Goal: Task Accomplishment & Management: Complete application form

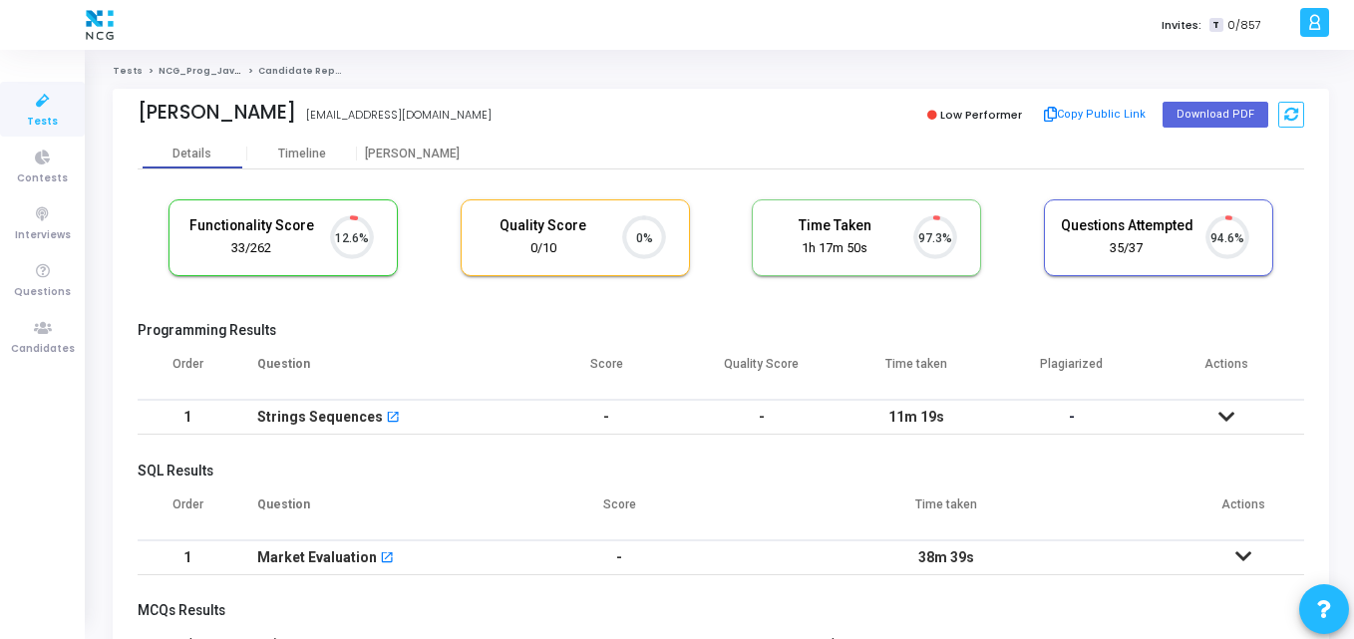
scroll to position [42, 51]
click at [13, 357] on span "Candidates" at bounding box center [43, 349] width 64 height 17
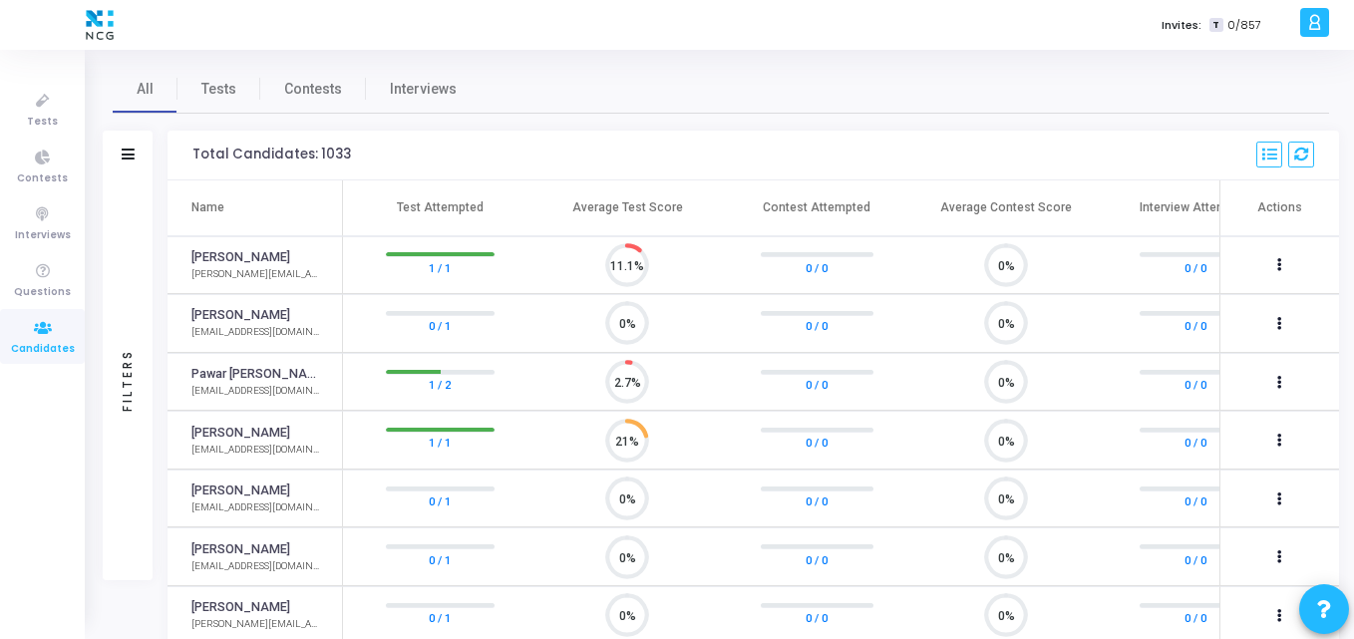
click at [106, 165] on div "Filters" at bounding box center [128, 156] width 50 height 50
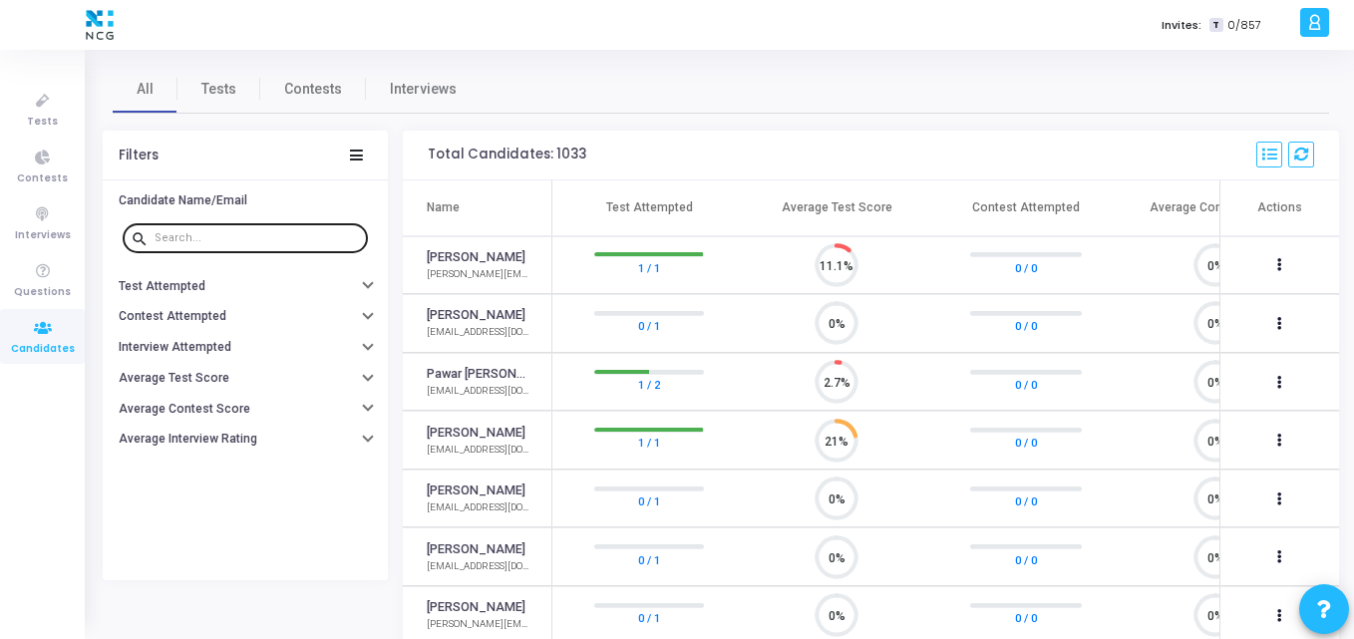
click at [233, 247] on div at bounding box center [257, 237] width 205 height 32
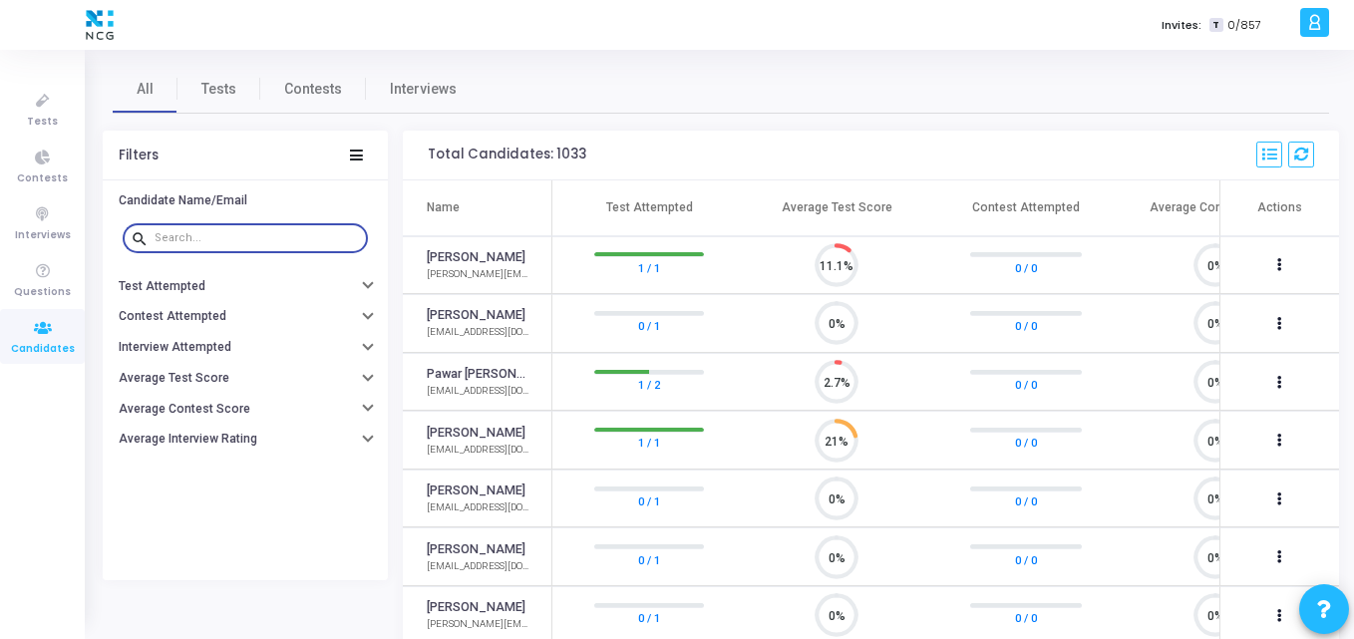
paste input "[EMAIL_ADDRESS][DOMAIN_NAME]"
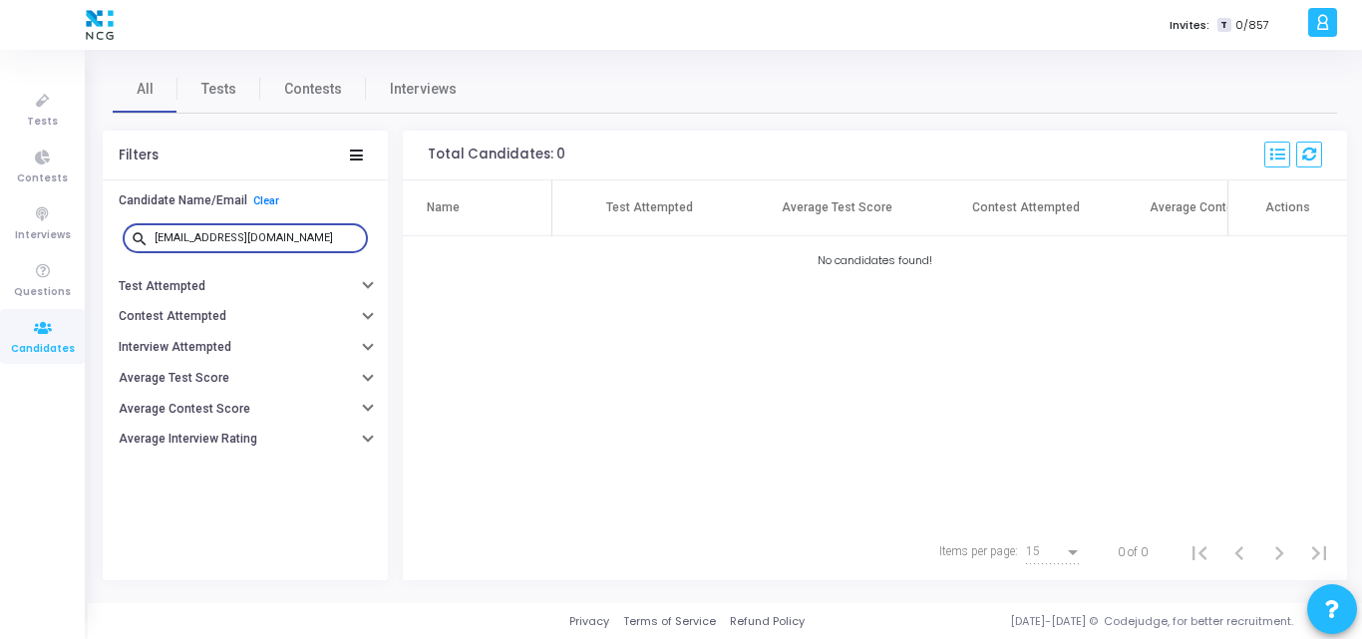
type input "[EMAIL_ADDRESS][DOMAIN_NAME]"
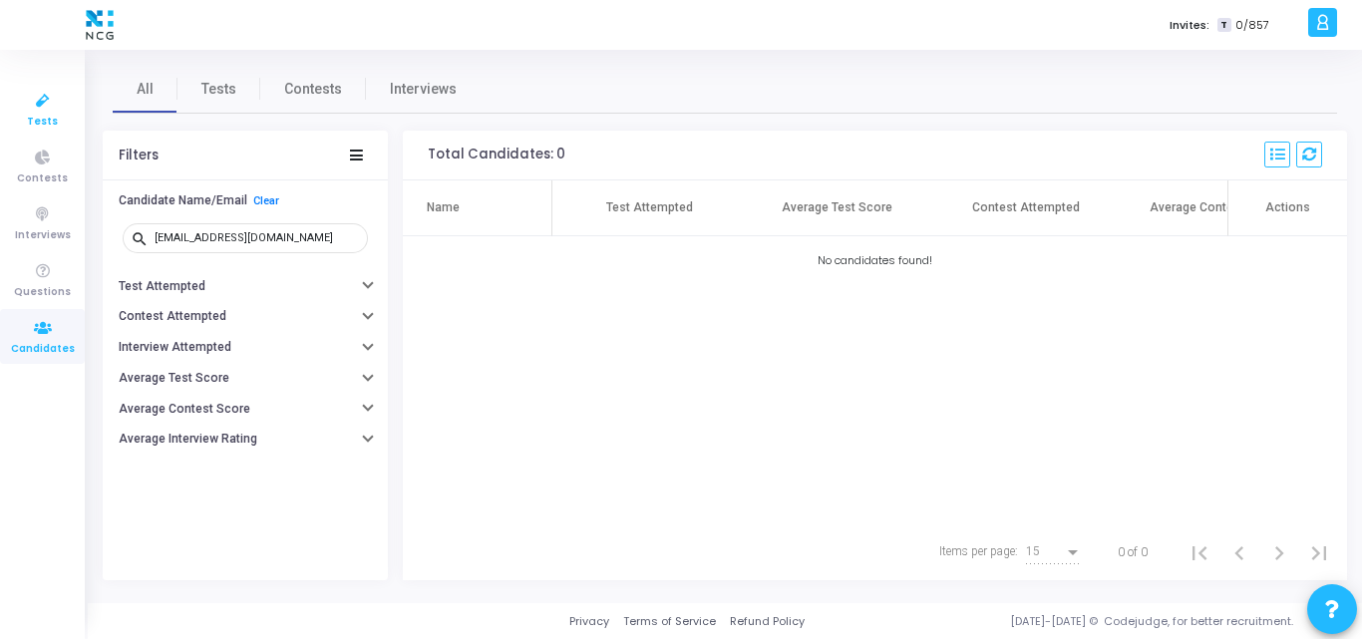
click at [14, 86] on link "Tests" at bounding box center [42, 109] width 85 height 55
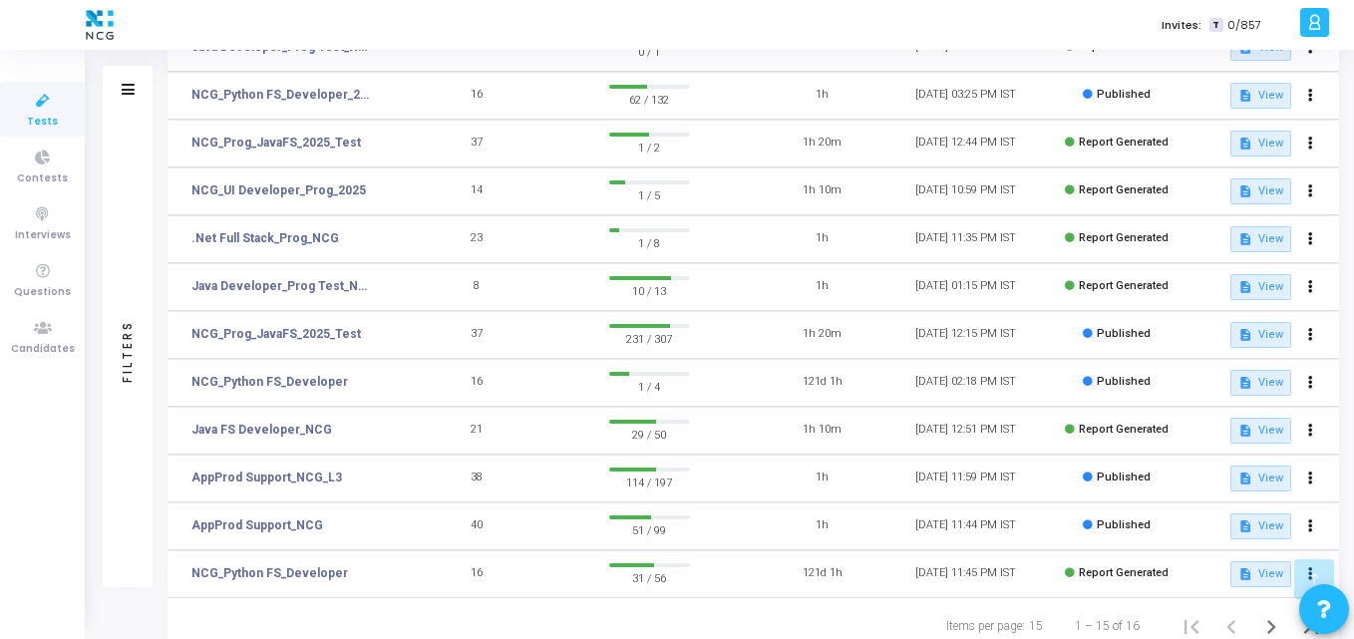
scroll to position [355, 0]
click at [283, 485] on link "AppProd Support_NCG_L3" at bounding box center [266, 479] width 151 height 18
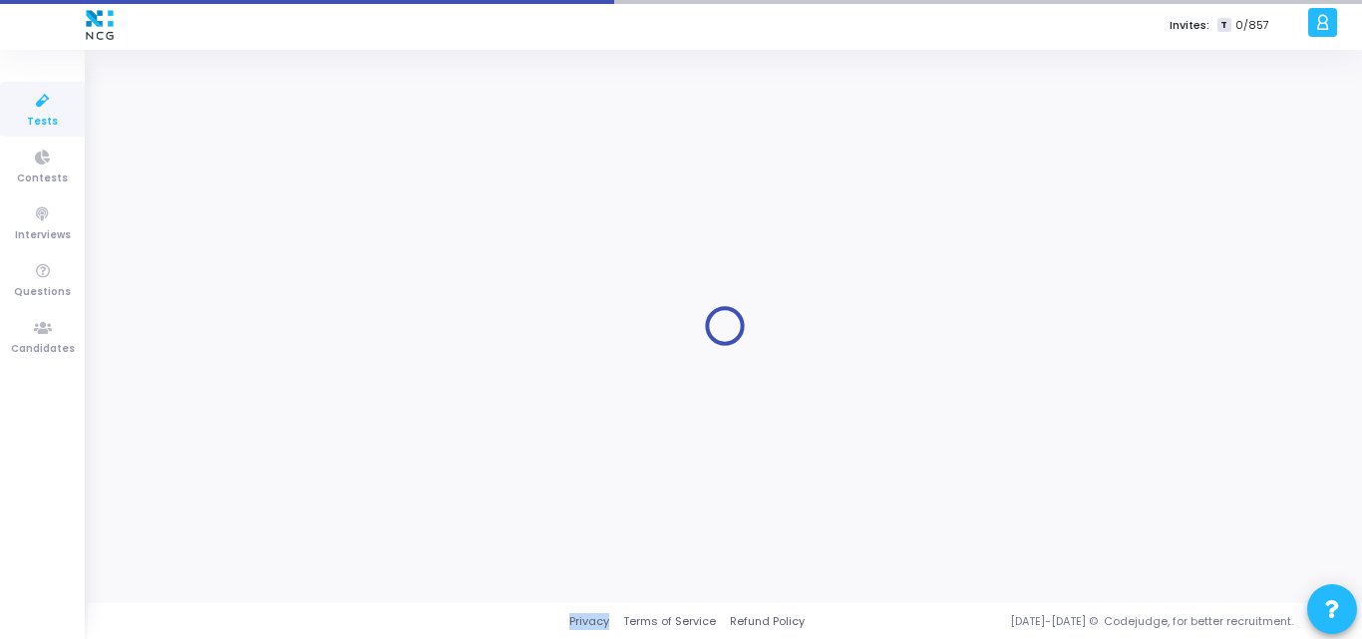
click at [283, 485] on div at bounding box center [725, 326] width 1224 height 523
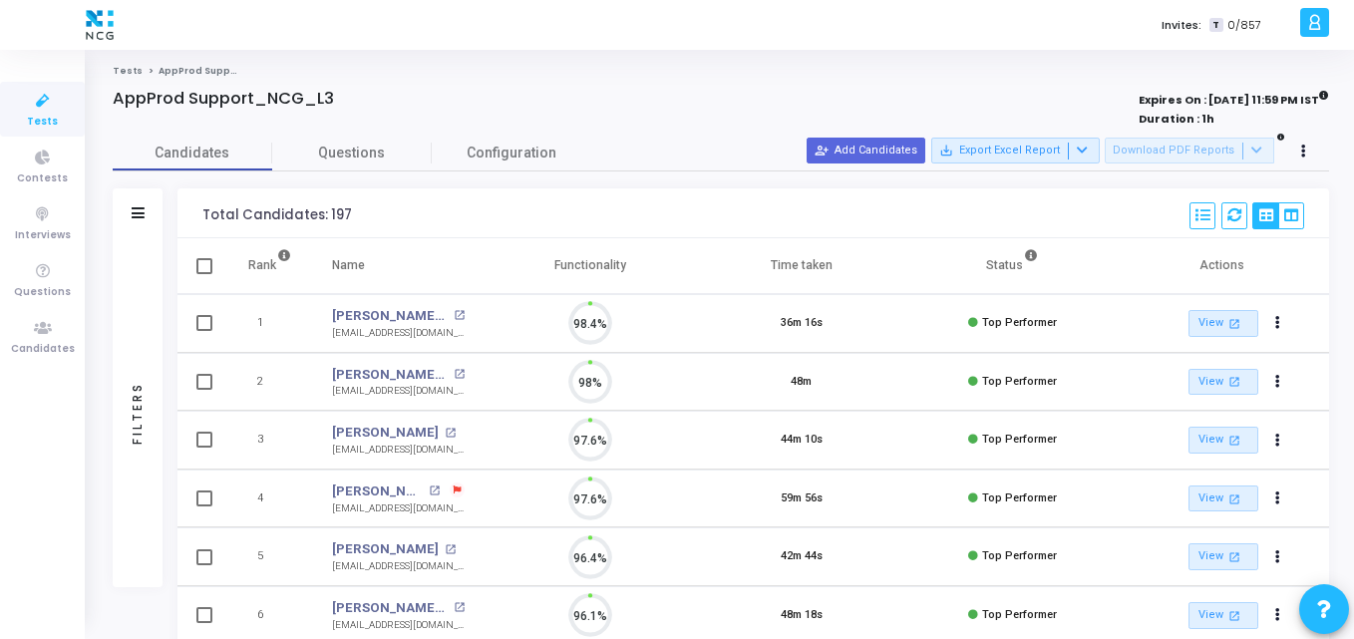
scroll to position [42, 51]
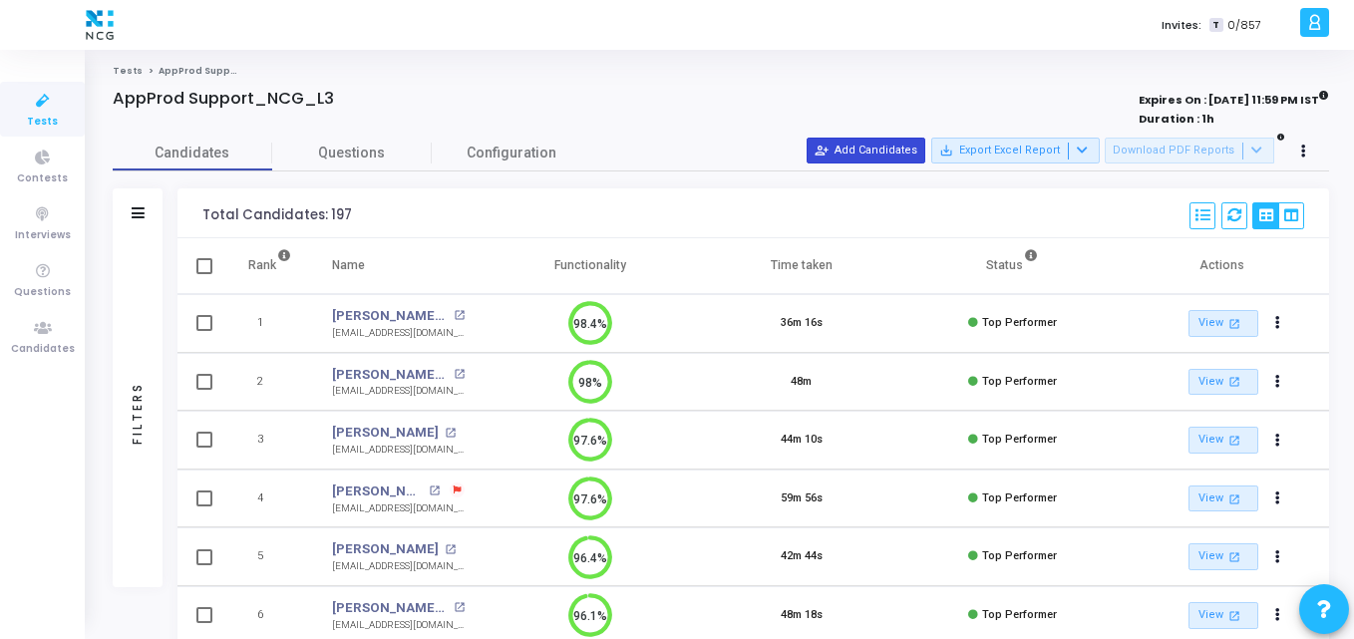
click at [892, 143] on button "person_add_alt Add Candidates" at bounding box center [865, 151] width 119 height 26
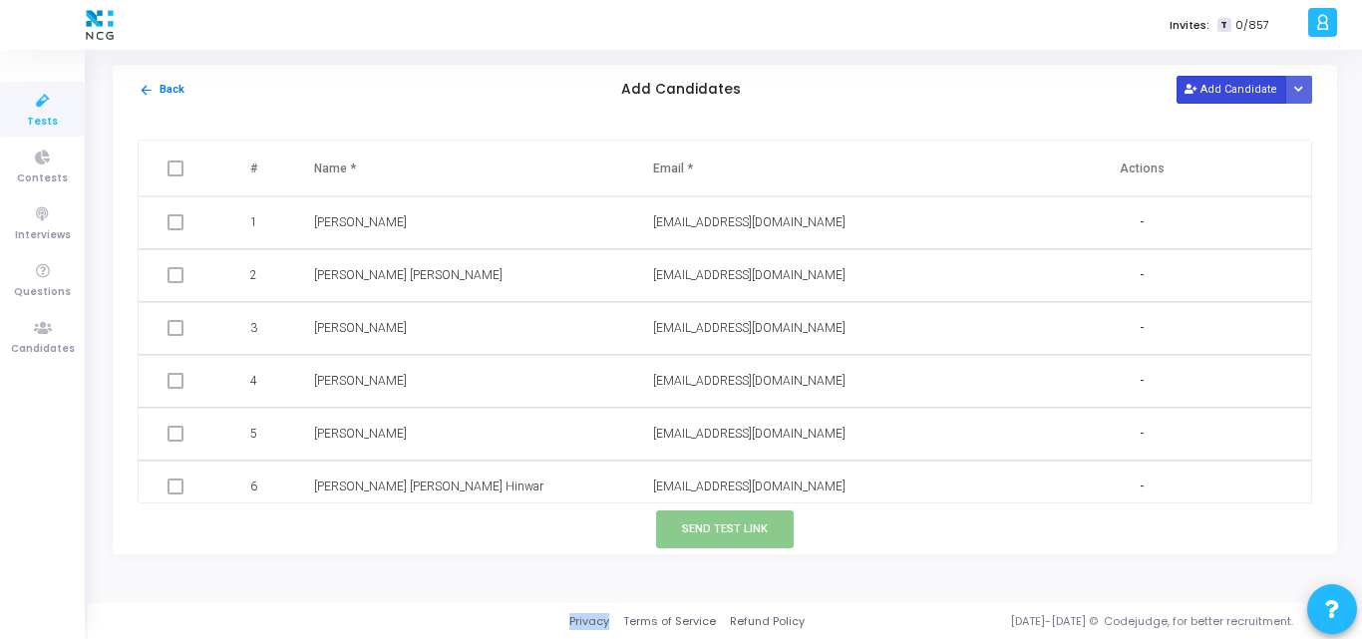
click at [1231, 96] on button "Add Candidate" at bounding box center [1231, 89] width 110 height 27
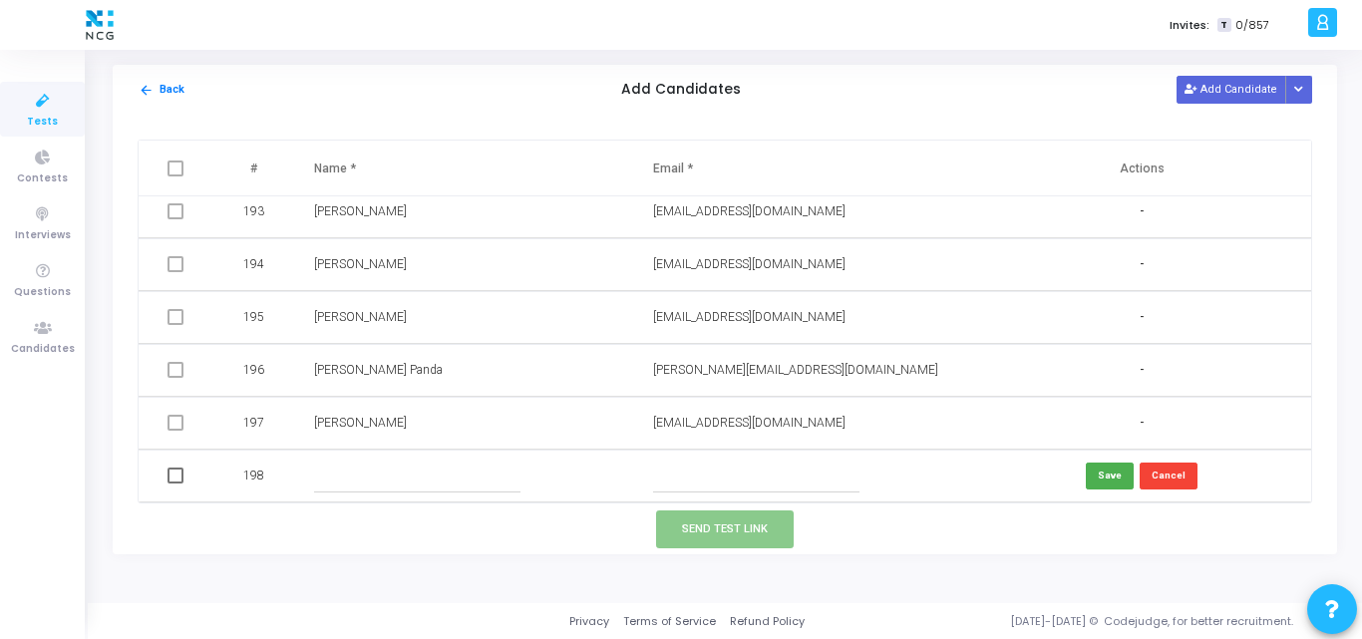
click at [684, 473] on input "text" at bounding box center [756, 476] width 206 height 33
paste input "[EMAIL_ADDRESS][DOMAIN_NAME]"
type input "[EMAIL_ADDRESS][DOMAIN_NAME]"
click at [354, 473] on input "text" at bounding box center [417, 476] width 206 height 33
paste input "[PERSON_NAME]"
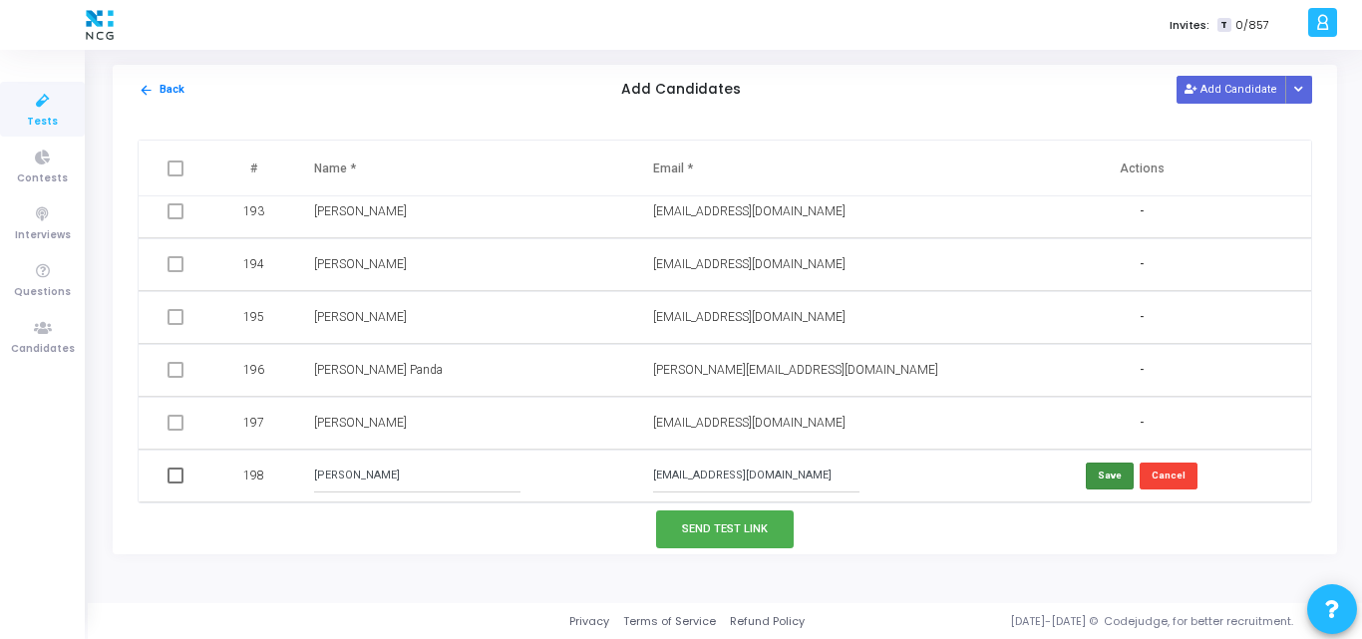
type input "[PERSON_NAME]"
click at [1108, 474] on button "Save" at bounding box center [1110, 476] width 48 height 27
click at [1233, 99] on button "Add Candidate" at bounding box center [1231, 89] width 110 height 27
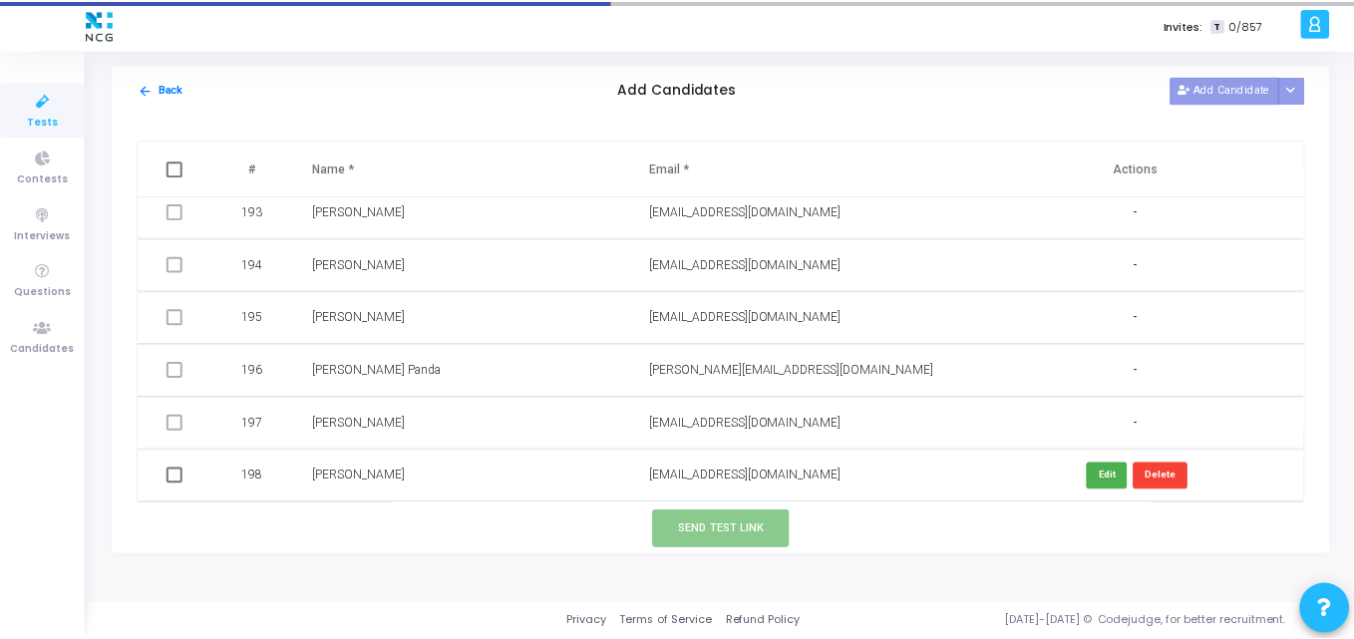
scroll to position [10208, 0]
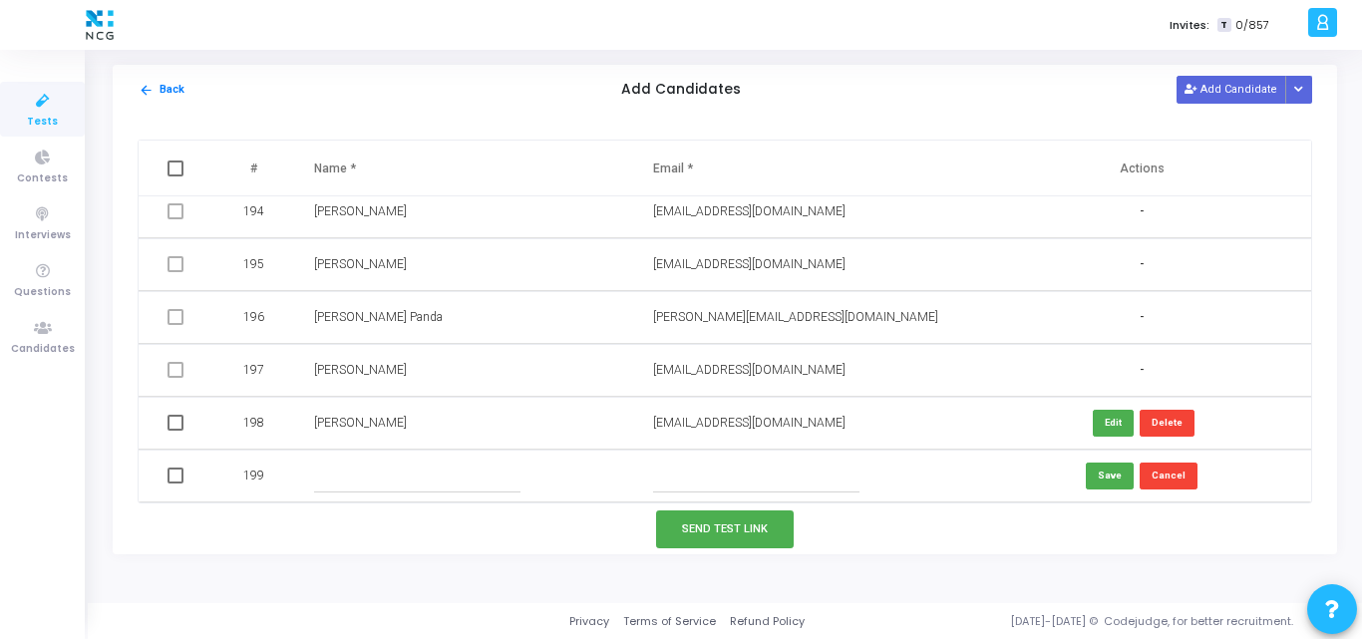
click at [357, 476] on input "text" at bounding box center [417, 476] width 206 height 33
paste input "[PERSON_NAME]"
type input "[PERSON_NAME]"
click at [696, 477] on input "text" at bounding box center [756, 476] width 206 height 33
click at [549, 112] on div "arrow_back Back Add Candidates Add Candidate Upload Candidate List" at bounding box center [725, 90] width 1224 height 50
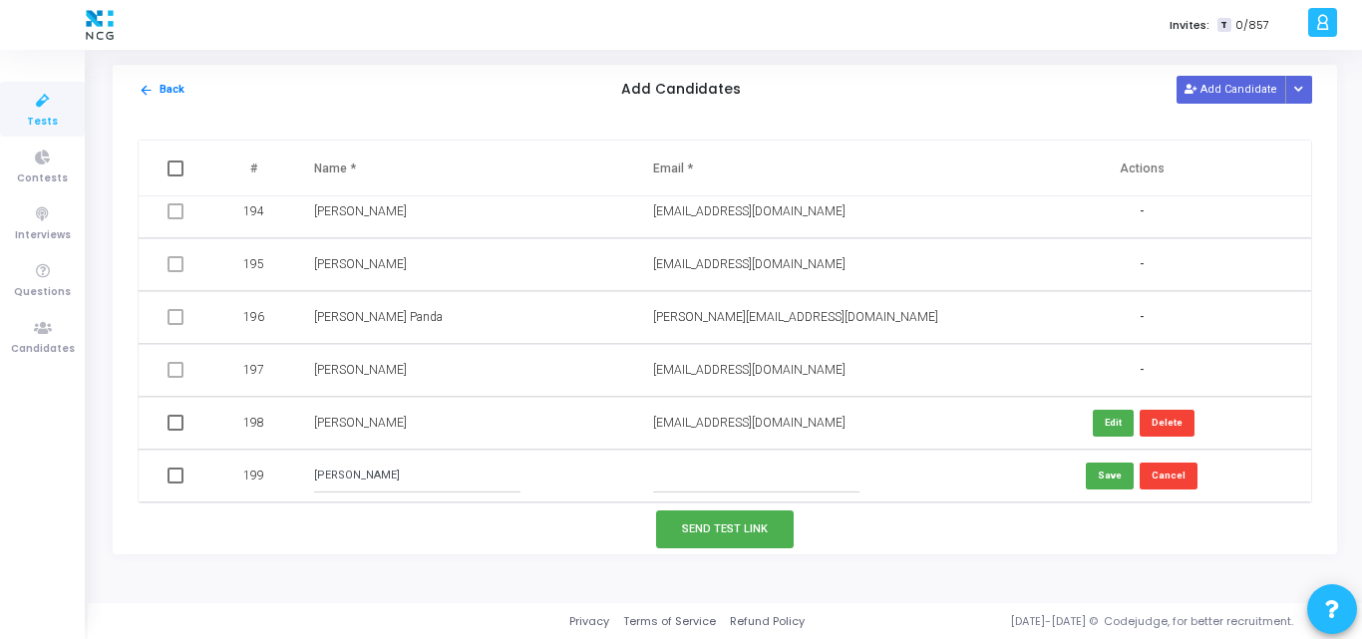
click at [699, 480] on input "text" at bounding box center [756, 476] width 206 height 33
paste input "[EMAIL_ADDRESS][DOMAIN_NAME]"
type input "[EMAIL_ADDRESS][DOMAIN_NAME]"
click at [1109, 479] on button "Save" at bounding box center [1110, 476] width 48 height 27
click at [177, 414] on td at bounding box center [178, 423] width 78 height 53
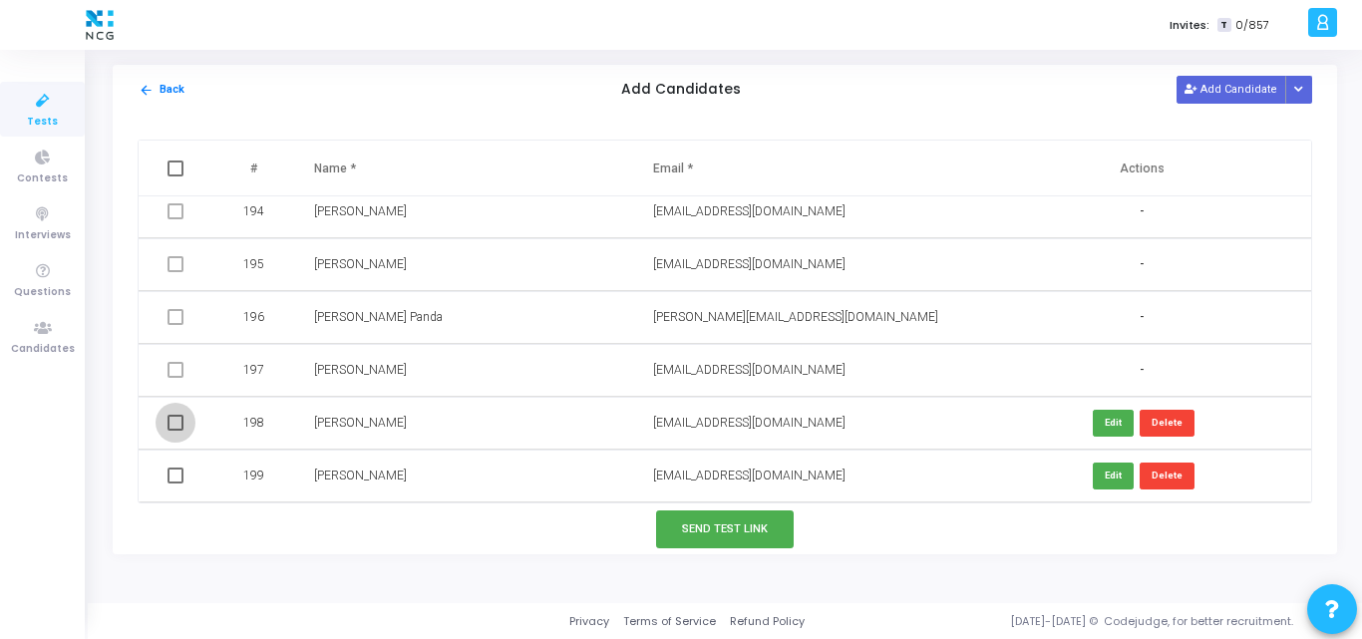
click at [176, 430] on span at bounding box center [175, 423] width 16 height 16
click at [175, 431] on input "checkbox" at bounding box center [174, 431] width 1 height 1
checkbox input "true"
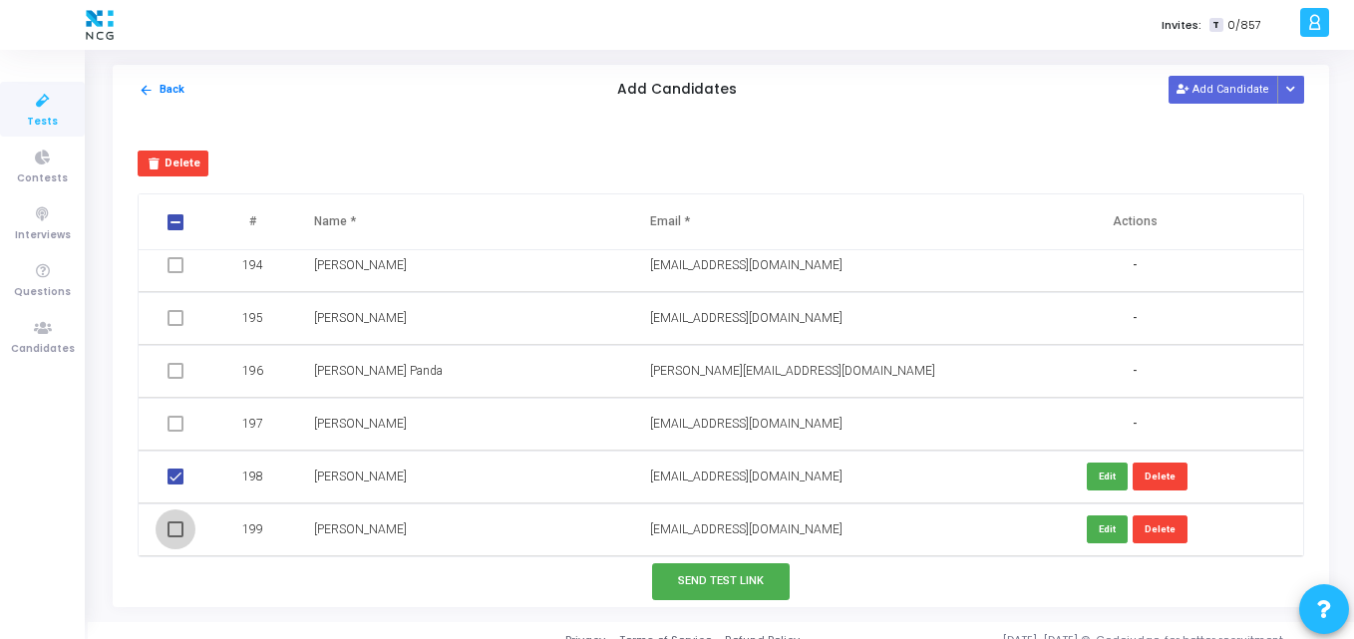
click at [179, 534] on span at bounding box center [175, 529] width 16 height 16
click at [175, 537] on input "checkbox" at bounding box center [174, 537] width 1 height 1
checkbox input "true"
click at [746, 577] on button "Send Test Link" at bounding box center [721, 581] width 138 height 37
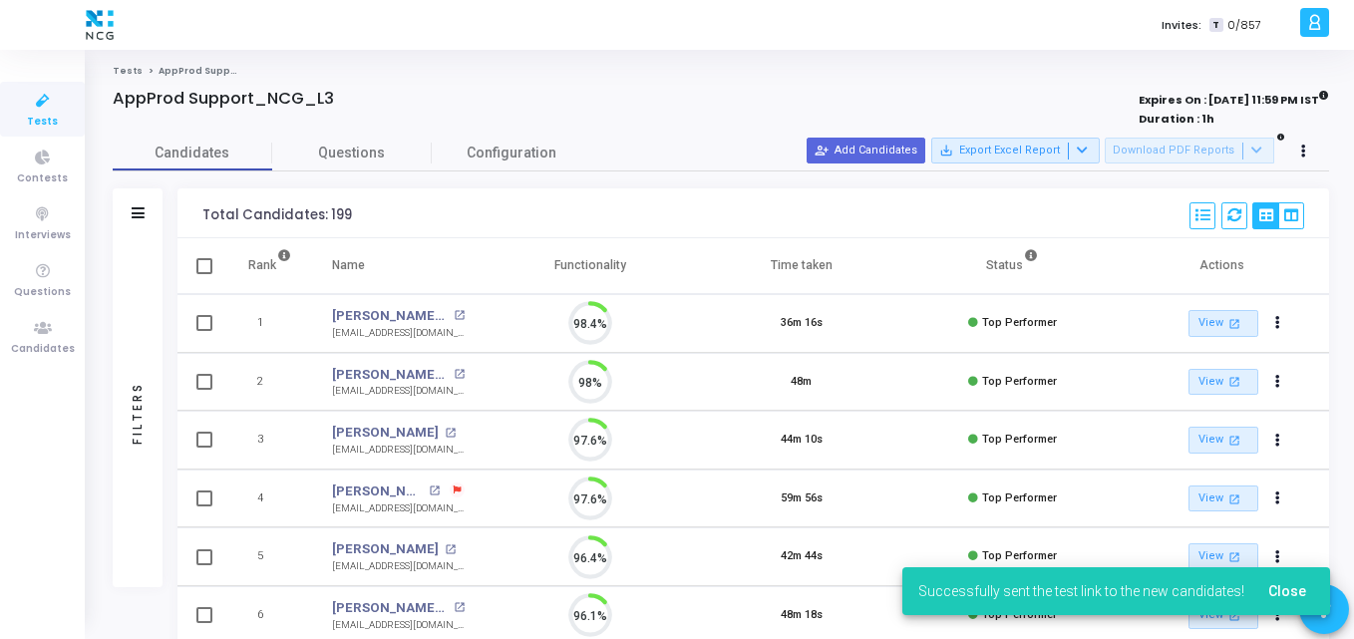
scroll to position [42, 51]
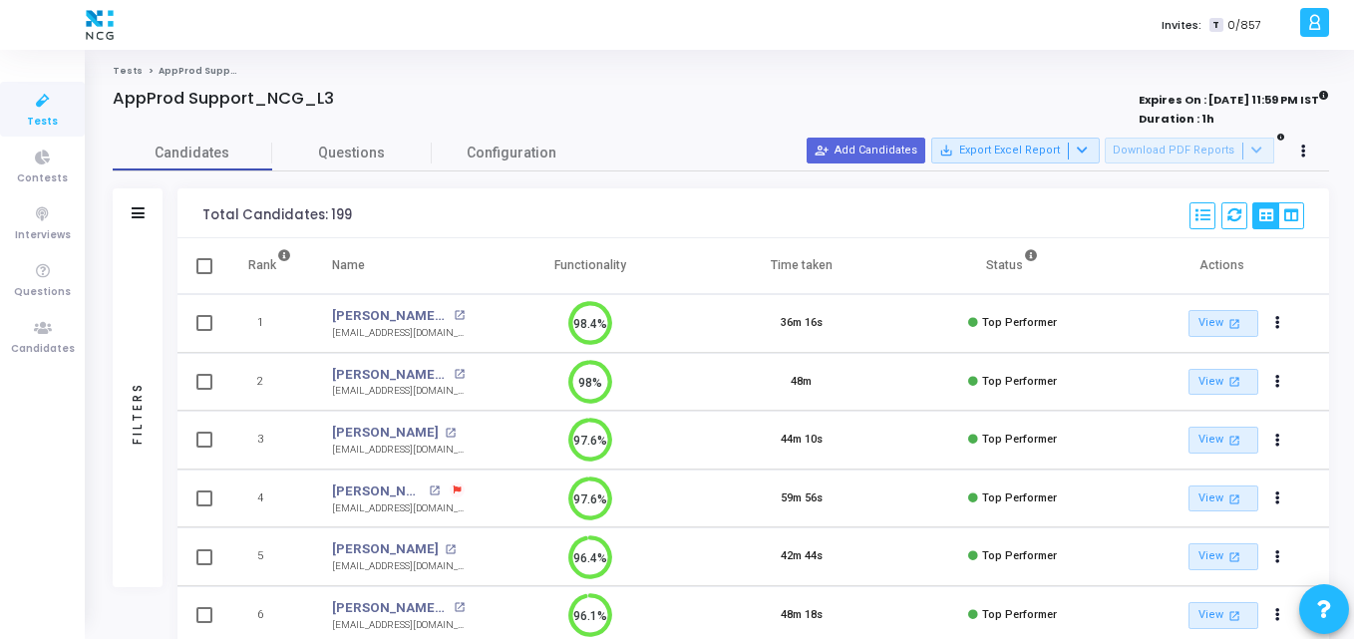
click at [519, 37] on div "Invites: T 0/857" at bounding box center [746, 25] width 1095 height 50
click at [51, 129] on span "Tests" at bounding box center [42, 122] width 31 height 17
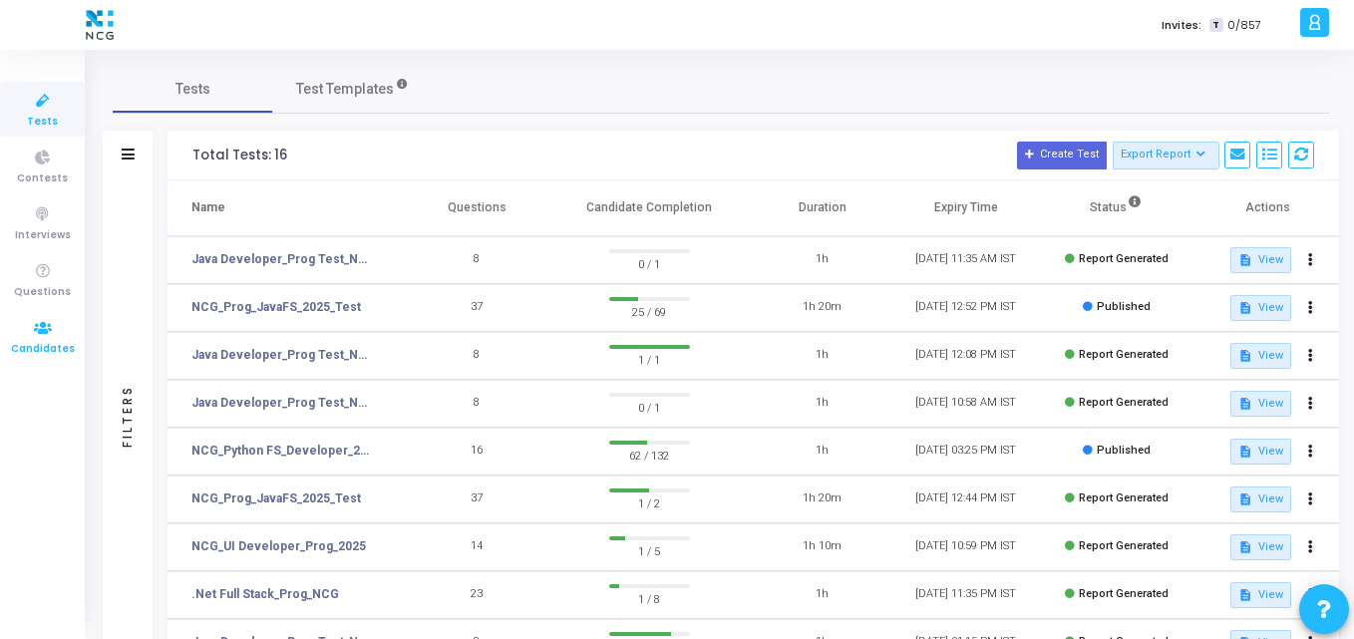
click at [32, 312] on link "Candidates" at bounding box center [42, 336] width 85 height 55
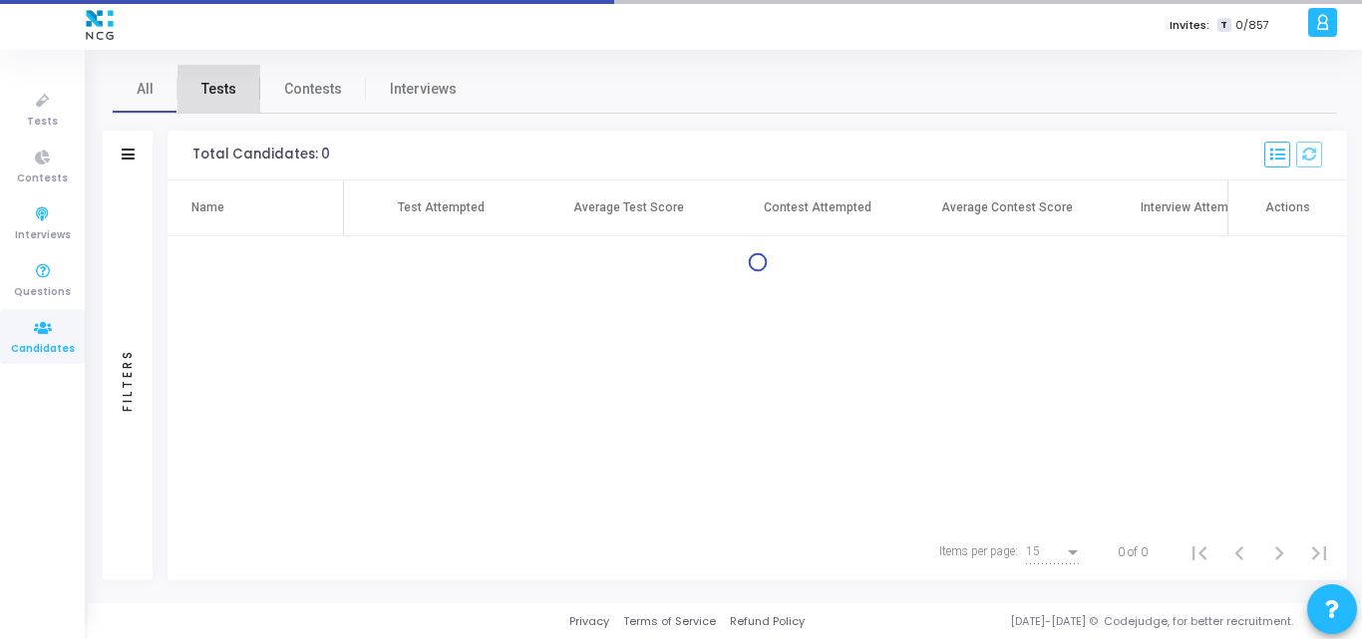
click at [219, 99] on span "Tests" at bounding box center [218, 89] width 35 height 21
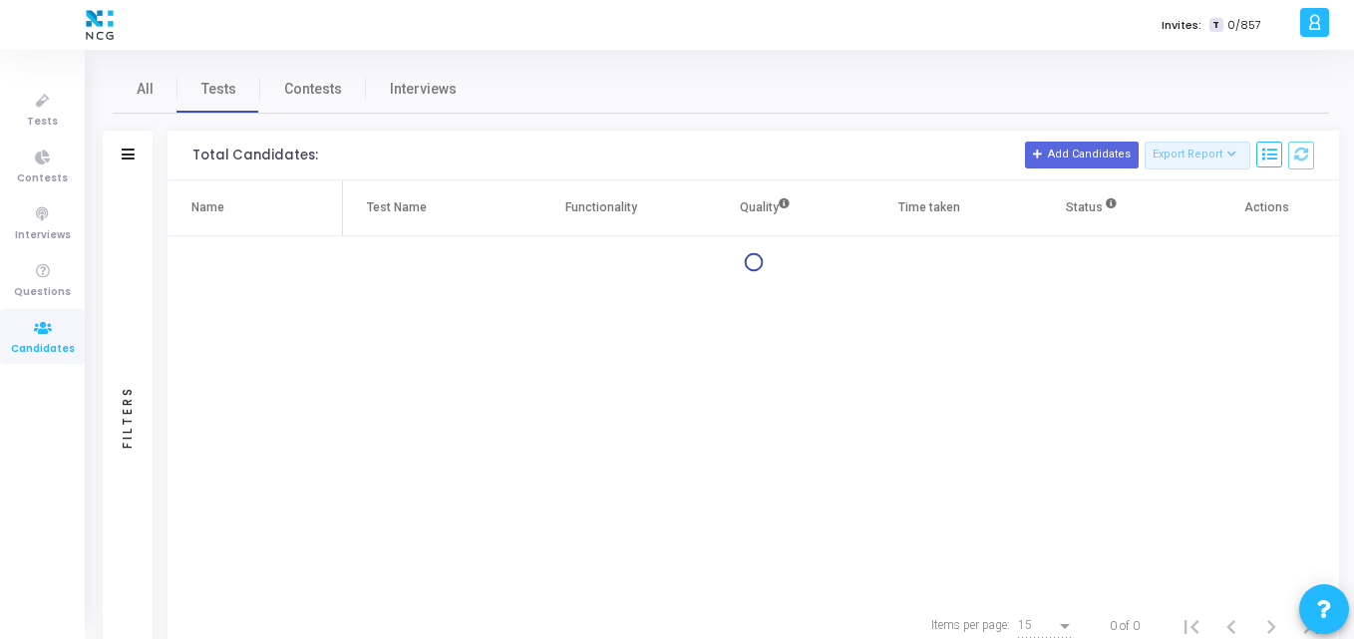
click at [110, 163] on div "Filters" at bounding box center [128, 156] width 50 height 50
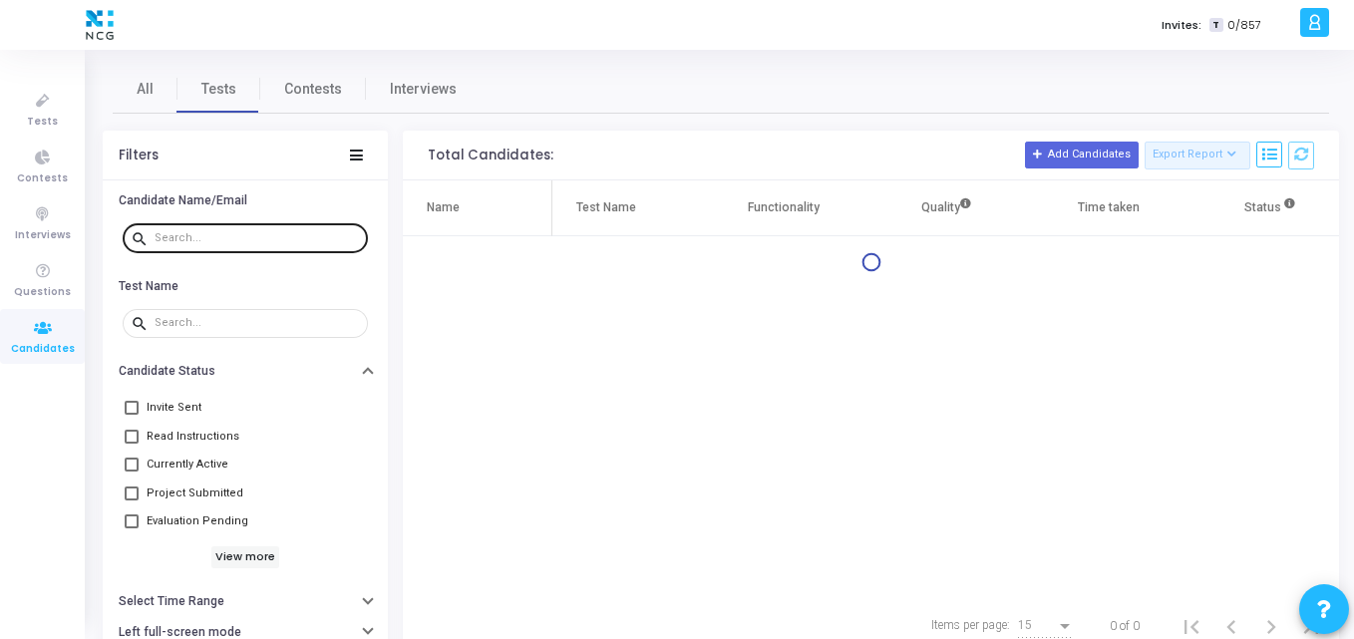
click at [176, 242] on input "text" at bounding box center [257, 238] width 205 height 12
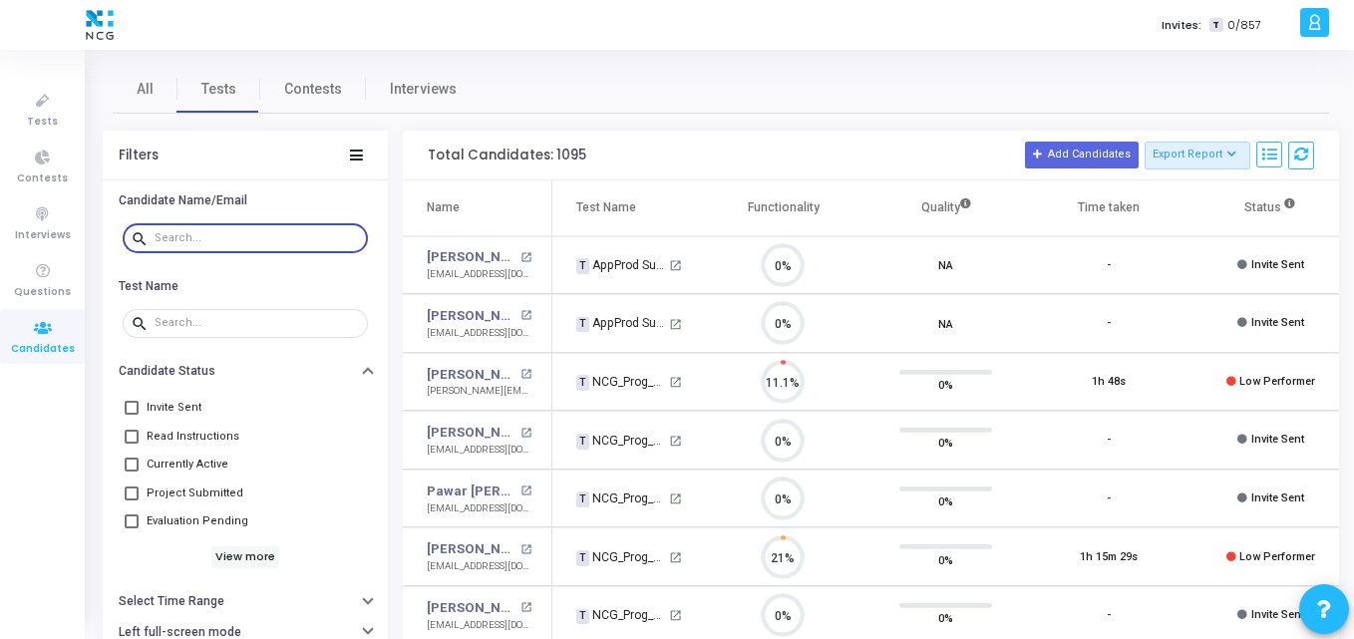
paste input "[EMAIL_ADDRESS][DOMAIN_NAME]"
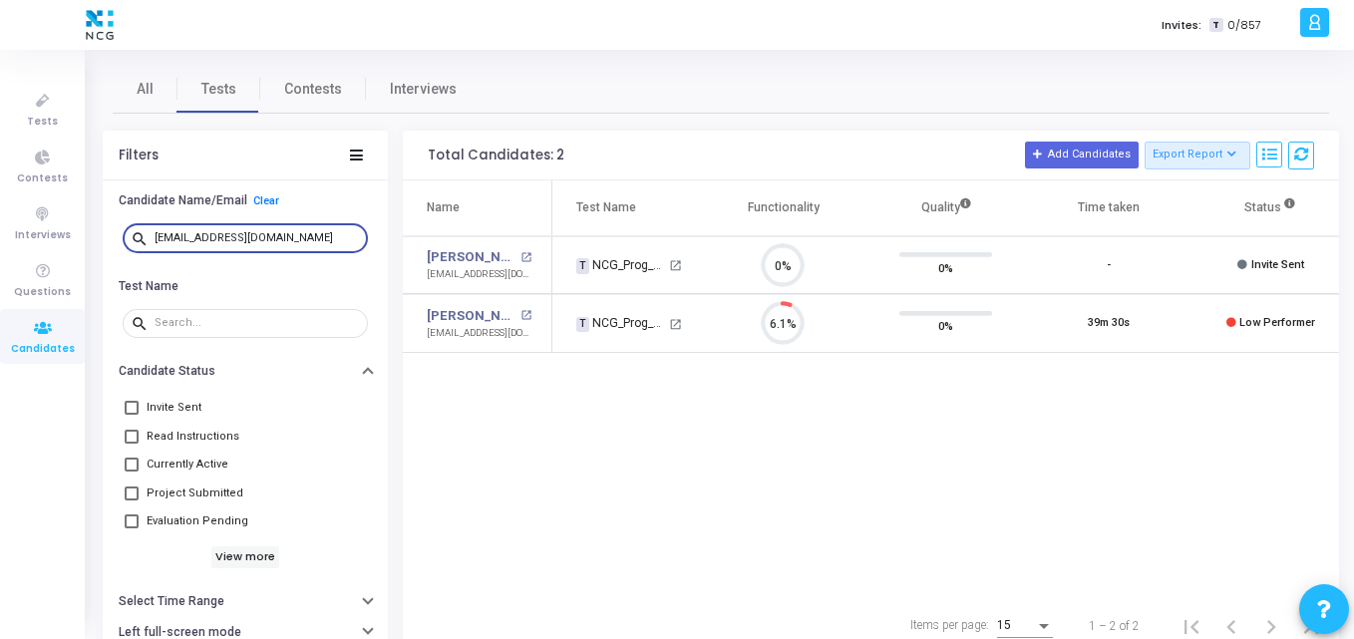
type input "[EMAIL_ADDRESS][DOMAIN_NAME]"
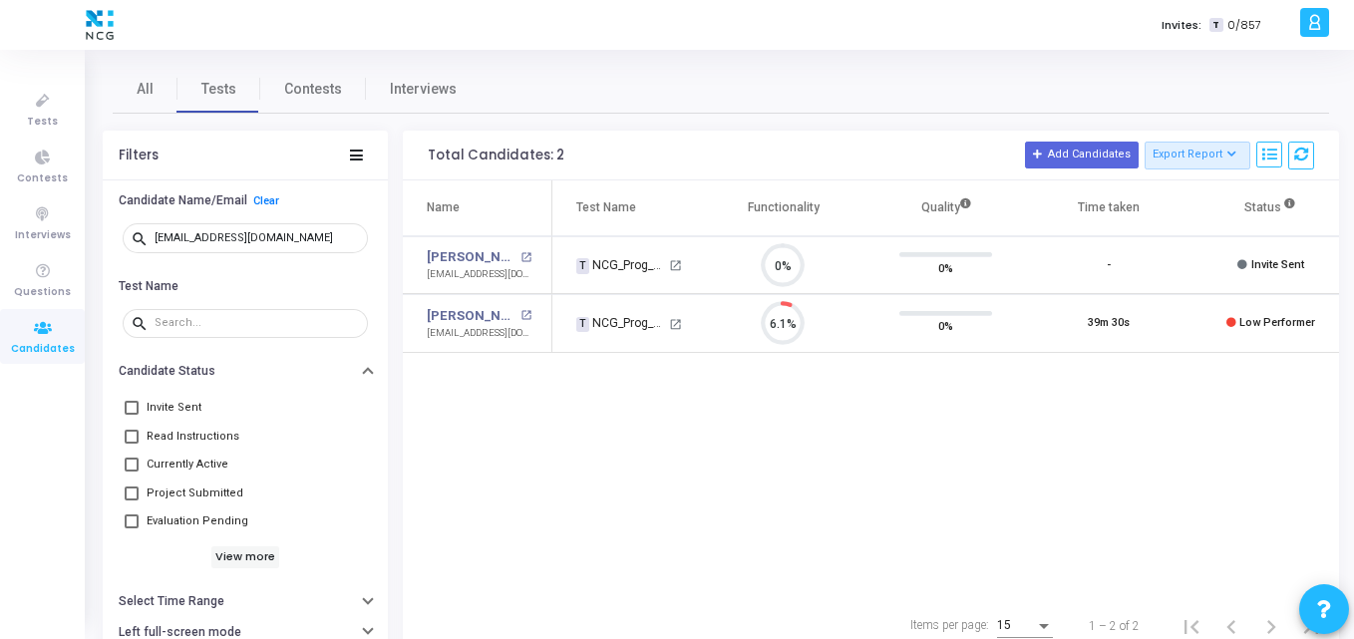
click at [672, 374] on div "Name Test Name Functionality Quality Time taken Status Actions [PERSON_NAME] op…" at bounding box center [871, 389] width 936 height 418
click at [463, 305] on td "[PERSON_NAME] open_in_new [EMAIL_ADDRESS][DOMAIN_NAME]" at bounding box center [478, 323] width 150 height 59
click at [458, 317] on link "[PERSON_NAME]" at bounding box center [471, 316] width 89 height 20
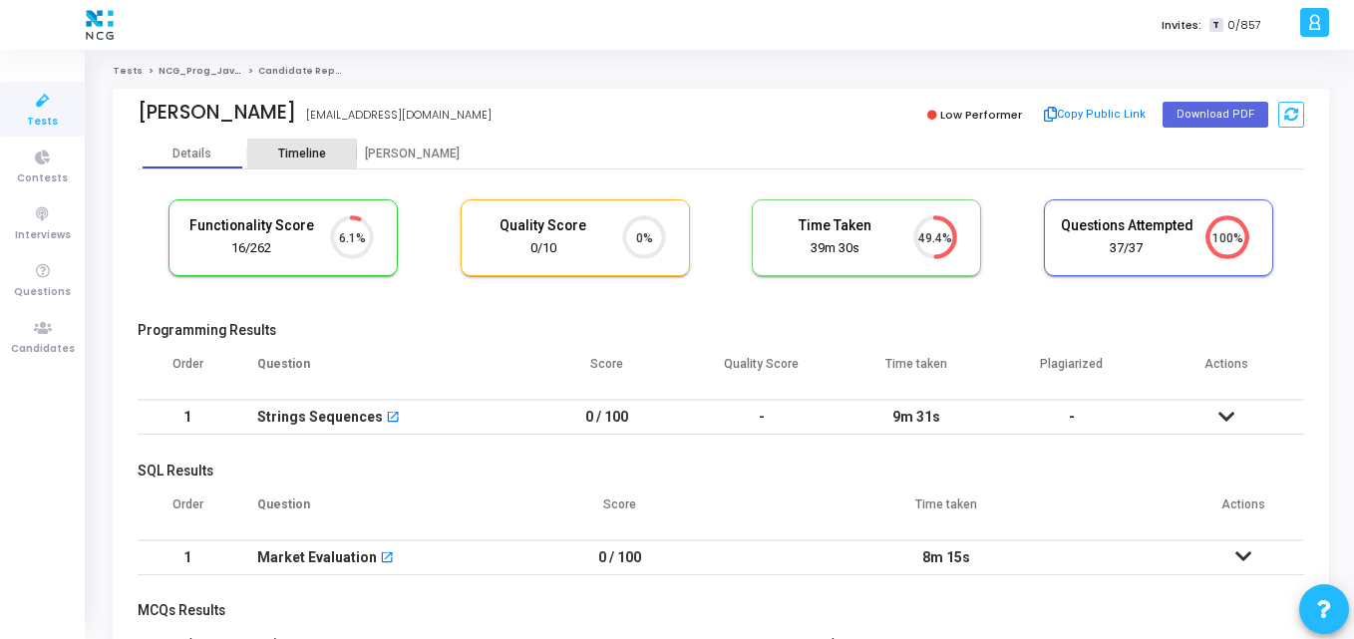
click at [315, 142] on div "Timeline" at bounding box center [302, 154] width 110 height 30
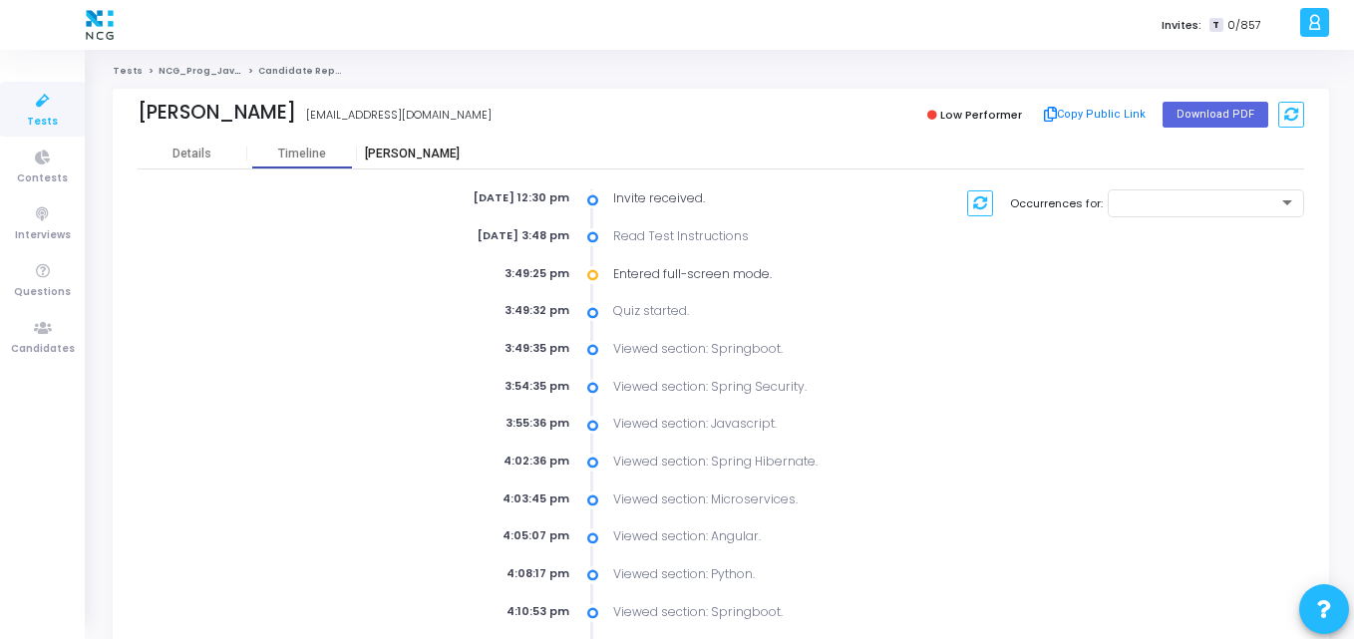
click at [407, 156] on div "[PERSON_NAME]" at bounding box center [412, 154] width 110 height 15
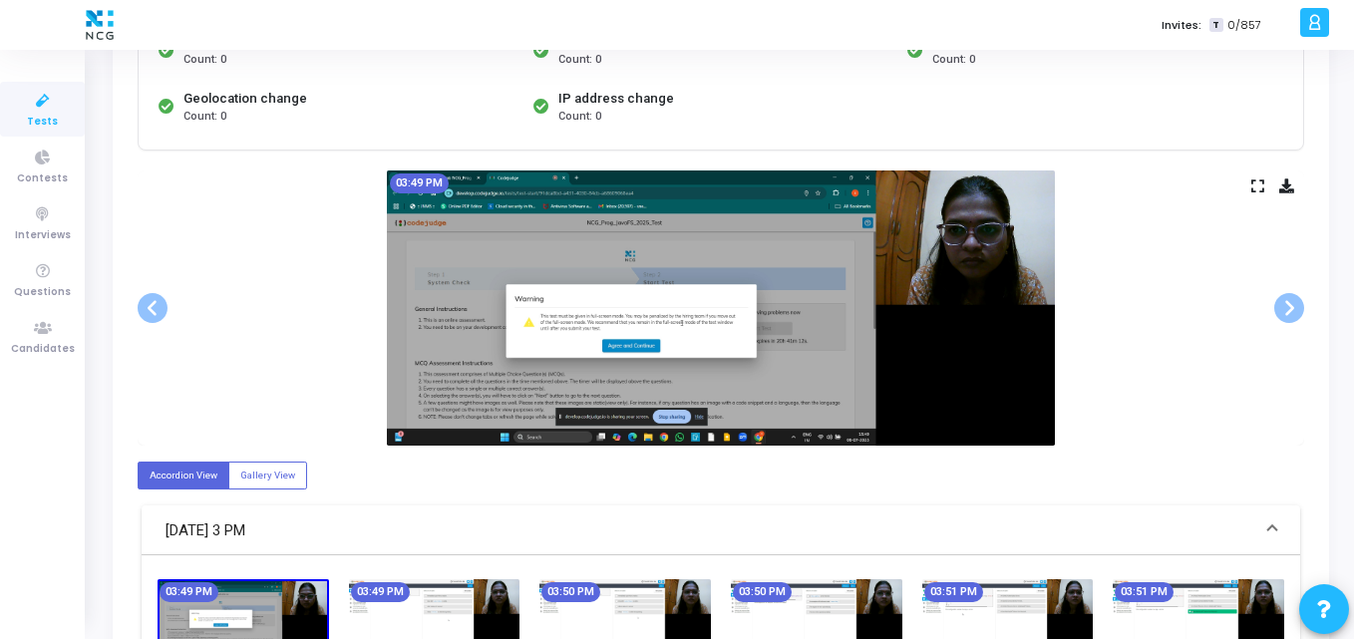
click at [291, 396] on div "03:49 PM" at bounding box center [721, 307] width 1166 height 275
click at [32, 333] on icon at bounding box center [43, 328] width 42 height 25
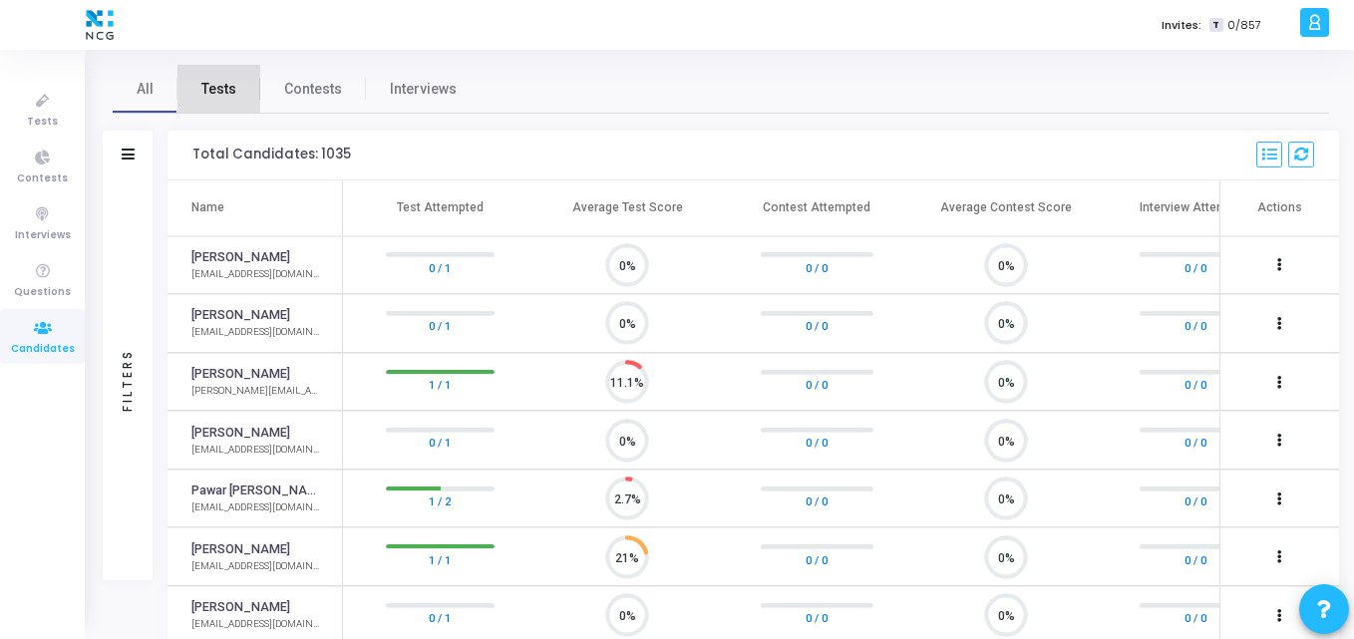
click at [207, 81] on span "Tests" at bounding box center [218, 89] width 35 height 21
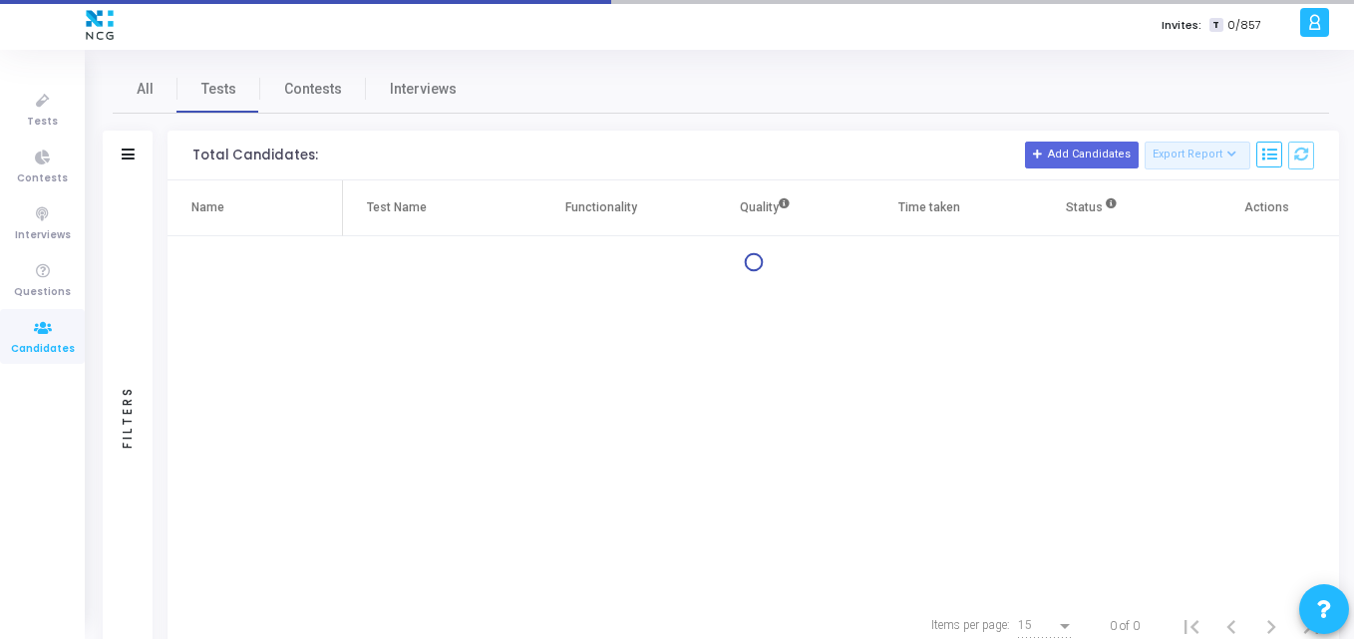
click at [120, 159] on div "Filters" at bounding box center [128, 156] width 50 height 50
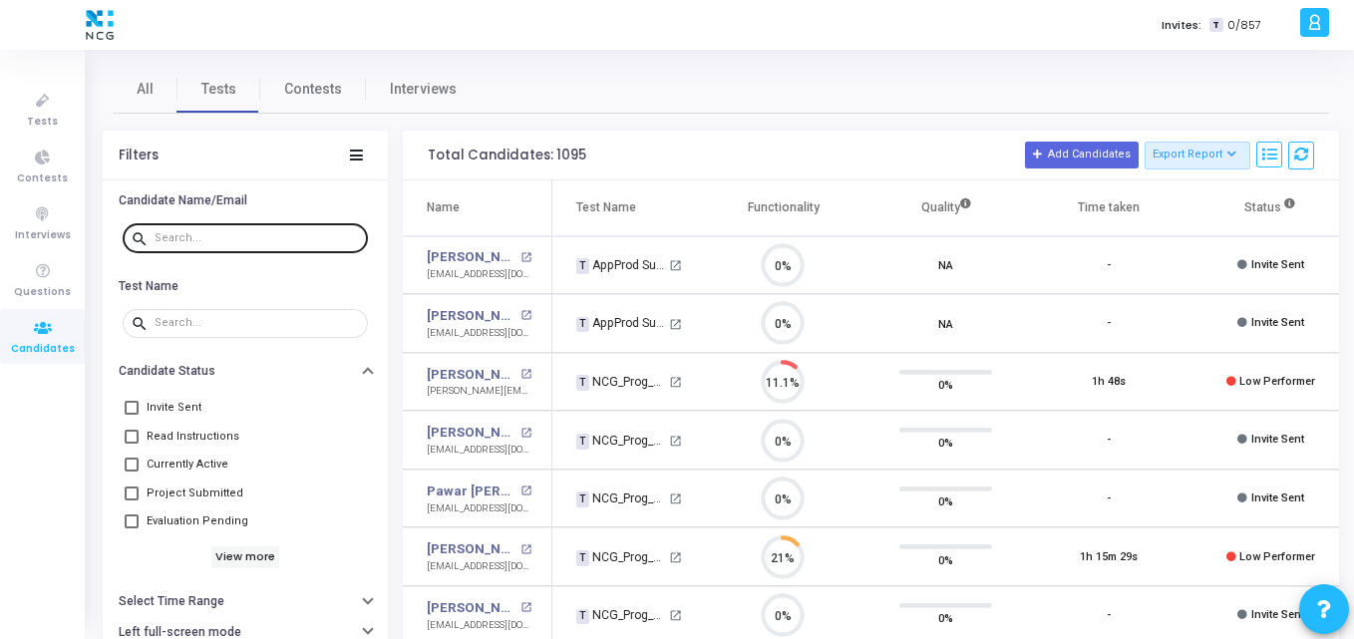
click at [200, 230] on div at bounding box center [257, 237] width 205 height 32
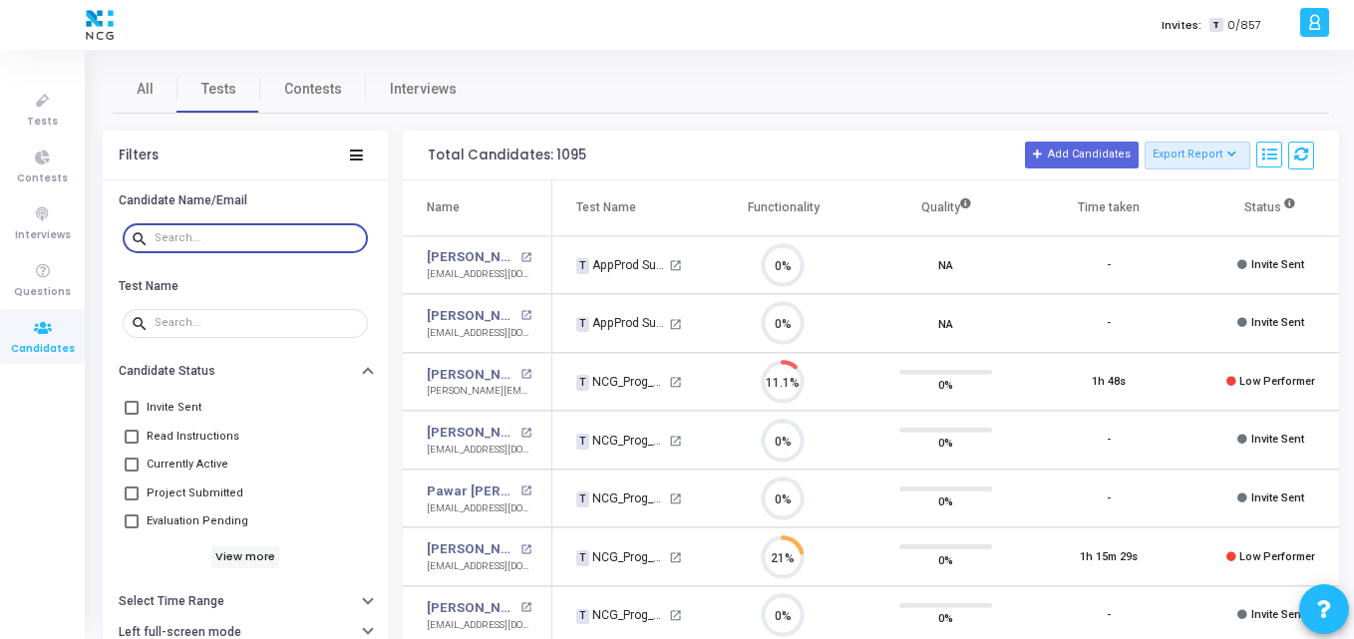
paste input "[EMAIL_ADDRESS][DOMAIN_NAME]"
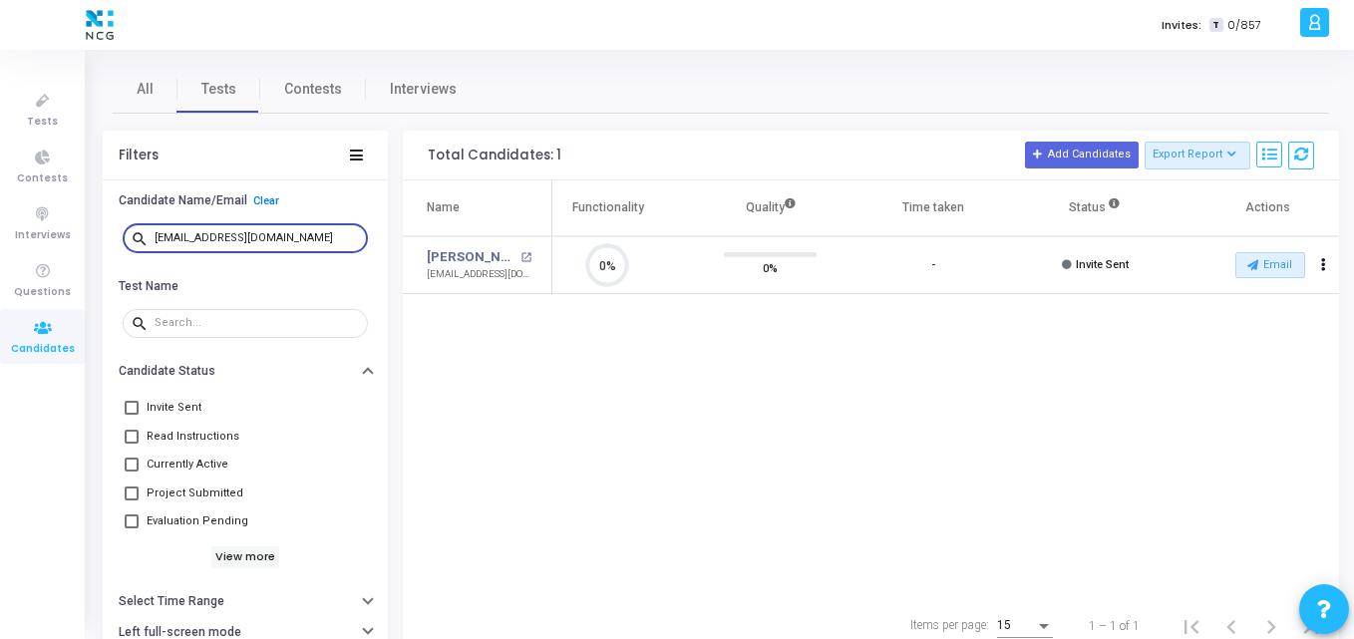
type input "[EMAIL_ADDRESS][DOMAIN_NAME]"
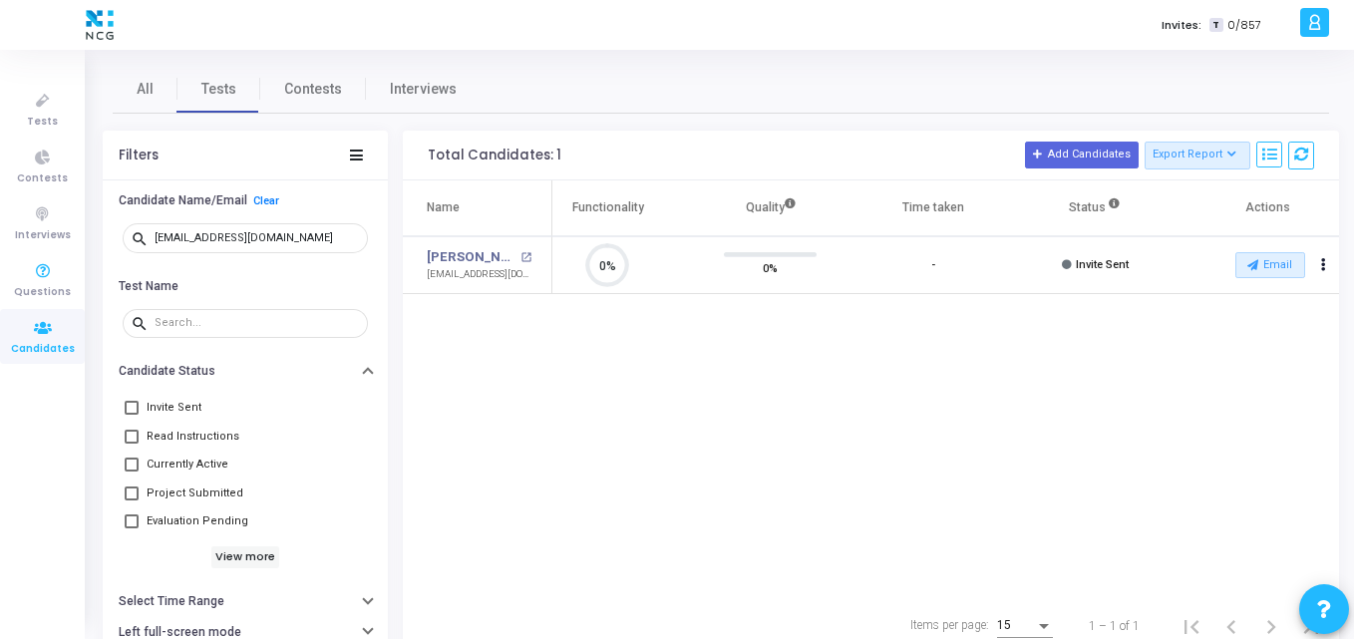
click at [22, 324] on icon at bounding box center [43, 328] width 42 height 25
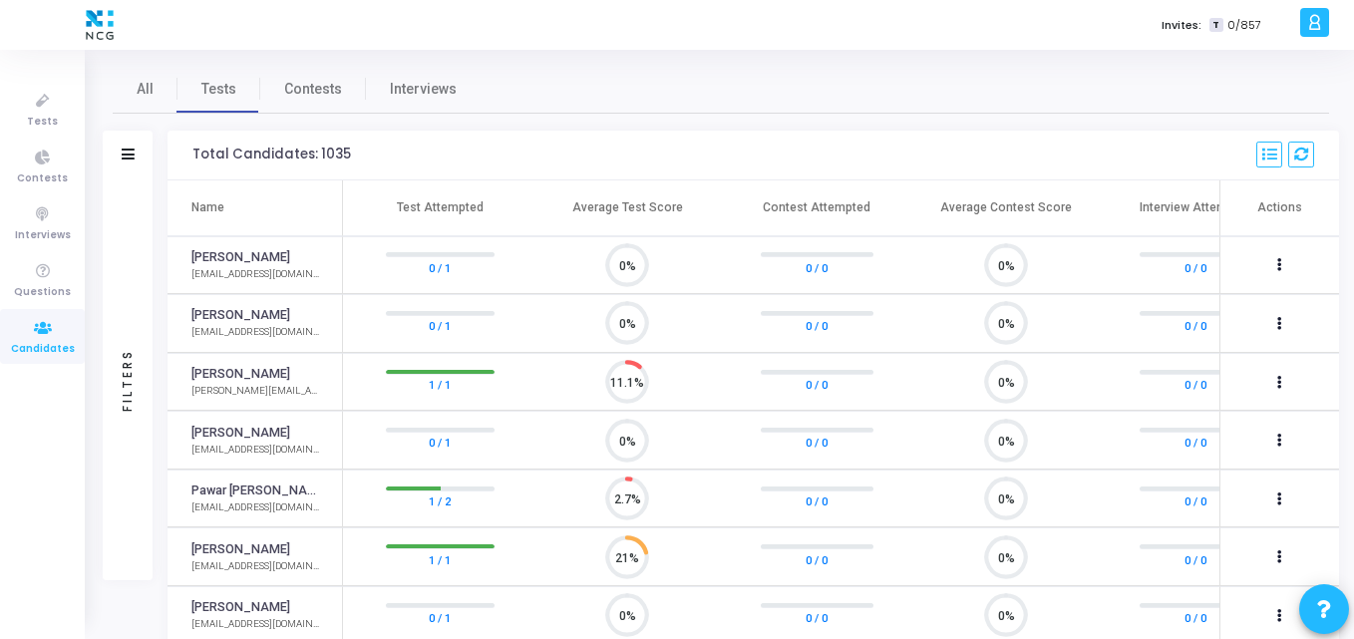
click at [115, 152] on div "Filters" at bounding box center [128, 156] width 50 height 50
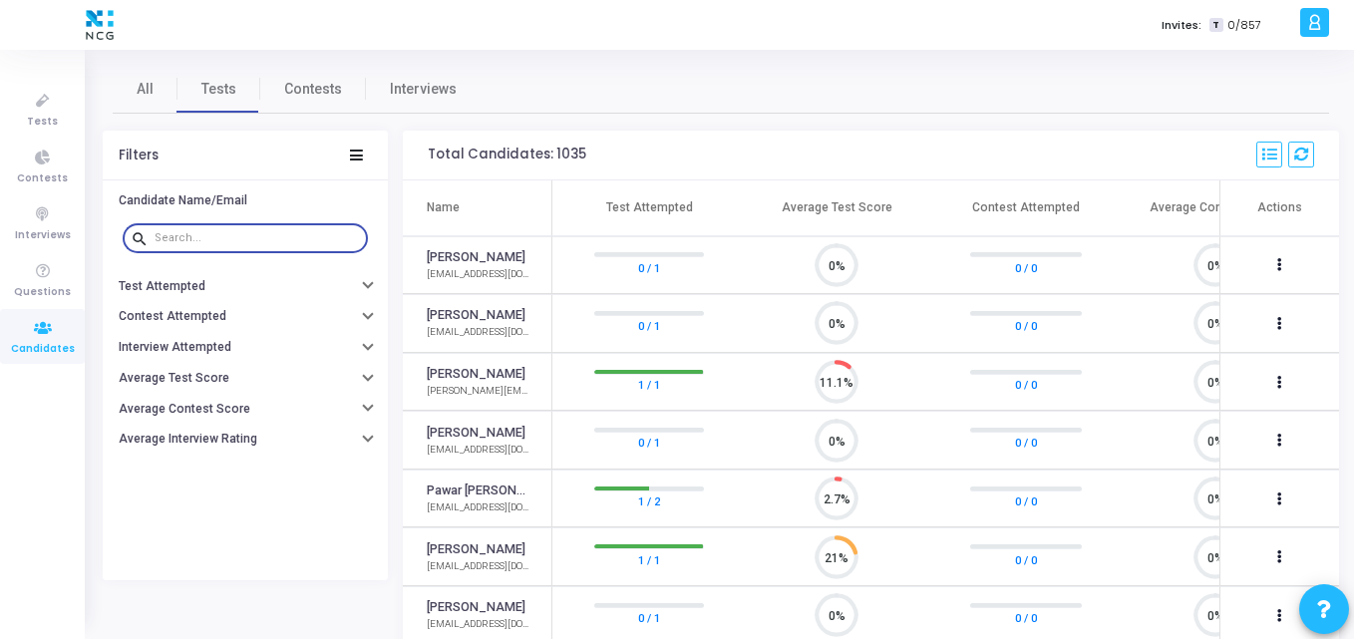
click at [174, 235] on input "text" at bounding box center [257, 238] width 205 height 12
paste input "[EMAIL_ADDRESS][DOMAIN_NAME]"
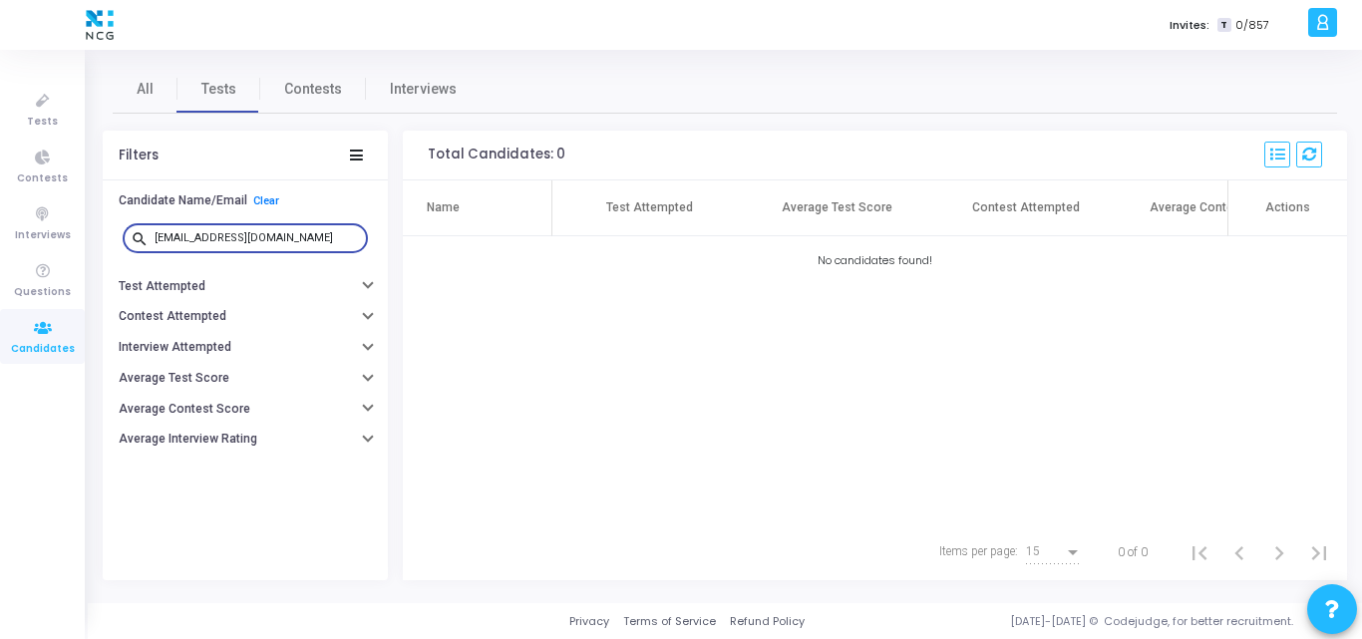
drag, startPoint x: 323, startPoint y: 238, endPoint x: 105, endPoint y: 220, distance: 219.1
click at [105, 220] on div "search [EMAIL_ADDRESS][DOMAIN_NAME]" at bounding box center [245, 238] width 285 height 45
paste input "info.rakesh25"
click at [178, 238] on input "[EMAIL_ADDRESS][DOMAIN_NAME]" at bounding box center [257, 238] width 205 height 12
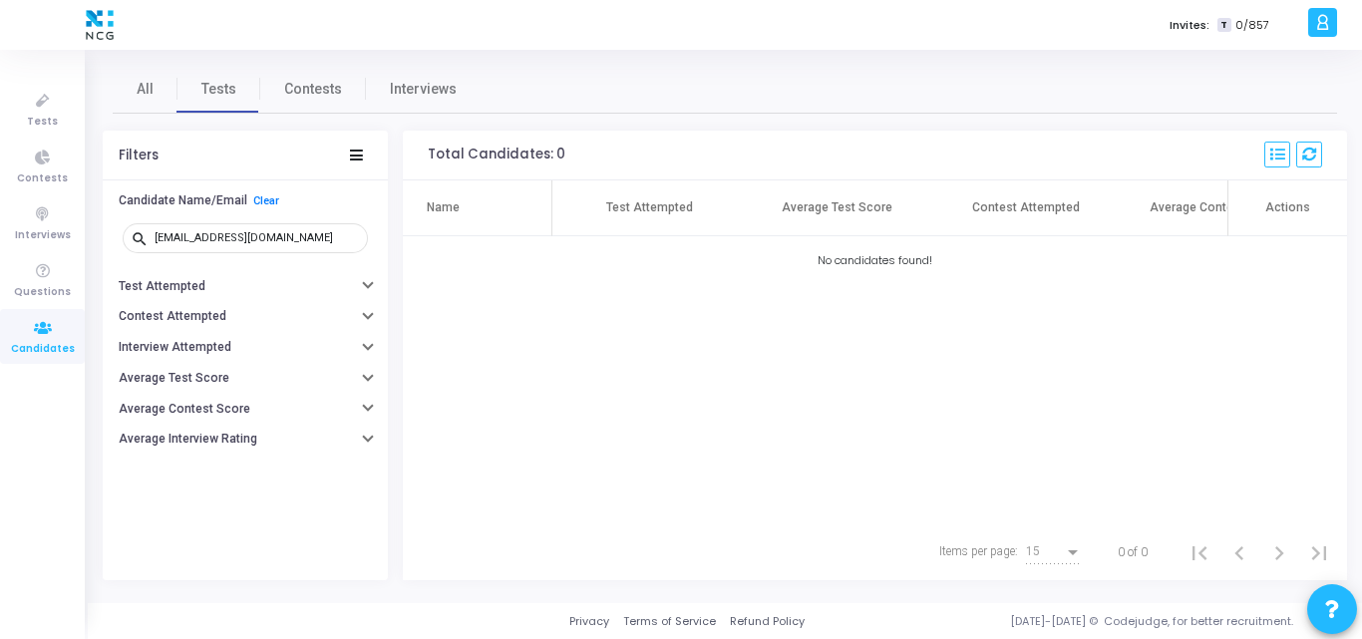
drag, startPoint x: 304, startPoint y: 244, endPoint x: 118, endPoint y: 239, distance: 186.5
click at [118, 239] on div "search [EMAIL_ADDRESS][DOMAIN_NAME]" at bounding box center [245, 238] width 255 height 45
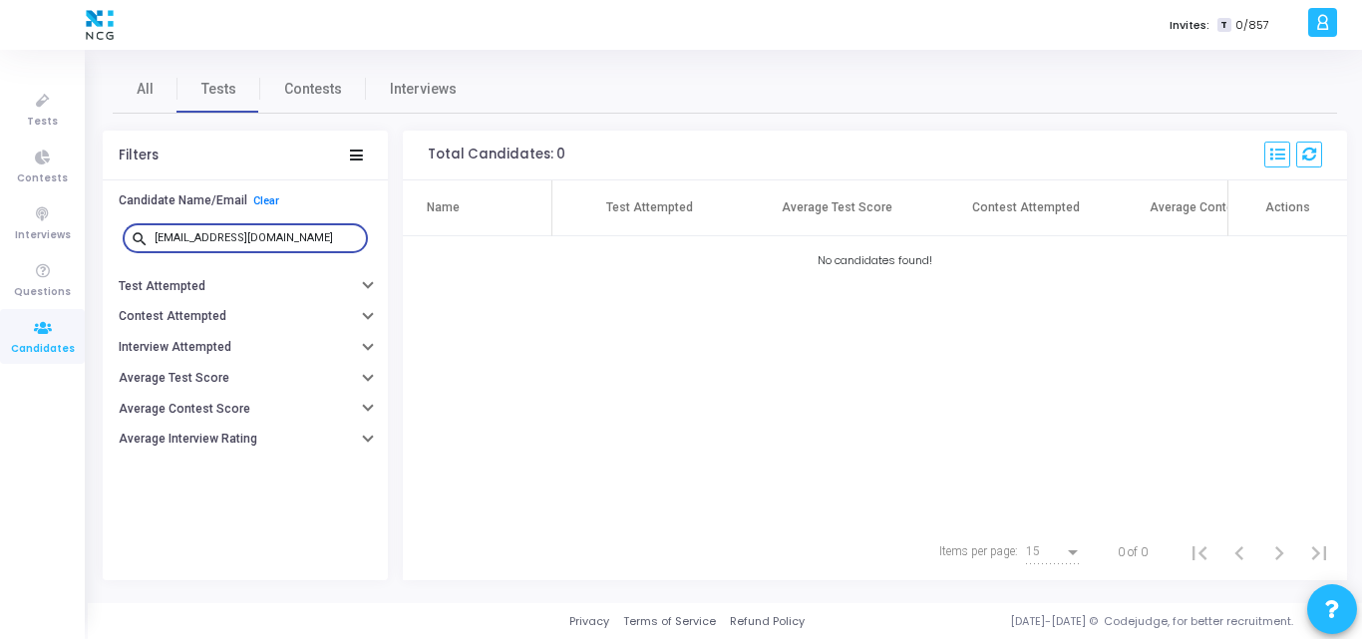
click at [313, 237] on input "[EMAIL_ADDRESS][DOMAIN_NAME]" at bounding box center [257, 238] width 205 height 12
drag, startPoint x: 313, startPoint y: 237, endPoint x: 95, endPoint y: 214, distance: 219.5
click at [95, 214] on div "All Tests Contests Interviews Filters Candidate Name/Email Clear search [EMAIL_…" at bounding box center [725, 326] width 1274 height 523
paste input "[PERSON_NAME].[PERSON_NAME]"
drag, startPoint x: 174, startPoint y: 234, endPoint x: 30, endPoint y: 240, distance: 144.7
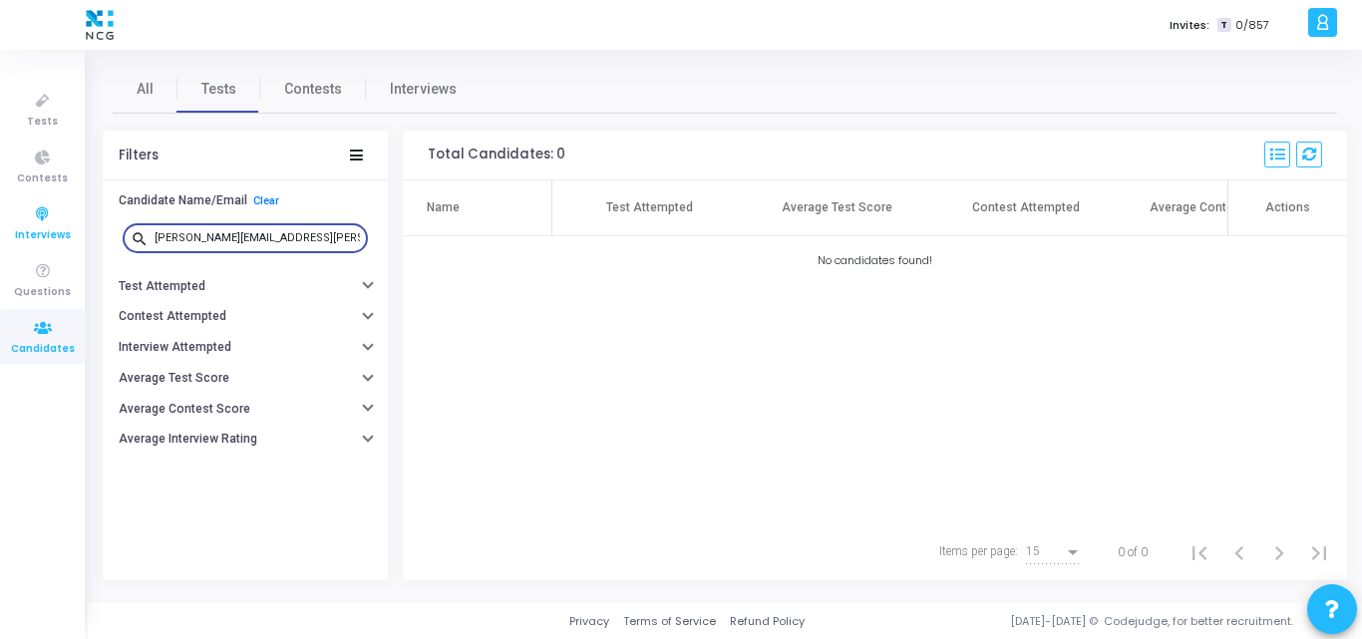
click at [30, 240] on div "Tests Contests Interviews Questions Candidates Invites: T 0/857 K Kajal Setting…" at bounding box center [681, 319] width 1362 height 639
drag, startPoint x: 337, startPoint y: 241, endPoint x: 57, endPoint y: 216, distance: 281.2
click at [57, 216] on div "Tests Contests Interviews Questions Candidates Invites: T 0/857 K Kajal Setting…" at bounding box center [681, 319] width 1362 height 639
paste input "gulnazkhatoon916"
drag, startPoint x: 342, startPoint y: 227, endPoint x: 331, endPoint y: 242, distance: 18.5
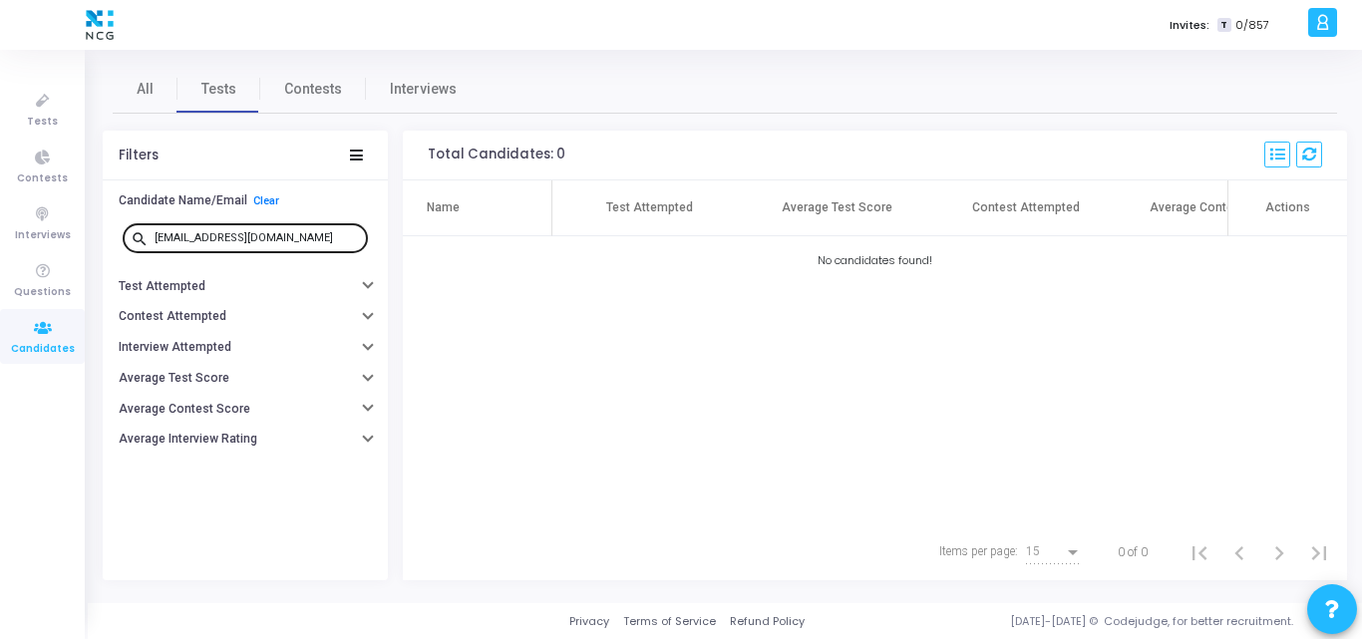
click at [331, 242] on div "[EMAIL_ADDRESS][DOMAIN_NAME]" at bounding box center [257, 237] width 205 height 32
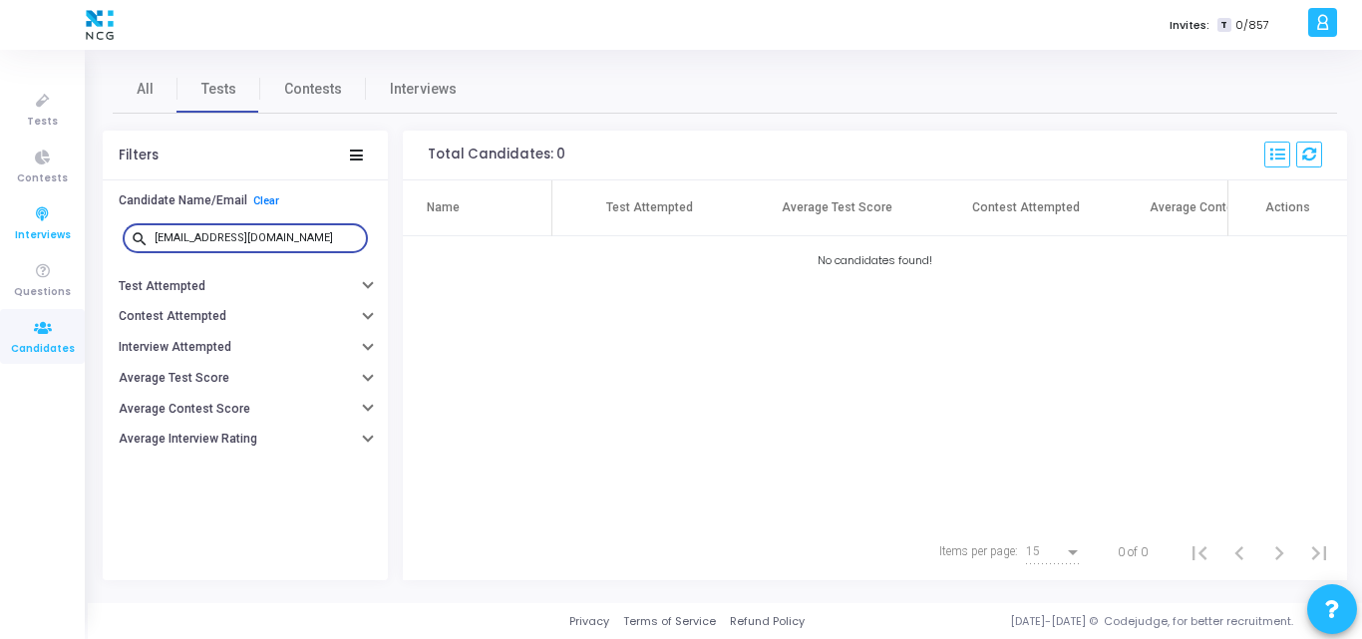
drag, startPoint x: 331, startPoint y: 242, endPoint x: 62, endPoint y: 242, distance: 269.2
click at [62, 242] on div "Tests Contests Interviews Questions Candidates Invites: T 0/857 K Kajal Setting…" at bounding box center [681, 319] width 1362 height 639
paste input "reetalika94"
drag, startPoint x: 174, startPoint y: 235, endPoint x: 45, endPoint y: 225, distance: 130.0
click at [45, 225] on div "Tests Contests Interviews Questions Candidates Invites: T 0/857 K Kajal Setting…" at bounding box center [681, 319] width 1362 height 639
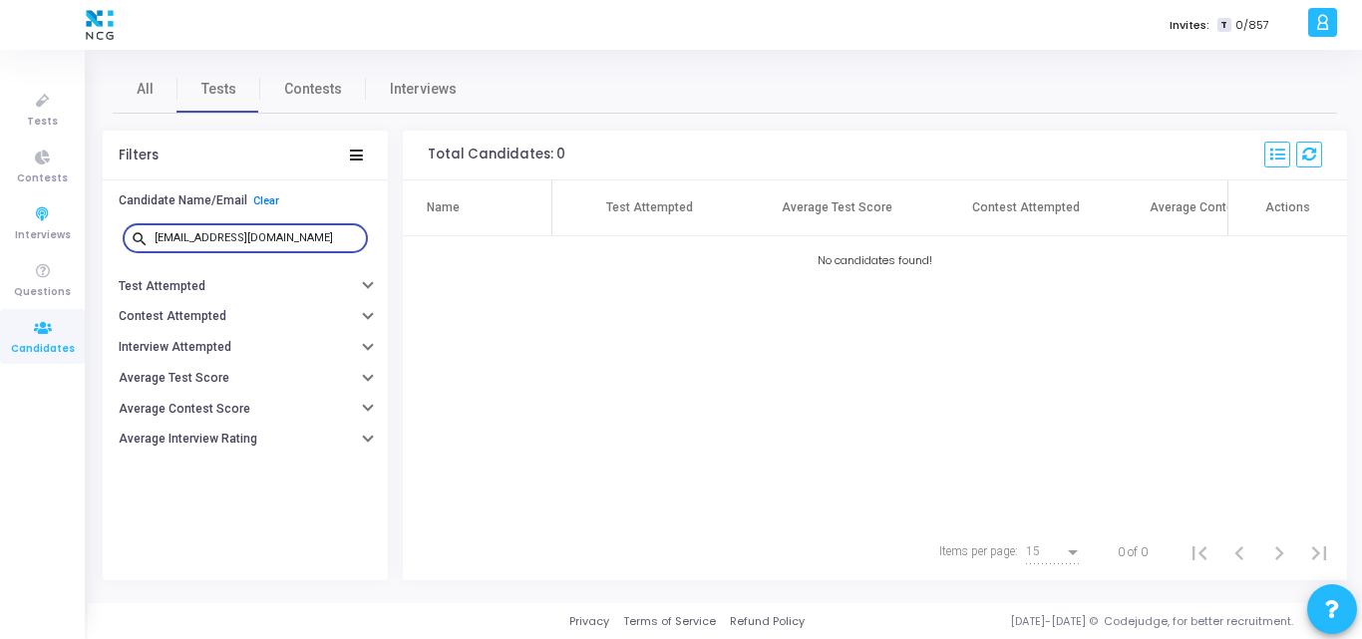
type input "[EMAIL_ADDRESS][DOMAIN_NAME]"
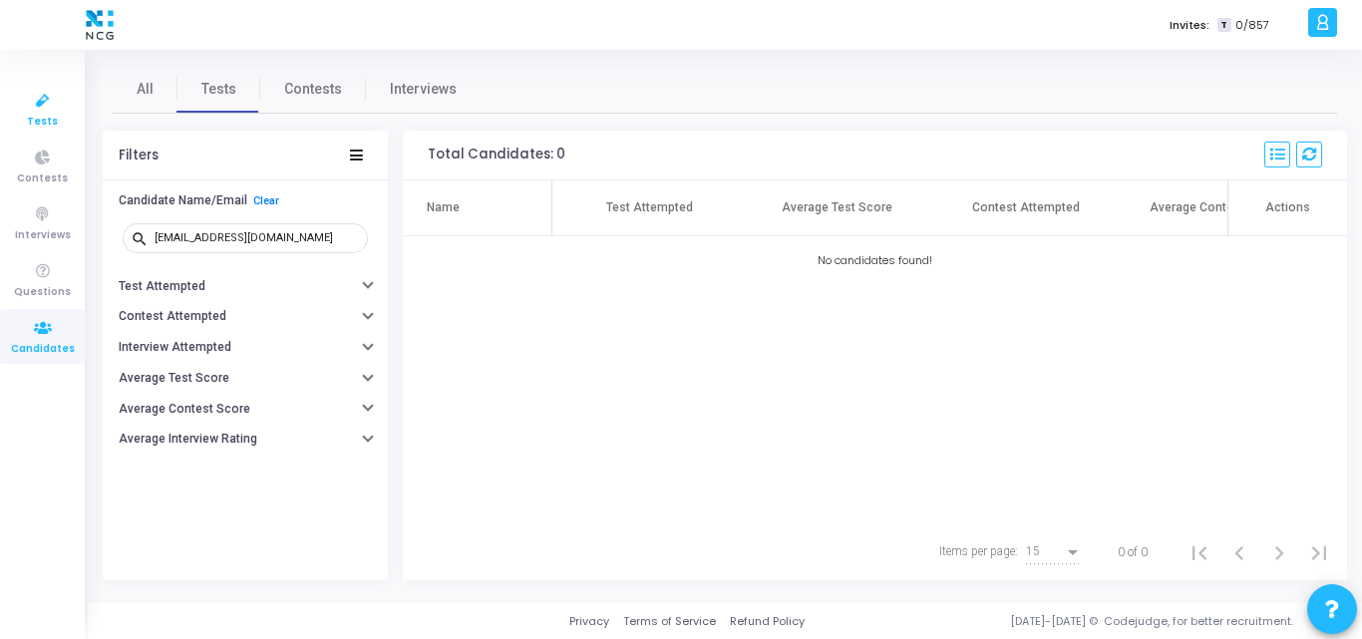
click at [27, 106] on icon at bounding box center [43, 101] width 42 height 25
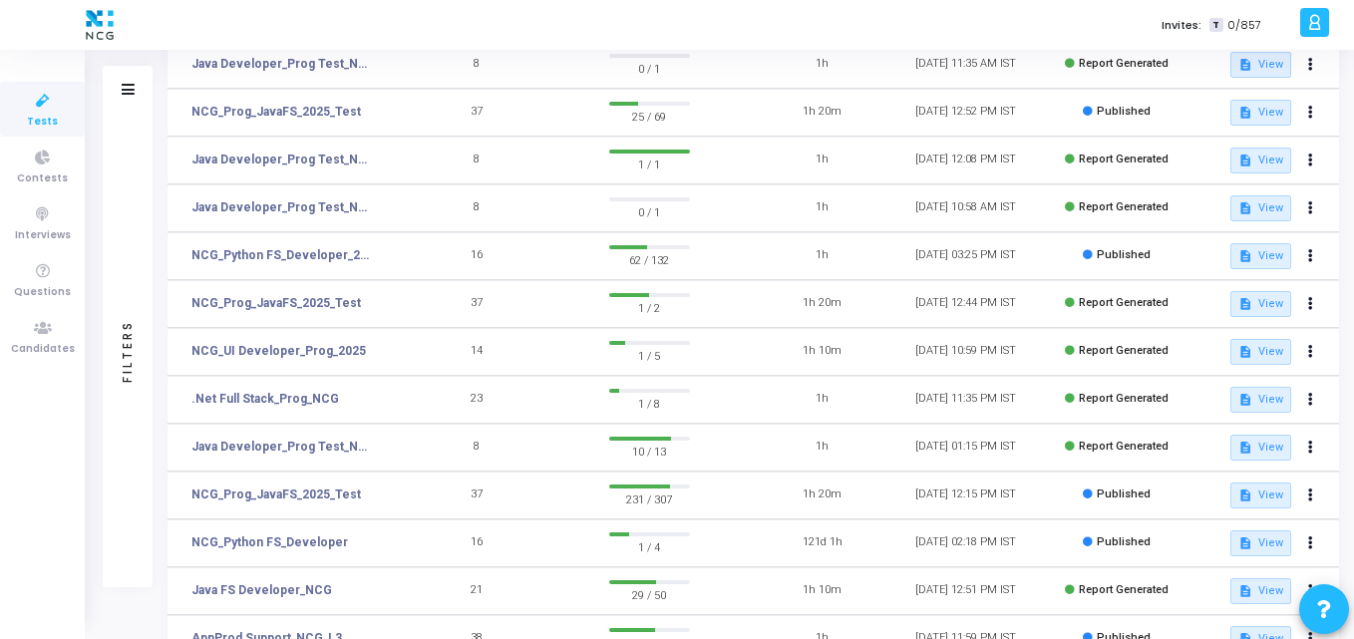
scroll to position [200, 0]
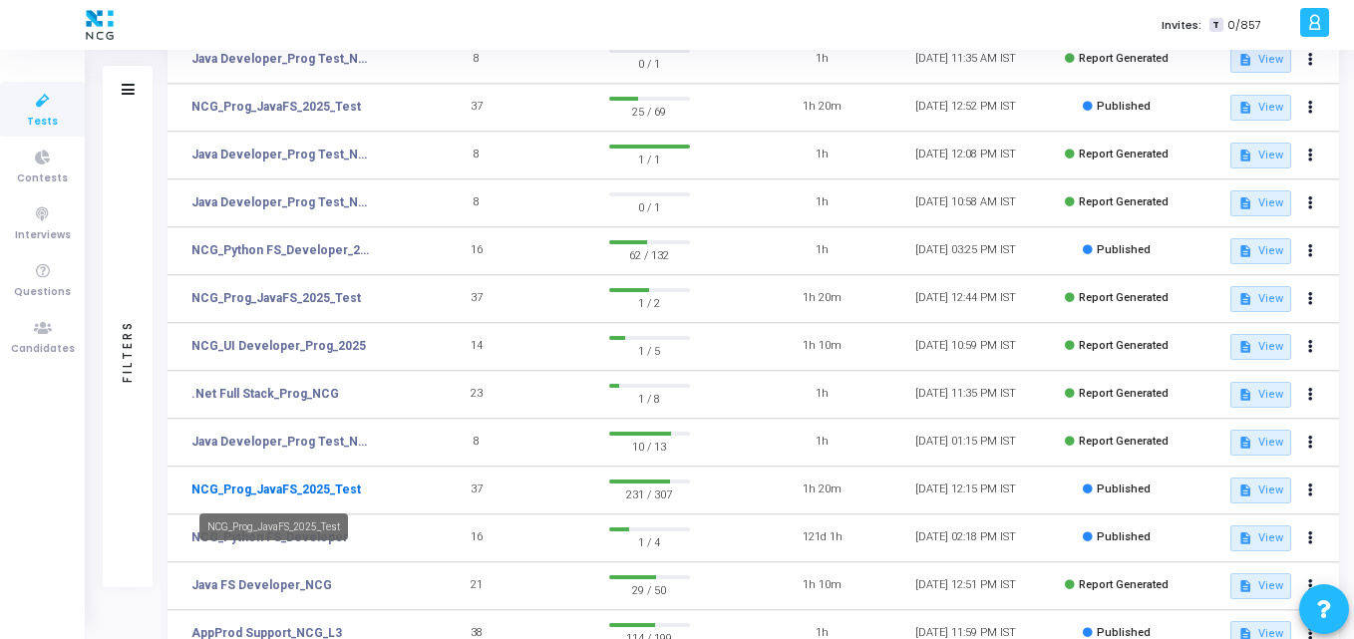
click at [321, 491] on link "NCG_Prog_JavaFS_2025_Test" at bounding box center [275, 490] width 169 height 18
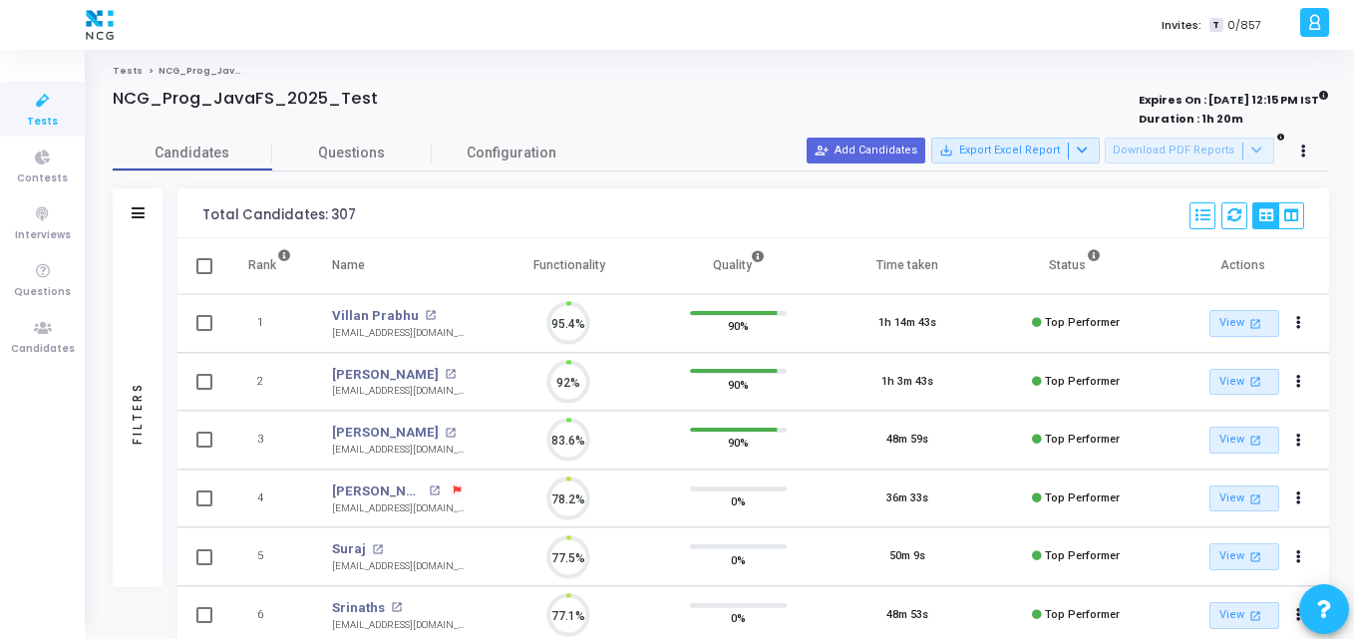
scroll to position [42, 51]
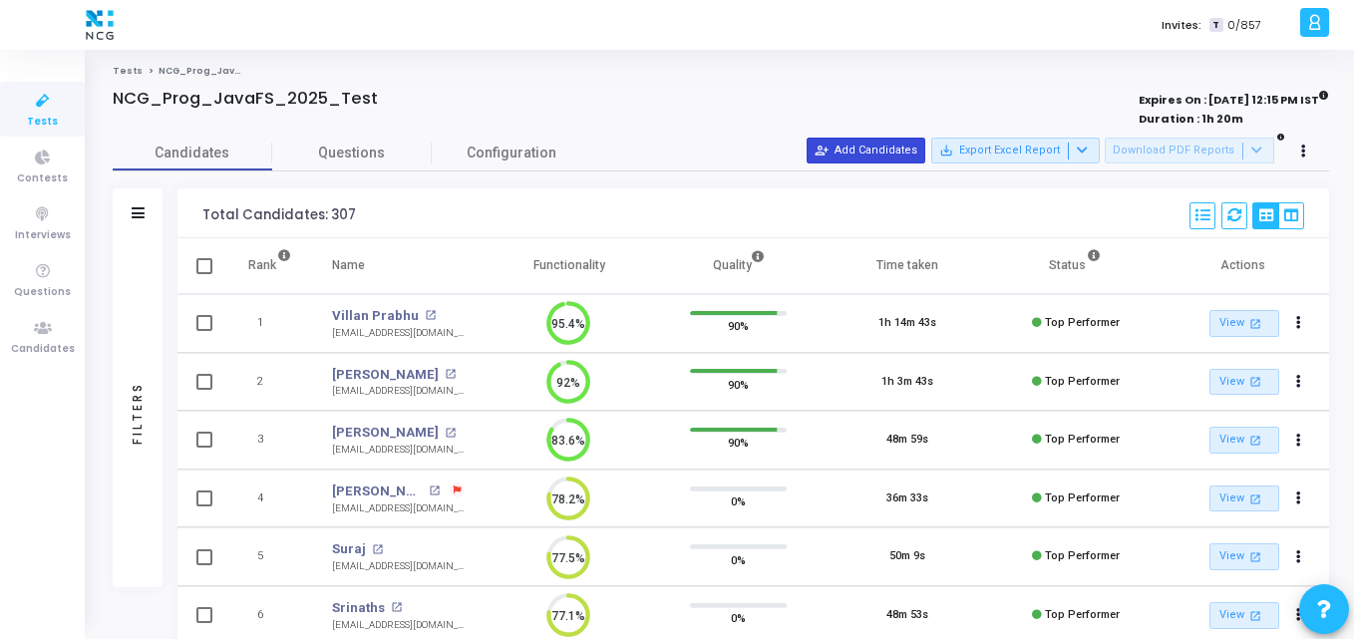
click at [849, 154] on button "person_add_alt Add Candidates" at bounding box center [865, 151] width 119 height 26
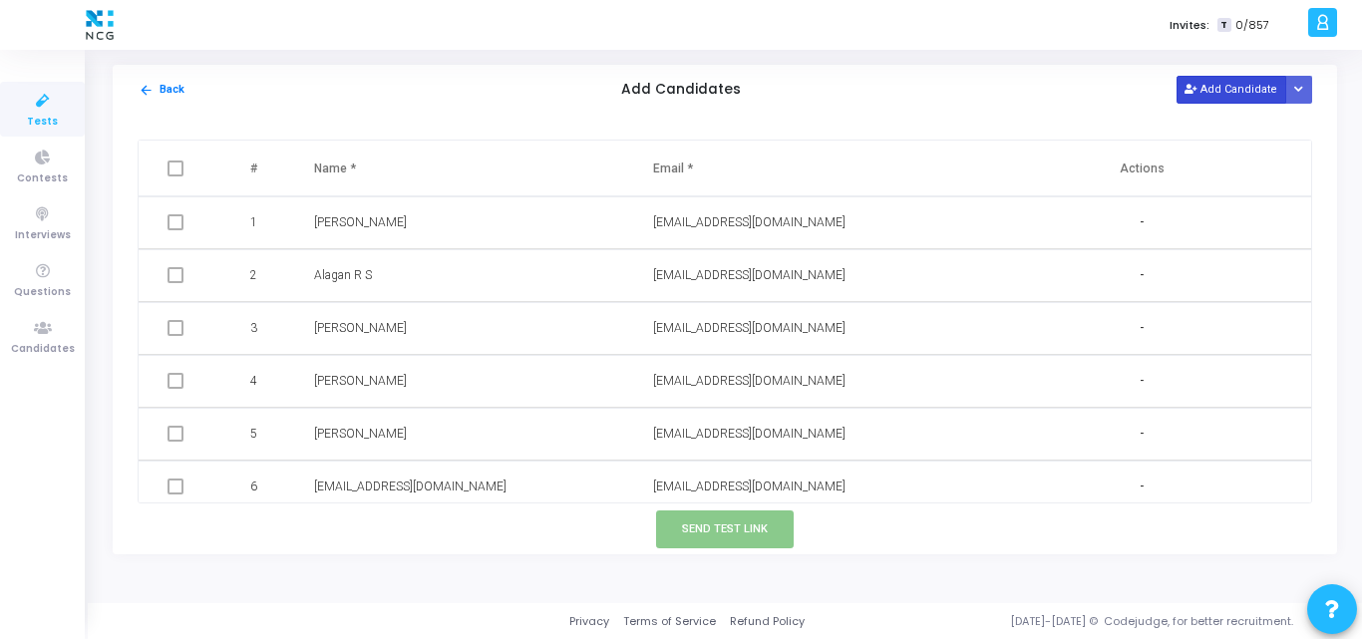
click at [1223, 101] on button "Add Candidate" at bounding box center [1231, 89] width 110 height 27
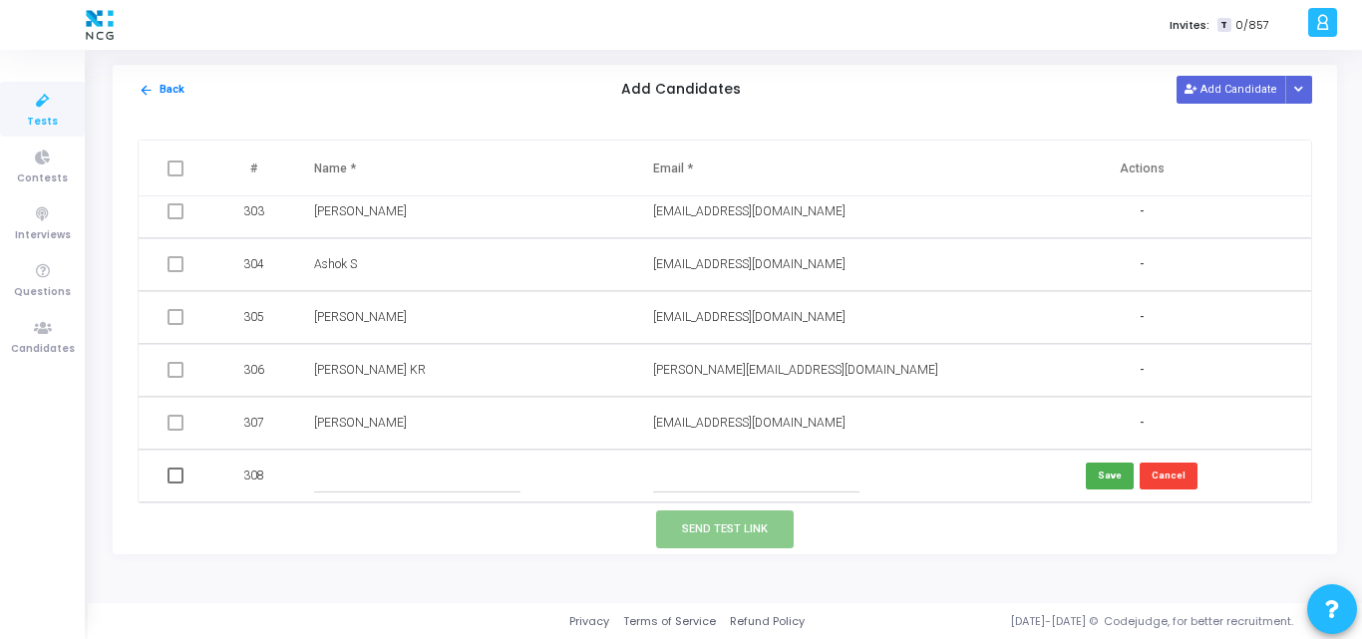
click at [675, 482] on input "text" at bounding box center [756, 476] width 206 height 33
paste input "[EMAIL_ADDRESS][DOMAIN_NAME]"
type input "[EMAIL_ADDRESS][DOMAIN_NAME]"
drag, startPoint x: 412, startPoint y: 457, endPoint x: 385, endPoint y: 460, distance: 27.1
click at [385, 460] on td at bounding box center [463, 476] width 339 height 53
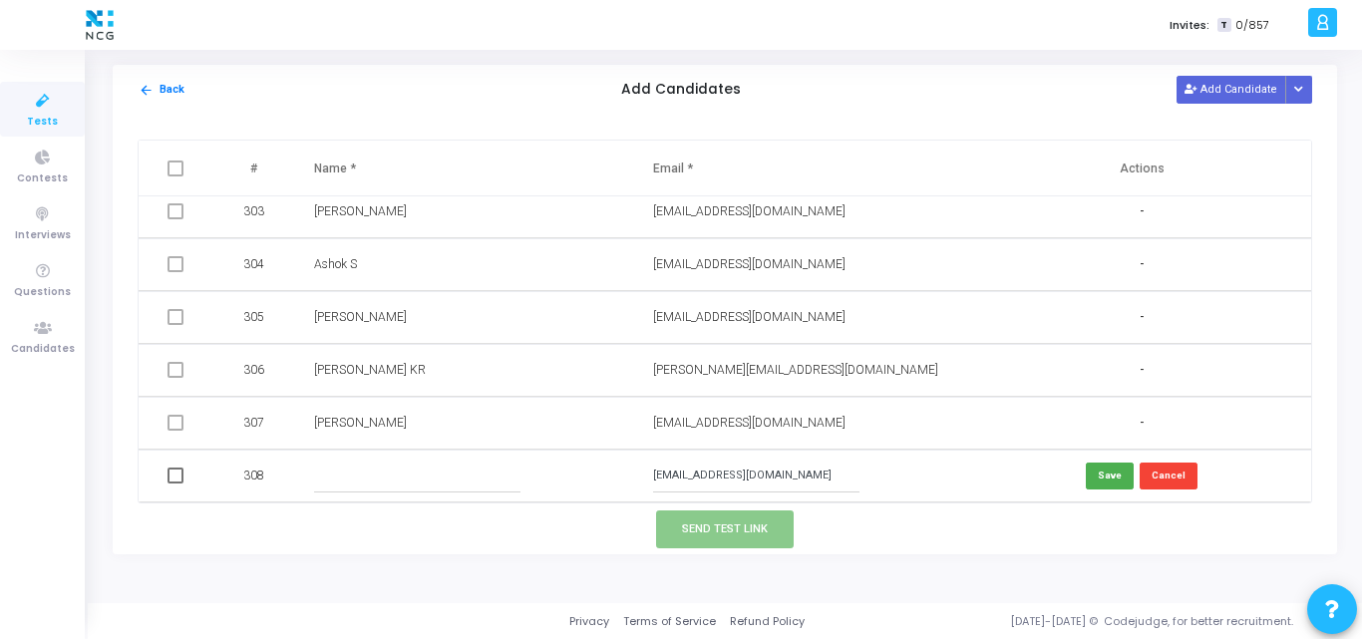
click at [385, 460] on input "text" at bounding box center [417, 476] width 206 height 33
paste input "[PERSON_NAME]"
type input "[PERSON_NAME]"
click at [1116, 470] on button "Save" at bounding box center [1110, 476] width 48 height 27
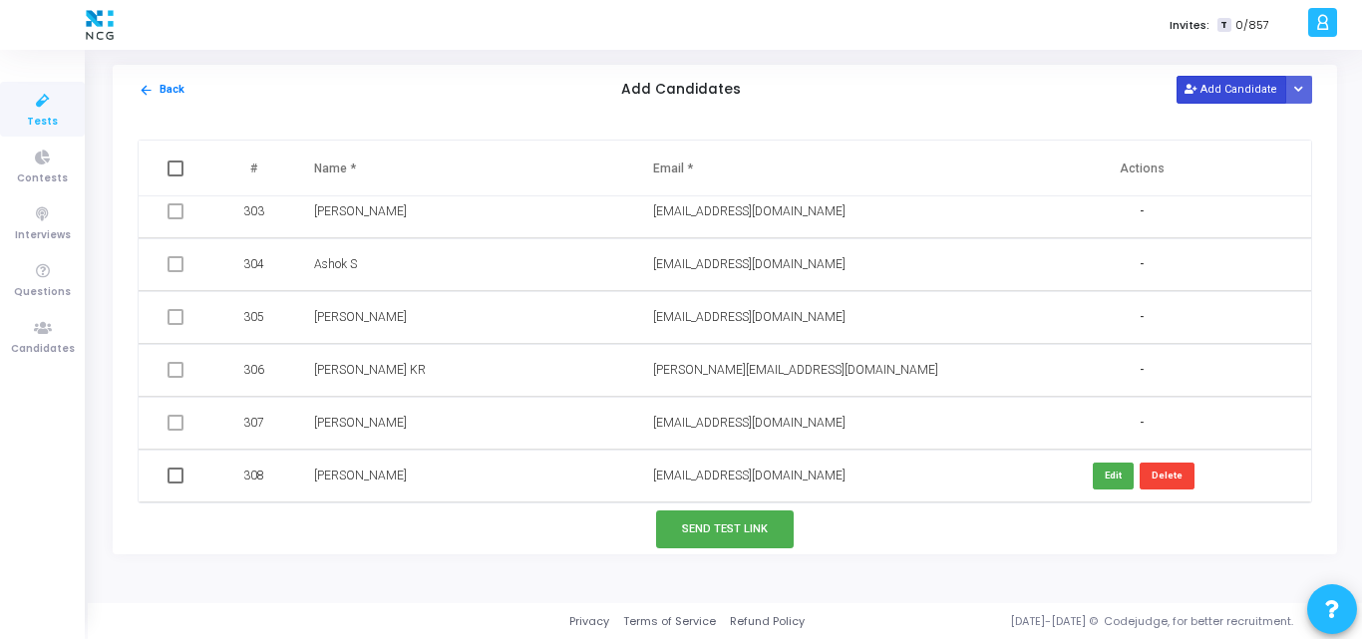
click at [1211, 77] on button "Add Candidate" at bounding box center [1231, 89] width 110 height 27
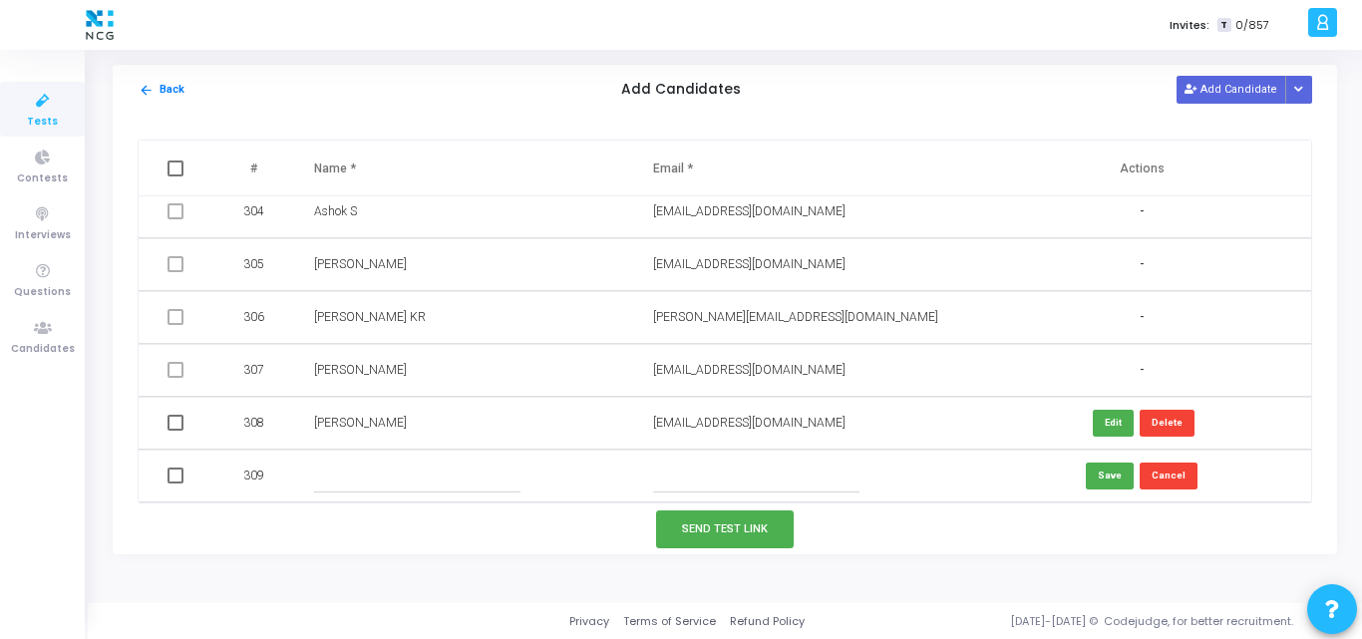
click at [714, 489] on input "text" at bounding box center [756, 476] width 206 height 33
paste input "[EMAIL_ADDRESS][DOMAIN_NAME]"
drag, startPoint x: 672, startPoint y: 472, endPoint x: 601, endPoint y: 469, distance: 70.8
click at [601, 469] on tr "309 [EMAIL_ADDRESS][DOMAIN_NAME] Save Cancel" at bounding box center [725, 476] width 1172 height 53
type input "[EMAIL_ADDRESS][DOMAIN_NAME]"
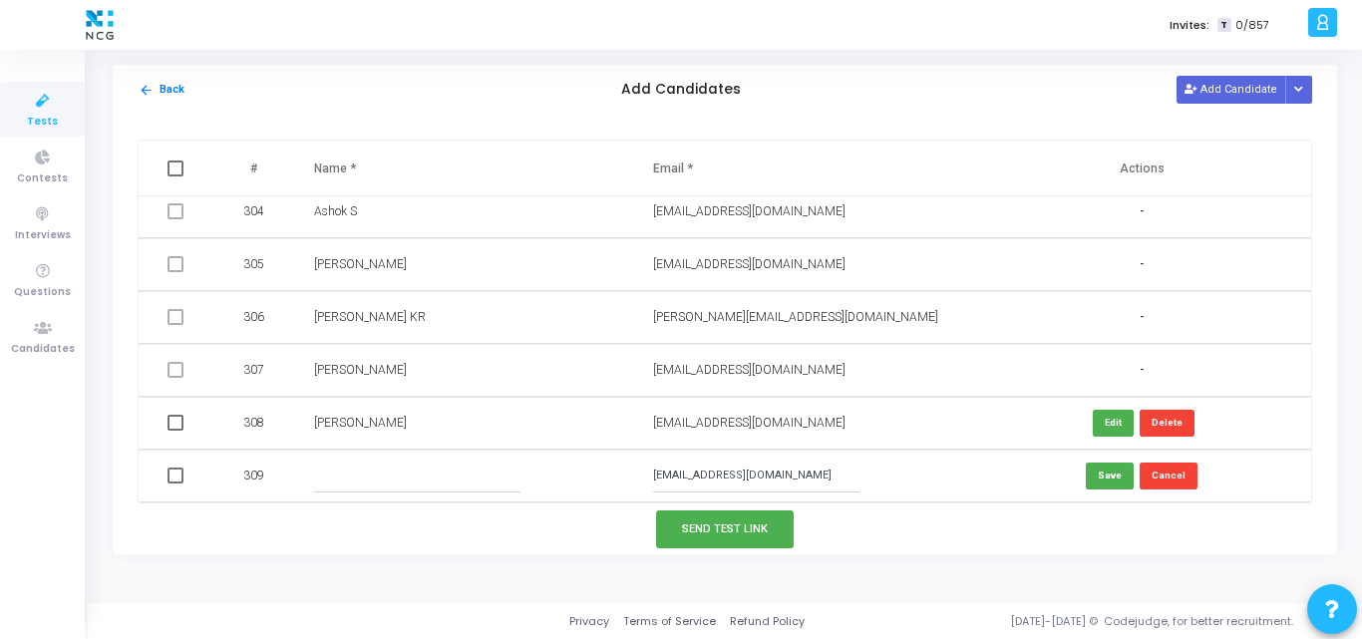
click at [340, 472] on input "text" at bounding box center [417, 476] width 206 height 33
paste input "[PERSON_NAME]"
type input "[PERSON_NAME]"
click at [1109, 470] on button "Save" at bounding box center [1110, 476] width 48 height 27
click at [1236, 103] on button "Add Candidate" at bounding box center [1231, 89] width 110 height 27
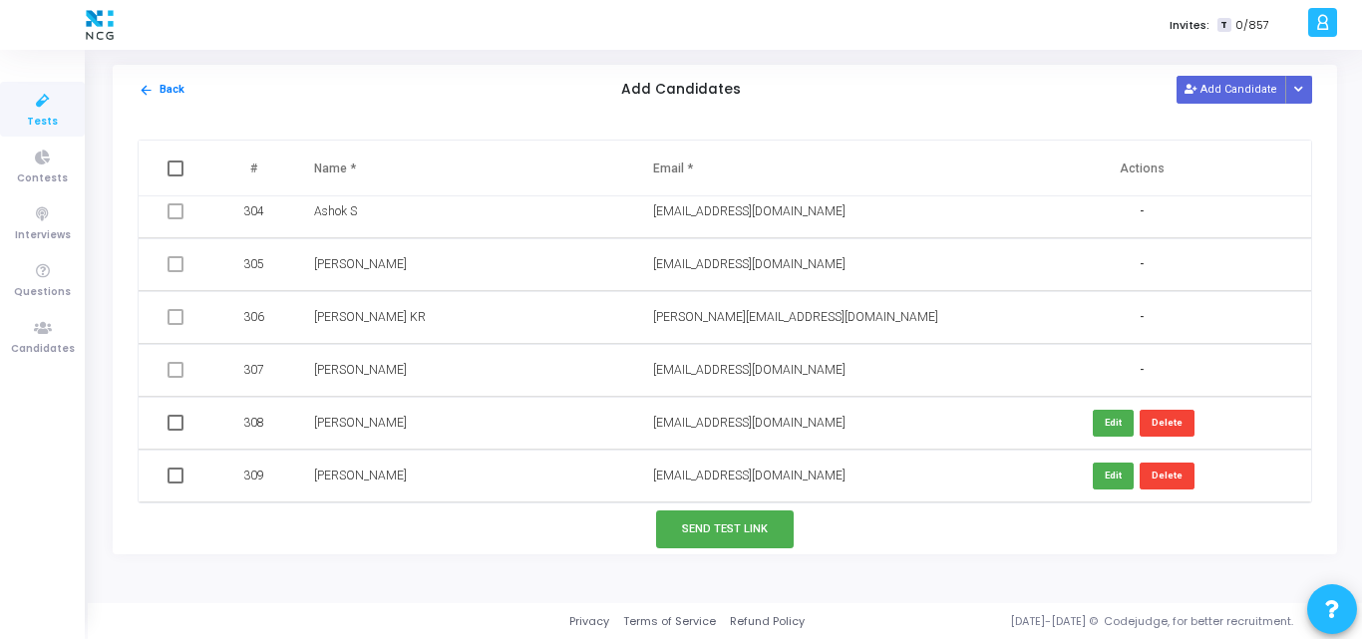
scroll to position [16073, 0]
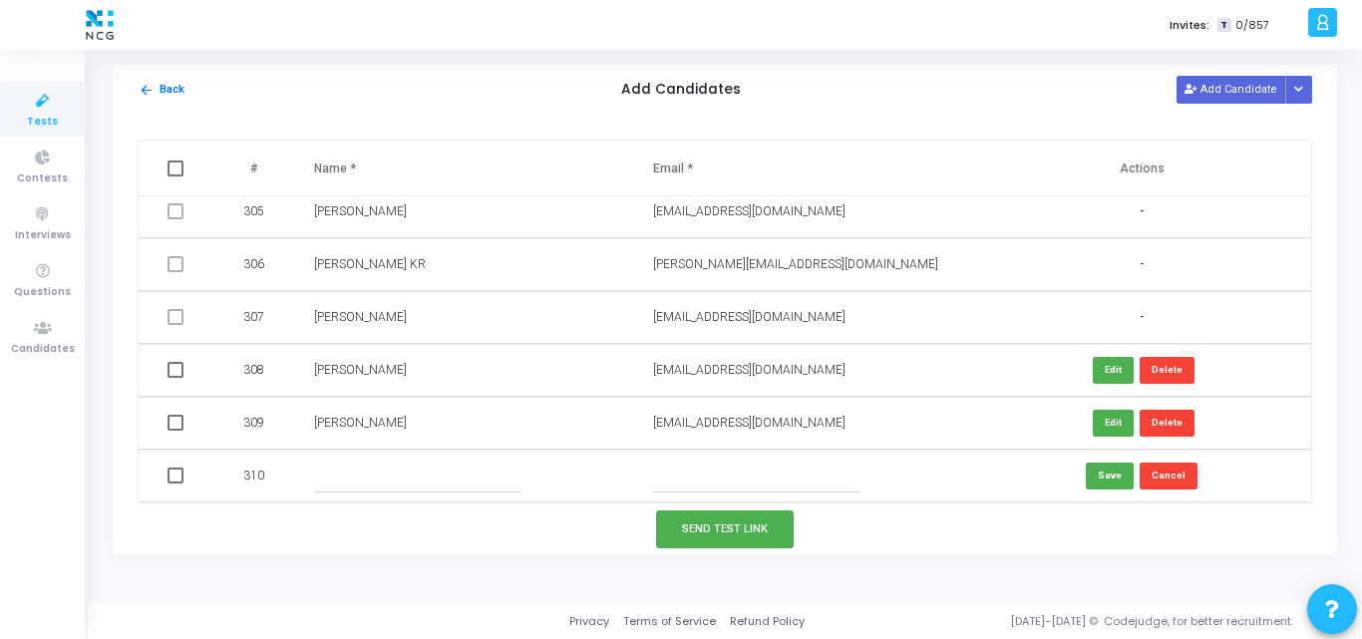
paste input "[PERSON_NAME][EMAIL_ADDRESS][PERSON_NAME][DOMAIN_NAME]"
click at [693, 478] on input "[PERSON_NAME][EMAIL_ADDRESS][PERSON_NAME][DOMAIN_NAME]" at bounding box center [756, 476] width 206 height 33
paste input "[PERSON_NAME] [PERSON_NAME]"
type input "[PERSON_NAME][EMAIL_ADDRESS][PERSON_NAME][DOMAIN_NAME]"
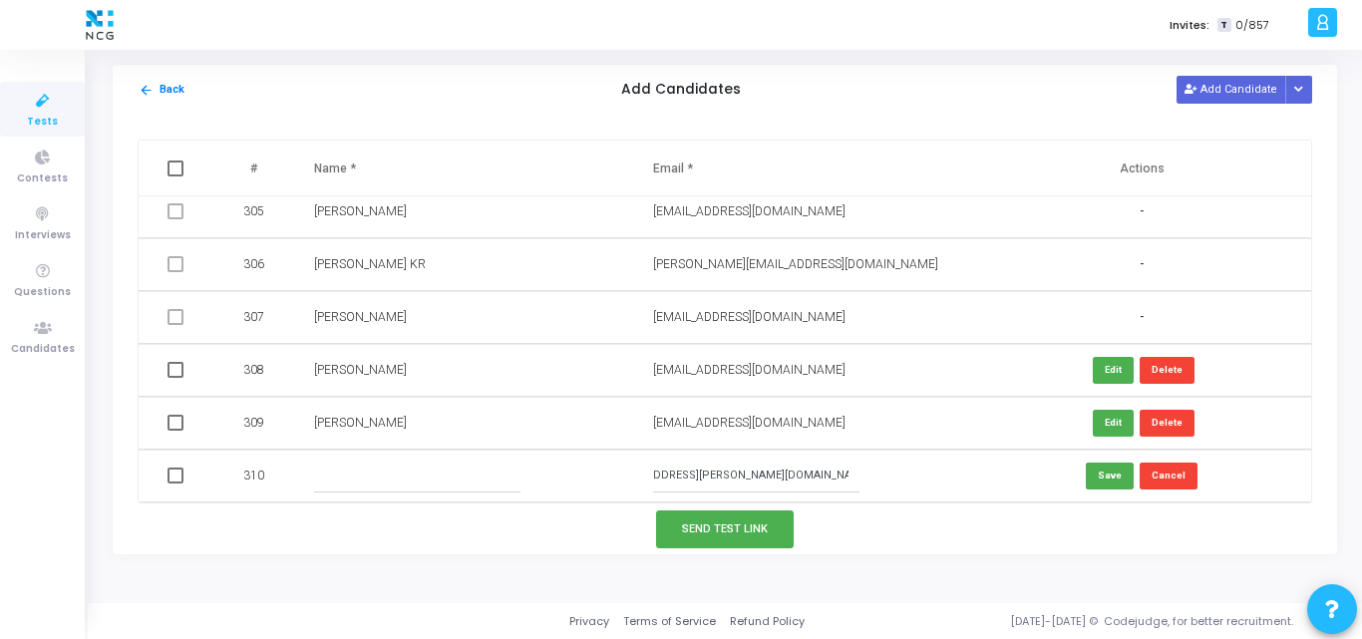
scroll to position [0, 0]
click at [438, 476] on input "text" at bounding box center [417, 476] width 206 height 33
paste input "[PERSON_NAME] [PERSON_NAME]"
type input "[PERSON_NAME] [PERSON_NAME]"
click at [1086, 465] on button "Save" at bounding box center [1110, 476] width 48 height 27
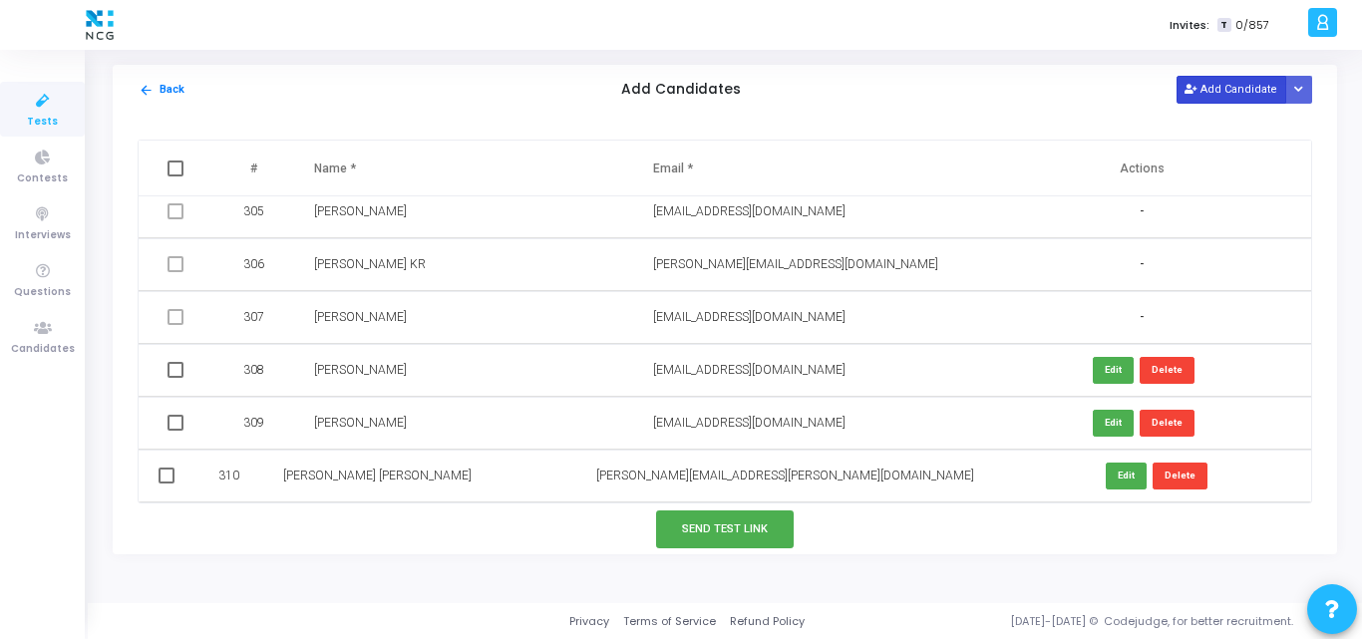
click at [1253, 89] on button "Add Candidate" at bounding box center [1231, 89] width 110 height 27
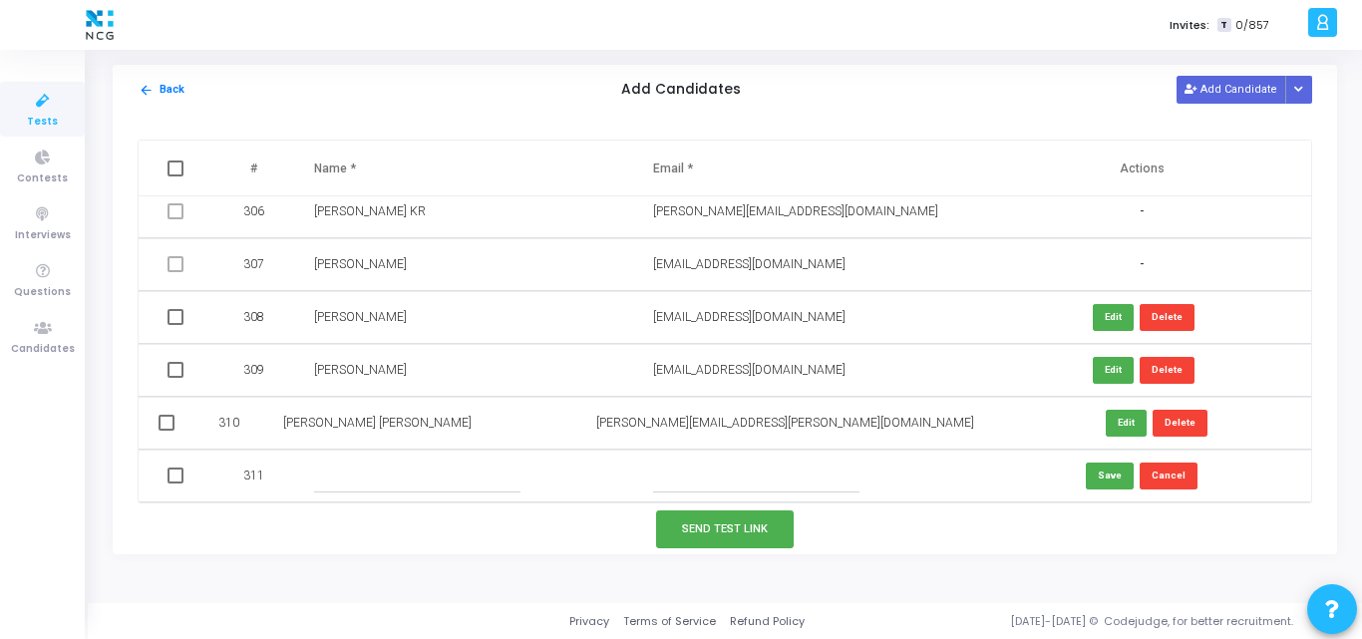
click at [689, 474] on input "text" at bounding box center [756, 476] width 206 height 33
paste input "[EMAIL_ADDRESS][DOMAIN_NAME]"
type input "[EMAIL_ADDRESS][DOMAIN_NAME]"
click at [359, 488] on input "text" at bounding box center [417, 476] width 206 height 33
paste input "[PERSON_NAME]"
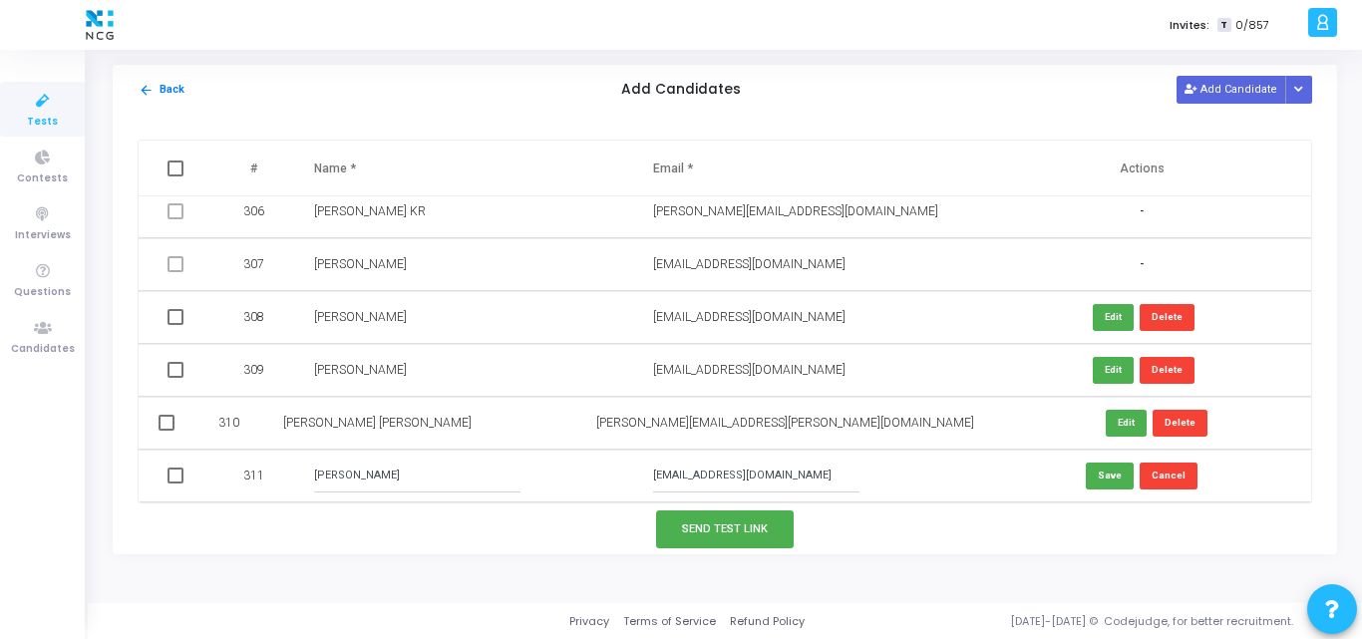
type input "[PERSON_NAME]"
click at [1104, 478] on button "Save" at bounding box center [1110, 476] width 48 height 27
click at [1194, 87] on icon at bounding box center [1189, 90] width 11 height 11
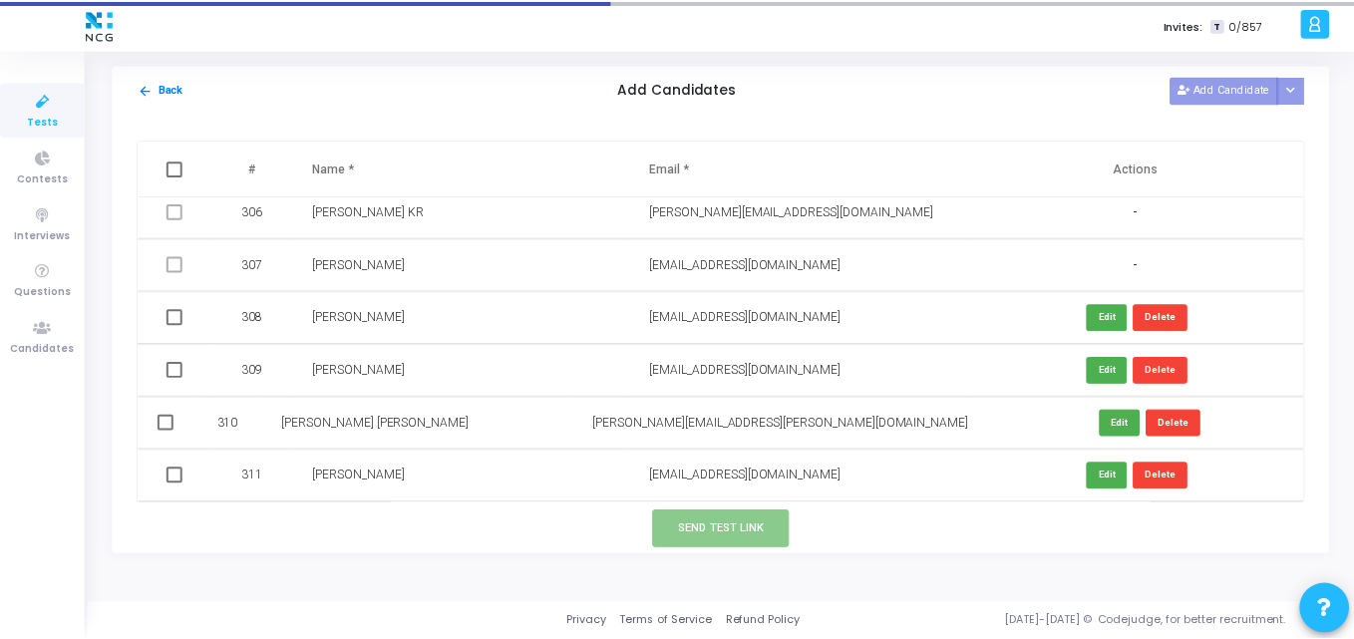
scroll to position [16179, 0]
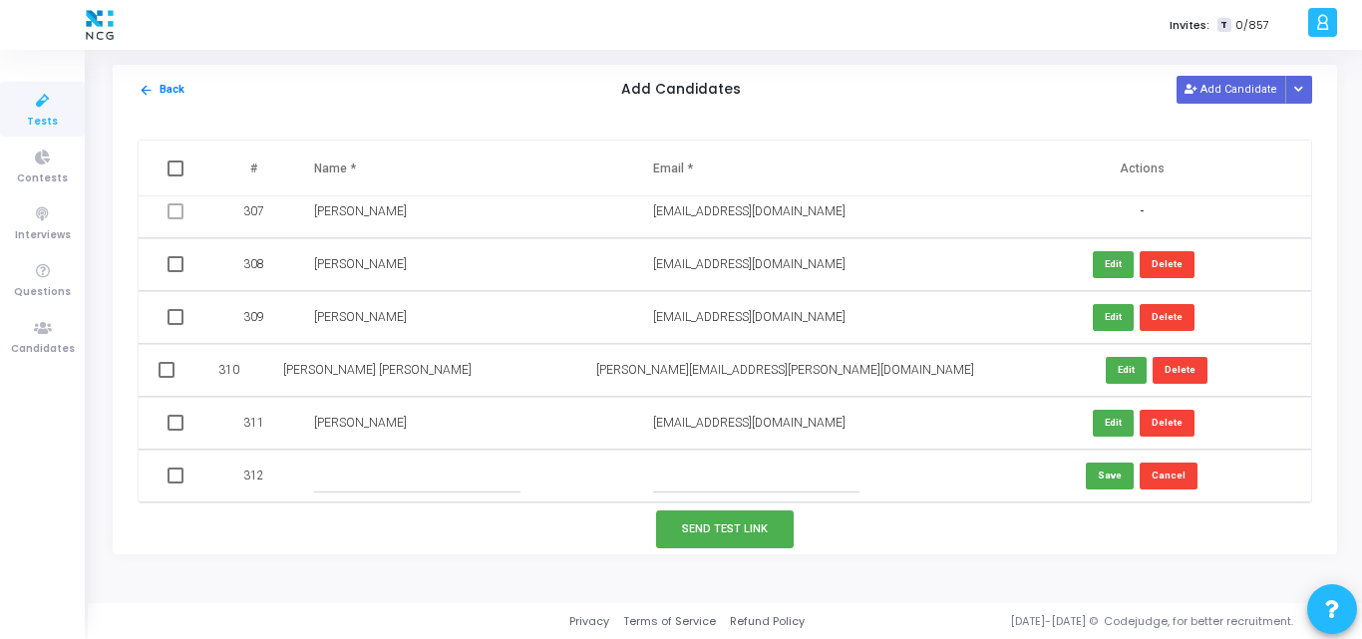
click at [365, 482] on input "text" at bounding box center [417, 476] width 206 height 33
paste input "Reetalika [PERSON_NAME]"
type input "Reetalika [PERSON_NAME]"
paste input "[EMAIL_ADDRESS][DOMAIN_NAME]"
type input "[EMAIL_ADDRESS][DOMAIN_NAME]"
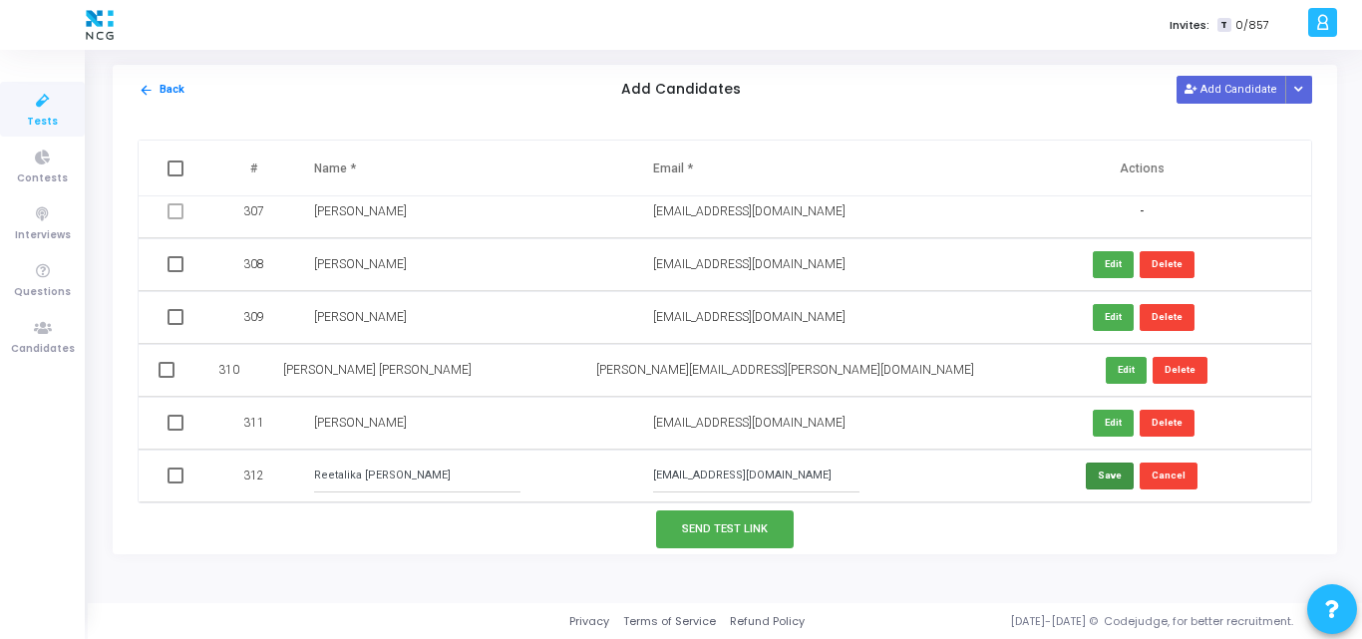
click at [1101, 480] on button "Save" at bounding box center [1110, 476] width 48 height 27
click at [168, 260] on span at bounding box center [175, 264] width 16 height 16
click at [174, 272] on input "checkbox" at bounding box center [174, 272] width 1 height 1
checkbox input "true"
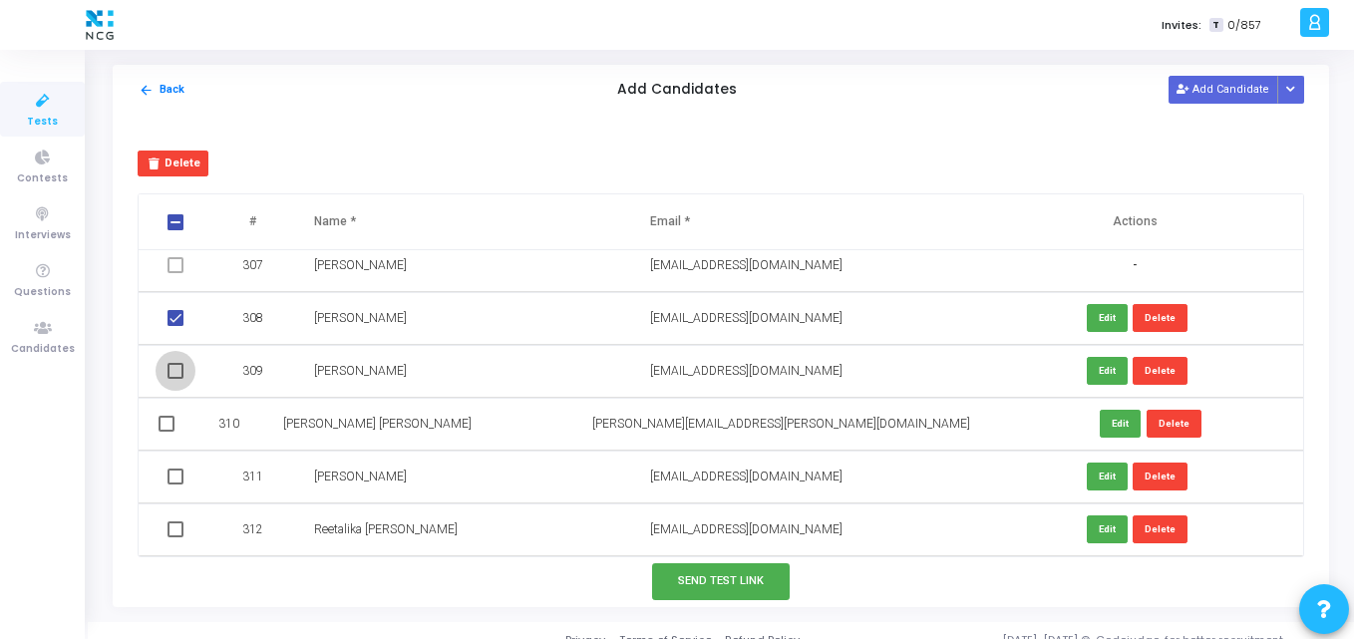
click at [171, 371] on span at bounding box center [175, 371] width 16 height 16
click at [174, 379] on input "checkbox" at bounding box center [174, 379] width 1 height 1
checkbox input "true"
click at [174, 428] on td at bounding box center [169, 424] width 60 height 53
click at [174, 428] on span at bounding box center [167, 424] width 16 height 16
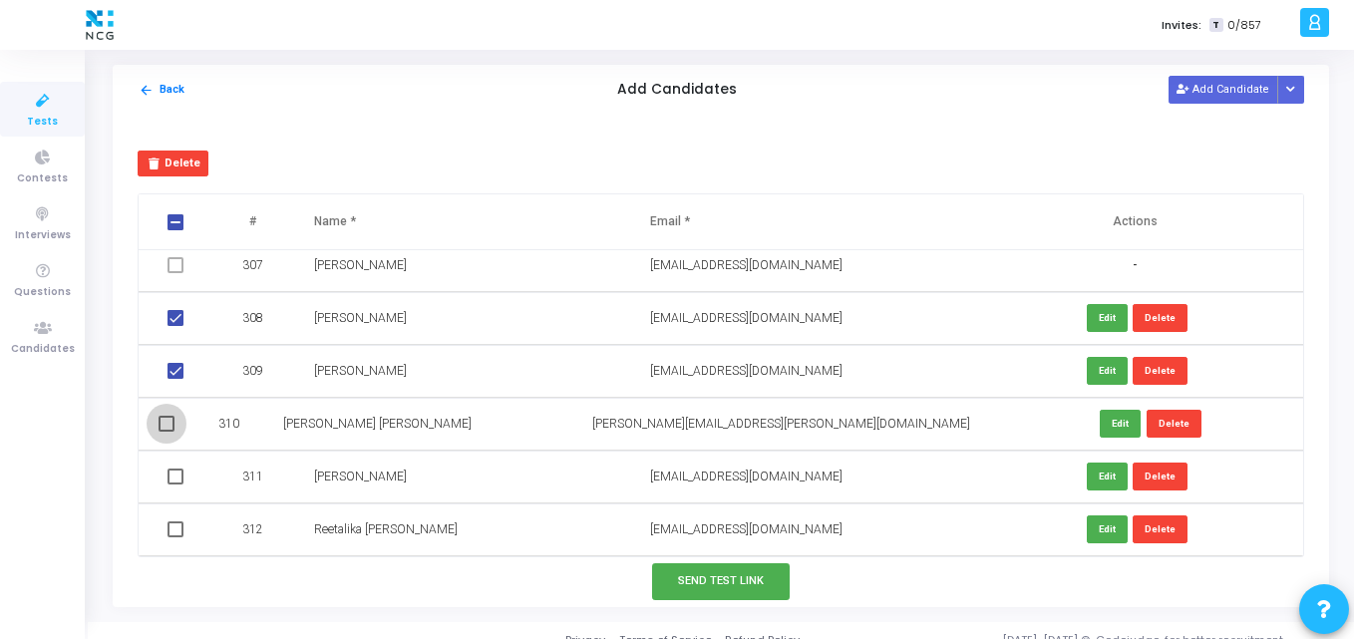
click at [166, 432] on input "checkbox" at bounding box center [165, 432] width 1 height 1
checkbox input "true"
click at [171, 473] on span at bounding box center [175, 477] width 16 height 16
click at [174, 484] on input "checkbox" at bounding box center [174, 484] width 1 height 1
checkbox input "true"
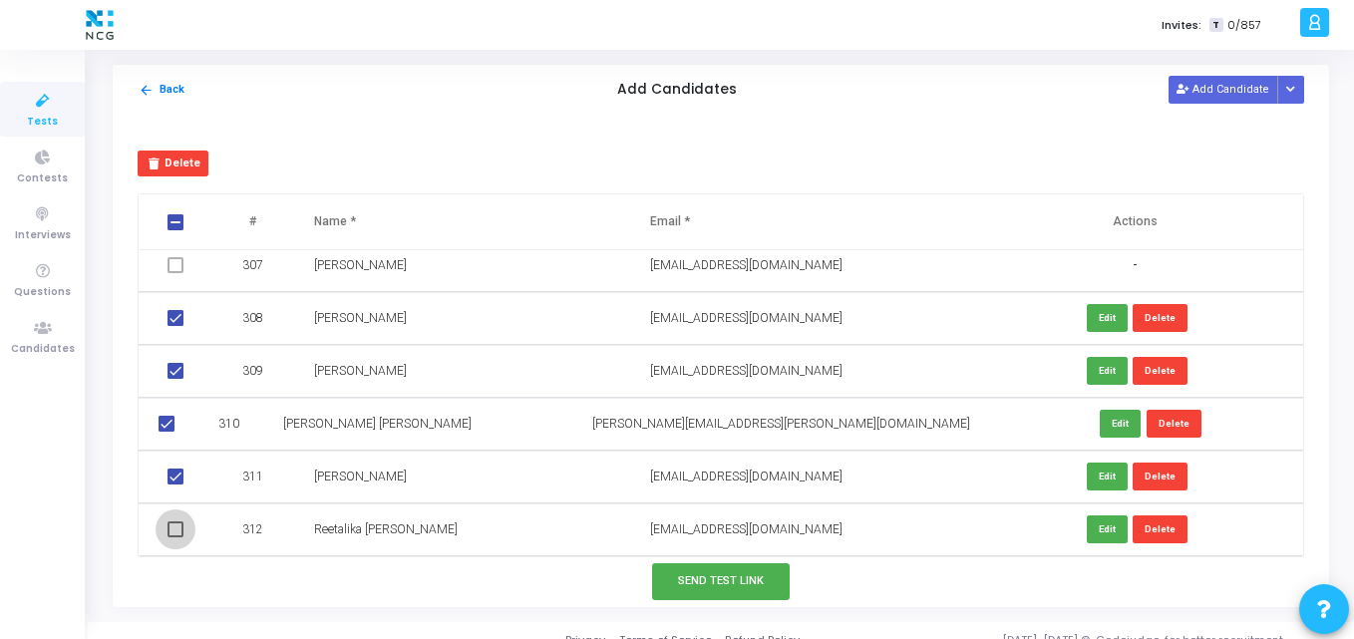
click at [171, 533] on span at bounding box center [175, 529] width 16 height 16
click at [174, 537] on input "checkbox" at bounding box center [174, 537] width 1 height 1
checkbox input "true"
click at [677, 578] on button "Send Test Link" at bounding box center [721, 581] width 138 height 37
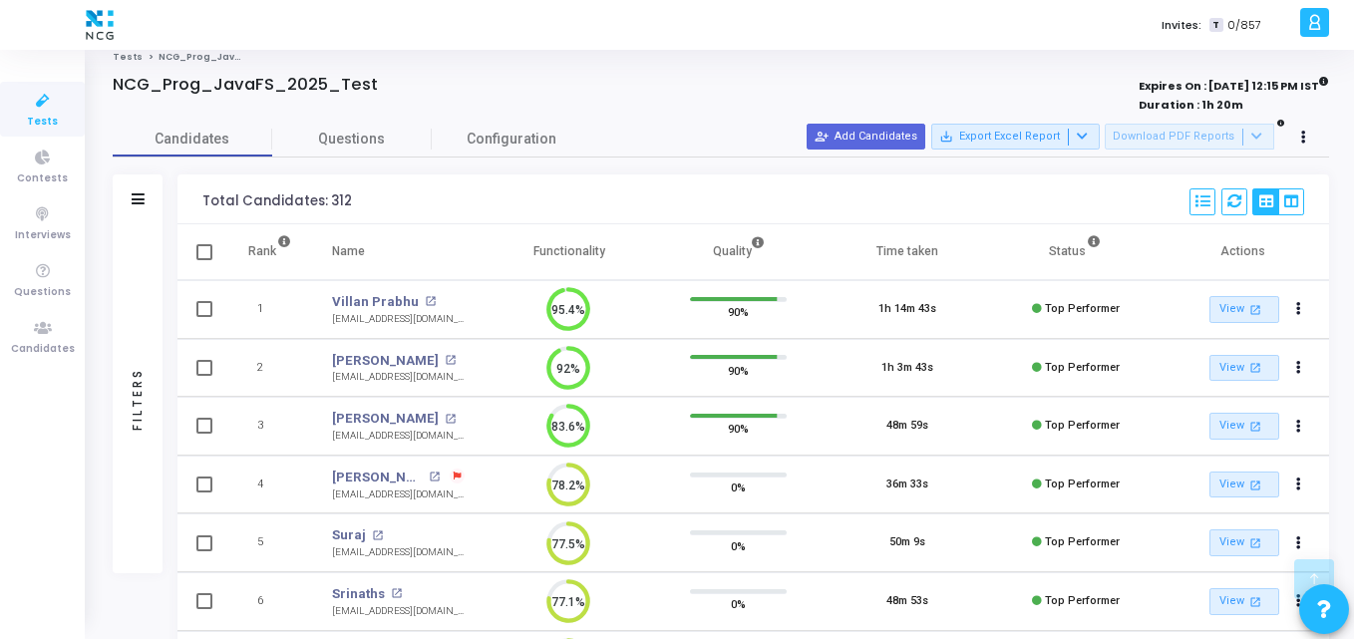
scroll to position [558, 0]
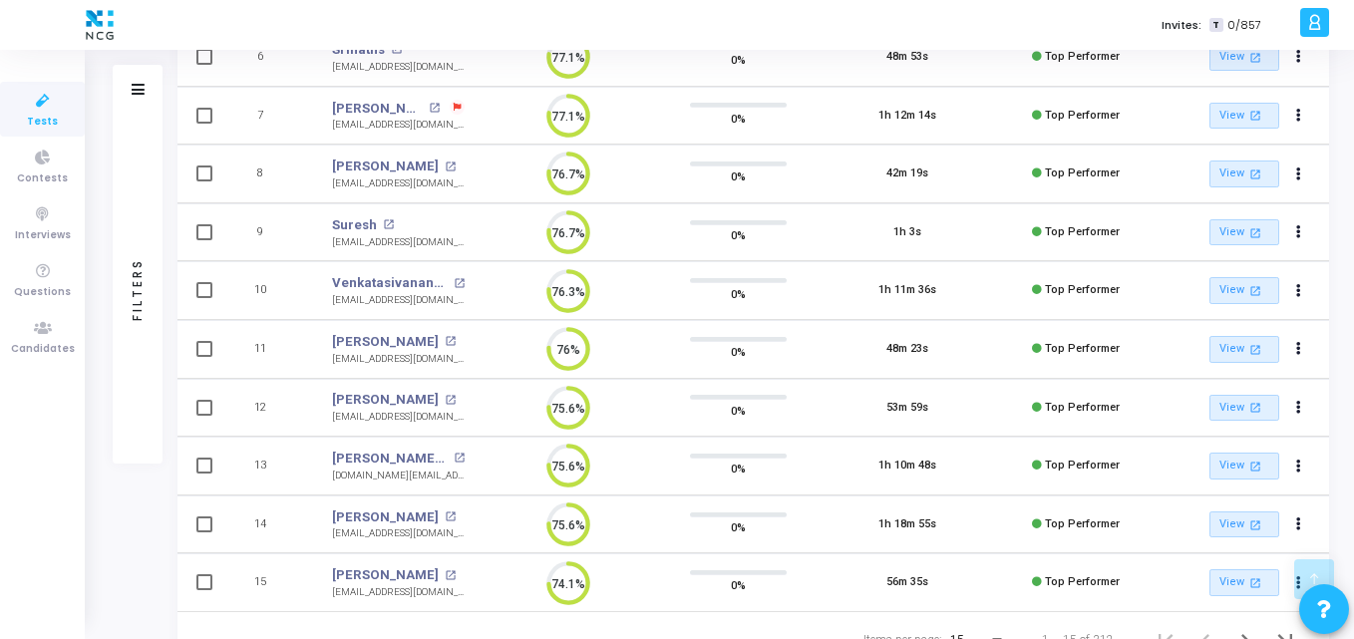
click at [888, 516] on div "1h 18m 55s" at bounding box center [907, 524] width 58 height 17
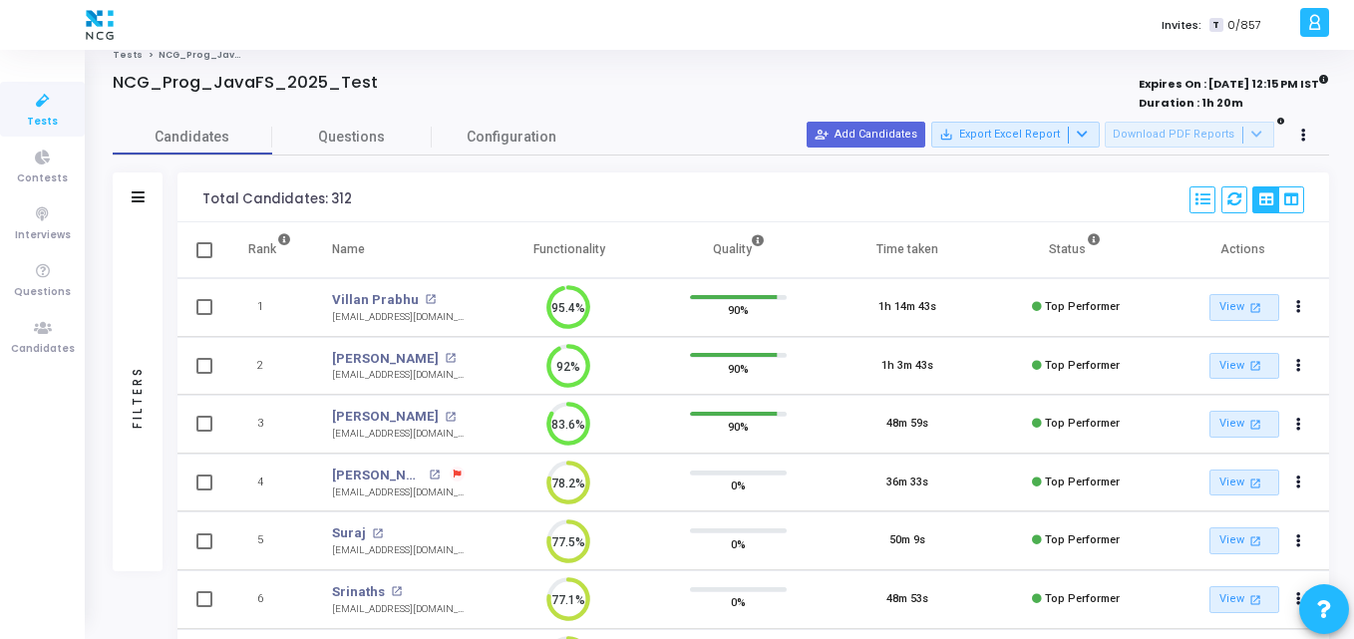
scroll to position [0, 0]
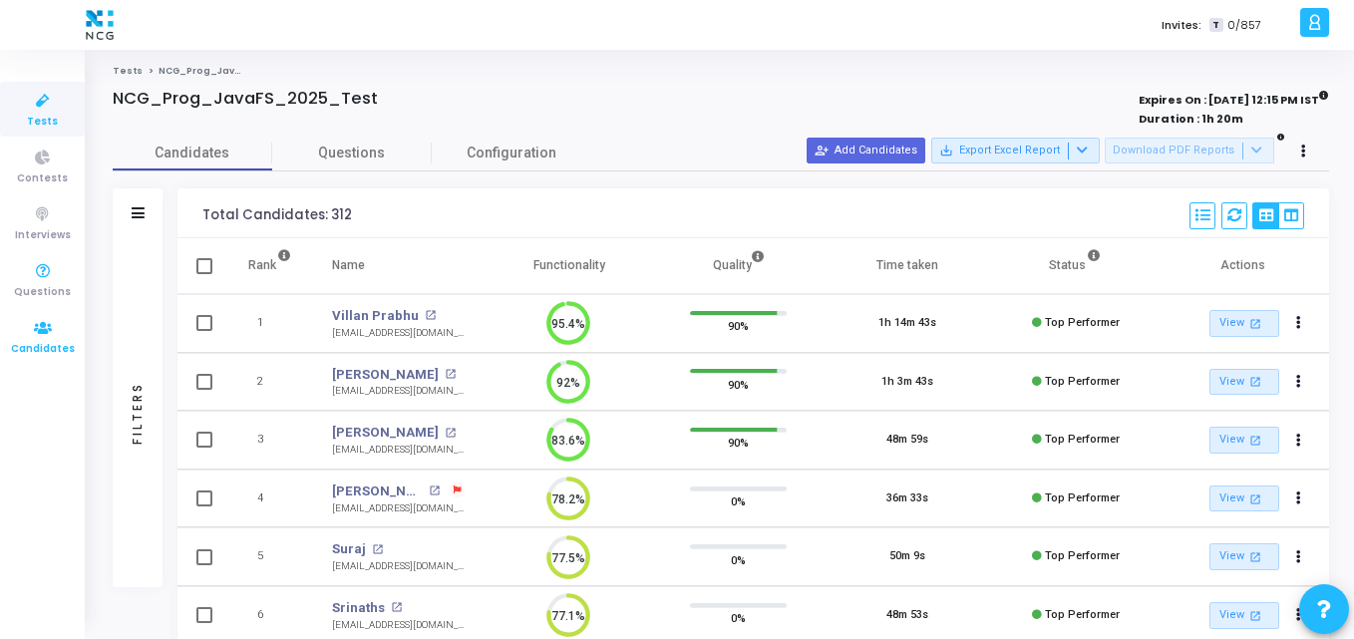
click at [54, 332] on icon at bounding box center [43, 328] width 42 height 25
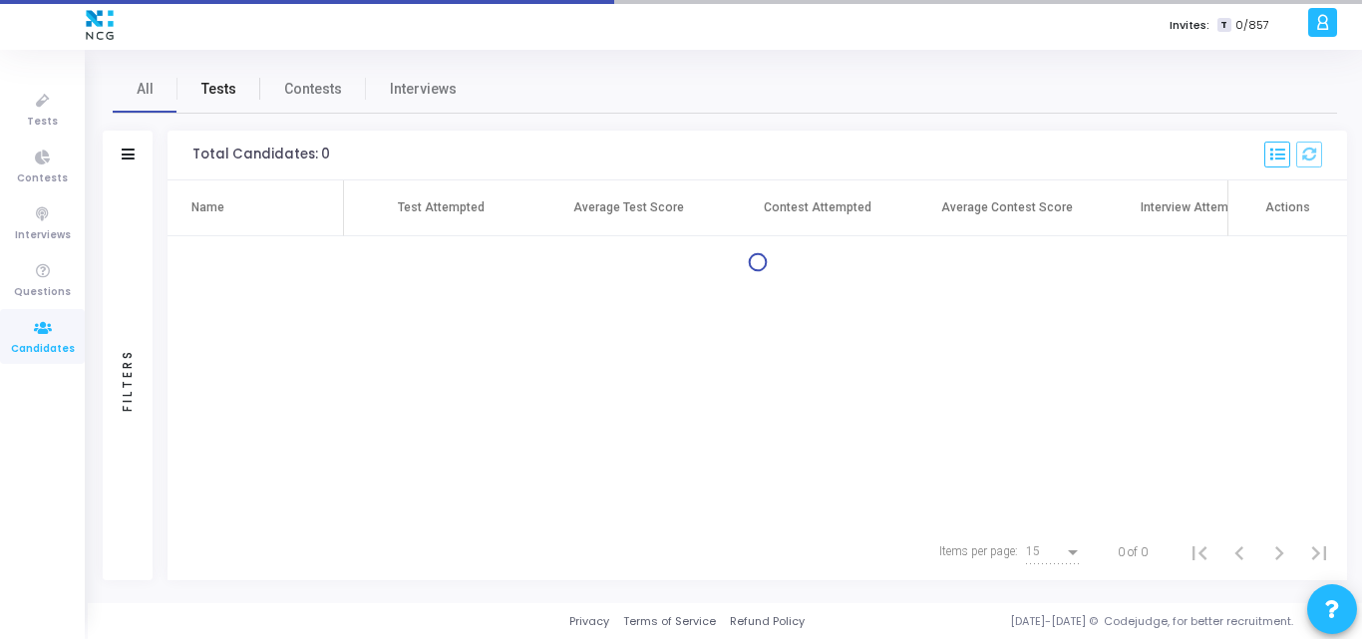
click at [206, 104] on link "Tests" at bounding box center [218, 89] width 83 height 48
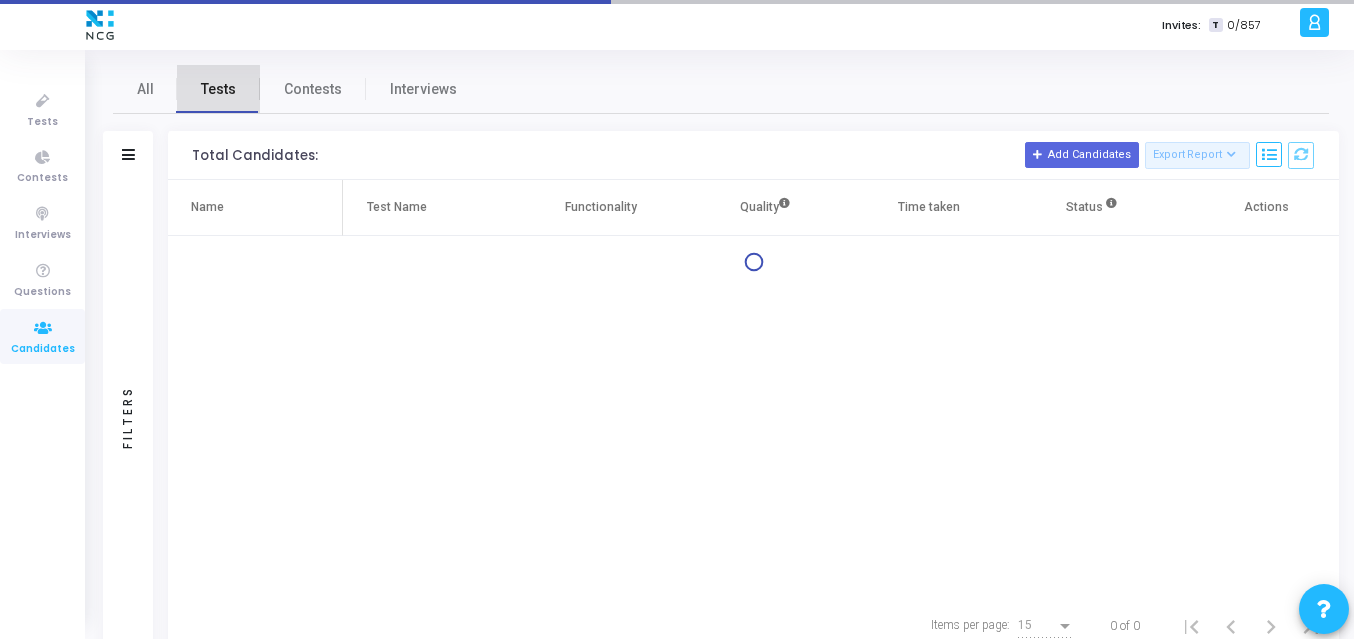
click at [213, 97] on span "Tests" at bounding box center [218, 89] width 35 height 21
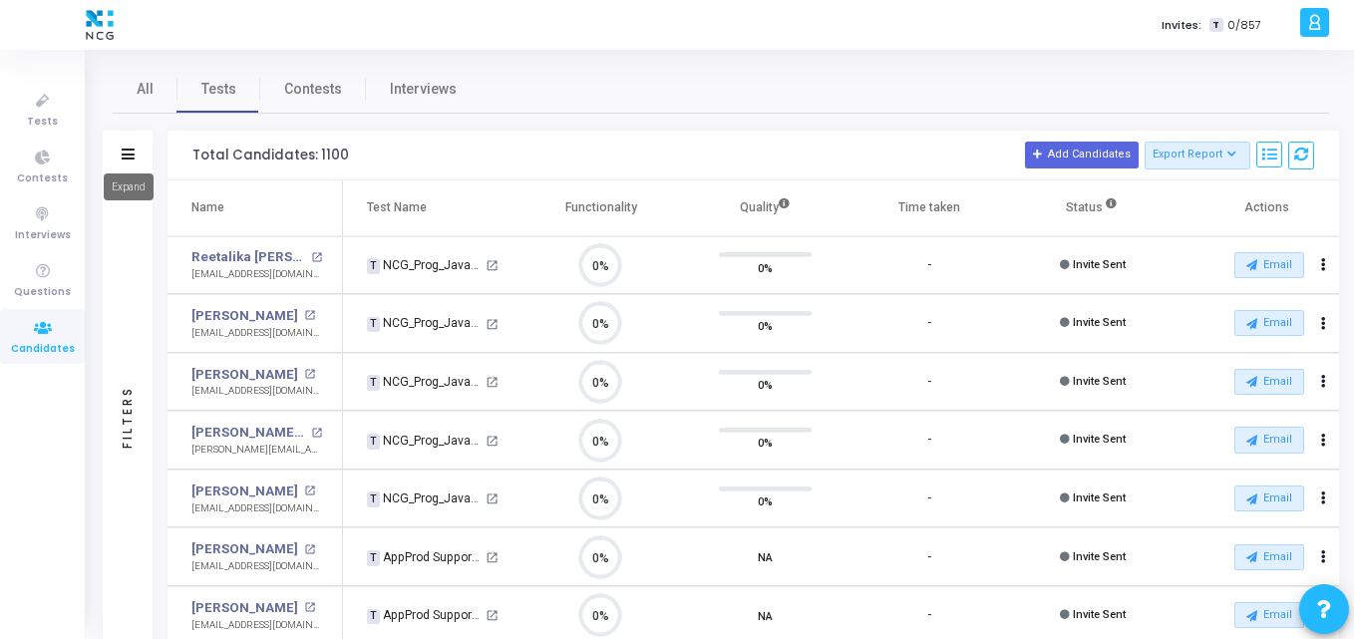
scroll to position [42, 51]
click at [131, 161] on mat-tooltip-component "Expand" at bounding box center [129, 187] width 78 height 55
click at [131, 144] on div "Filters" at bounding box center [128, 156] width 50 height 50
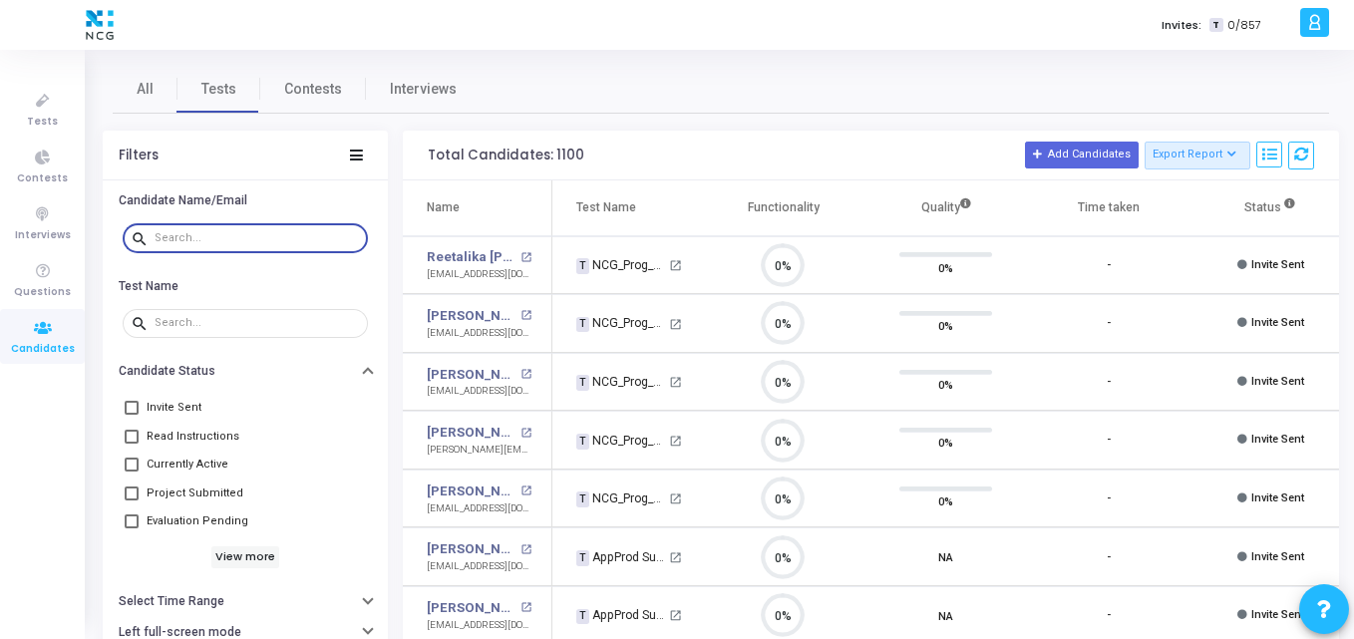
click at [175, 233] on input "text" at bounding box center [257, 238] width 205 height 12
paste input "[EMAIL_ADDRESS][DOMAIN_NAME]"
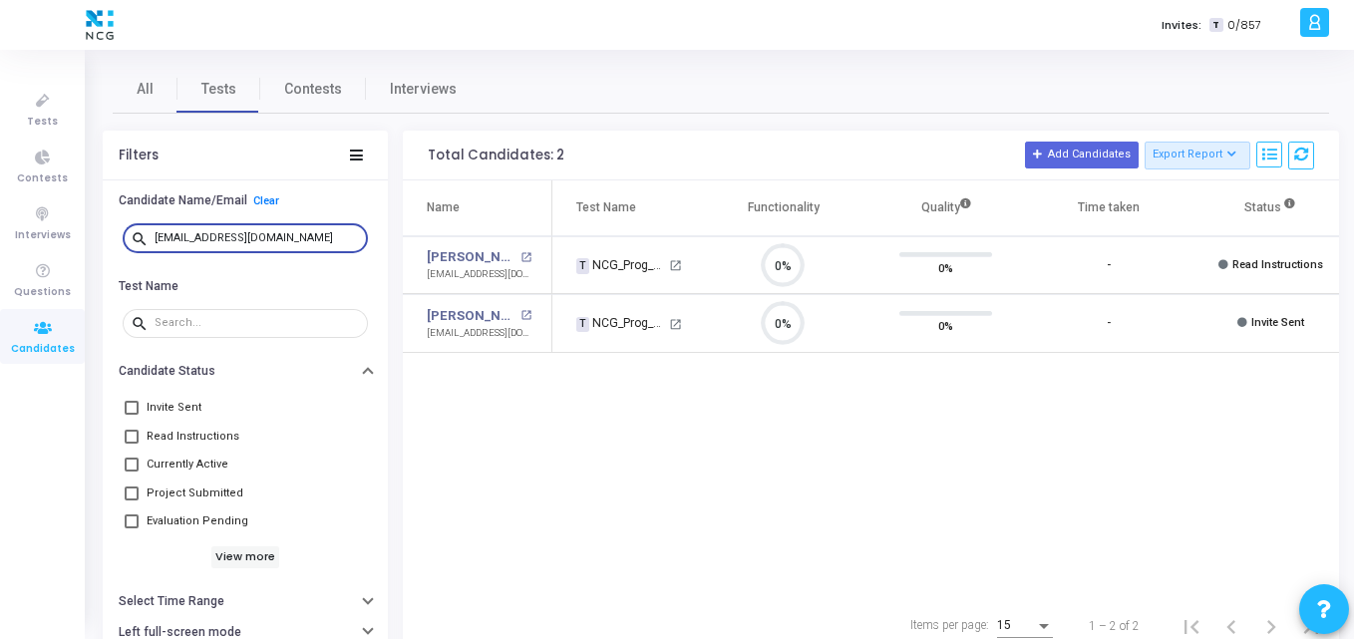
type input "[EMAIL_ADDRESS][DOMAIN_NAME]"
click at [831, 395] on div "Name Test Name Functionality Quality Time taken Status Actions [PERSON_NAME] op…" at bounding box center [871, 389] width 936 height 418
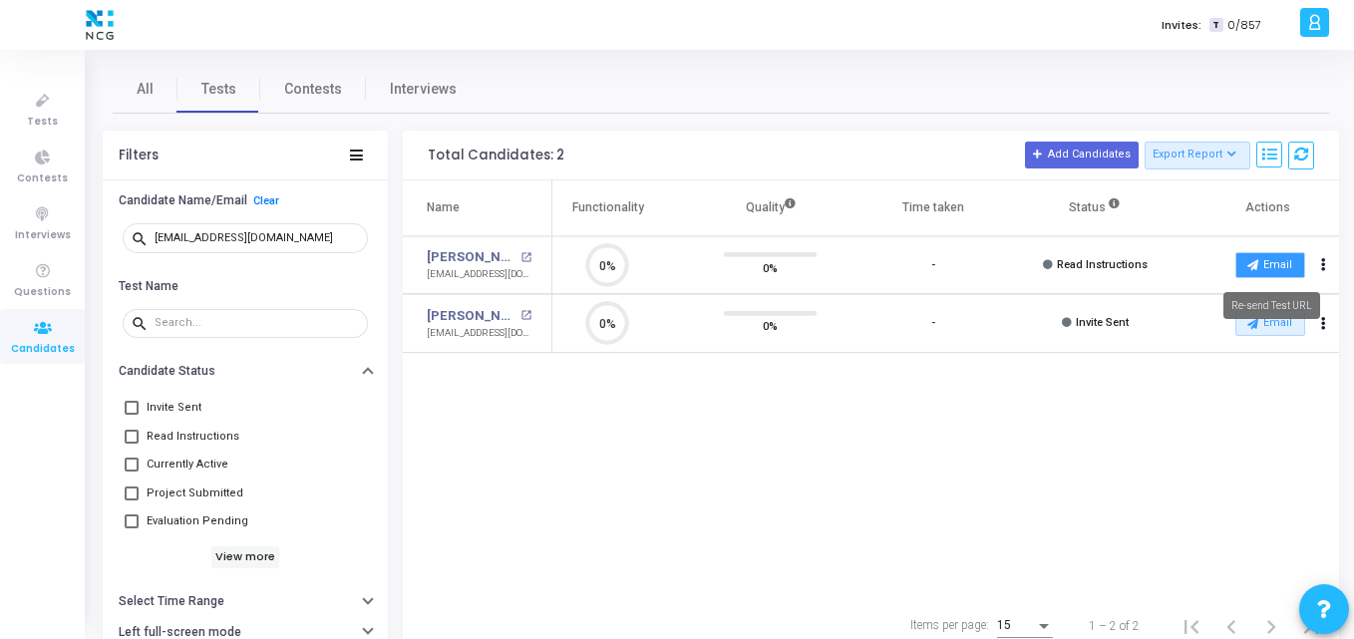
click at [1272, 270] on button "Email" at bounding box center [1270, 265] width 70 height 26
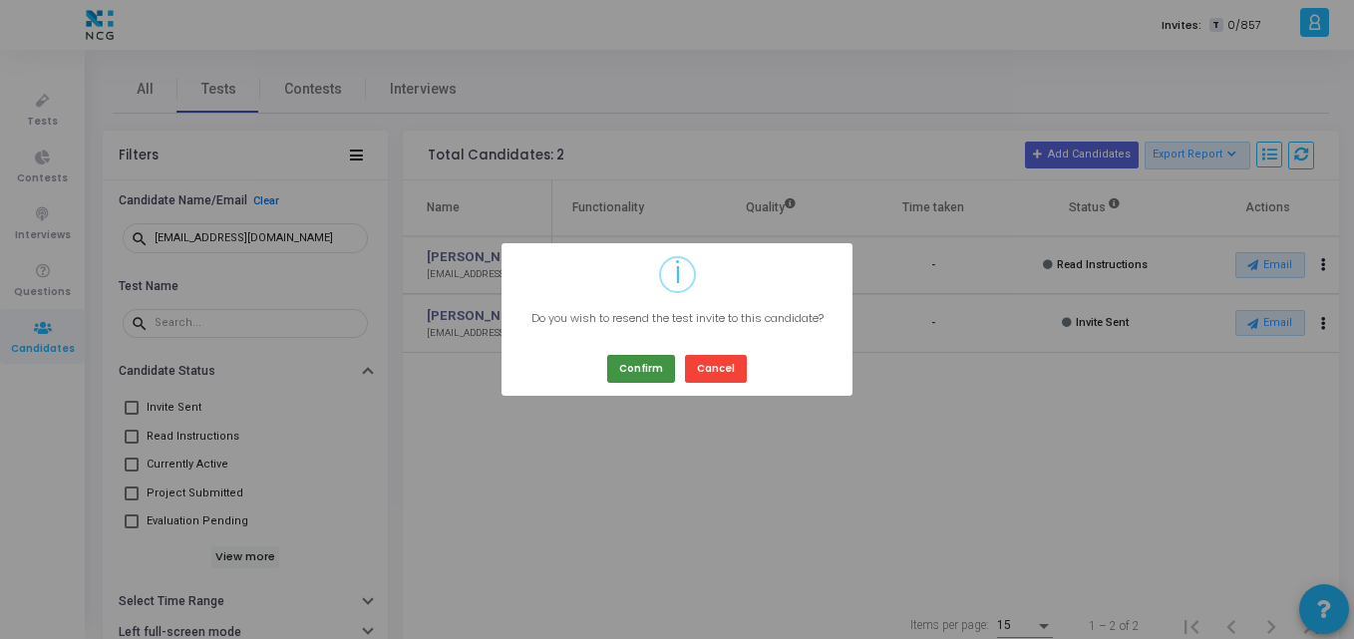
click at [642, 378] on button "Confirm" at bounding box center [641, 368] width 68 height 27
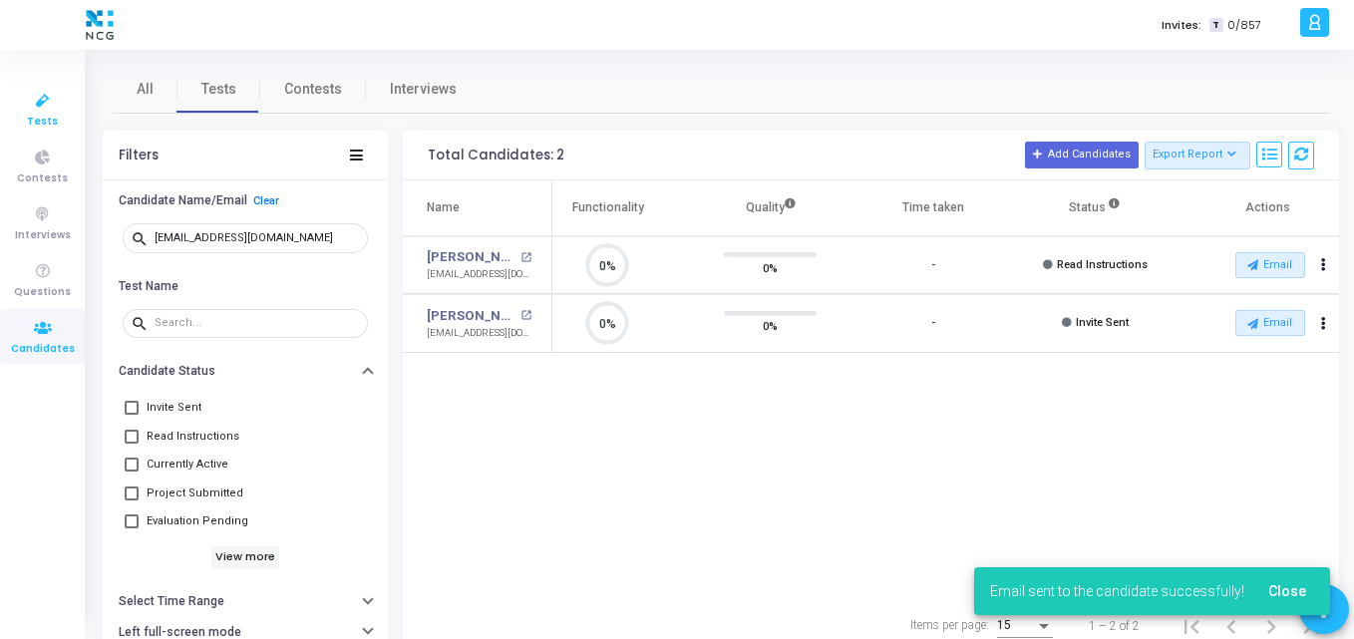
click at [47, 96] on icon at bounding box center [43, 101] width 42 height 25
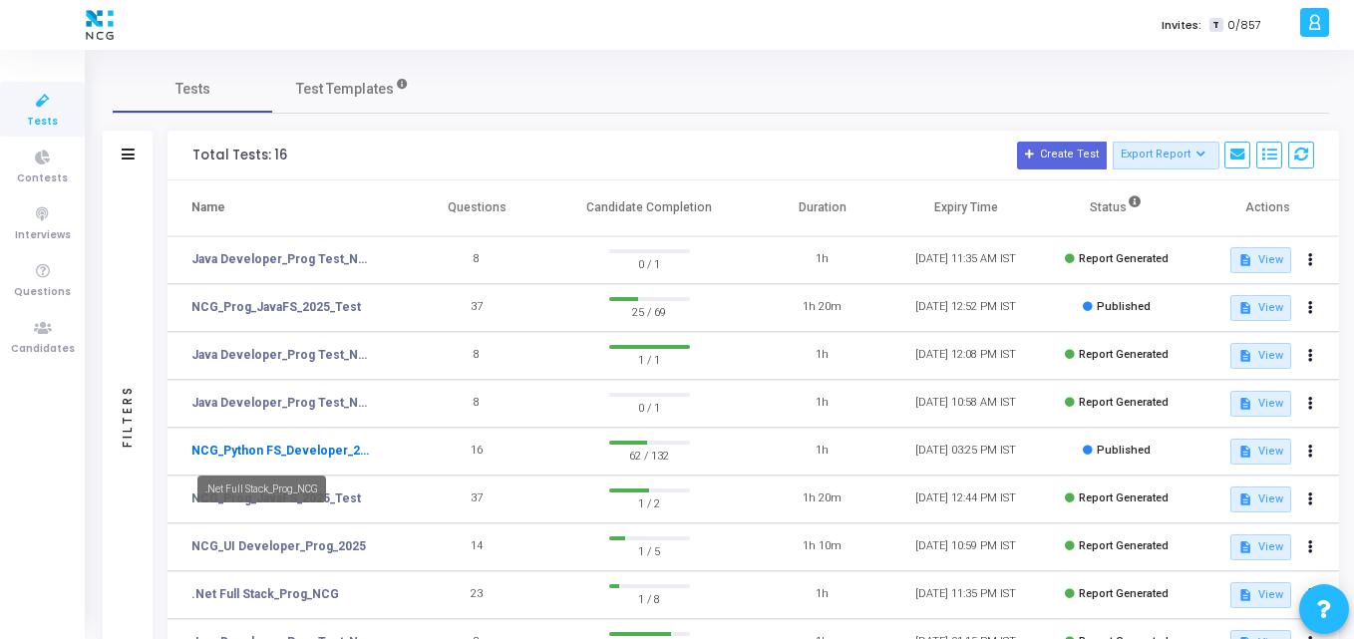
scroll to position [153, 0]
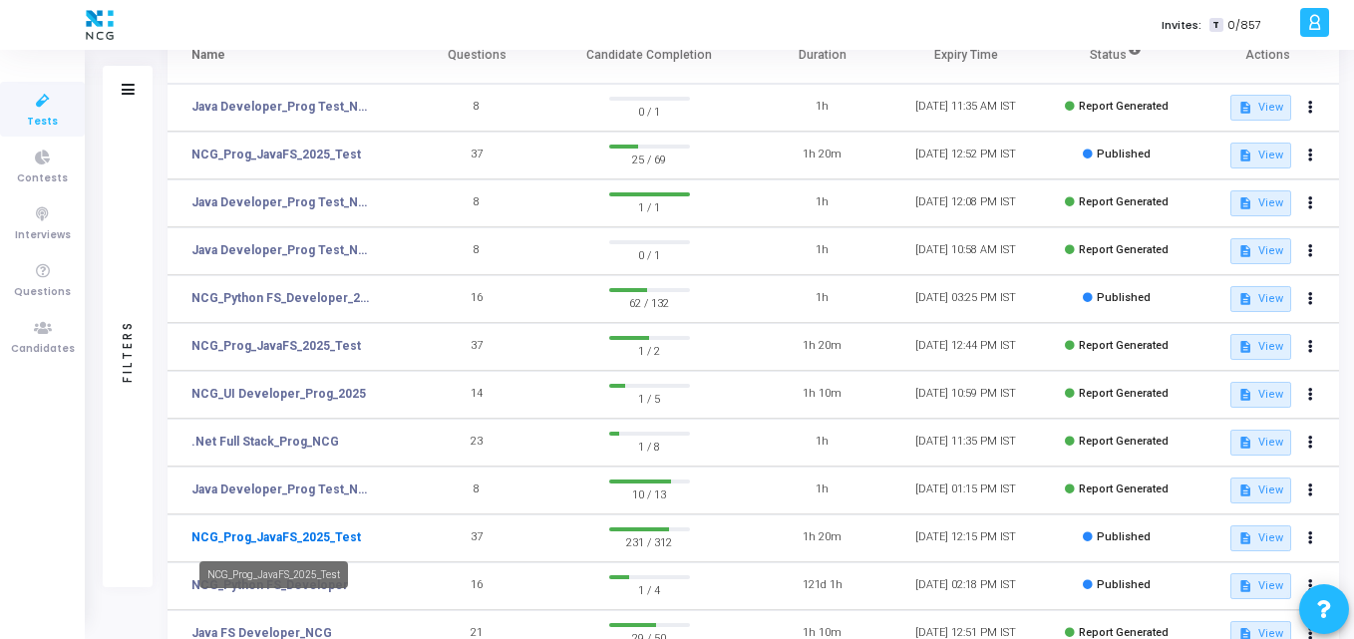
click at [287, 539] on link "NCG_Prog_JavaFS_2025_Test" at bounding box center [275, 537] width 169 height 18
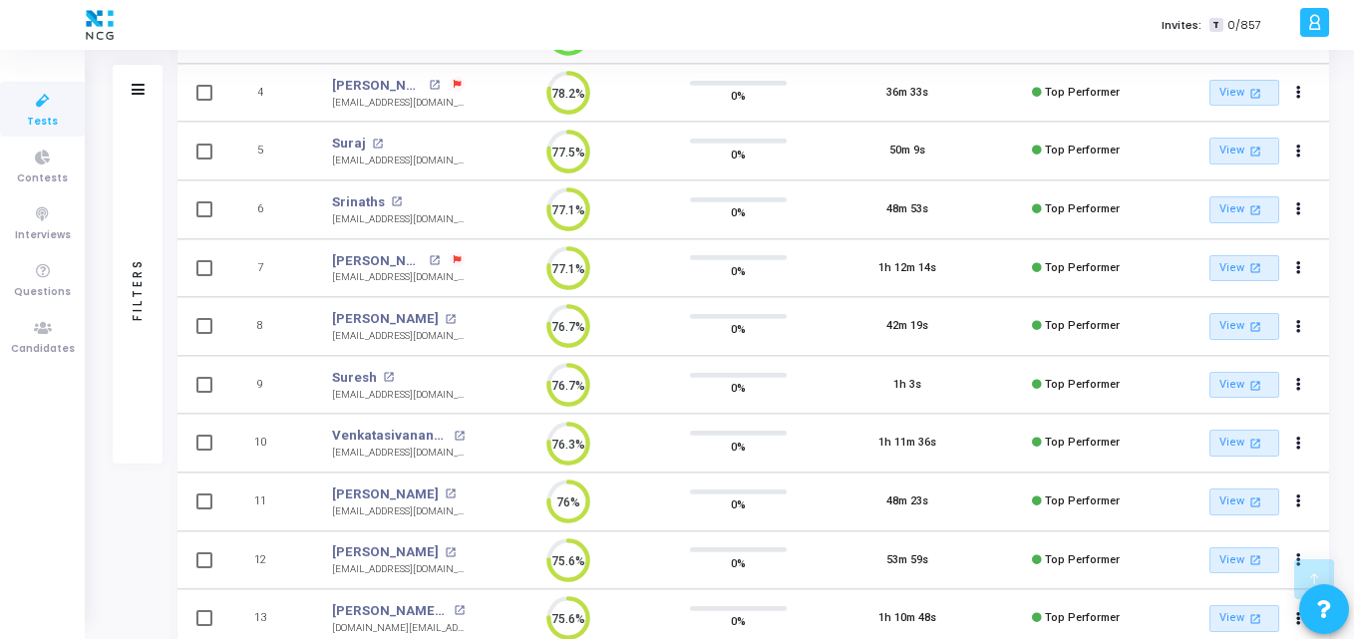
scroll to position [404, 0]
click at [23, 343] on span "Candidates" at bounding box center [43, 349] width 64 height 17
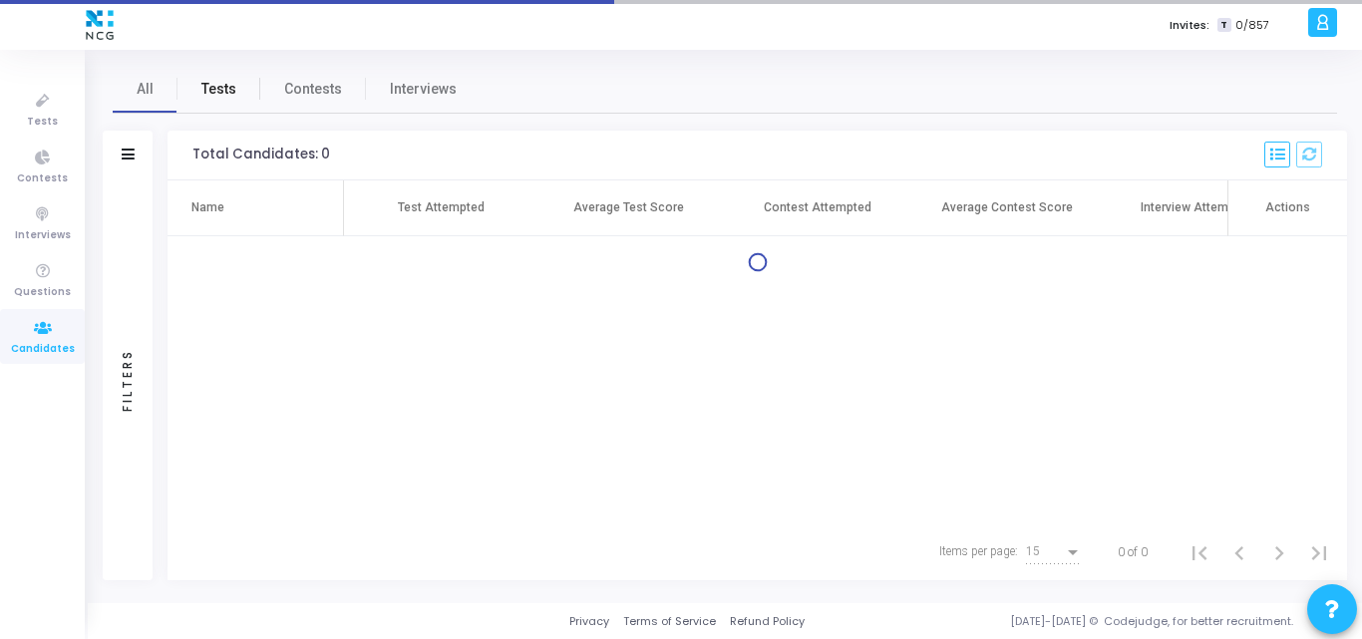
click at [222, 83] on span "Tests" at bounding box center [218, 89] width 35 height 21
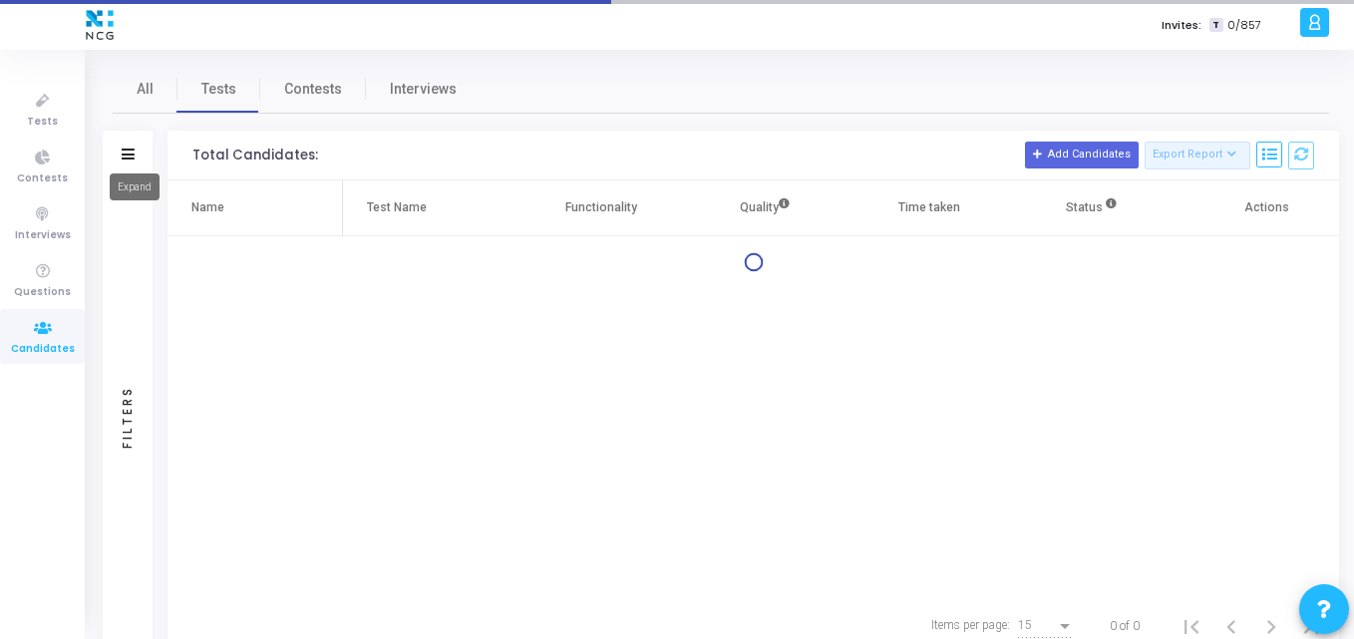
click at [130, 153] on icon at bounding box center [128, 154] width 13 height 11
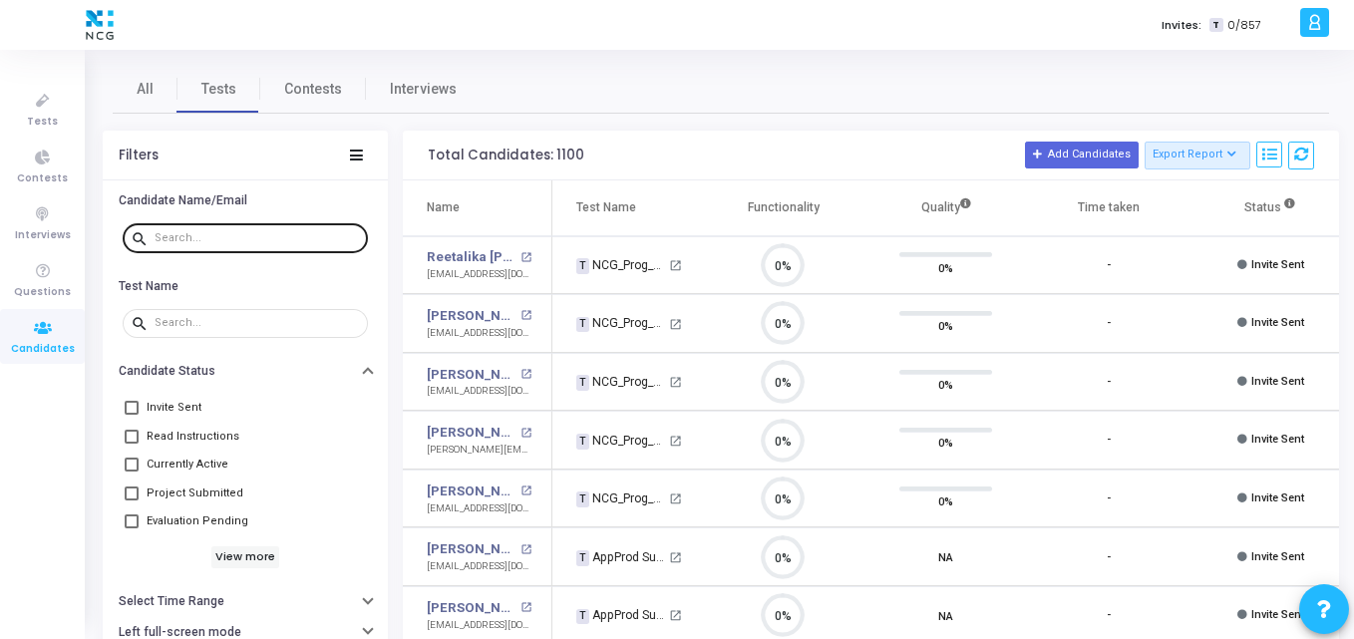
scroll to position [42, 51]
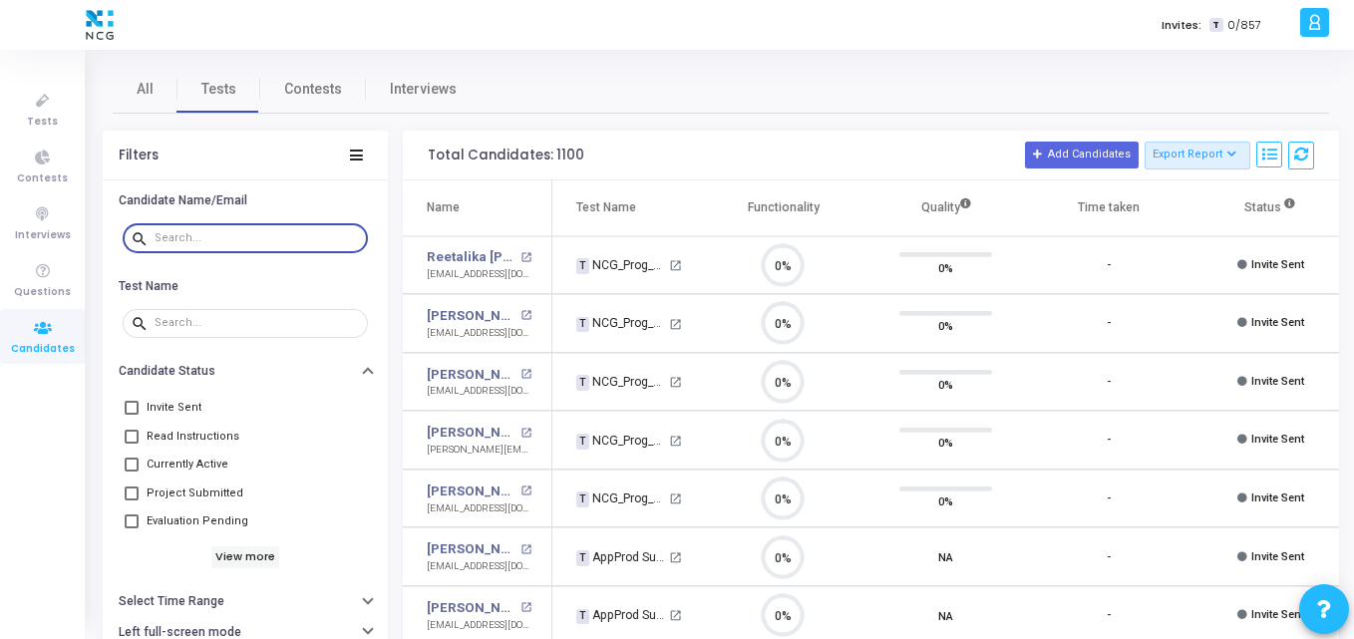
click at [228, 239] on input "text" at bounding box center [257, 238] width 205 height 12
paste input "[EMAIL_ADDRESS][DOMAIN_NAME]"
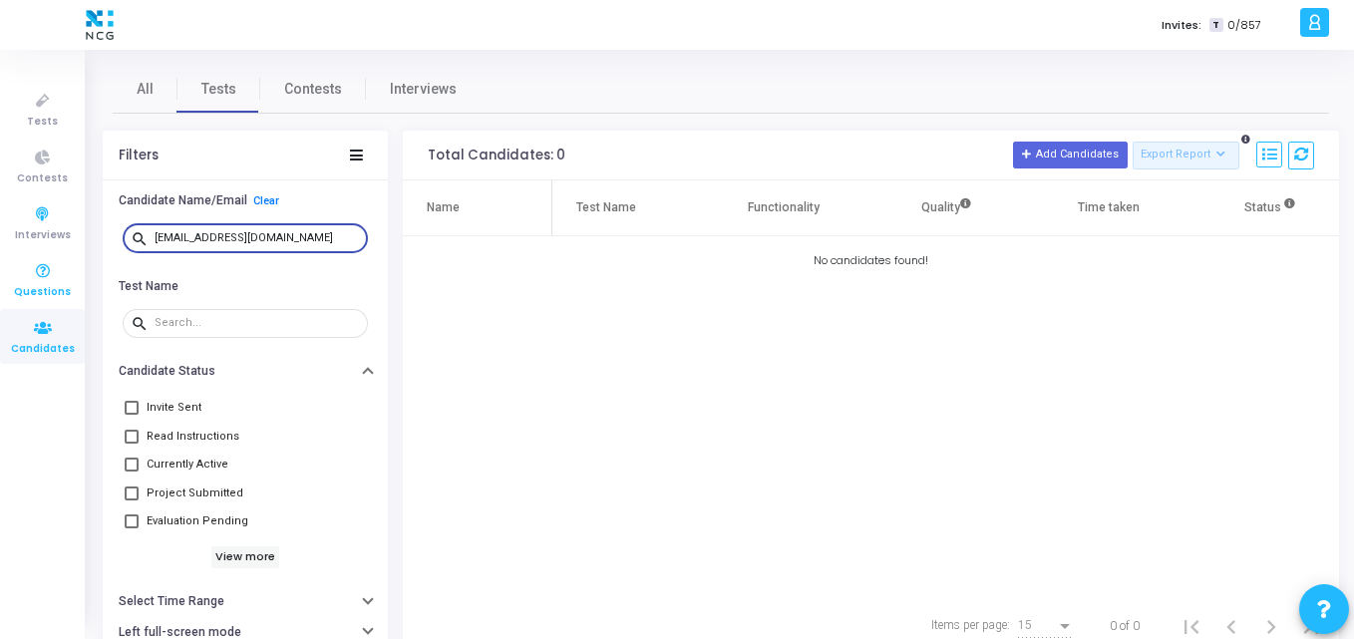
drag, startPoint x: 170, startPoint y: 239, endPoint x: 35, endPoint y: 253, distance: 136.3
click at [35, 253] on div "Tests Contests Interviews Questions Candidates Invites: T 0/857 K Kajal Setting…" at bounding box center [677, 319] width 1354 height 639
type input "[EMAIL_ADDRESS][DOMAIN_NAME]"
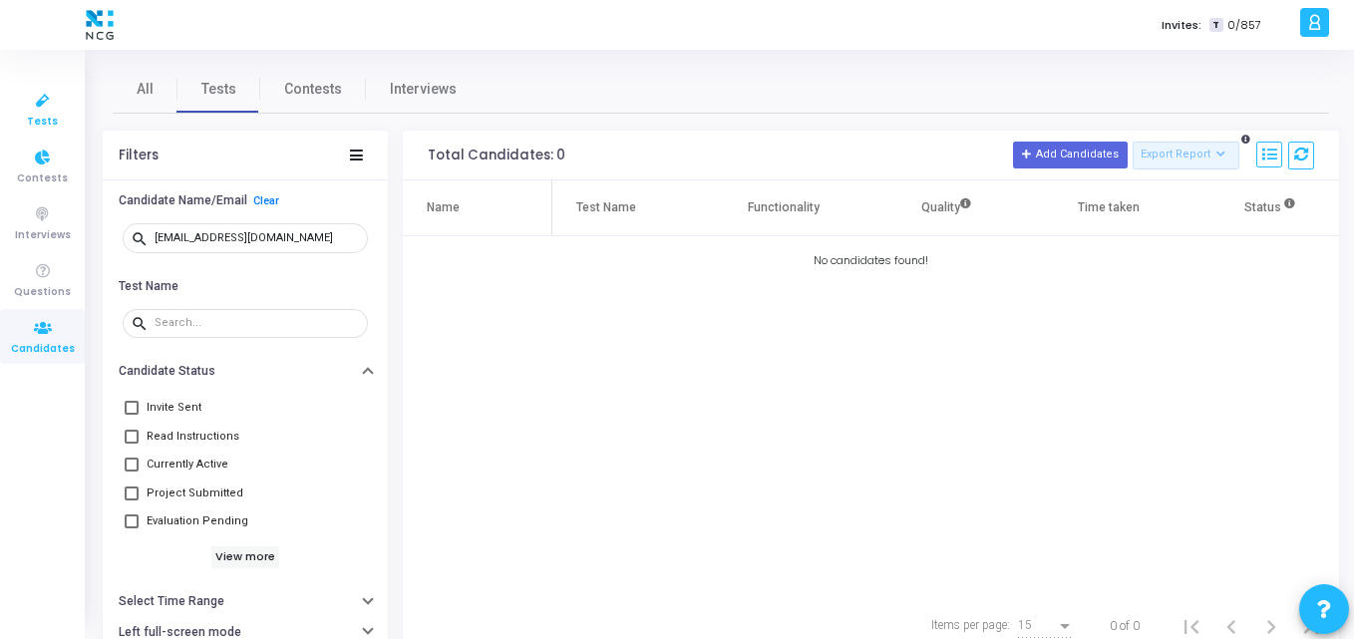
click at [42, 82] on link "Tests" at bounding box center [42, 109] width 85 height 55
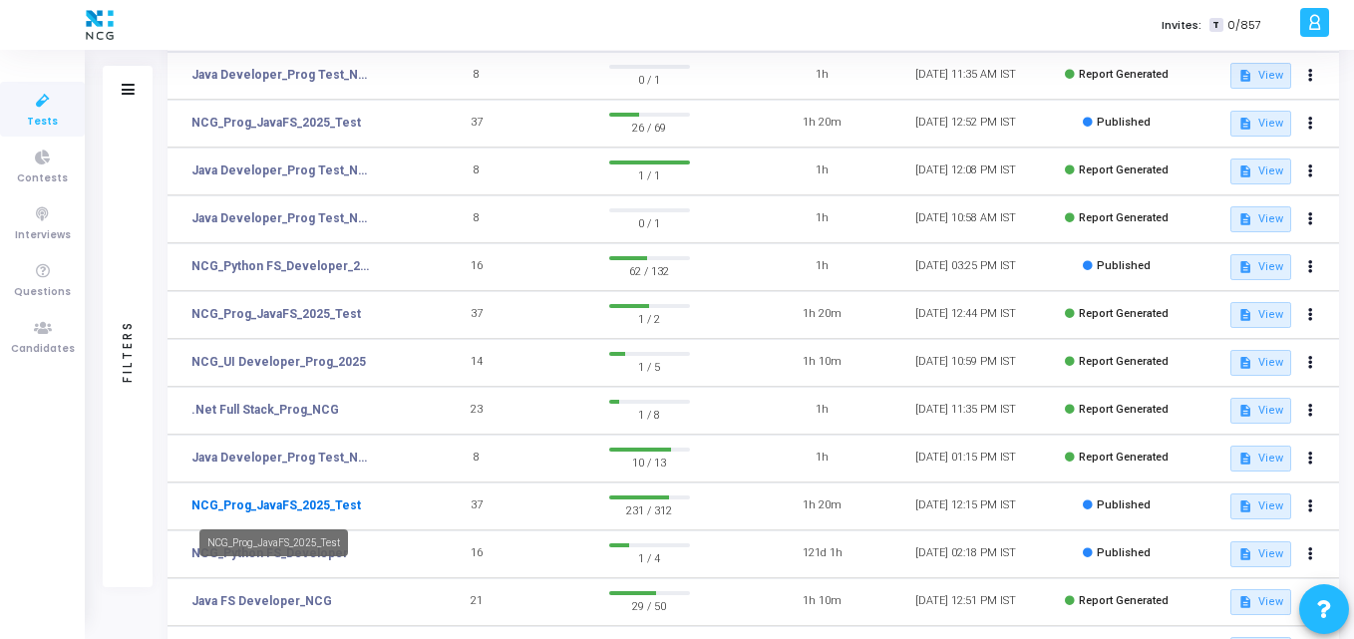
click at [311, 512] on link "NCG_Prog_JavaFS_2025_Test" at bounding box center [275, 505] width 169 height 18
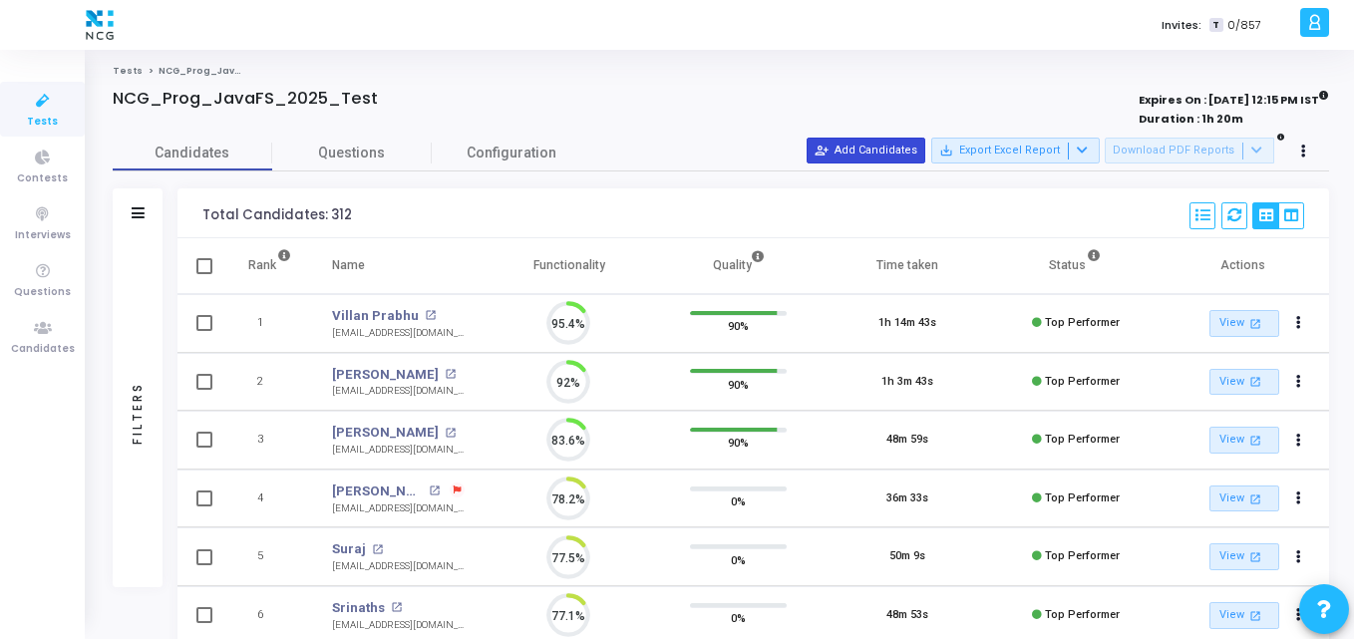
click at [891, 148] on button "person_add_alt Add Candidates" at bounding box center [865, 151] width 119 height 26
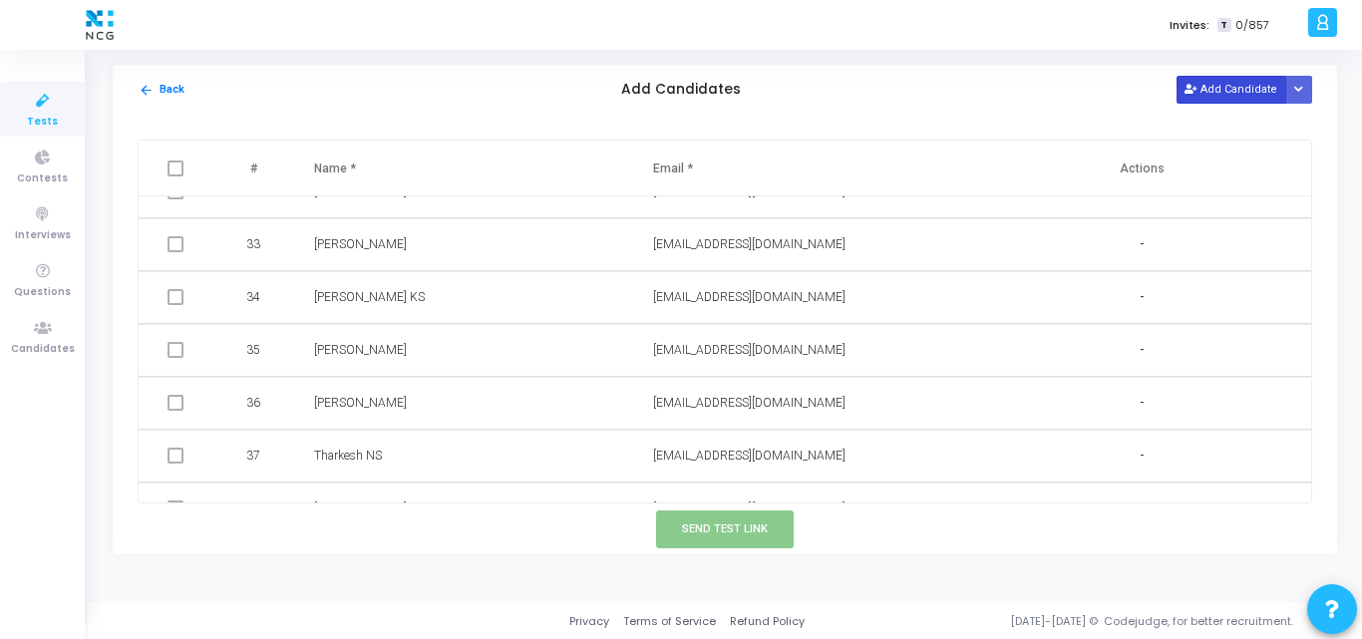
click at [1195, 94] on icon at bounding box center [1189, 90] width 11 height 11
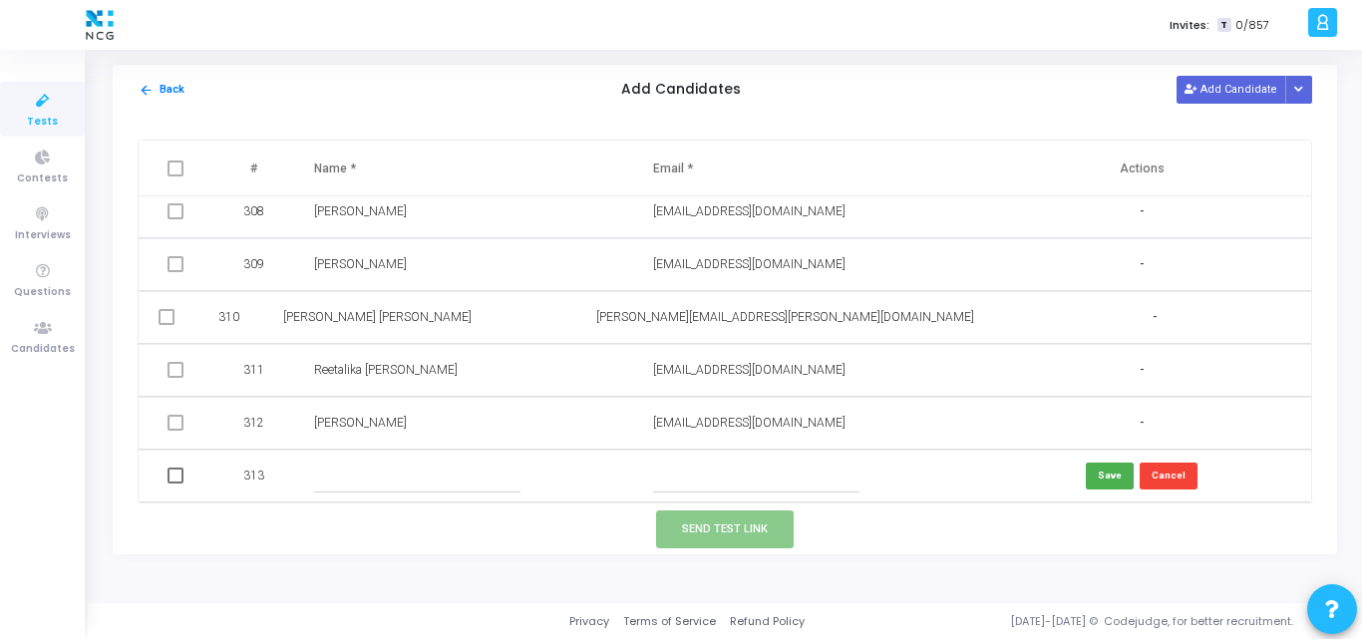
click at [679, 474] on input "text" at bounding box center [756, 476] width 206 height 33
paste input "[EMAIL_ADDRESS][DOMAIN_NAME]"
type input "[EMAIL_ADDRESS][DOMAIN_NAME]"
paste input "[PERSON_NAME]"
click at [443, 473] on input "text" at bounding box center [417, 476] width 206 height 33
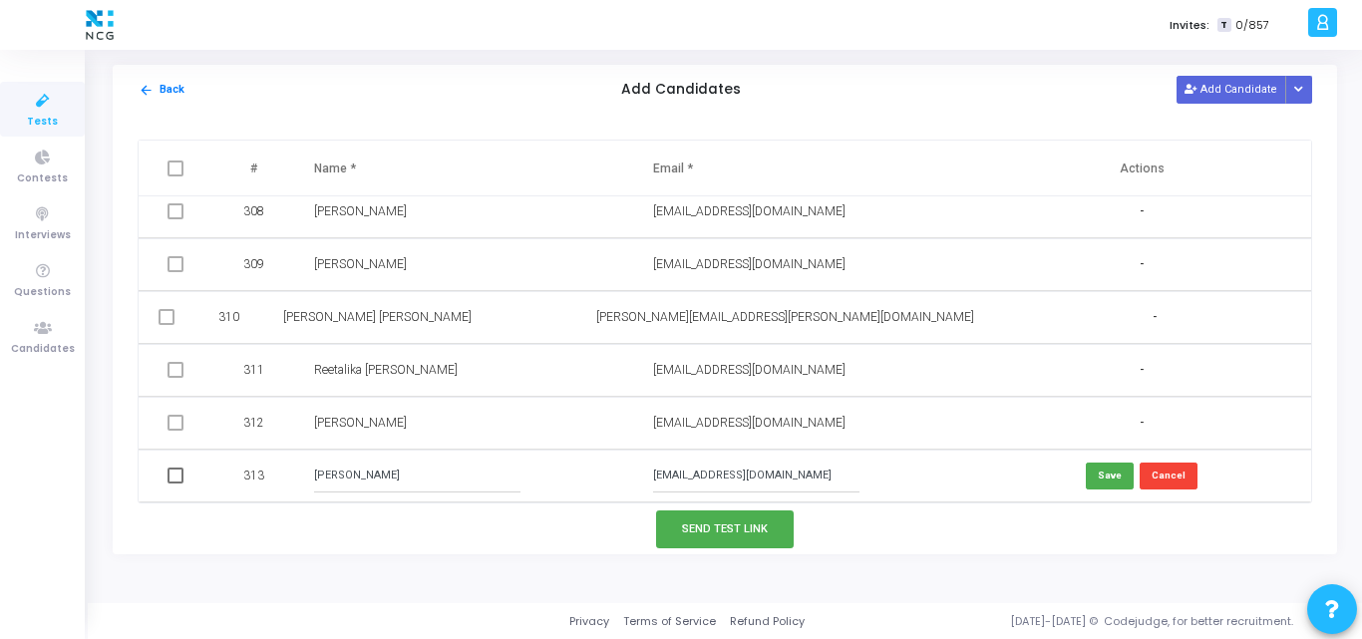
type input "[PERSON_NAME]"
drag, startPoint x: 671, startPoint y: 475, endPoint x: 520, endPoint y: 479, distance: 150.6
click at [520, 479] on tr "313 [PERSON_NAME] [EMAIL_ADDRESS][DOMAIN_NAME] Save Cancel" at bounding box center [725, 476] width 1172 height 53
type input "[EMAIL_ADDRESS][DOMAIN_NAME]"
click at [1100, 480] on button "Save" at bounding box center [1110, 476] width 48 height 27
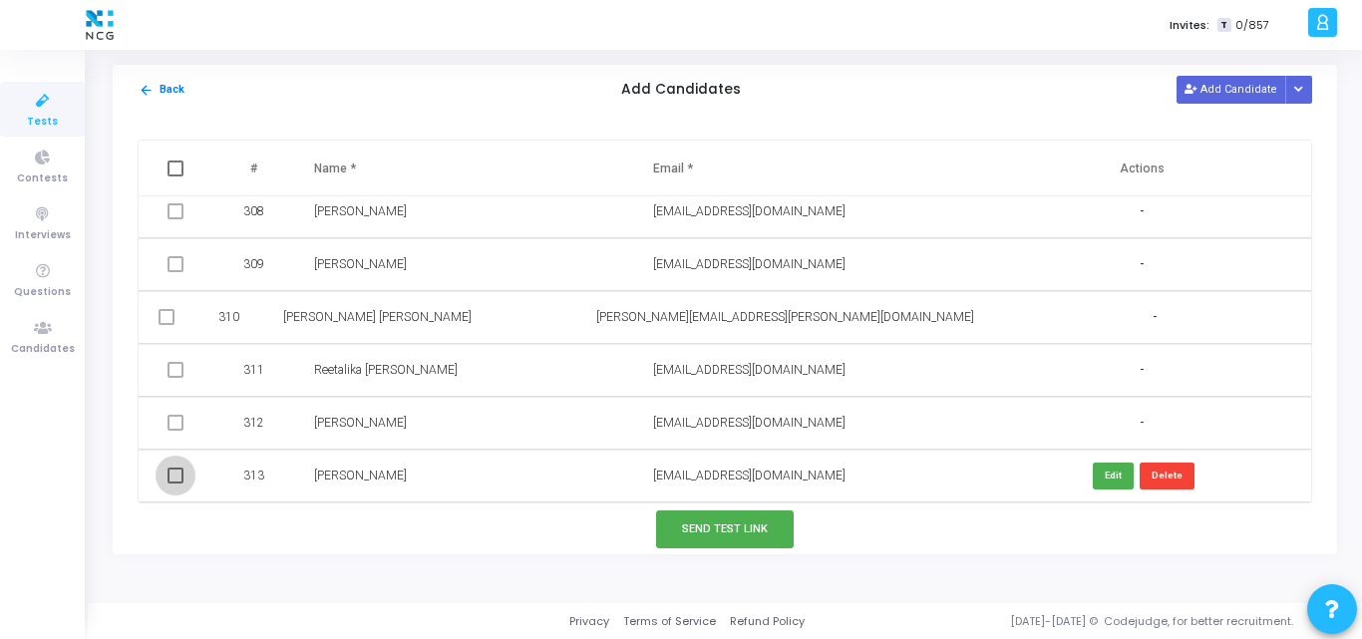
click at [167, 482] on span at bounding box center [175, 476] width 16 height 16
click at [174, 483] on input "checkbox" at bounding box center [174, 483] width 1 height 1
checkbox input "true"
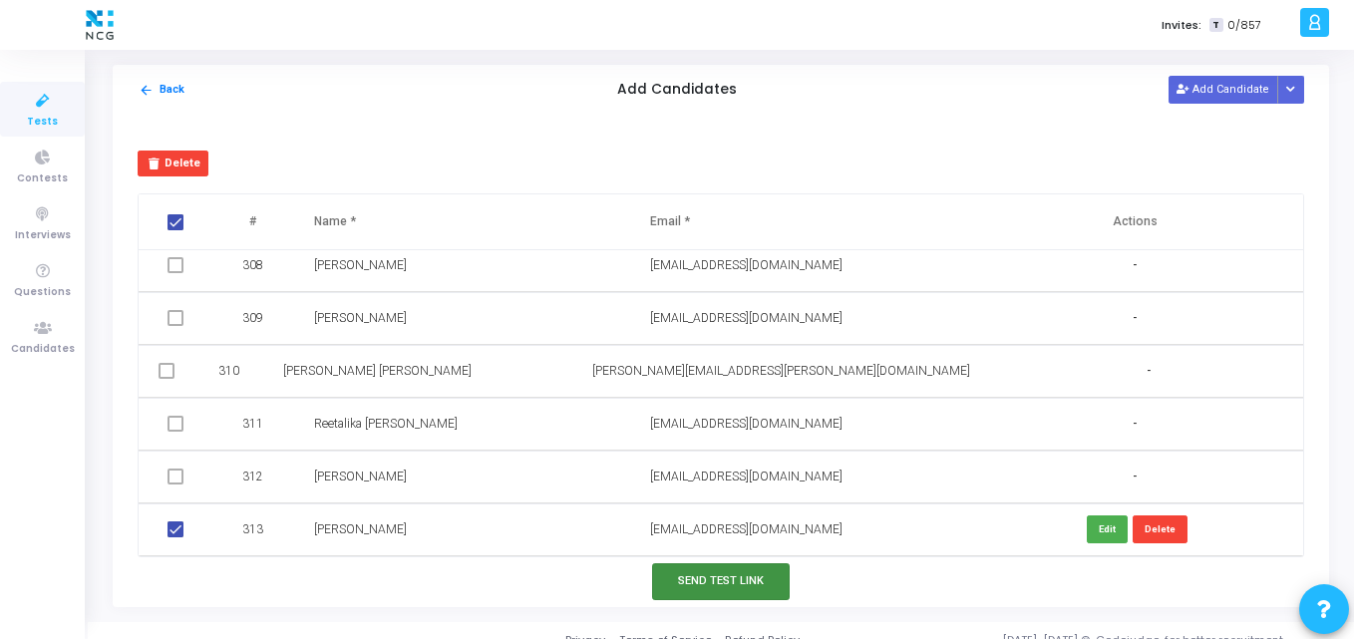
click at [722, 589] on button "Send Test Link" at bounding box center [721, 581] width 138 height 37
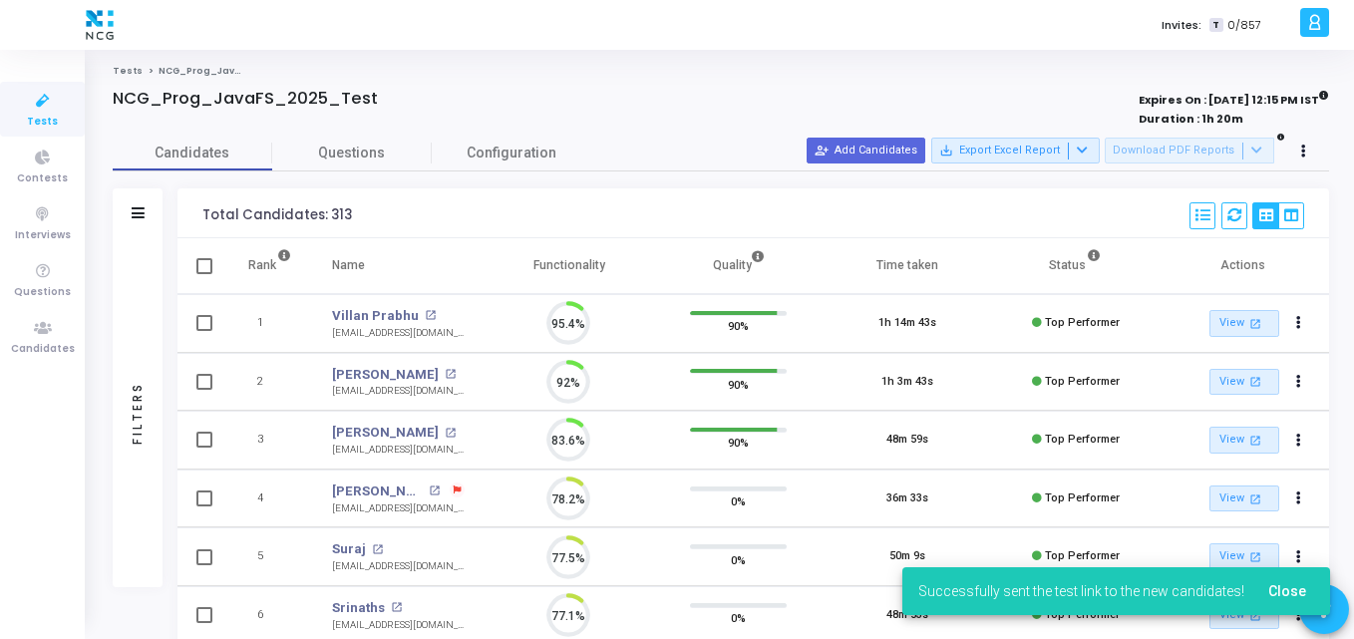
click at [46, 126] on span "Tests" at bounding box center [42, 122] width 31 height 17
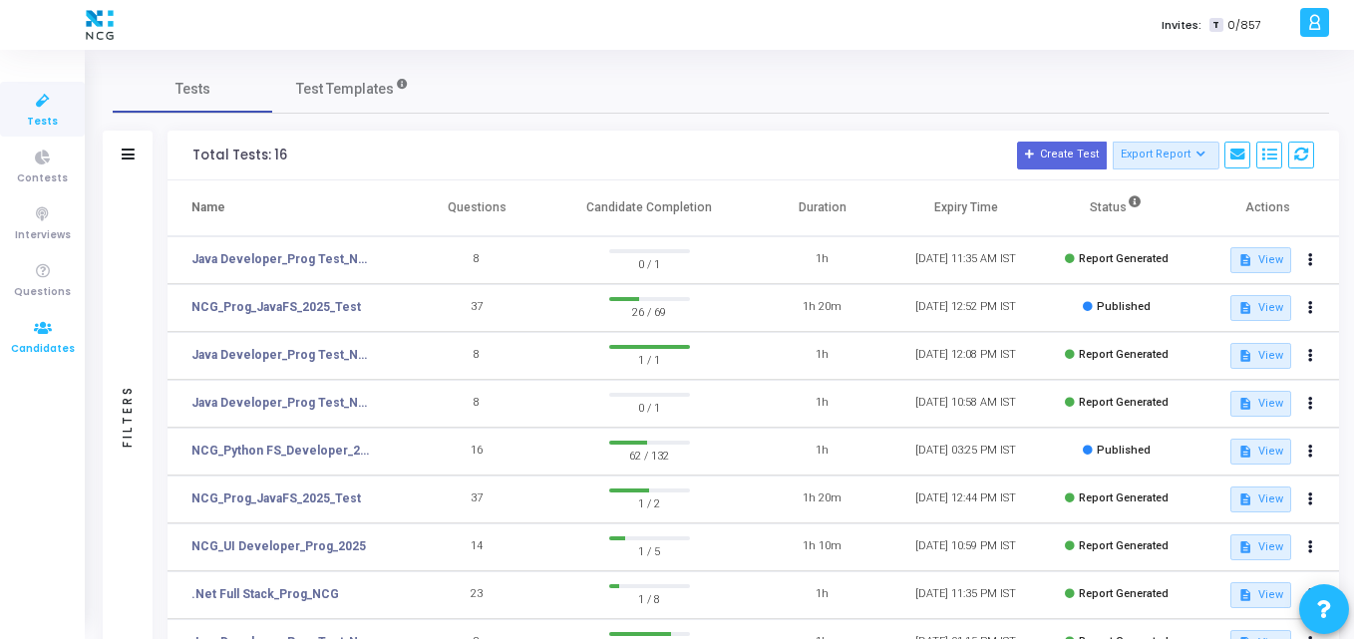
click at [49, 316] on icon at bounding box center [43, 328] width 42 height 25
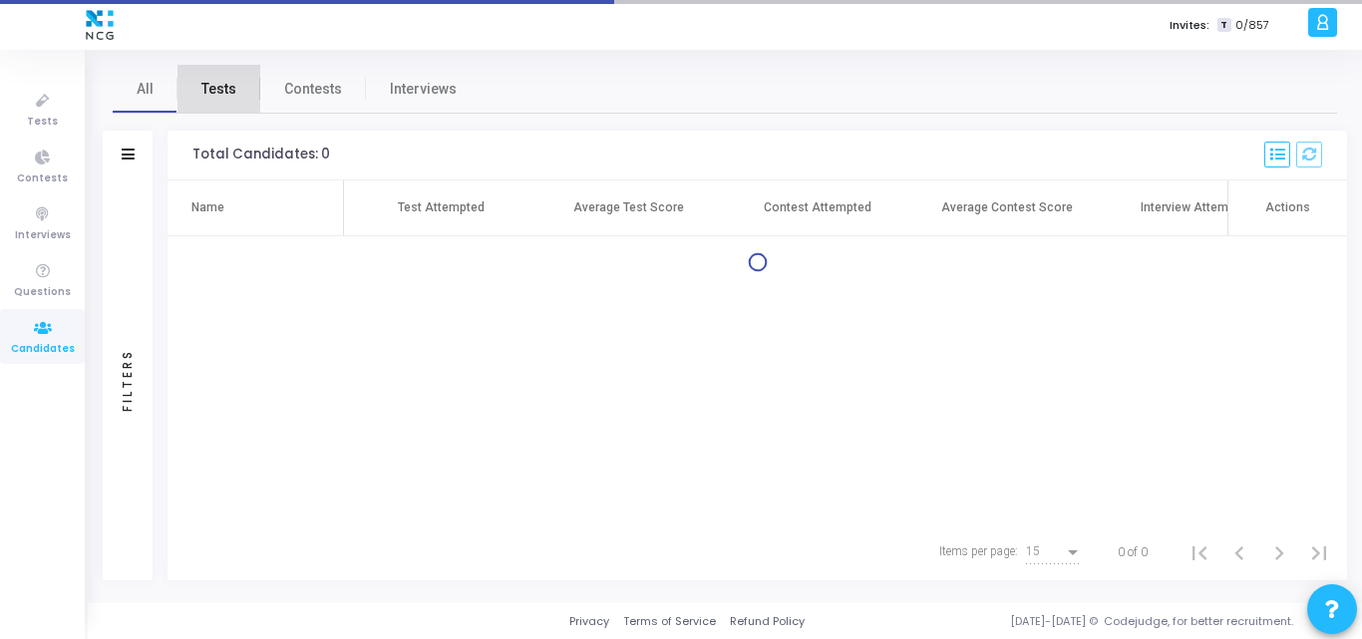
click at [228, 87] on span "Tests" at bounding box center [218, 89] width 35 height 21
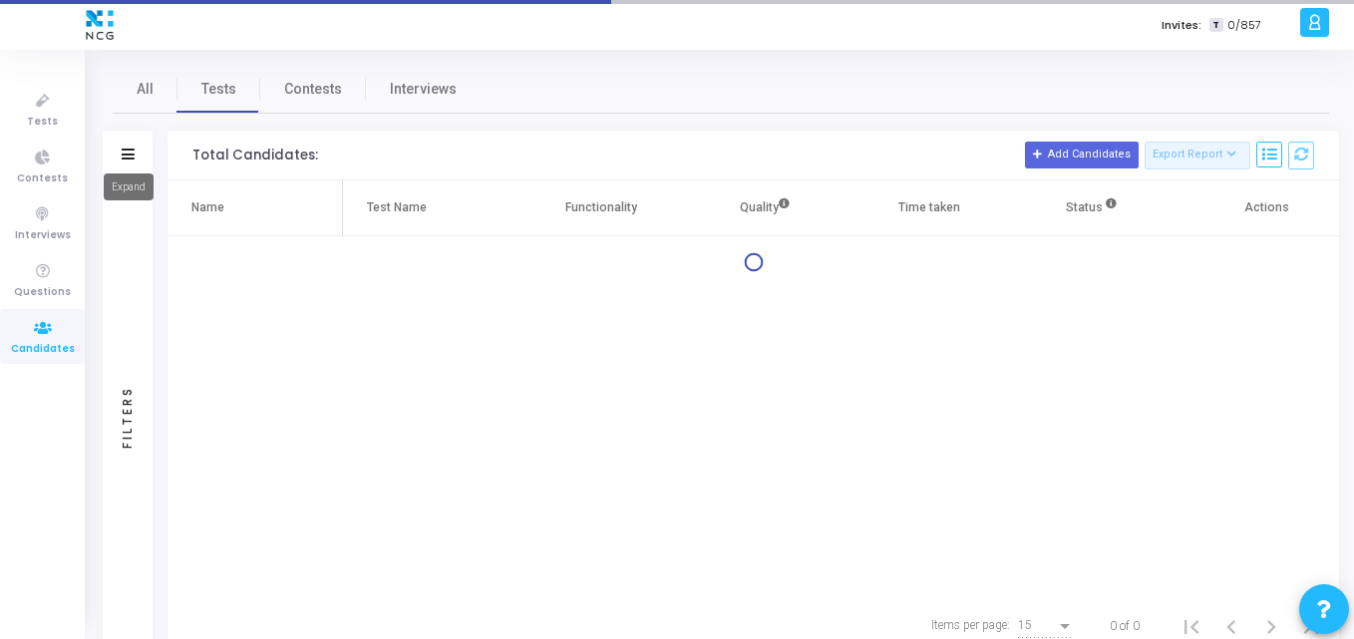
click at [130, 160] on mat-tooltip-component "Expand" at bounding box center [129, 187] width 78 height 55
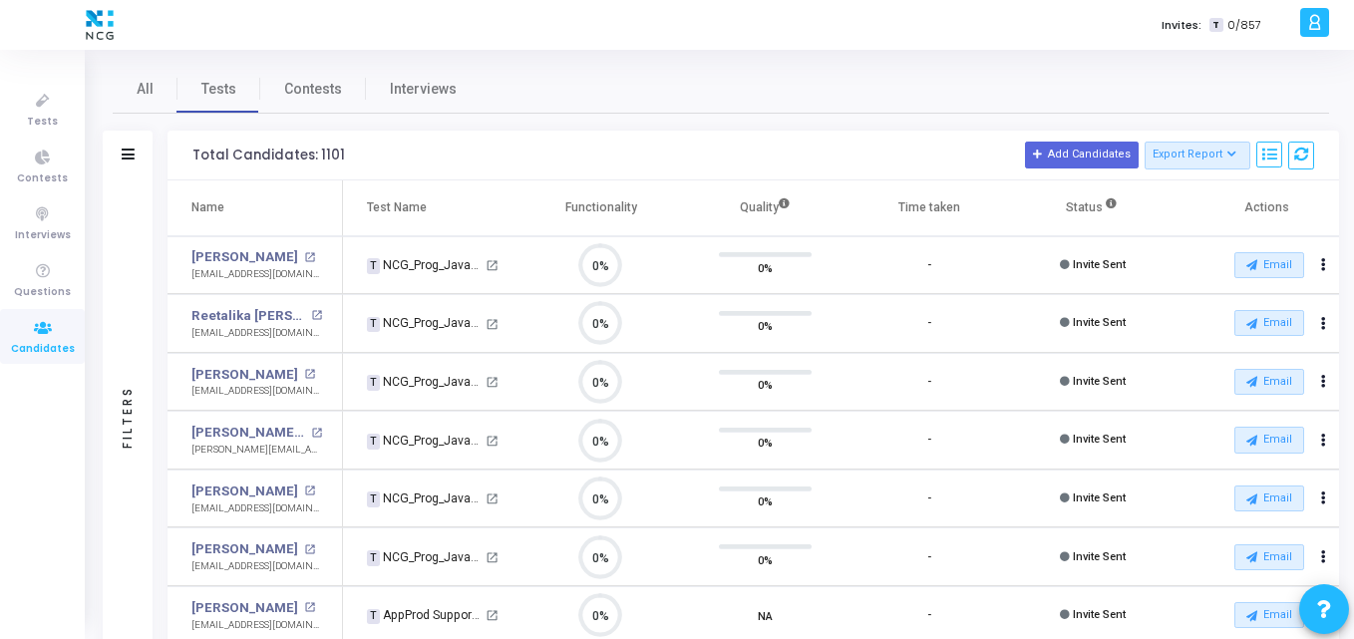
scroll to position [42, 51]
click at [134, 150] on icon at bounding box center [128, 154] width 13 height 11
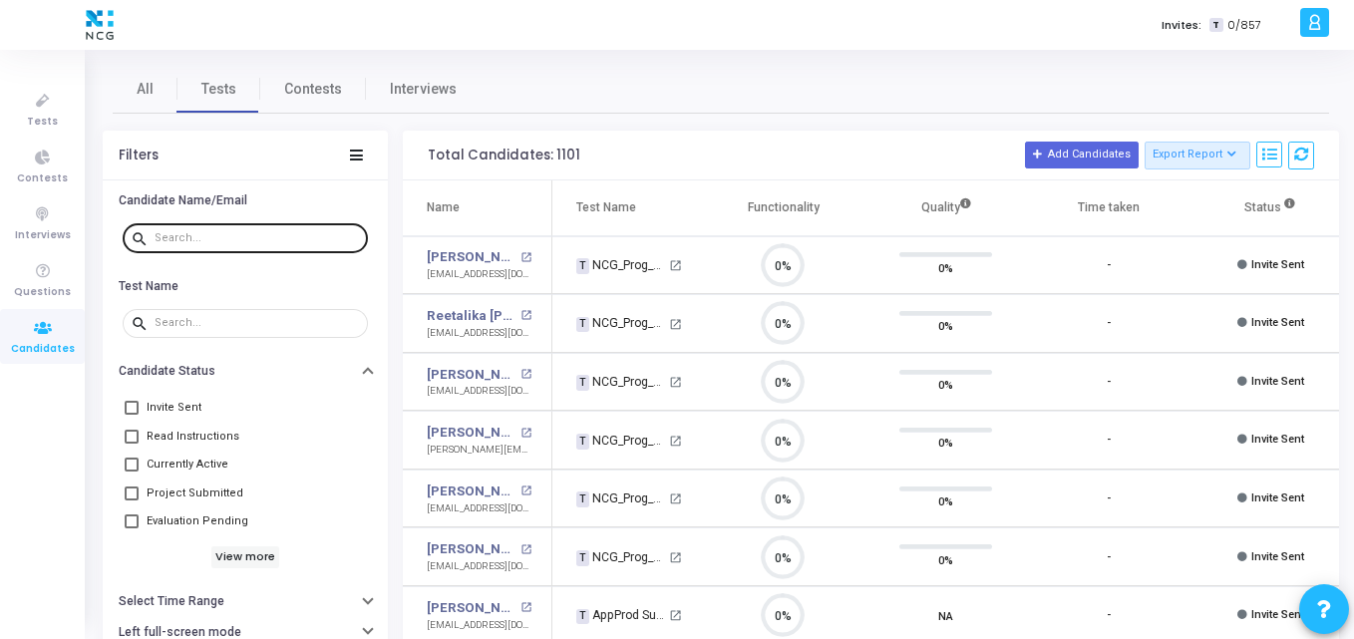
click at [312, 240] on input "text" at bounding box center [257, 238] width 205 height 12
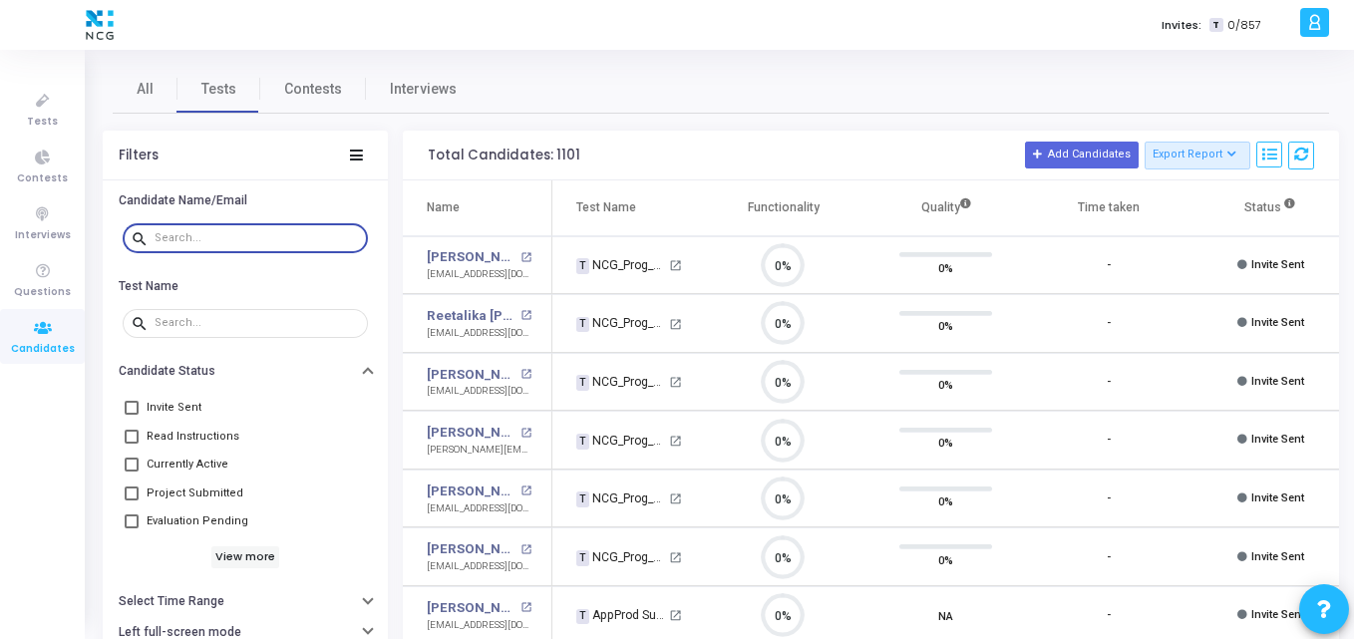
paste input "[EMAIL_ADDRESS][DOMAIN_NAME]"
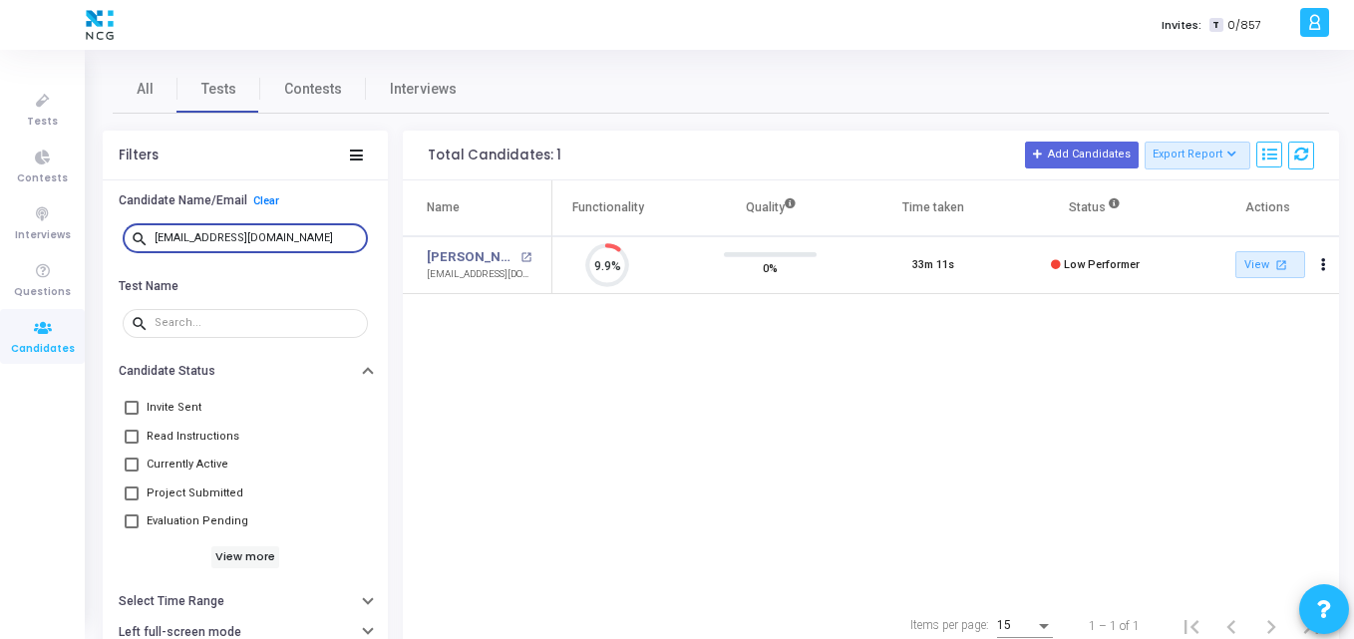
type input "[EMAIL_ADDRESS][DOMAIN_NAME]"
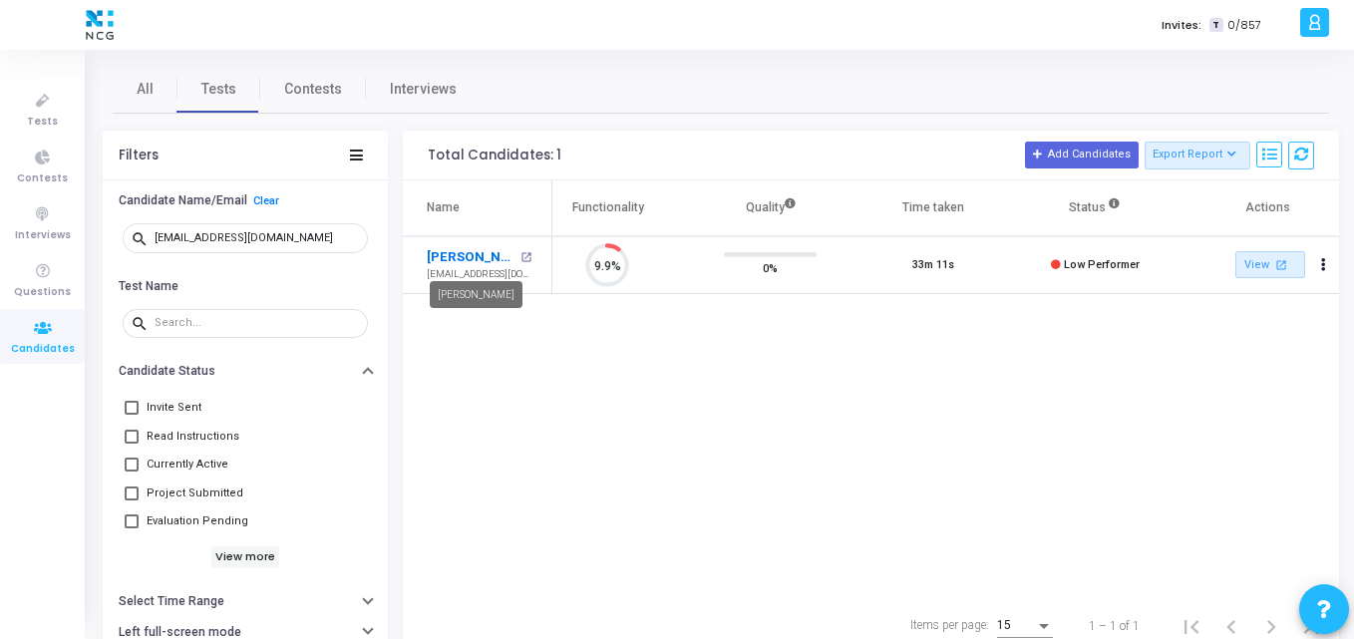
click at [475, 257] on link "[PERSON_NAME]" at bounding box center [471, 257] width 89 height 20
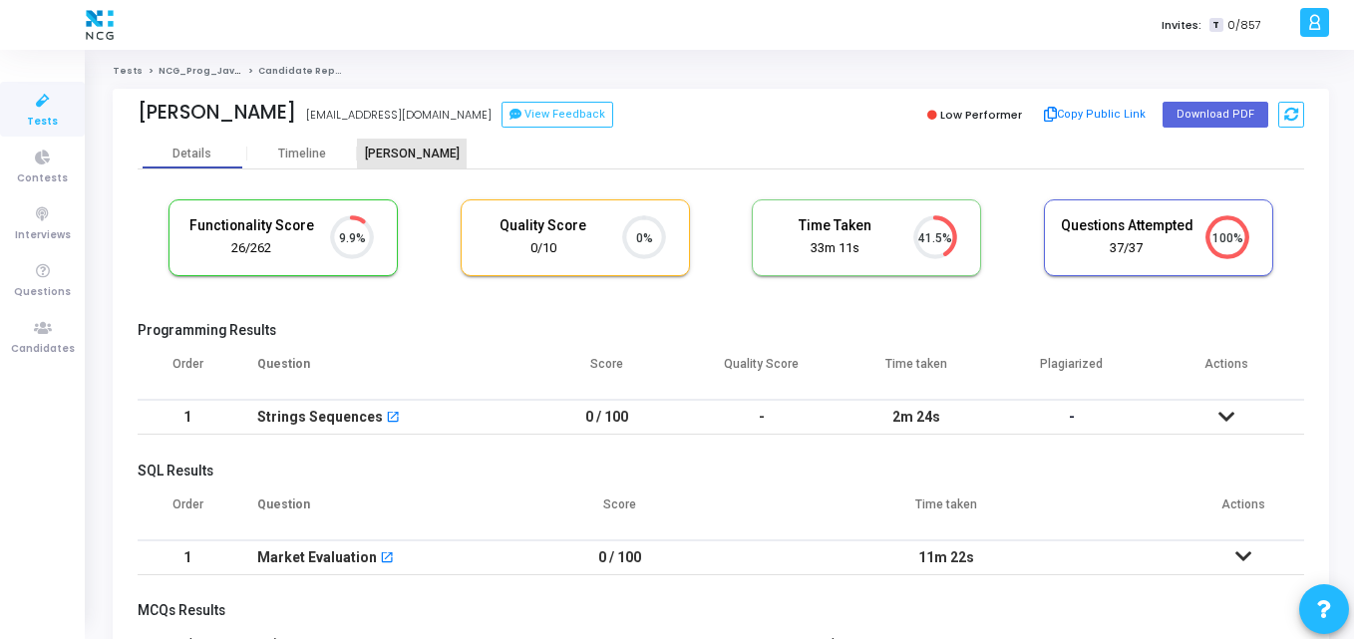
click at [412, 144] on div "[PERSON_NAME]" at bounding box center [412, 154] width 110 height 30
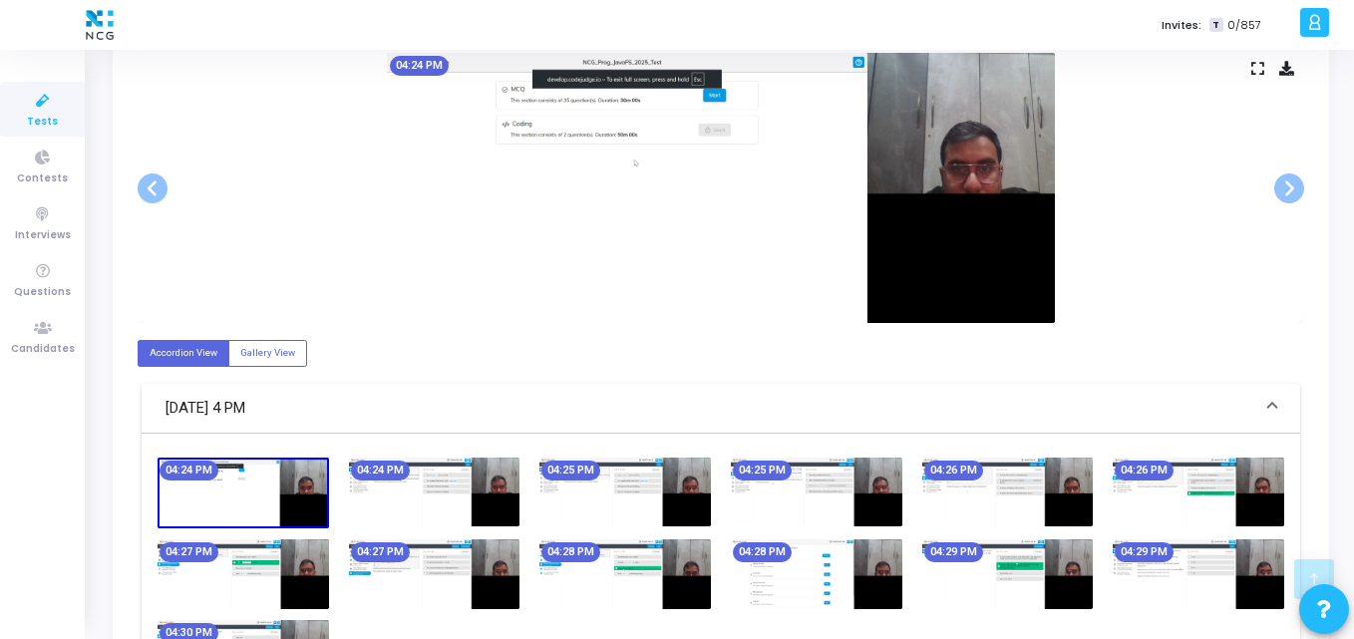
click at [246, 293] on div "04:24 PM" at bounding box center [721, 188] width 1166 height 270
click at [12, 327] on link "Candidates" at bounding box center [42, 336] width 85 height 55
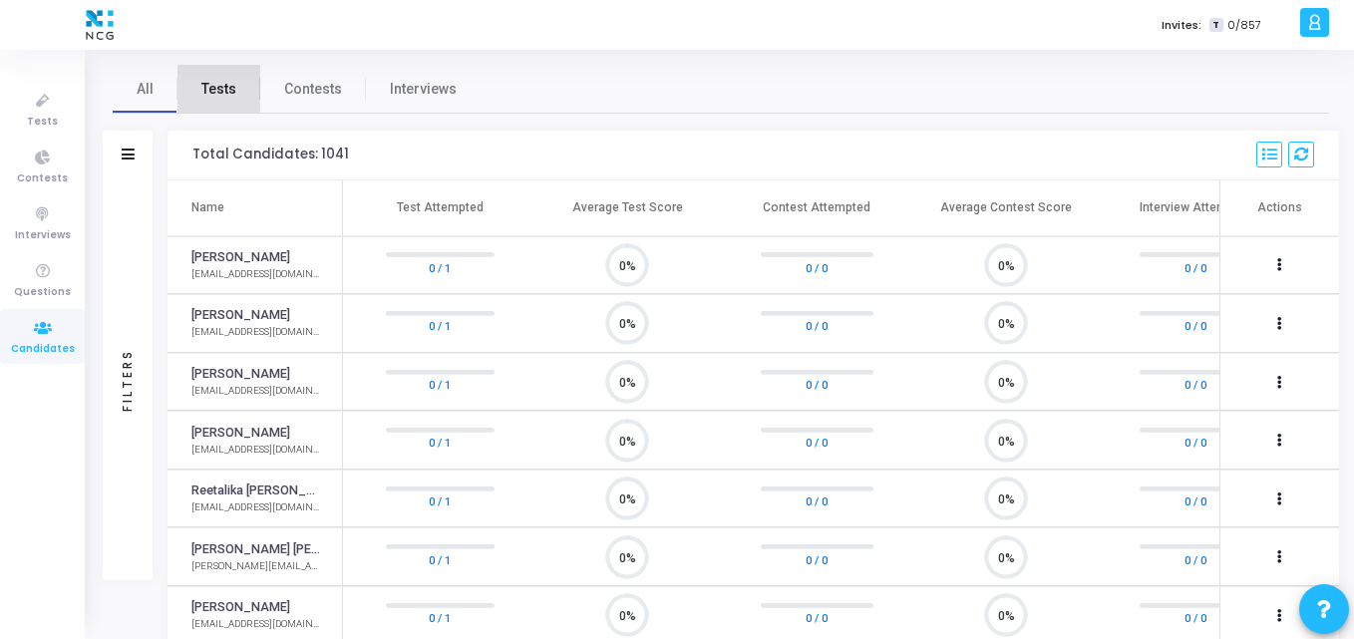
click at [213, 83] on span "Tests" at bounding box center [218, 89] width 35 height 21
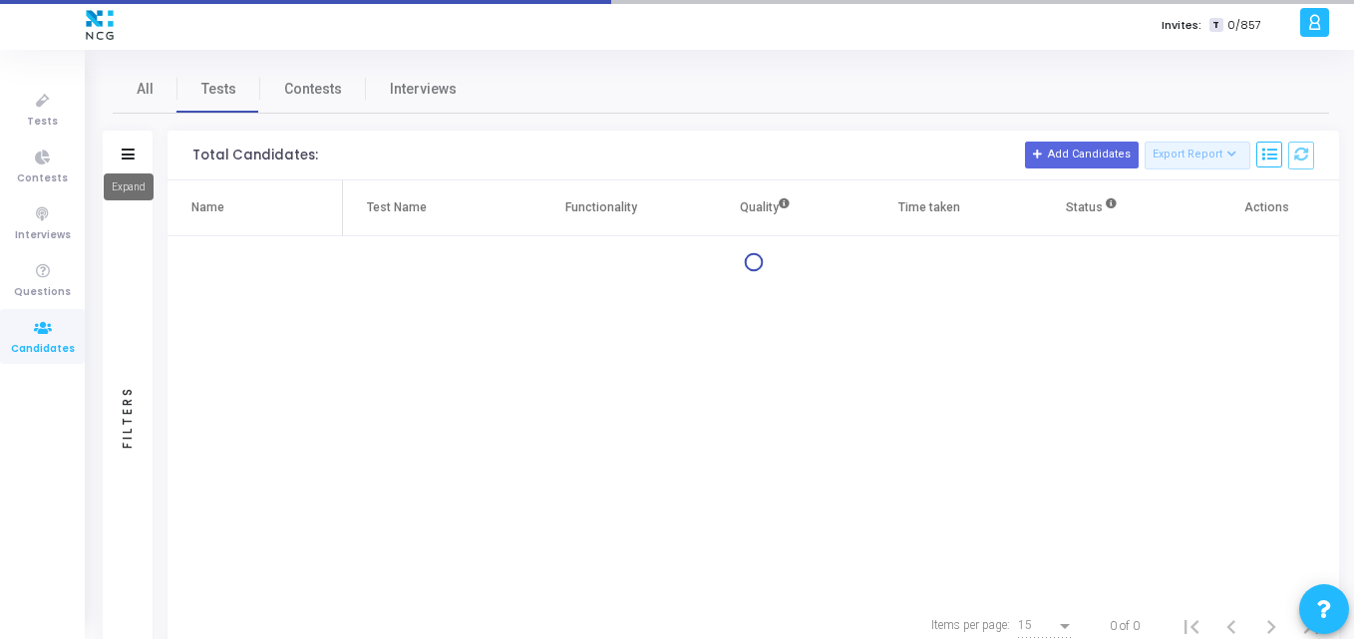
click at [126, 149] on icon at bounding box center [128, 154] width 13 height 11
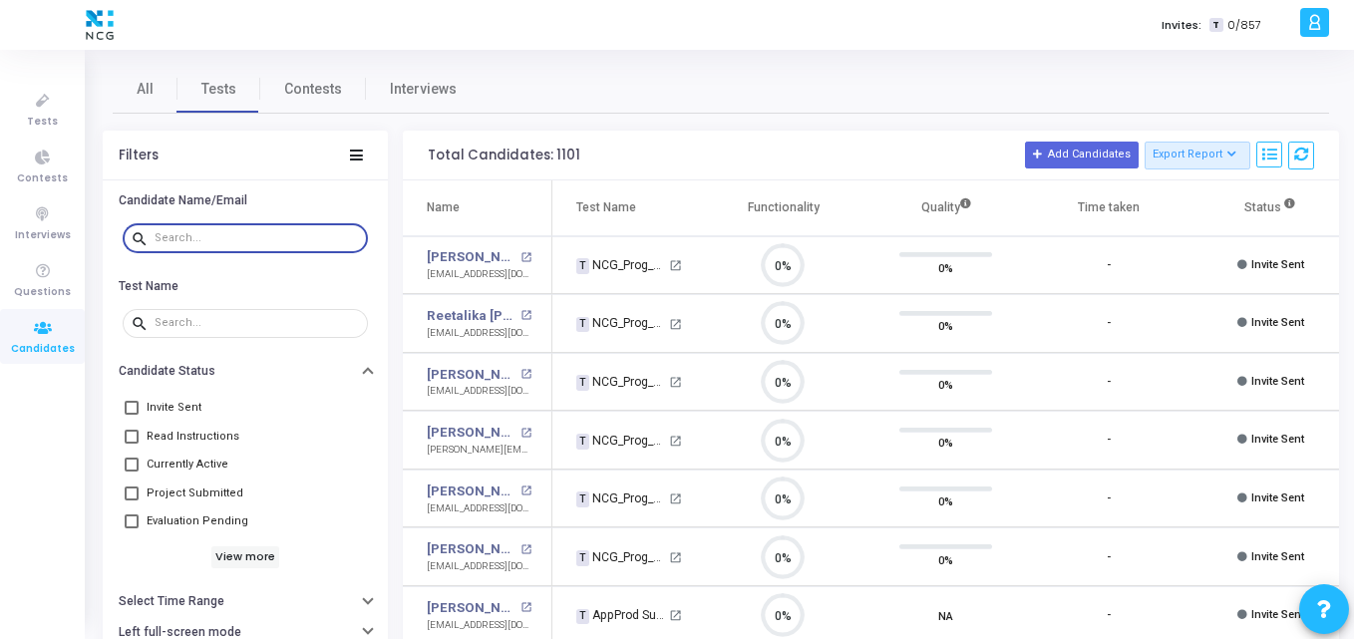
click at [272, 235] on input "text" at bounding box center [257, 238] width 205 height 12
paste input "[EMAIL_ADDRESS][DOMAIN_NAME]"
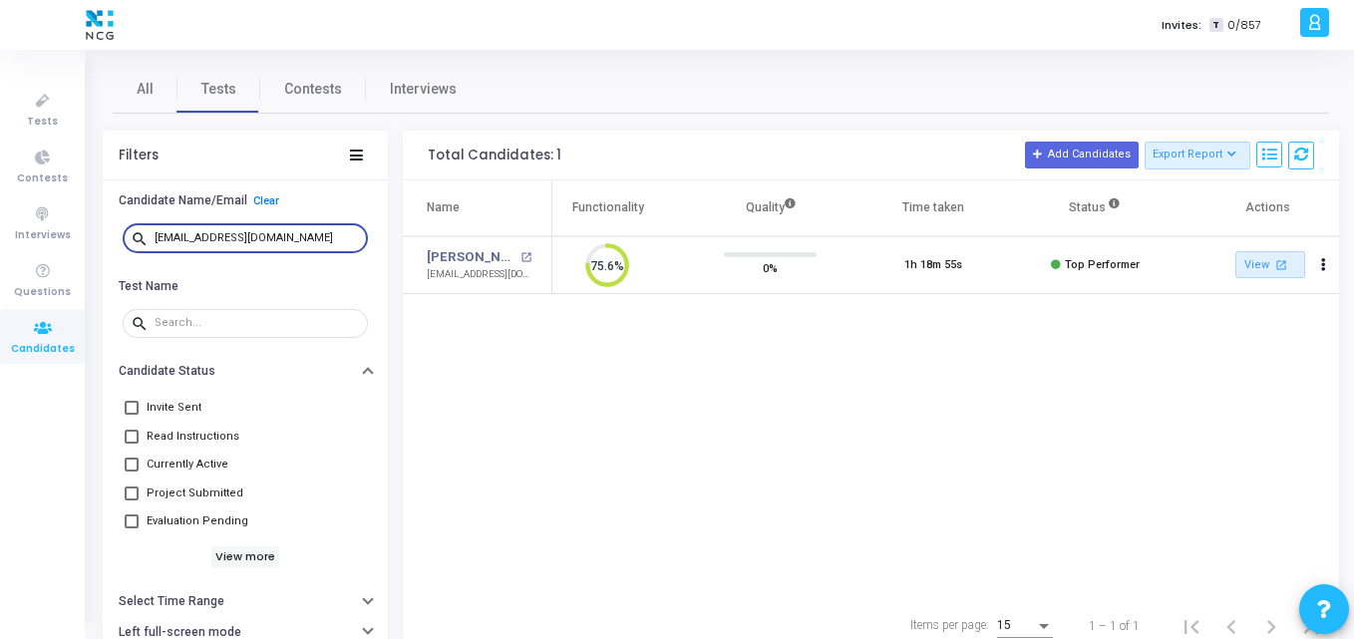
type input "[EMAIL_ADDRESS][DOMAIN_NAME]"
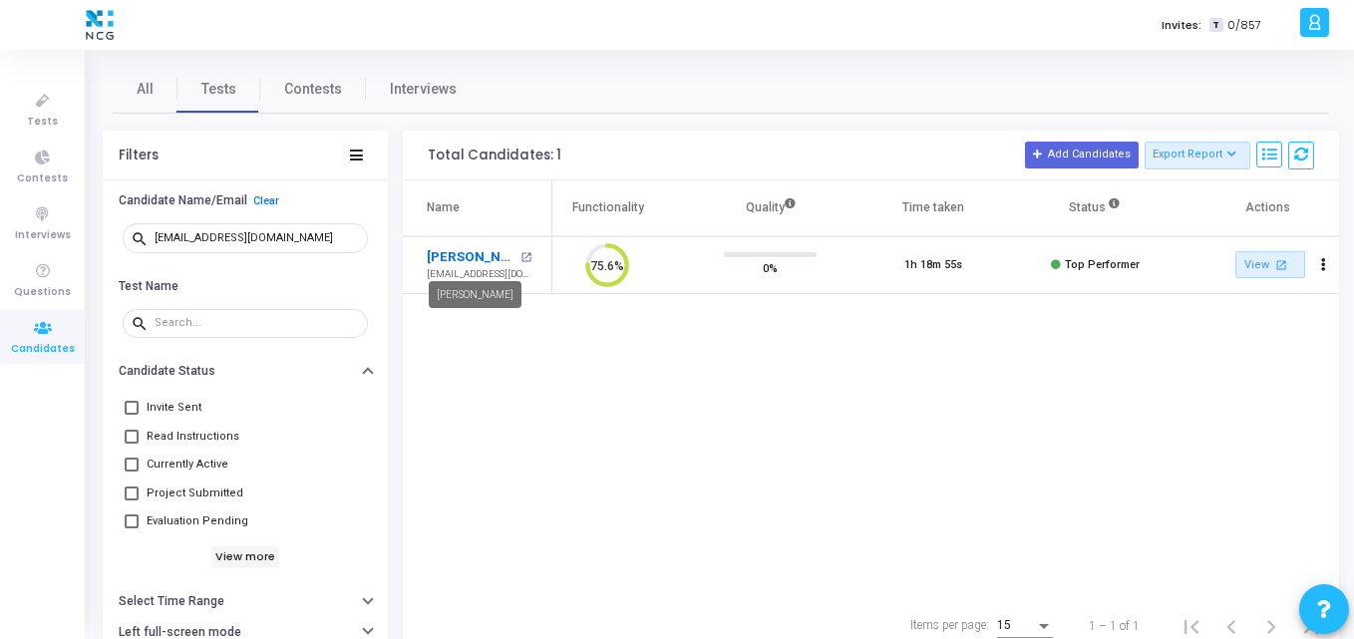
click at [451, 260] on link "[PERSON_NAME]" at bounding box center [471, 257] width 89 height 20
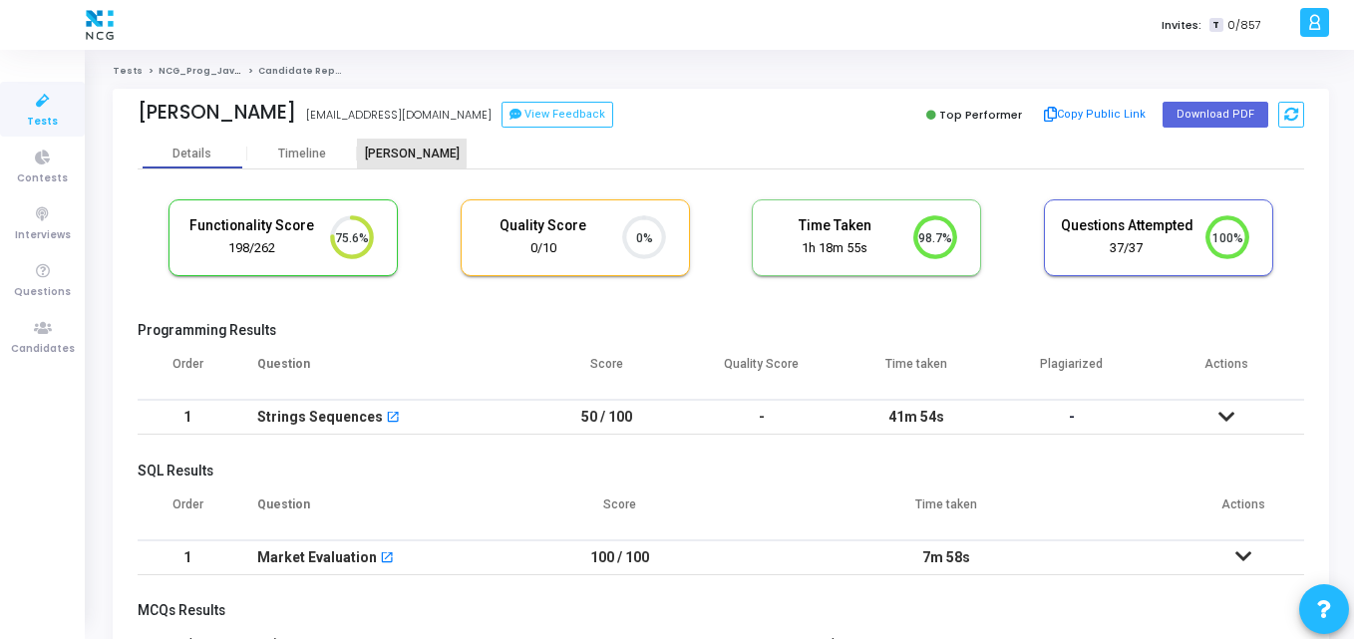
click at [411, 153] on div "[PERSON_NAME]" at bounding box center [412, 154] width 110 height 15
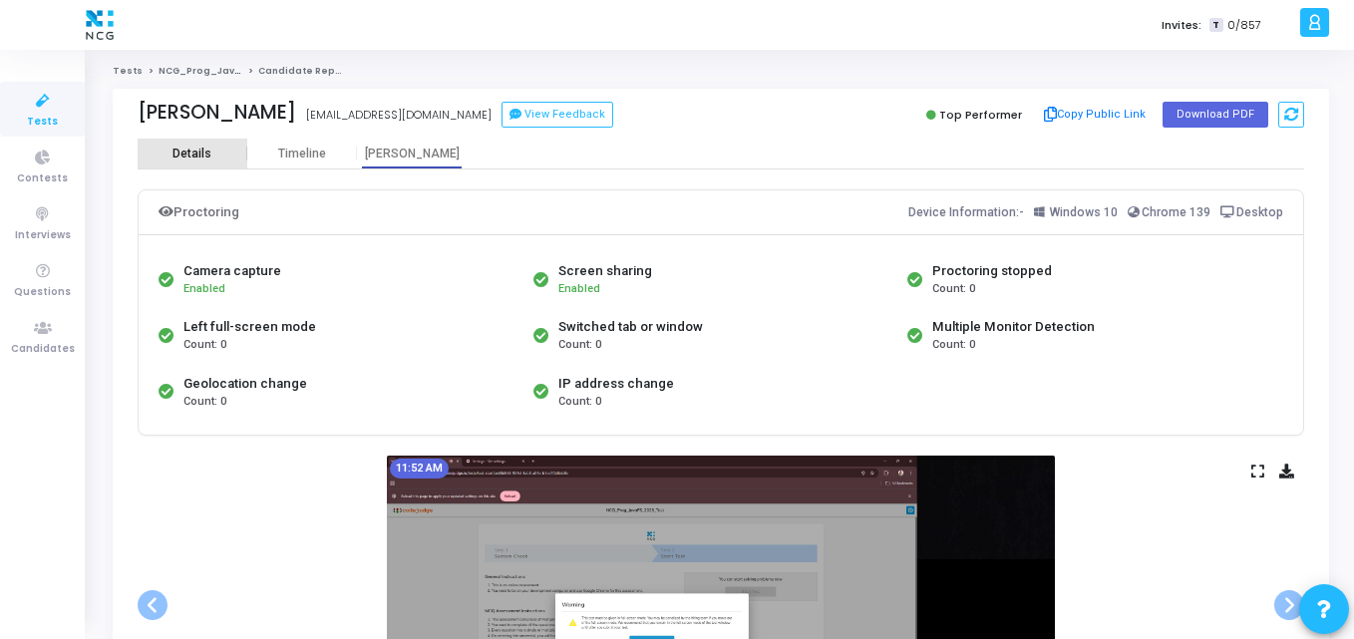
click at [209, 153] on div "Details" at bounding box center [191, 154] width 39 height 15
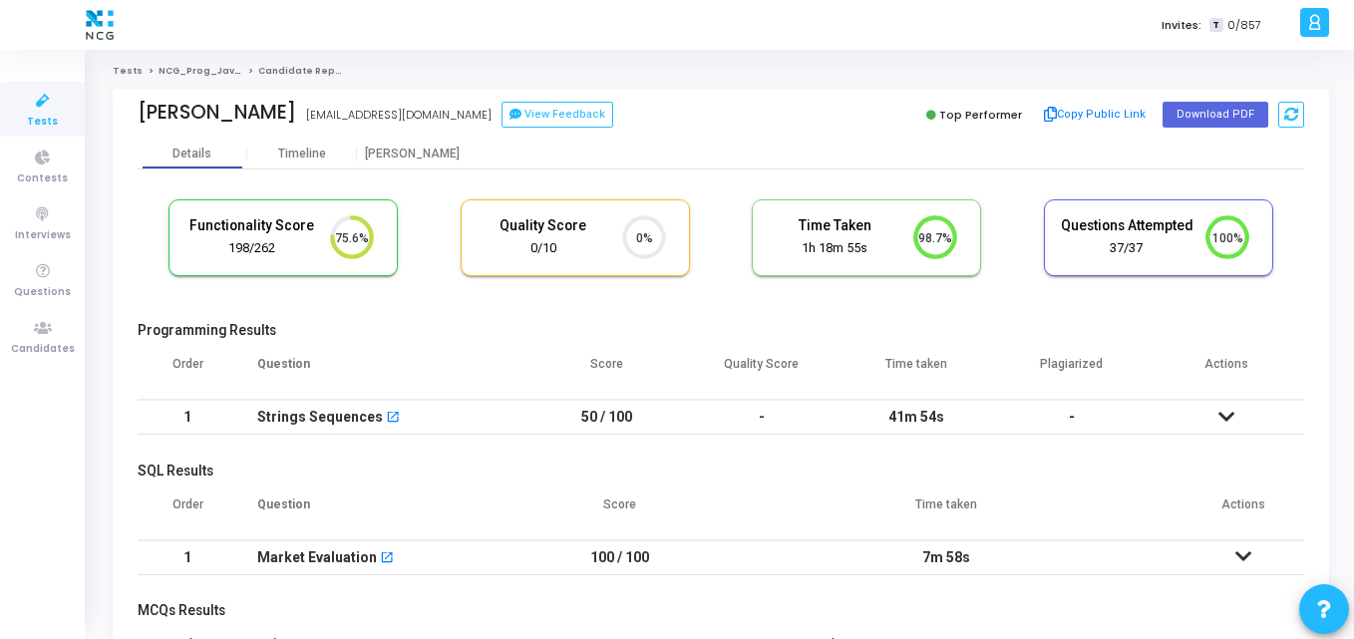
click at [747, 338] on h5 "Programming Results" at bounding box center [721, 330] width 1166 height 17
click at [1203, 106] on button "Download PDF" at bounding box center [1215, 115] width 106 height 26
click at [495, 342] on div "Programming Results Order Question Score Quality Score Time taken Plagiarized A…" at bounding box center [721, 384] width 1166 height 124
click at [53, 121] on span "Tests" at bounding box center [42, 122] width 31 height 17
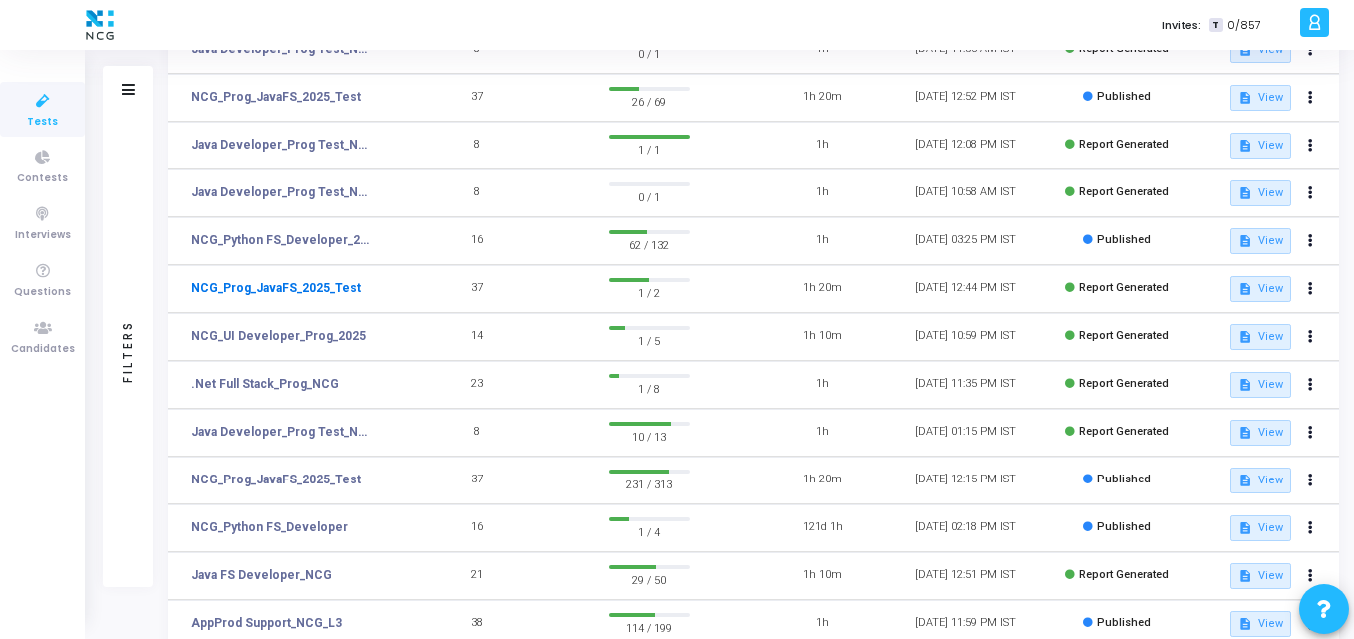
scroll to position [213, 0]
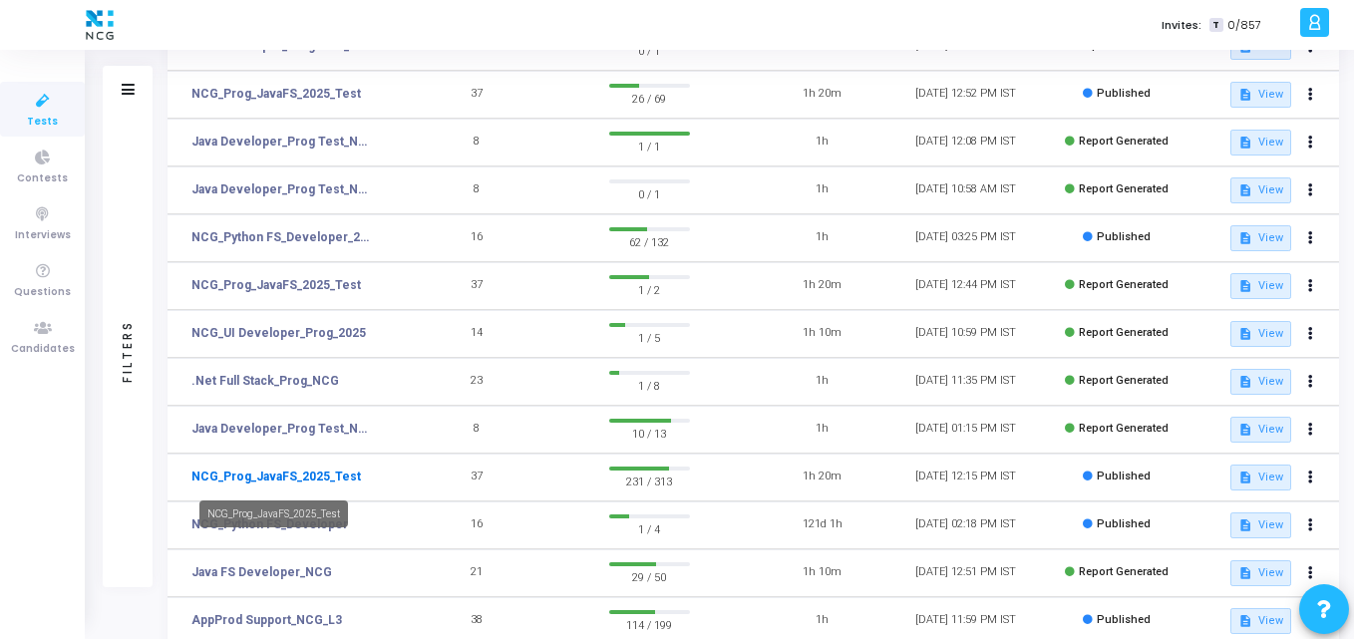
click at [247, 482] on link "NCG_Prog_JavaFS_2025_Test" at bounding box center [275, 477] width 169 height 18
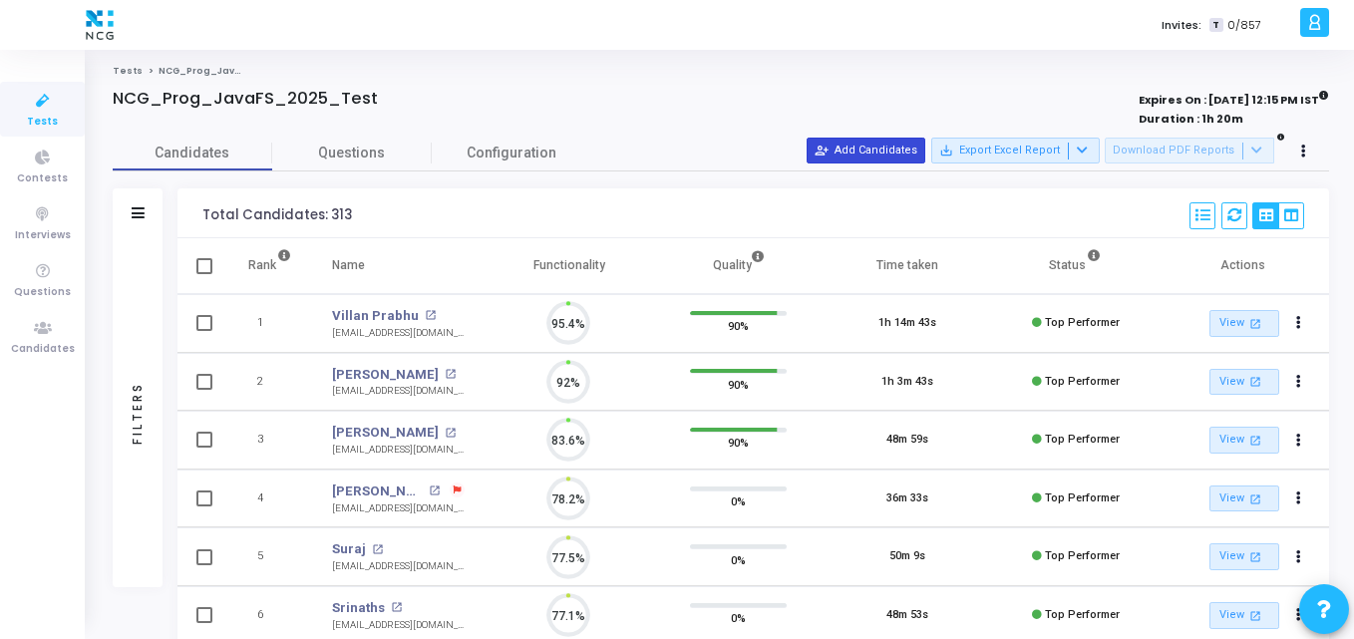
scroll to position [42, 51]
click at [885, 156] on button "person_add_alt Add Candidates" at bounding box center [865, 151] width 119 height 26
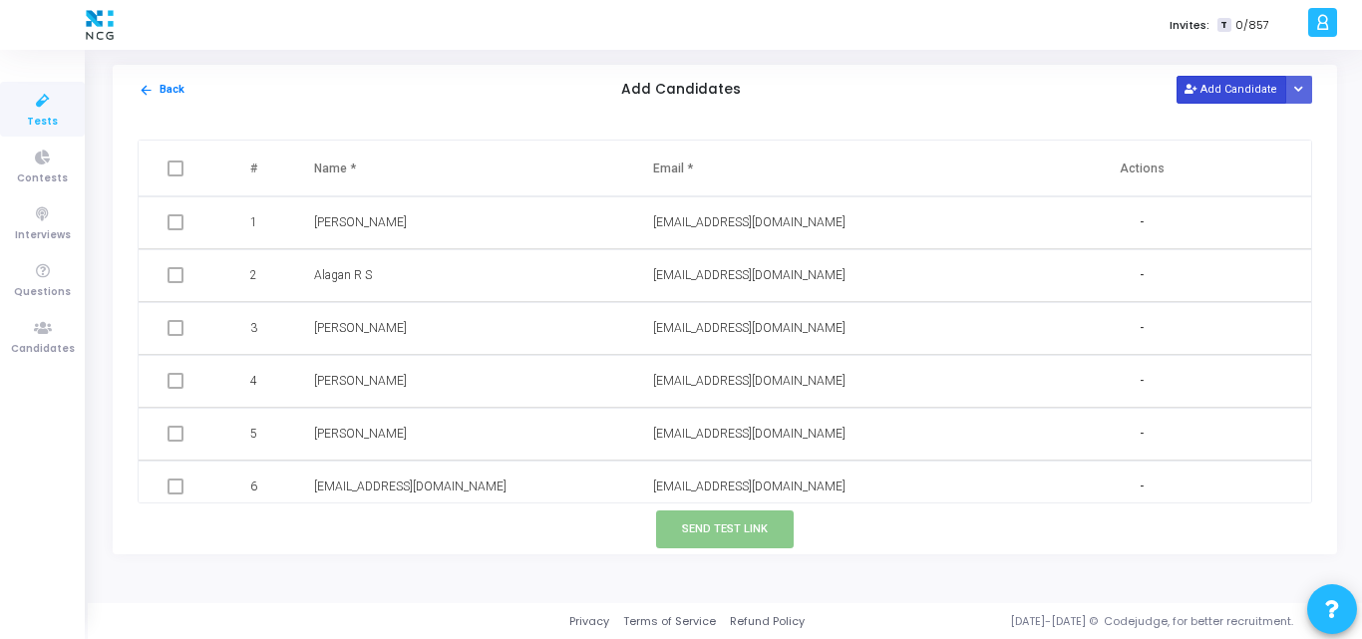
click at [1241, 90] on button "Add Candidate" at bounding box center [1231, 89] width 110 height 27
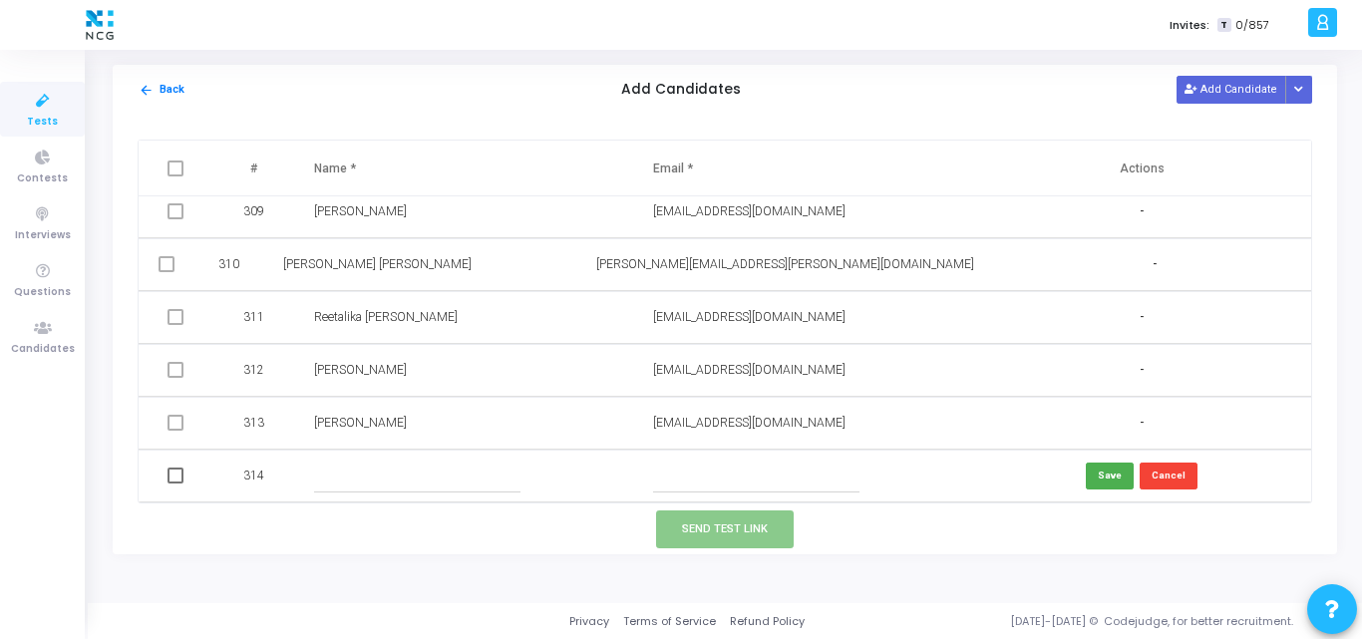
click at [669, 482] on input "text" at bounding box center [756, 476] width 206 height 33
paste input "[EMAIL_ADDRESS][DOMAIN_NAME]"
type input "[EMAIL_ADDRESS][DOMAIN_NAME]"
click at [385, 478] on input "text" at bounding box center [417, 476] width 206 height 33
paste input "[PERSON_NAME] [PERSON_NAME]"
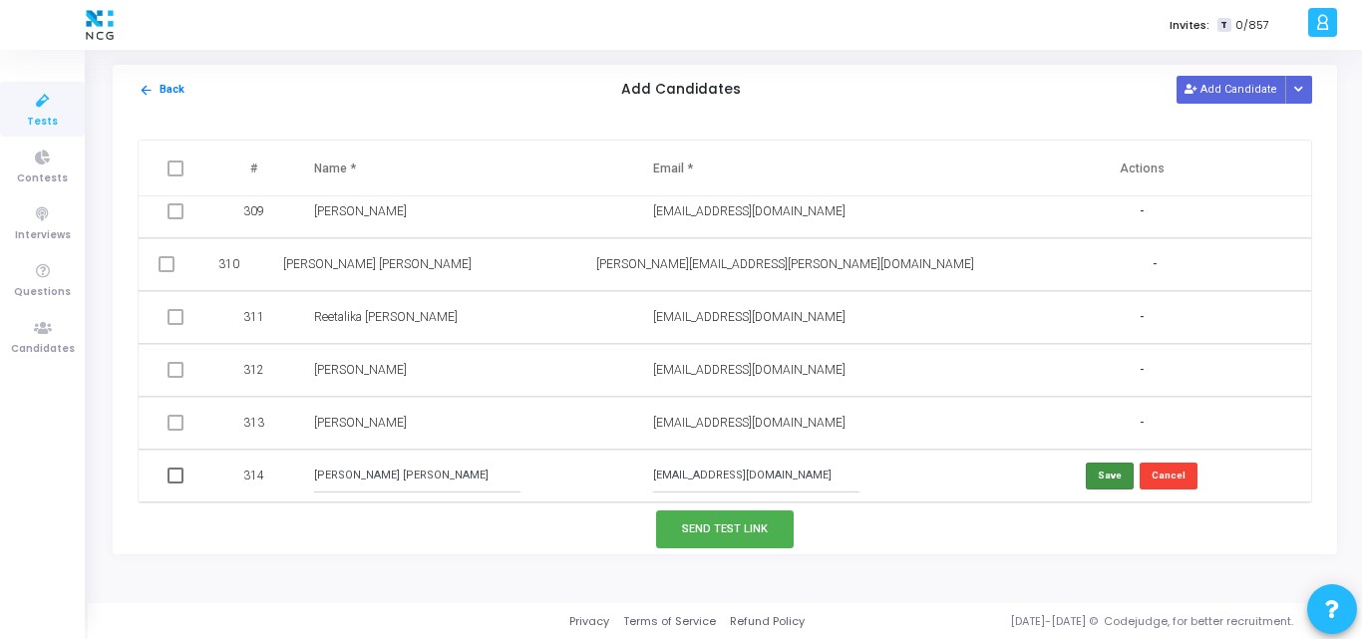
type input "[PERSON_NAME] [PERSON_NAME]"
click at [1111, 473] on button "Save" at bounding box center [1110, 476] width 48 height 27
click at [179, 476] on span at bounding box center [175, 476] width 16 height 16
click at [175, 483] on input "checkbox" at bounding box center [174, 483] width 1 height 1
checkbox input "true"
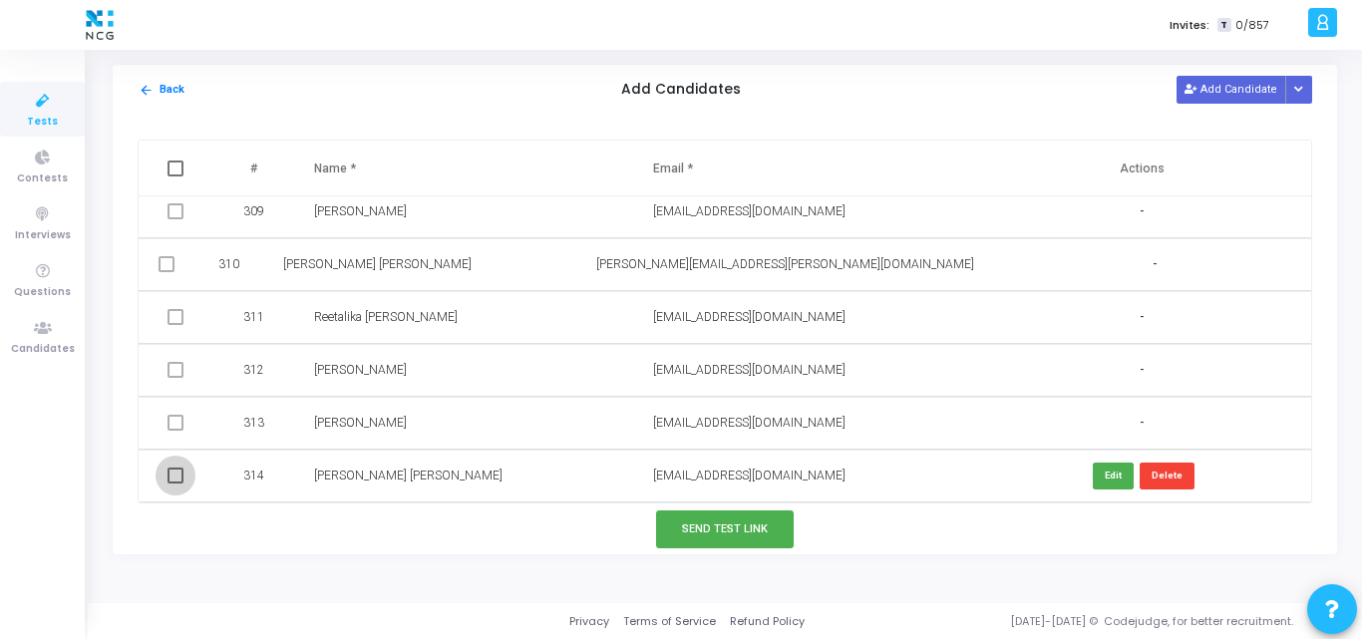
checkbox input "true"
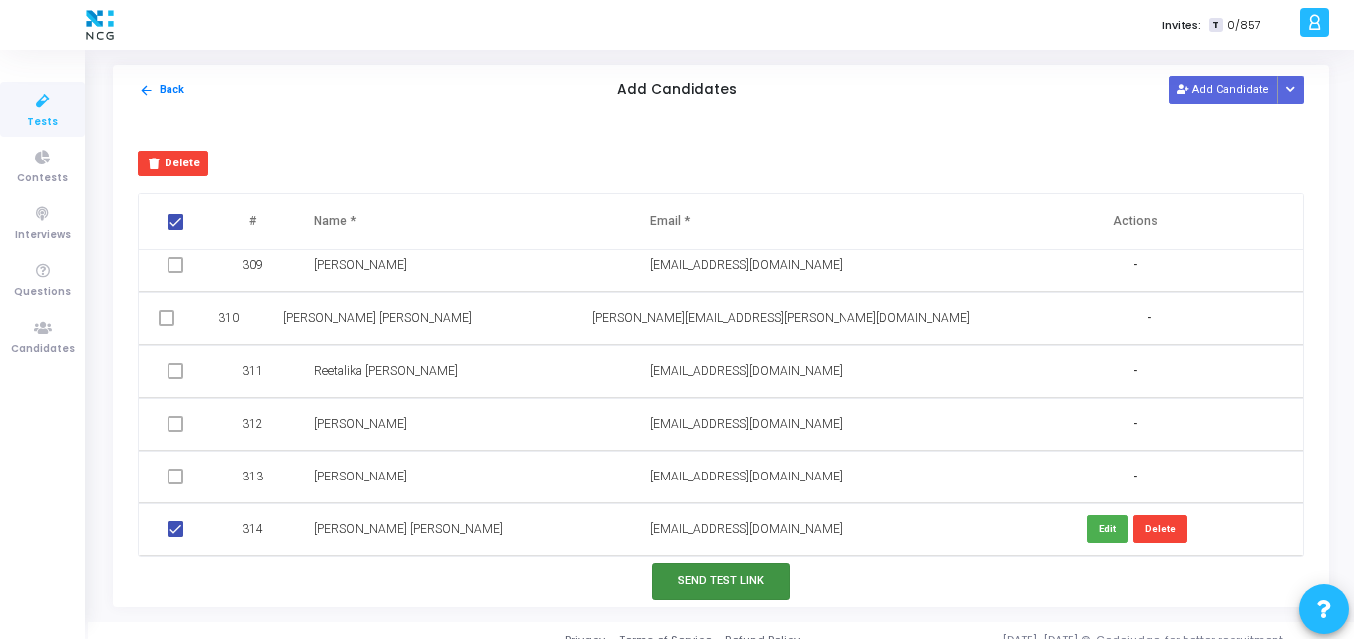
click at [689, 587] on button "Send Test Link" at bounding box center [721, 581] width 138 height 37
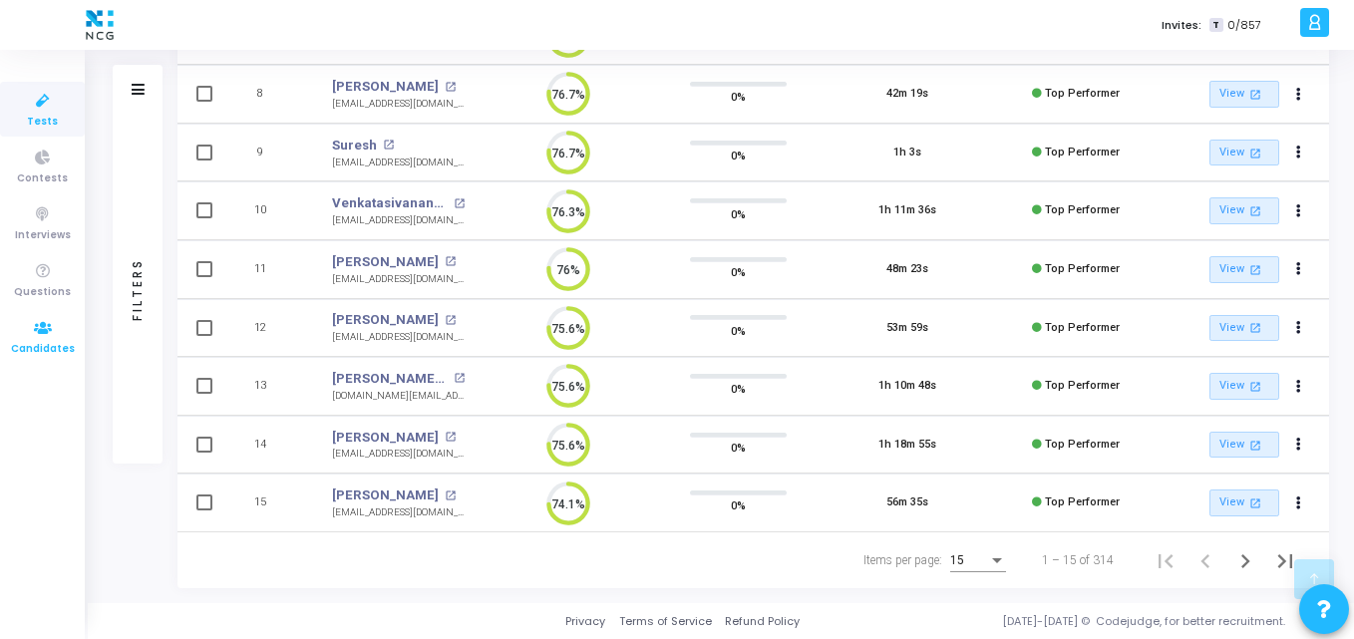
click at [37, 324] on icon at bounding box center [43, 328] width 42 height 25
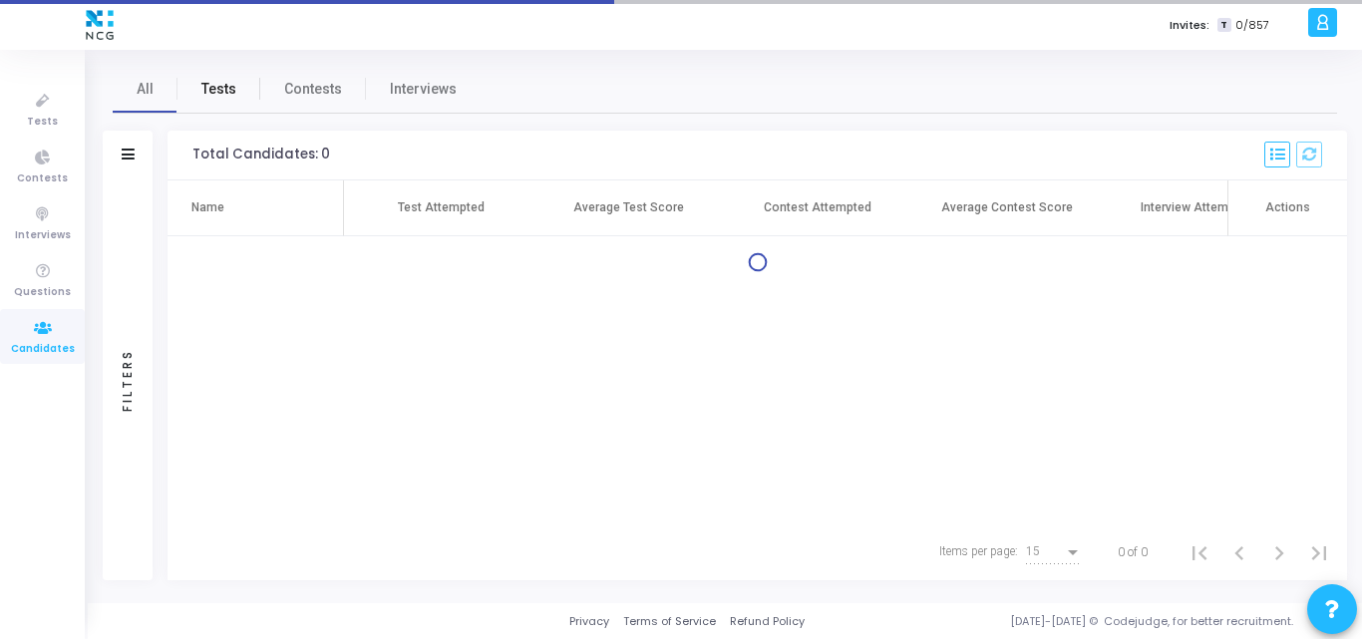
click at [218, 83] on span "Tests" at bounding box center [218, 89] width 35 height 21
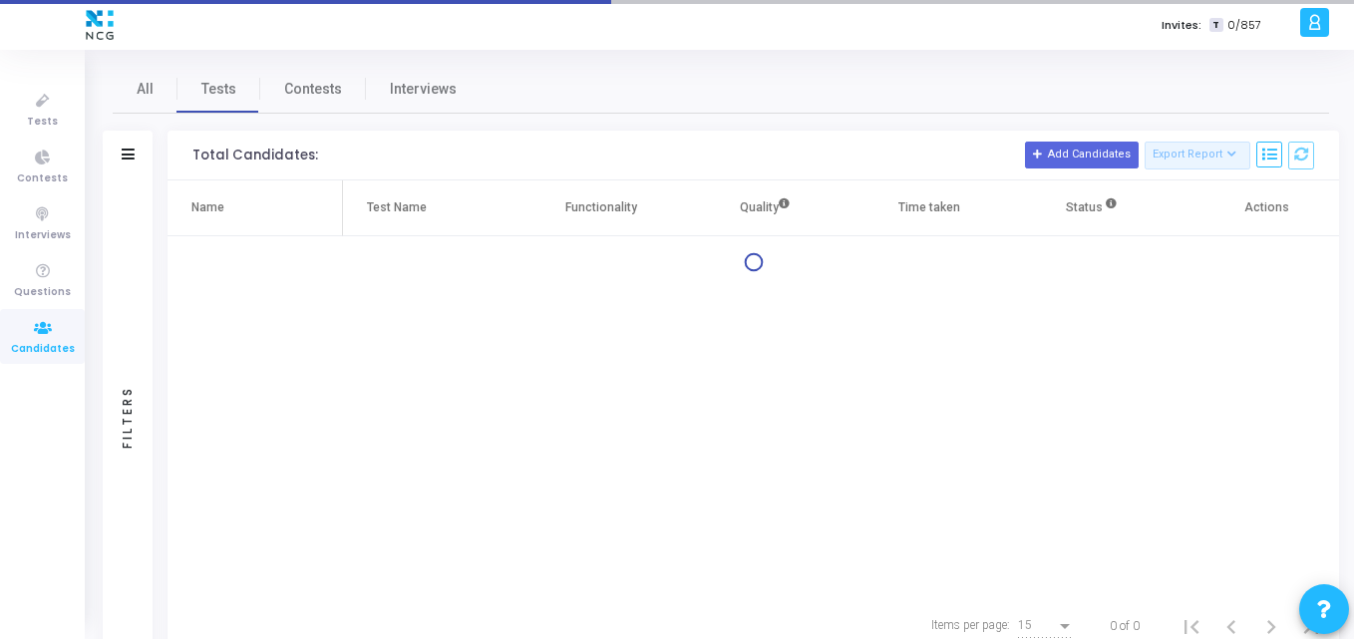
click at [117, 157] on div "Filters" at bounding box center [128, 156] width 50 height 50
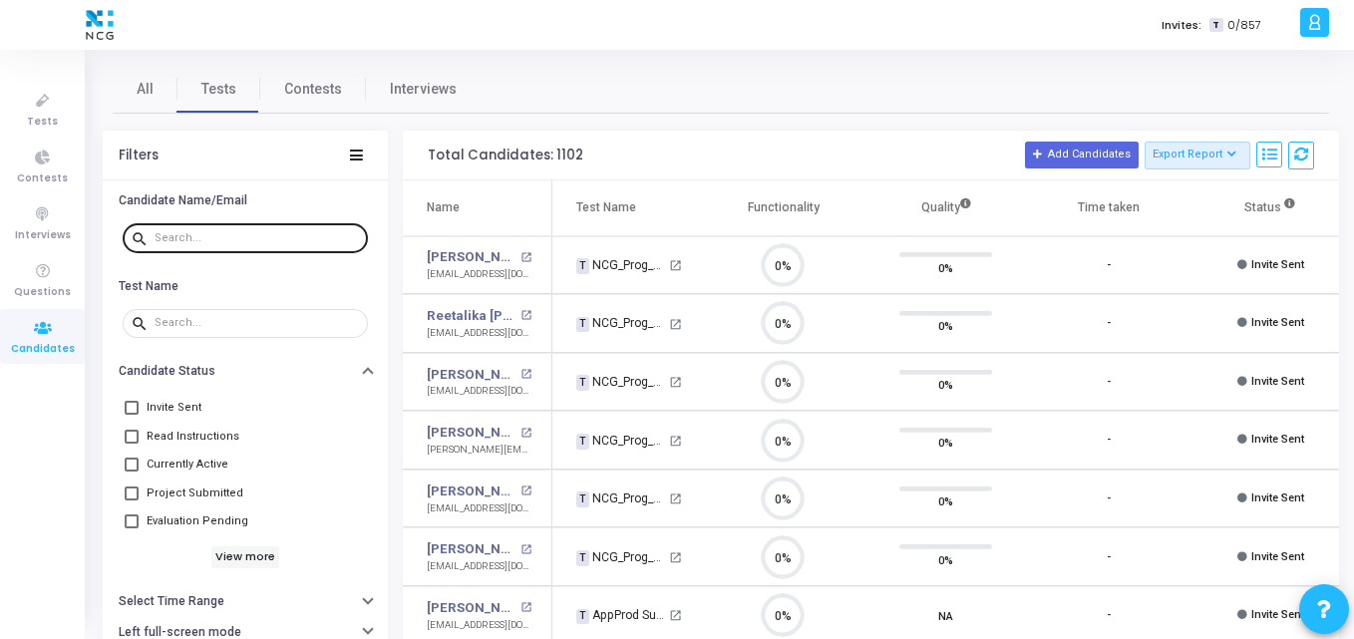
scroll to position [42, 51]
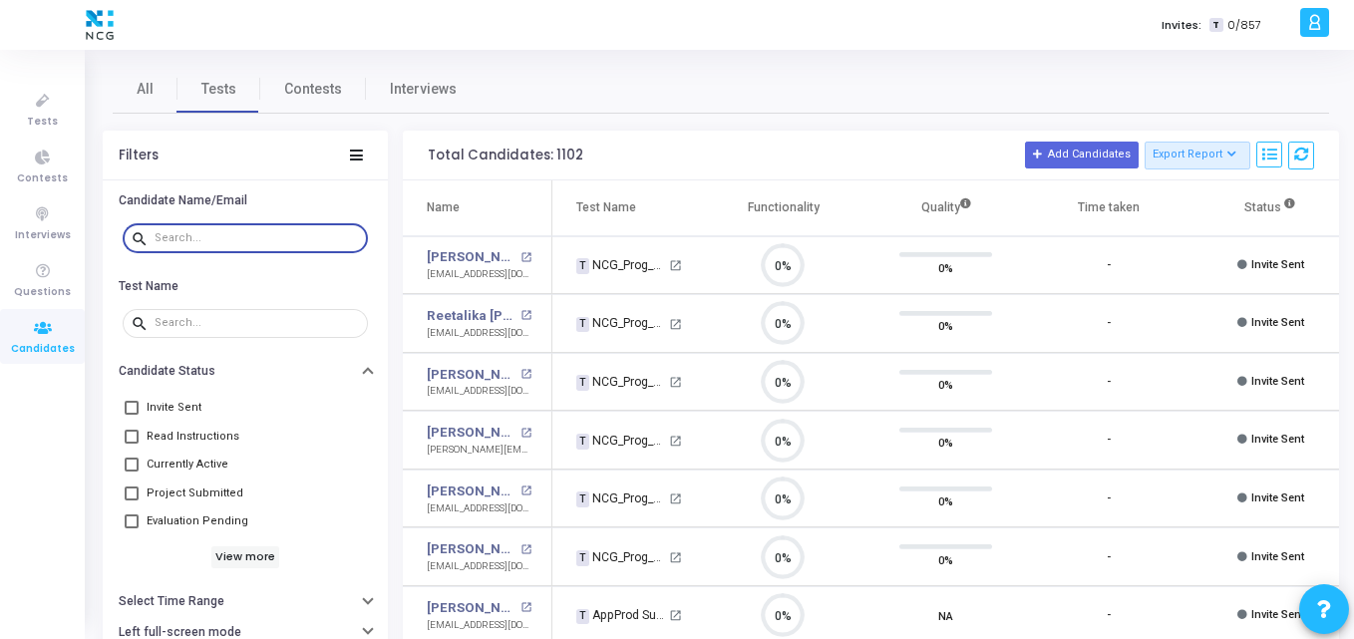
click at [200, 240] on input "text" at bounding box center [257, 238] width 205 height 12
paste input "[EMAIL_ADDRESS][DOMAIN_NAME]"
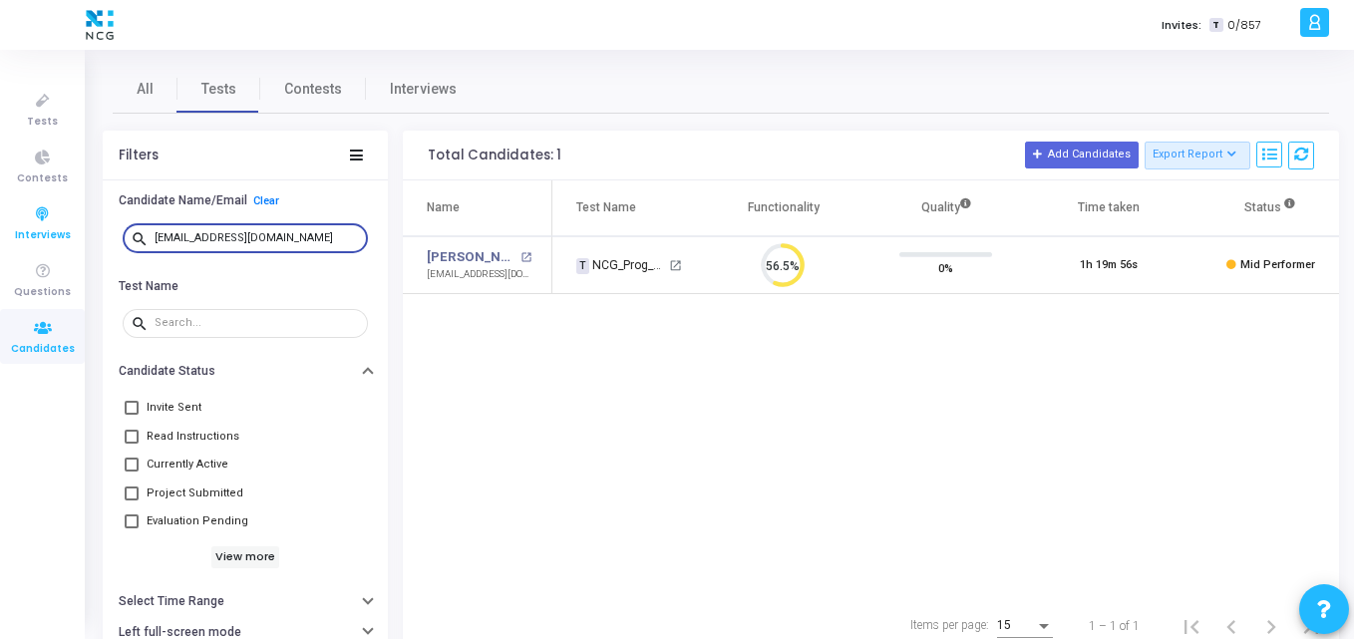
drag, startPoint x: 173, startPoint y: 238, endPoint x: 5, endPoint y: 205, distance: 171.7
click at [5, 205] on div "Tests Contests Interviews Questions Candidates Invites: T 0/857 K Kajal Setting…" at bounding box center [677, 319] width 1354 height 639
type input "[EMAIL_ADDRESS][DOMAIN_NAME]"
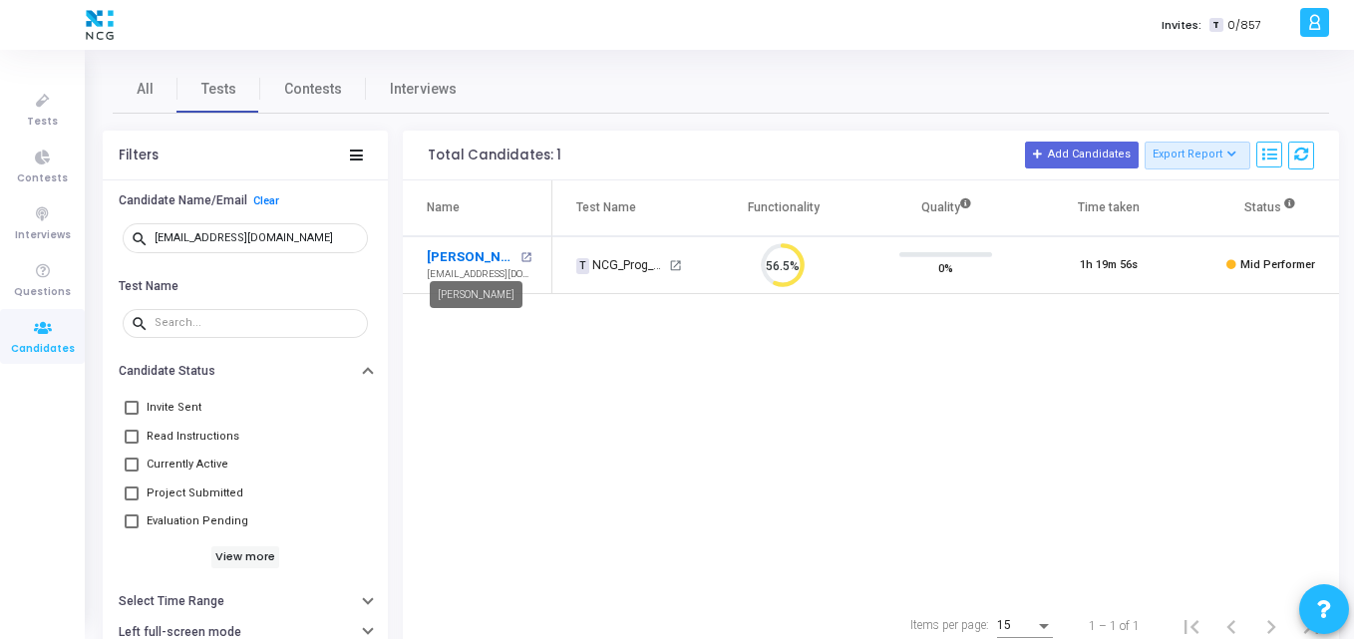
click at [471, 254] on link "[PERSON_NAME]" at bounding box center [471, 257] width 89 height 20
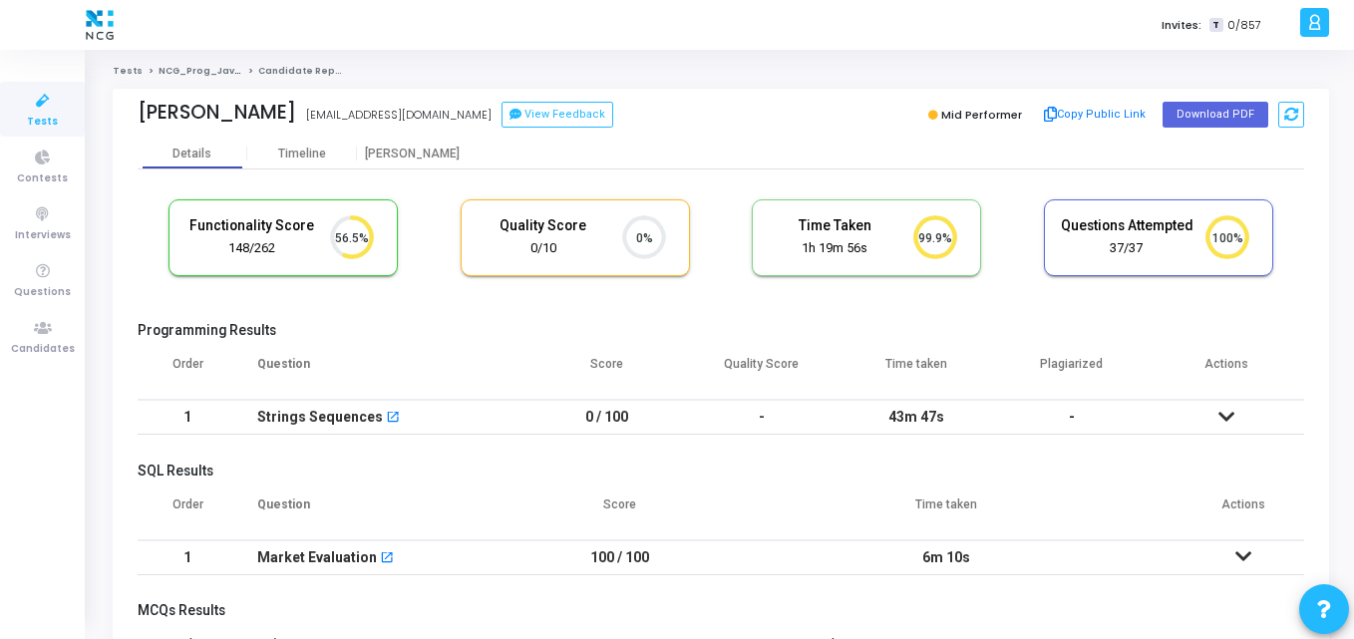
click at [527, 331] on h5 "Programming Results" at bounding box center [721, 330] width 1166 height 17
click at [1174, 111] on button "Download PDF" at bounding box center [1215, 115] width 106 height 26
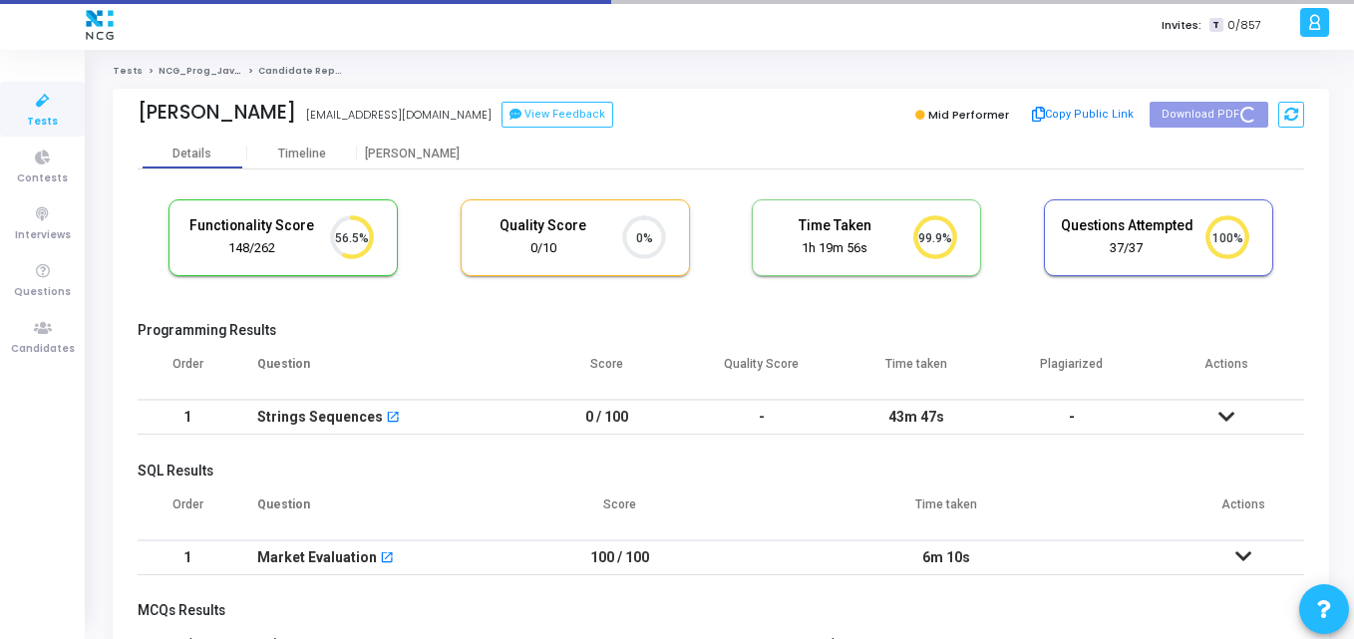
click at [652, 116] on div "[PERSON_NAME] [EMAIL_ADDRESS][DOMAIN_NAME] View Feedback" at bounding box center [424, 115] width 573 height 29
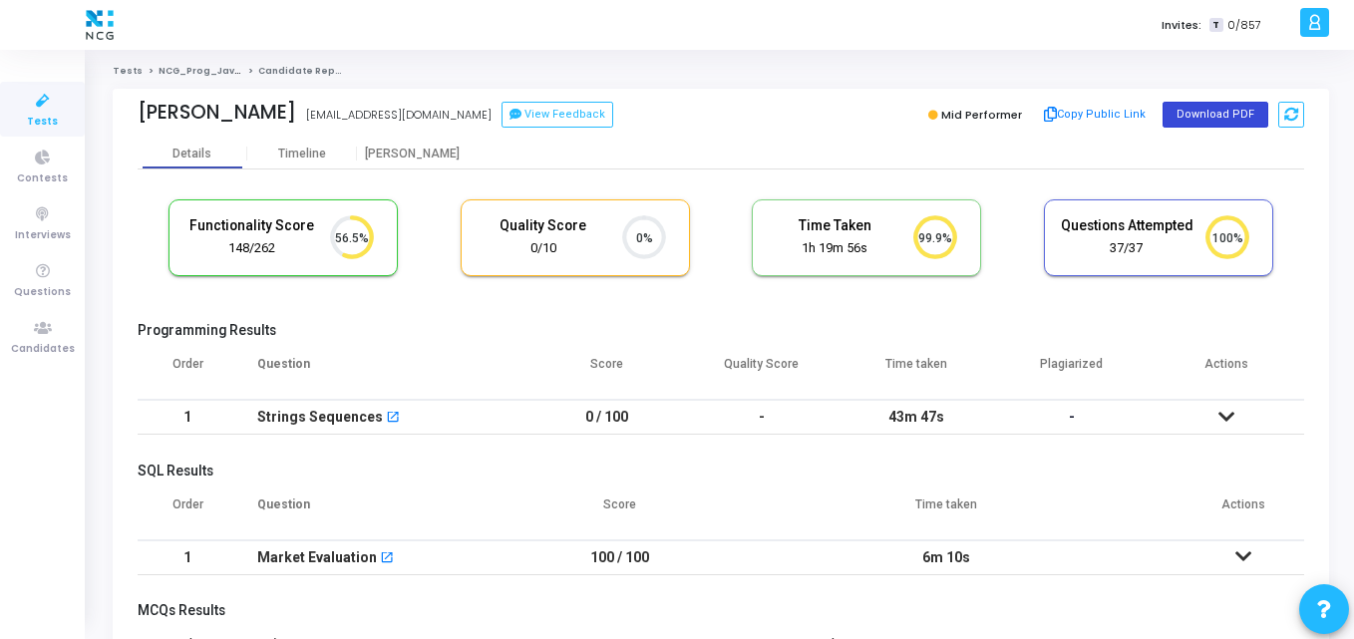
click at [1183, 112] on button "Download PDF" at bounding box center [1215, 115] width 106 height 26
click at [616, 196] on div "Functionality Score 148/262 56.5% Quality Score 0/10 0% Time Taken calculated o…" at bounding box center [721, 247] width 1166 height 117
click at [28, 312] on link "Candidates" at bounding box center [42, 336] width 85 height 55
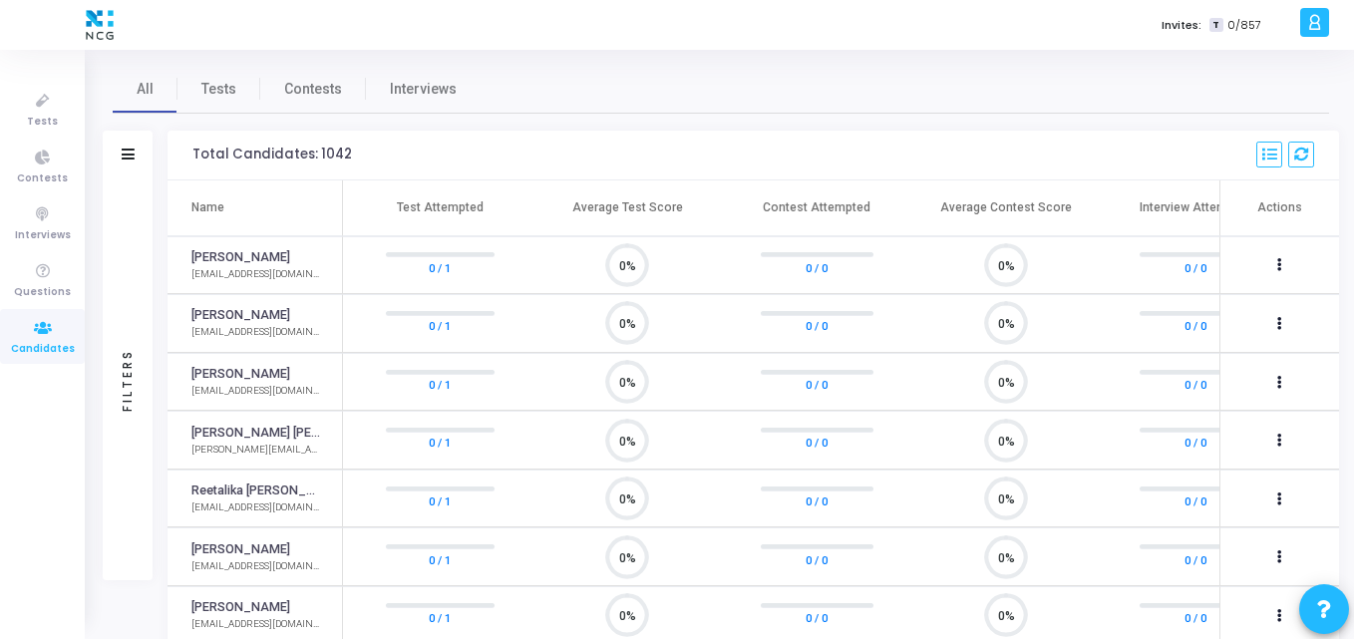
scroll to position [42, 51]
click at [204, 98] on span "Tests" at bounding box center [218, 89] width 35 height 21
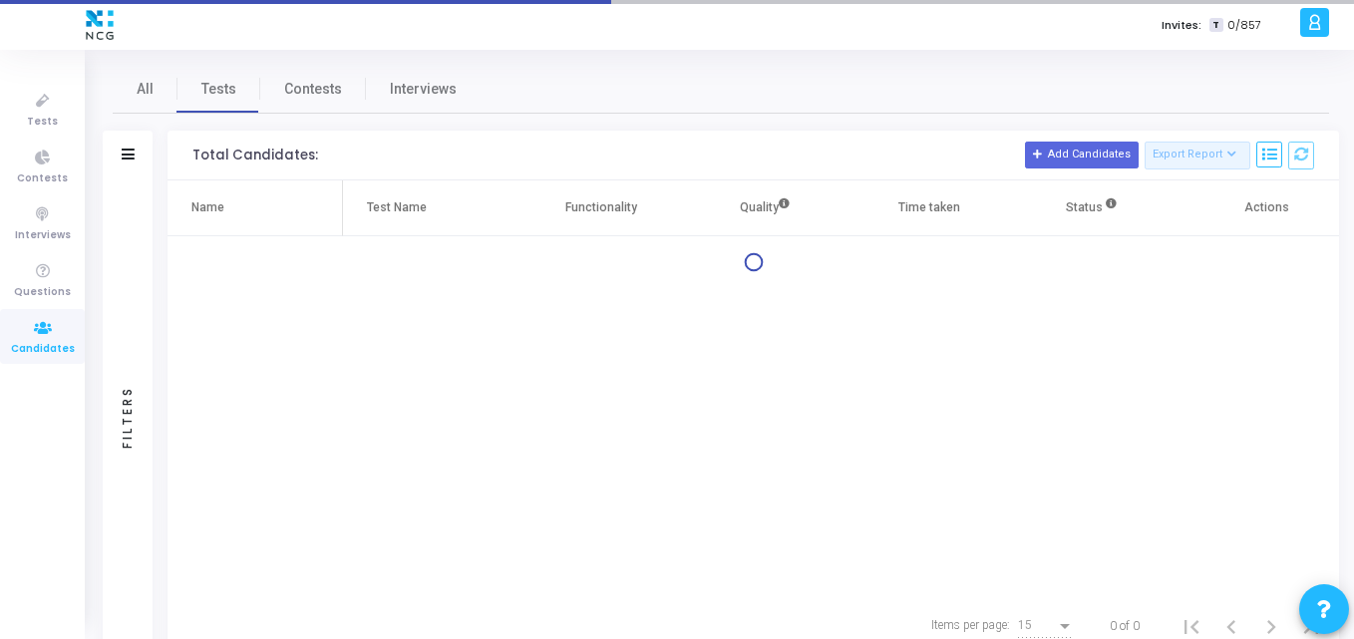
click at [135, 152] on div "Filters" at bounding box center [128, 156] width 50 height 50
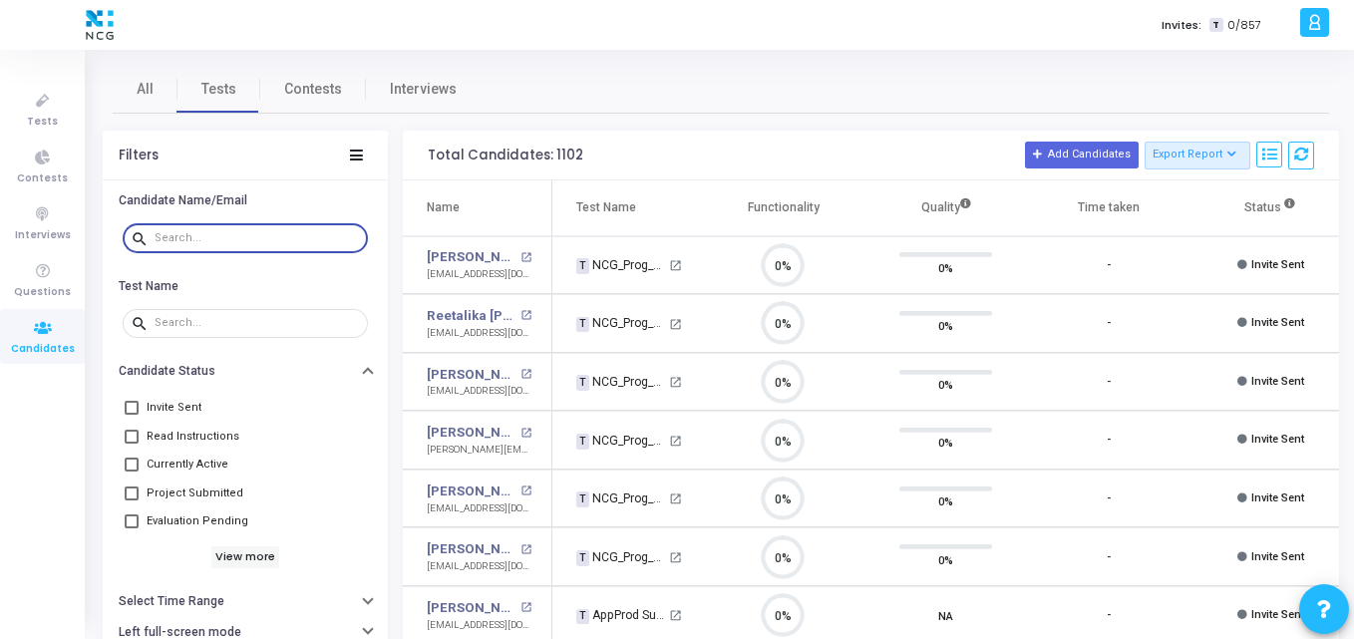
click at [204, 240] on input "text" at bounding box center [257, 238] width 205 height 12
paste input "[EMAIL_ADDRESS][DOMAIN_NAME]"
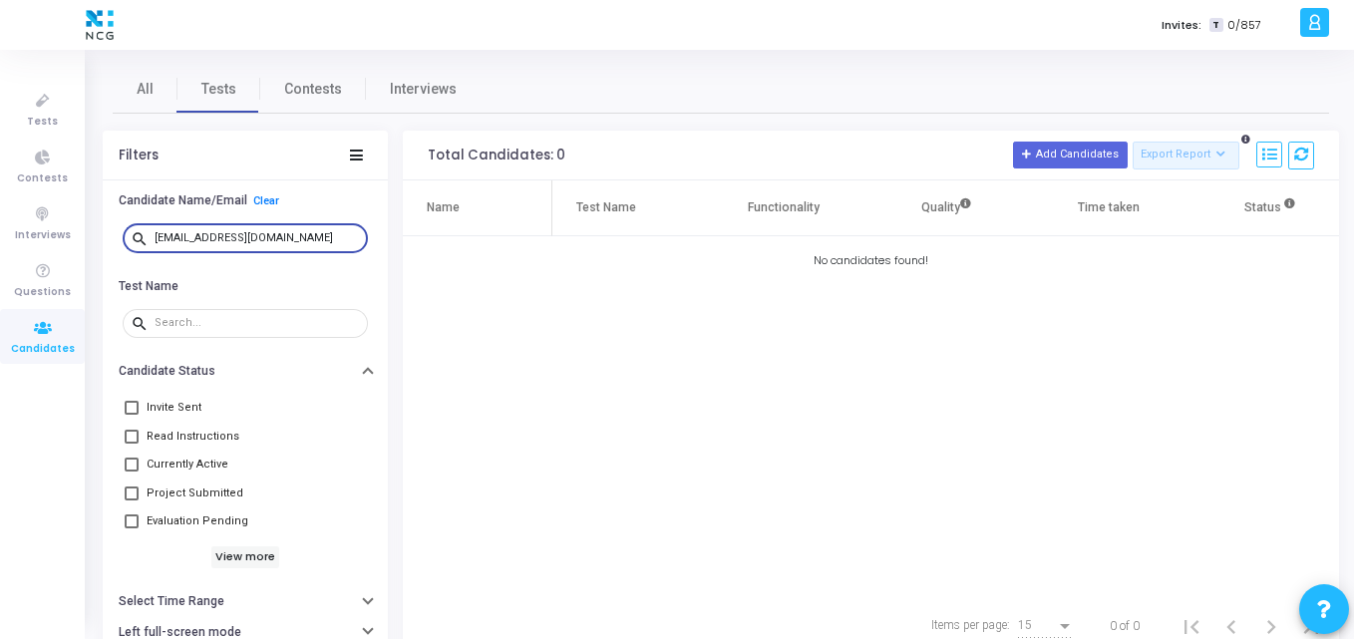
type input "[EMAIL_ADDRESS][DOMAIN_NAME]"
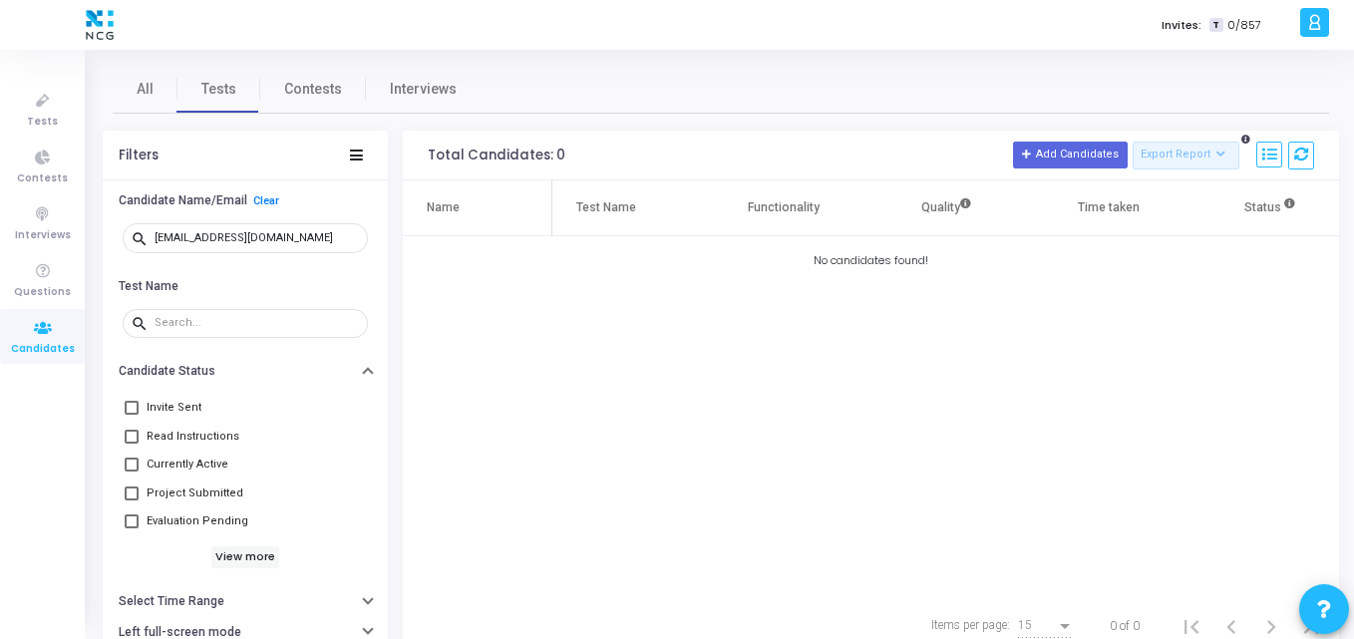
click at [651, 337] on div "Name Test Name Functionality Quality Time taken Status Actions No candidates fo…" at bounding box center [871, 389] width 936 height 418
click at [48, 105] on icon at bounding box center [43, 101] width 42 height 25
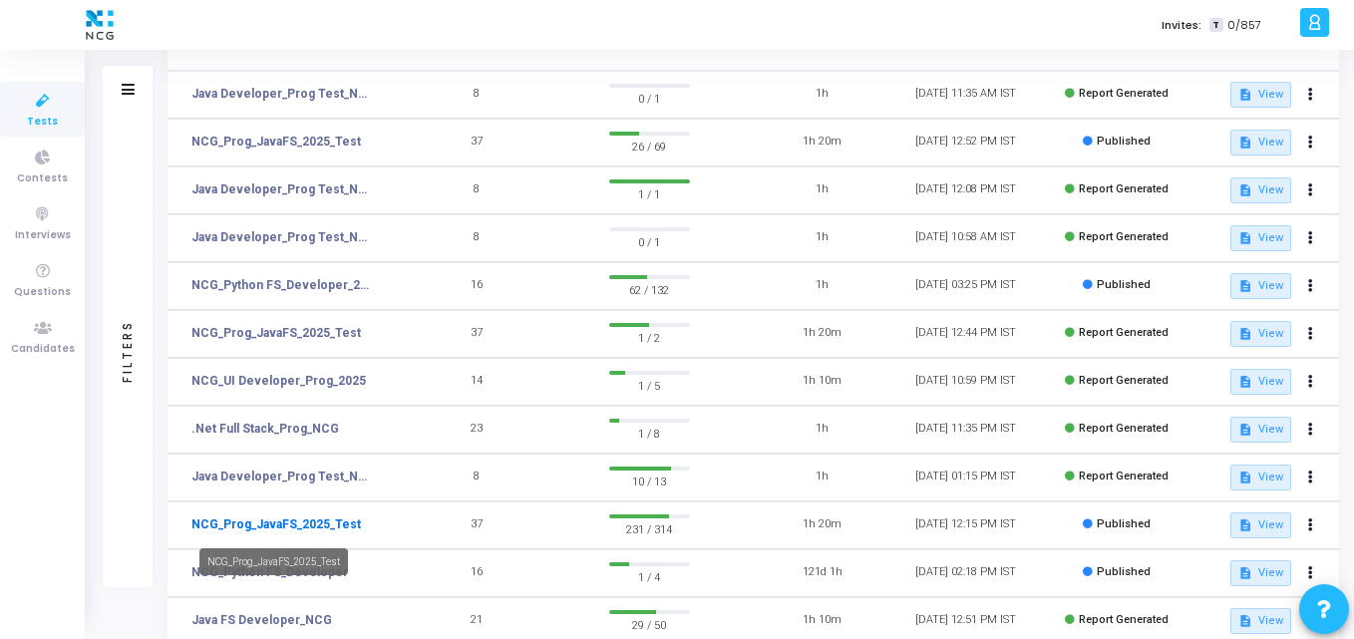
click at [312, 519] on link "NCG_Prog_JavaFS_2025_Test" at bounding box center [275, 524] width 169 height 18
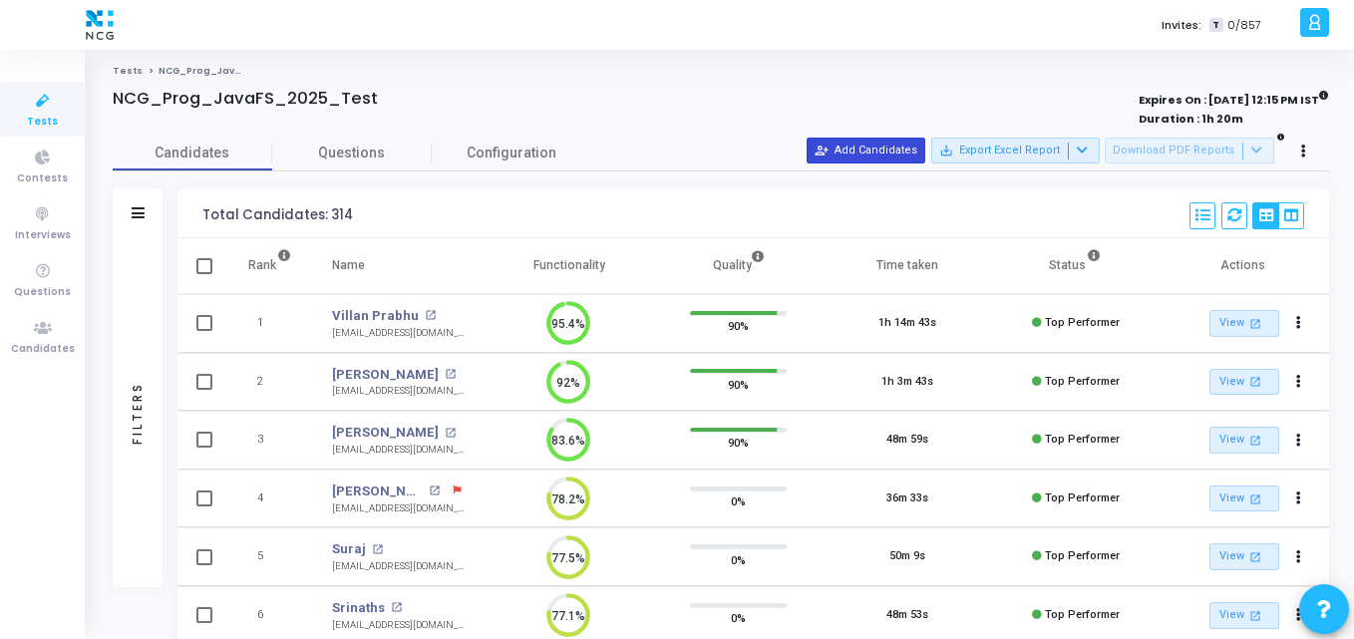
click at [858, 151] on button "person_add_alt Add Candidates" at bounding box center [865, 151] width 119 height 26
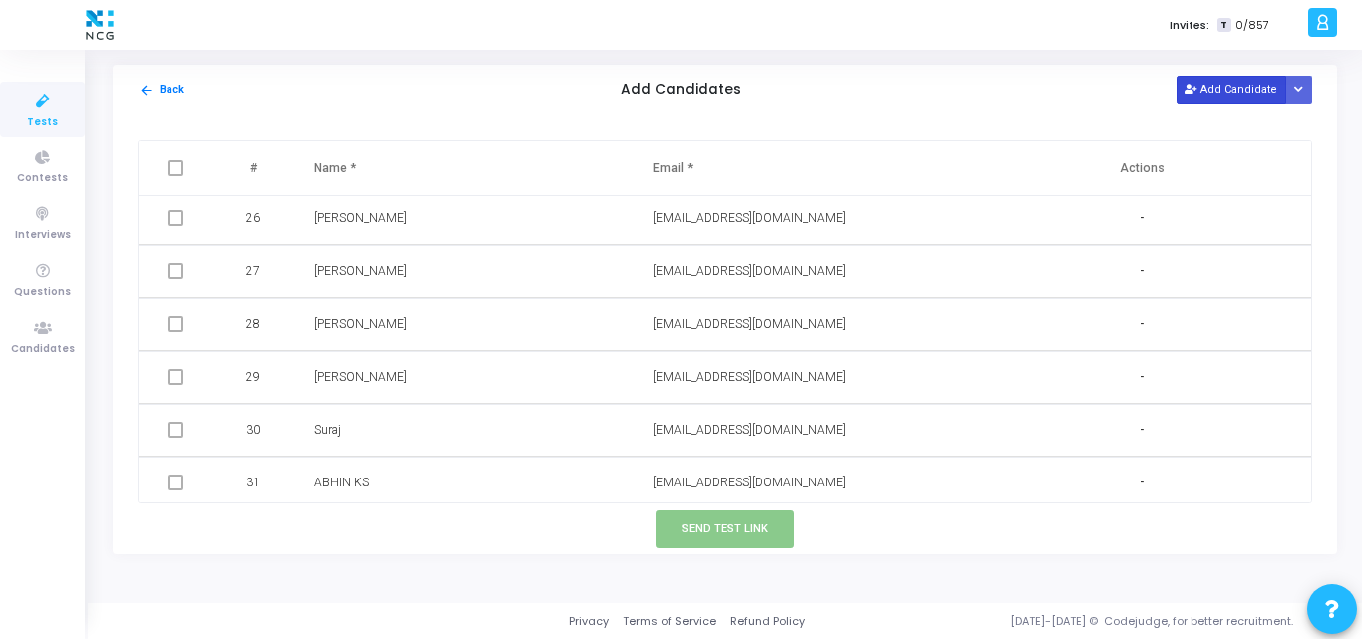
click at [1208, 91] on button "Add Candidate" at bounding box center [1231, 89] width 110 height 27
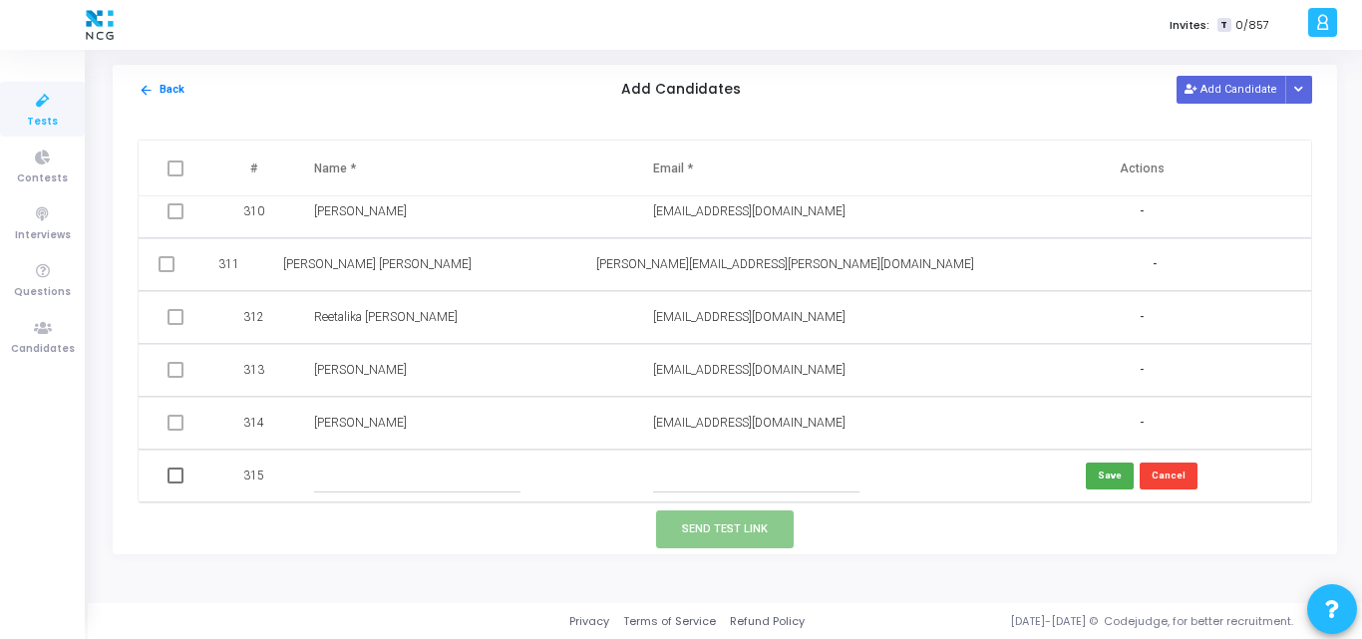
drag, startPoint x: 675, startPoint y: 495, endPoint x: 663, endPoint y: 487, distance: 14.4
click at [663, 487] on td at bounding box center [802, 476] width 339 height 53
click at [663, 487] on input "text" at bounding box center [756, 476] width 206 height 33
paste input "[EMAIL_ADDRESS][DOMAIN_NAME]"
type input "[EMAIL_ADDRESS][DOMAIN_NAME]"
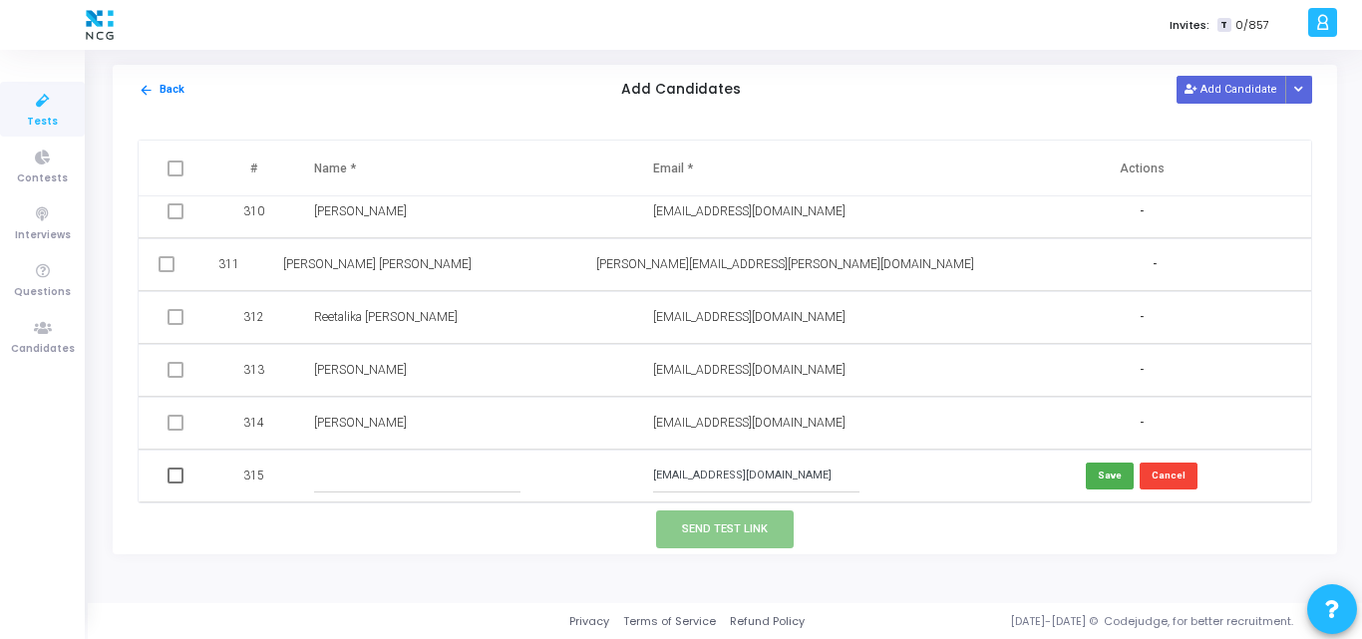
click at [385, 473] on input "text" at bounding box center [417, 476] width 206 height 33
type input "S"
type input "[PERSON_NAME]"
click at [1093, 473] on button "Save" at bounding box center [1110, 476] width 48 height 27
click at [183, 474] on td at bounding box center [178, 476] width 78 height 53
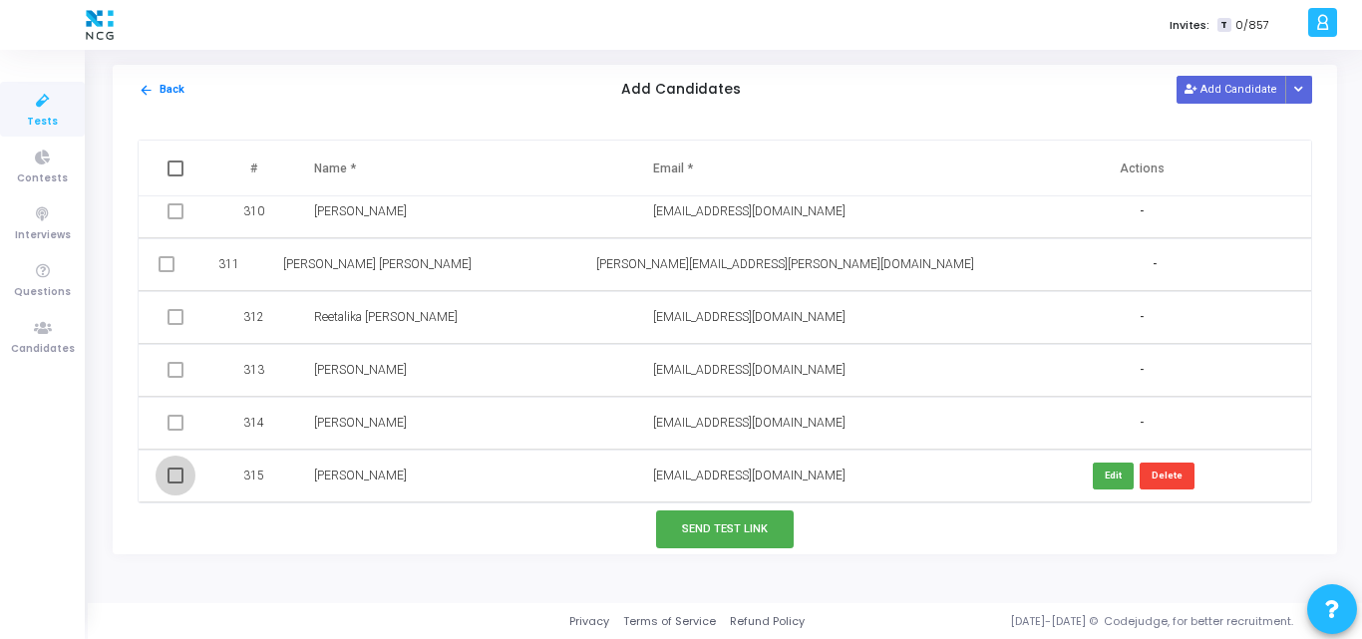
click at [171, 475] on span at bounding box center [175, 476] width 16 height 16
click at [174, 483] on input "checkbox" at bounding box center [174, 483] width 1 height 1
checkbox input "true"
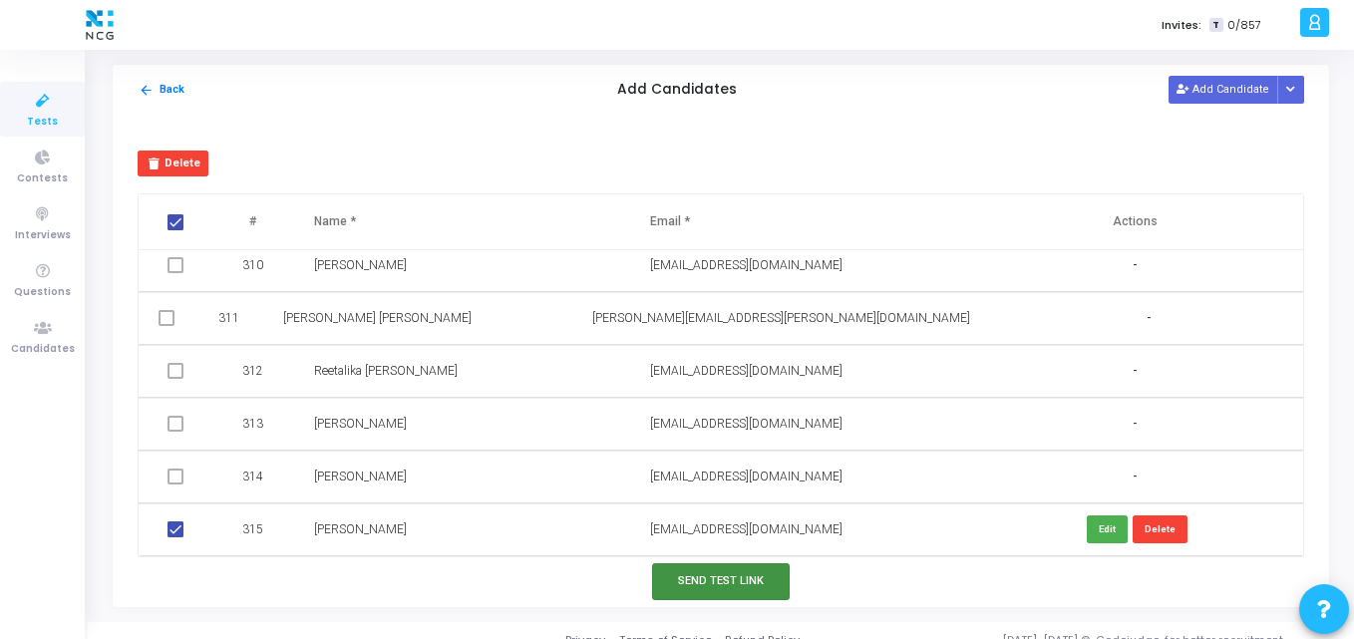
click at [743, 589] on button "Send Test Link" at bounding box center [721, 581] width 138 height 37
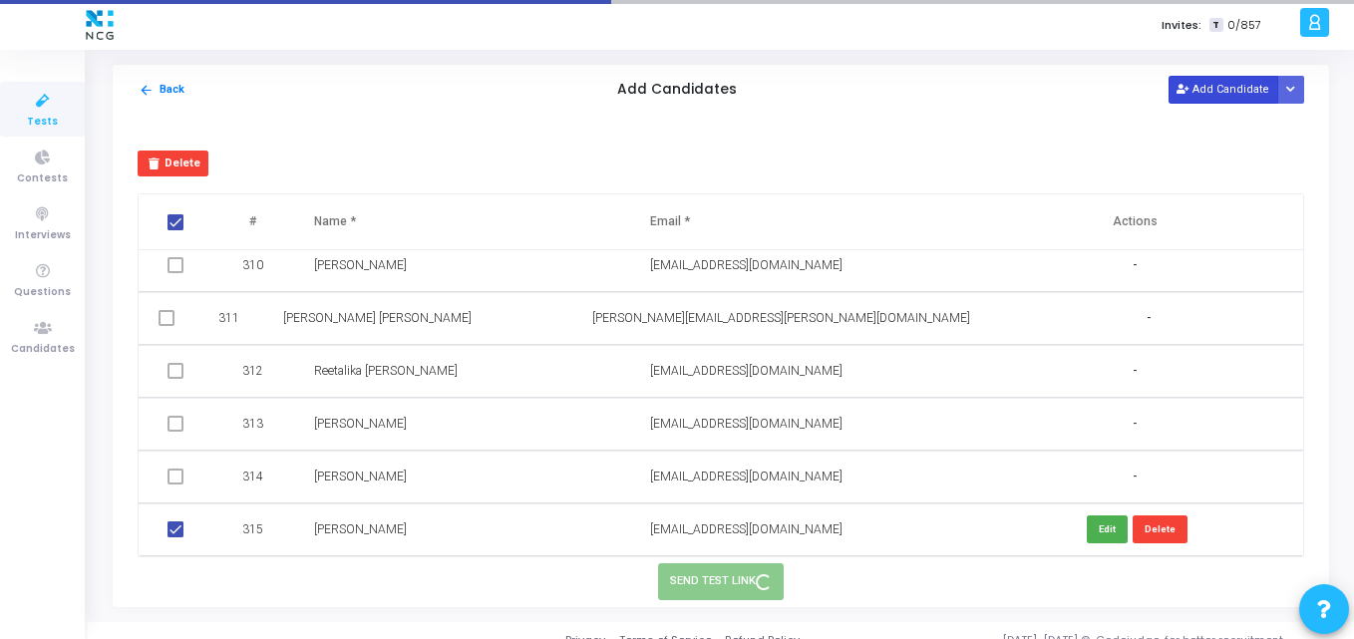
click at [1235, 89] on button "Add Candidate" at bounding box center [1223, 89] width 110 height 27
checkbox input "false"
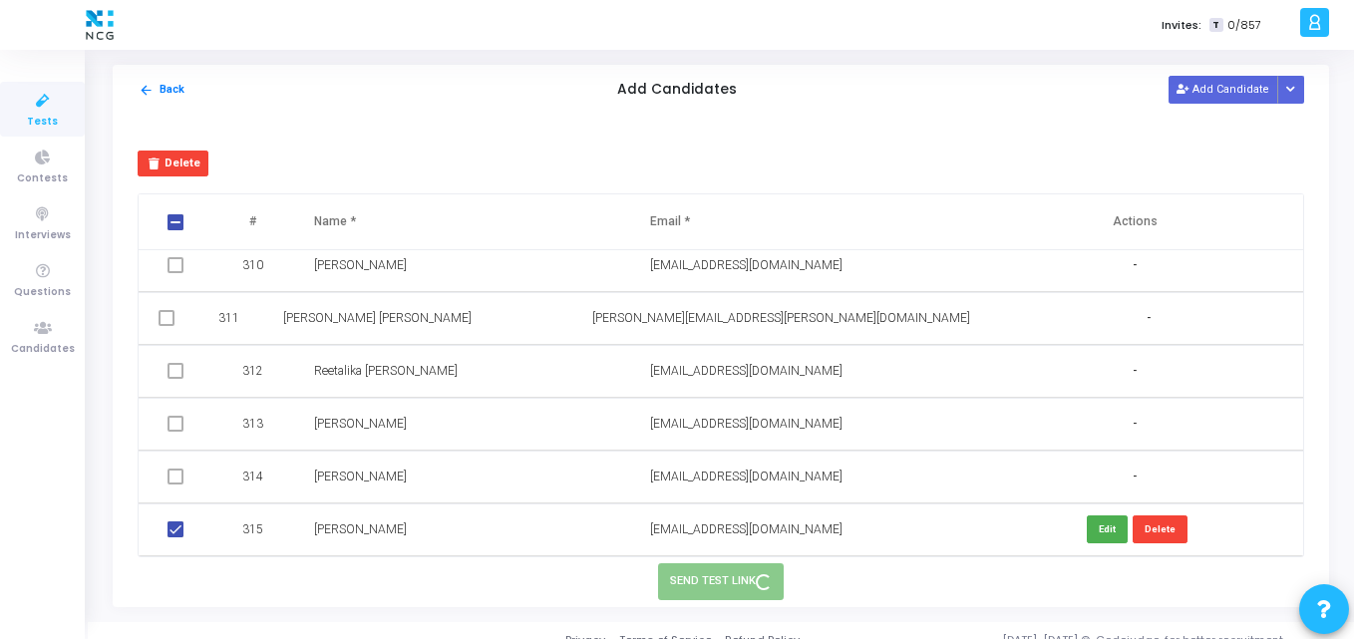
scroll to position [16390, 0]
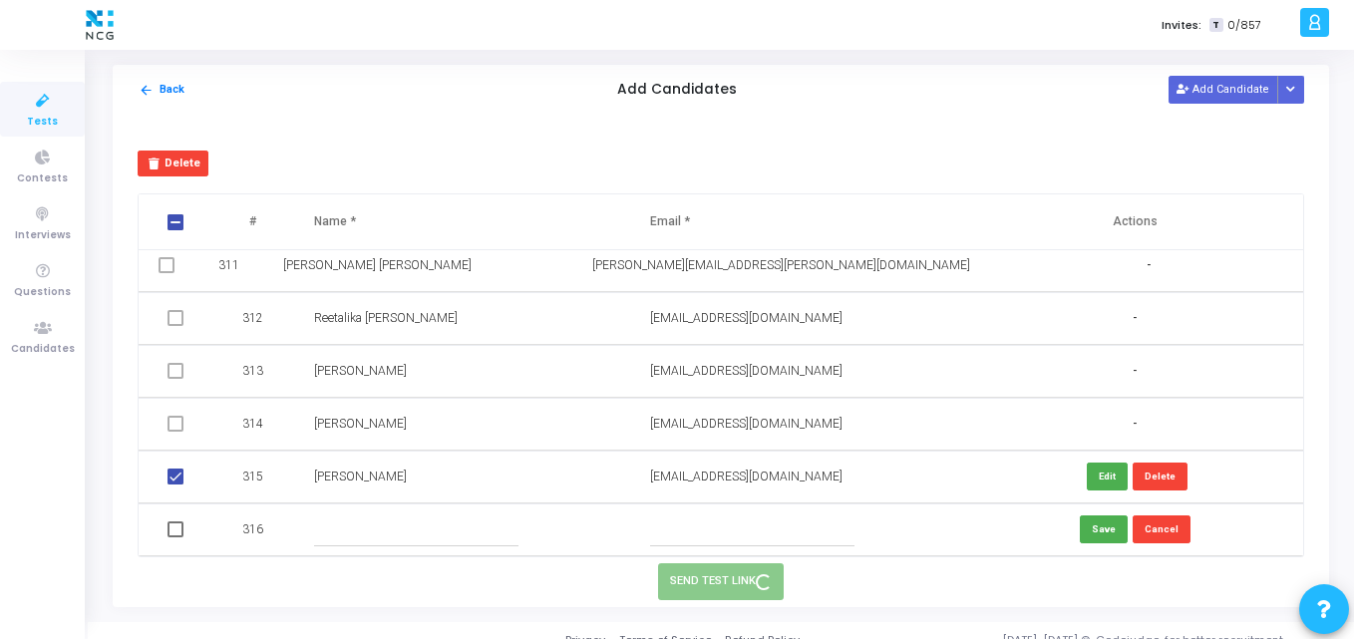
click at [716, 528] on input "text" at bounding box center [752, 529] width 204 height 33
paste input "[PERSON_NAME][EMAIL_ADDRESS][DOMAIN_NAME]"
type input "[PERSON_NAME][EMAIL_ADDRESS][DOMAIN_NAME]"
paste input "[PERSON_NAME]"
click at [380, 521] on input "text" at bounding box center [416, 529] width 204 height 33
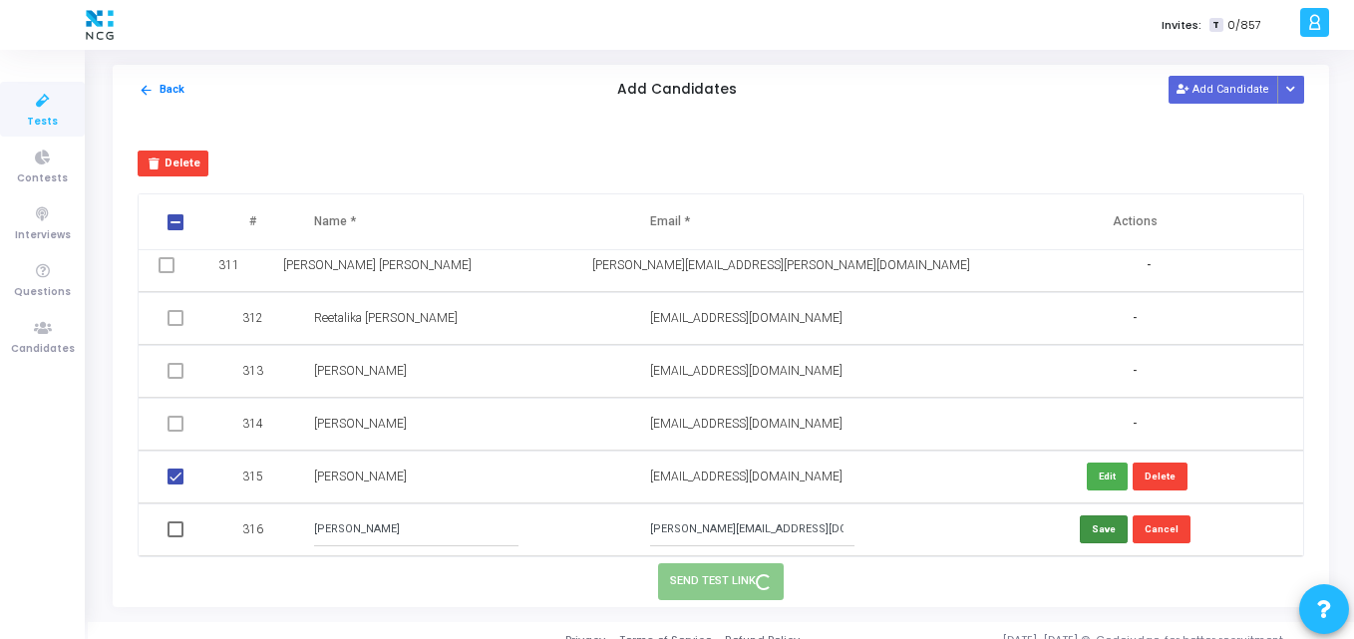
type input "[PERSON_NAME]"
click at [1080, 523] on button "Save" at bounding box center [1104, 528] width 48 height 27
click at [170, 534] on span at bounding box center [175, 529] width 16 height 16
click at [174, 537] on input "checkbox" at bounding box center [174, 537] width 1 height 1
checkbox input "true"
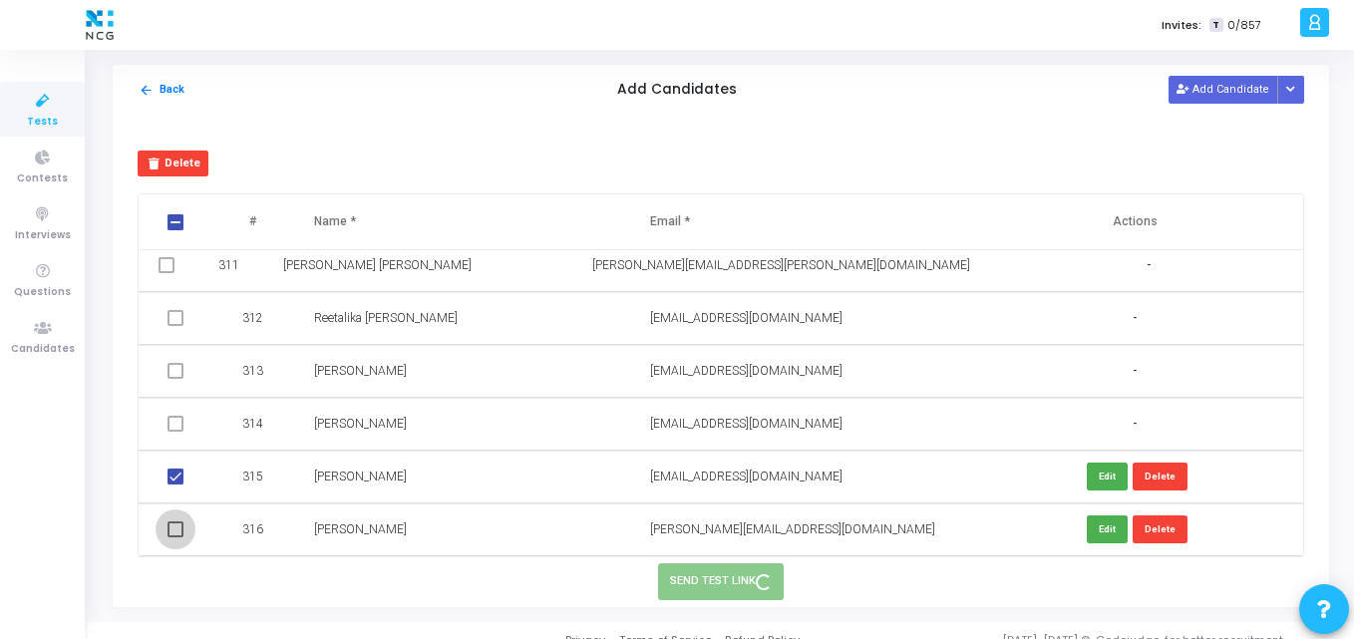
checkbox input "true"
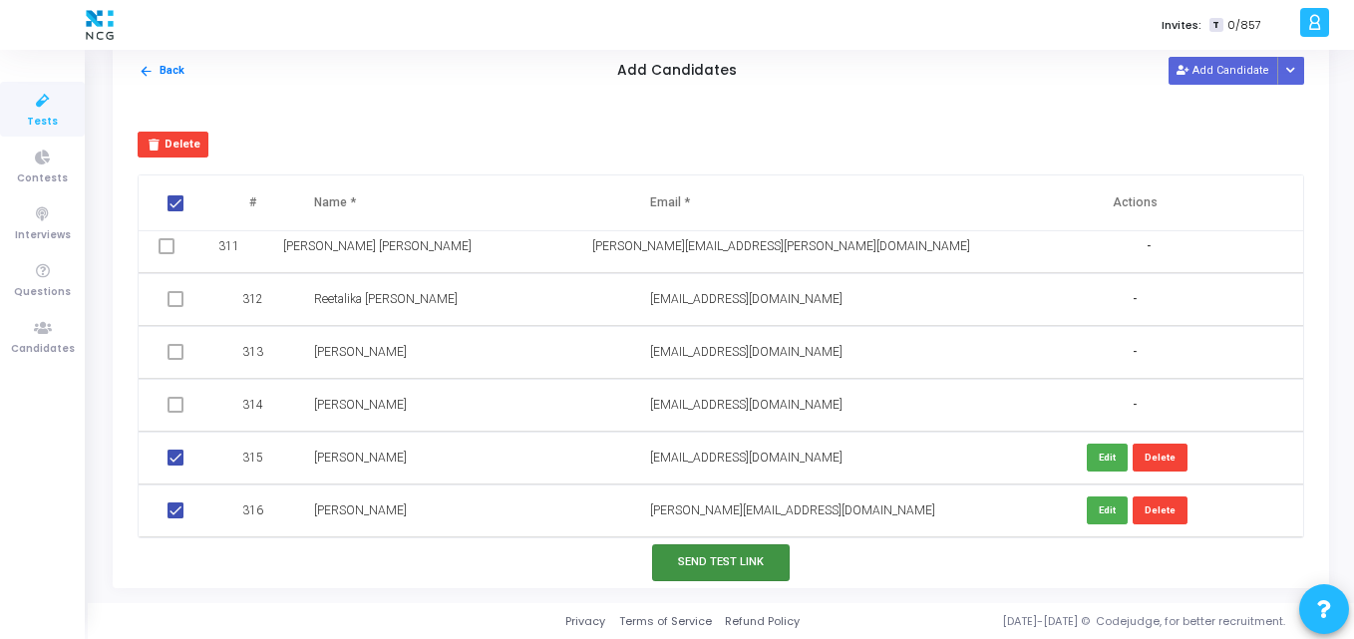
click at [698, 558] on button "Send Test Link" at bounding box center [721, 562] width 138 height 37
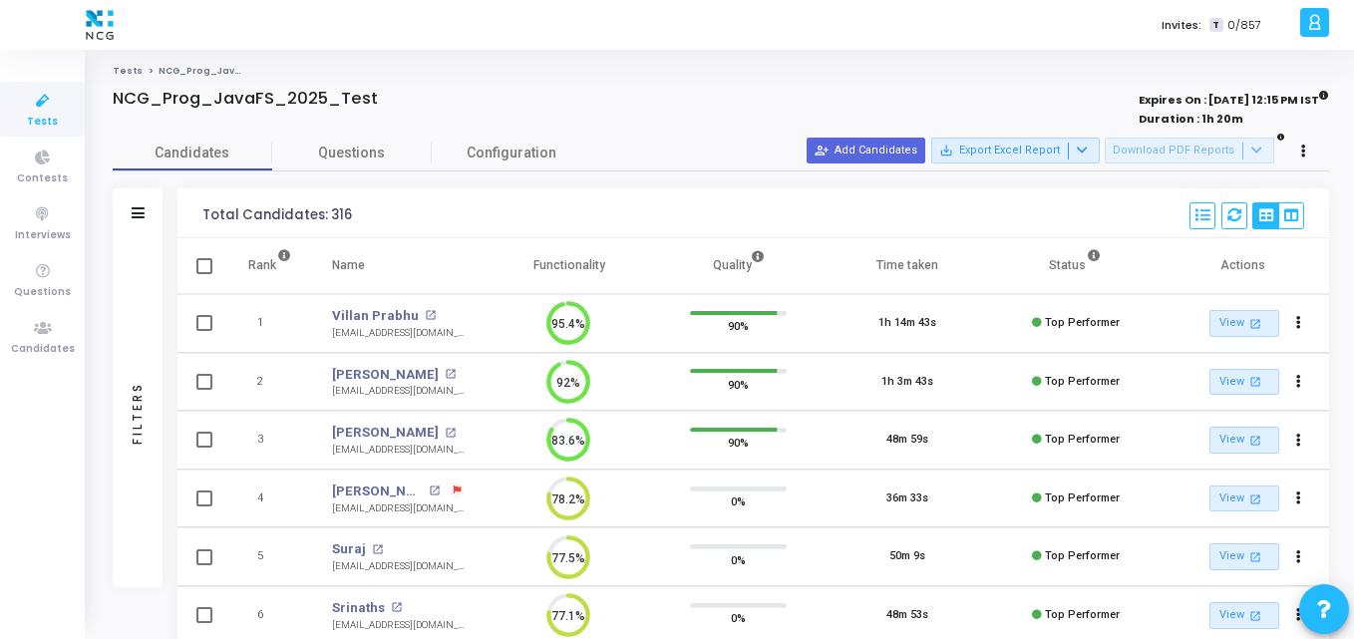
scroll to position [558, 0]
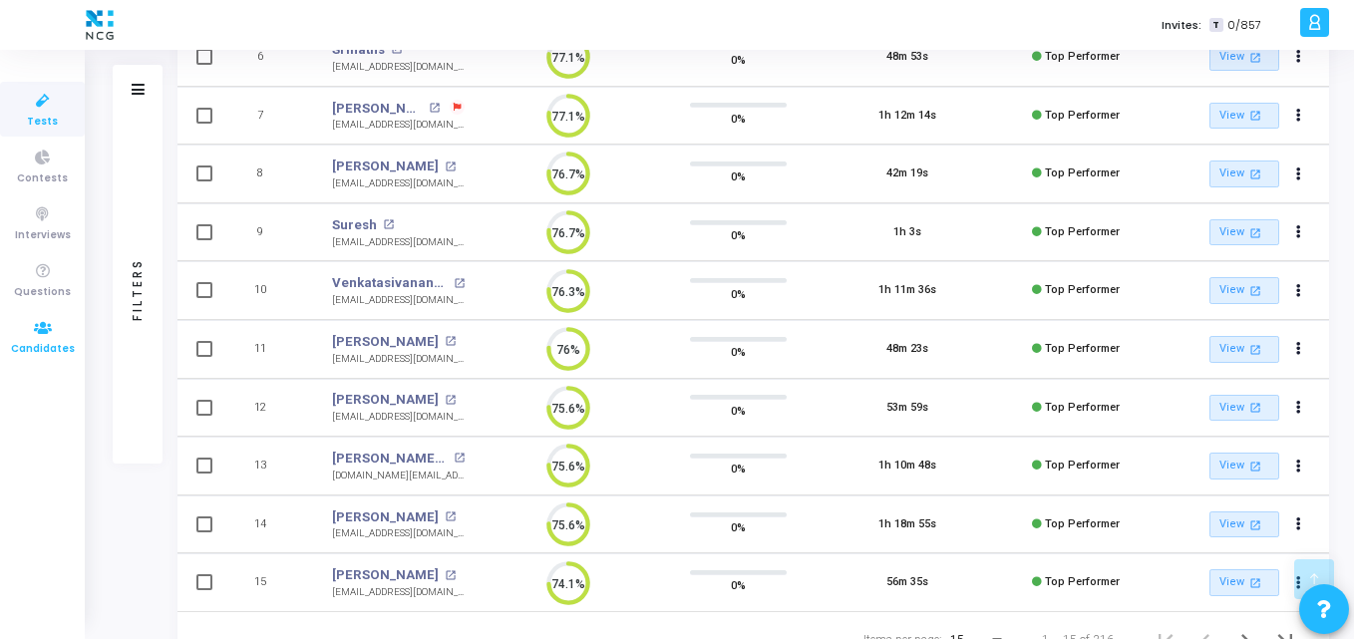
click at [57, 336] on icon at bounding box center [43, 328] width 42 height 25
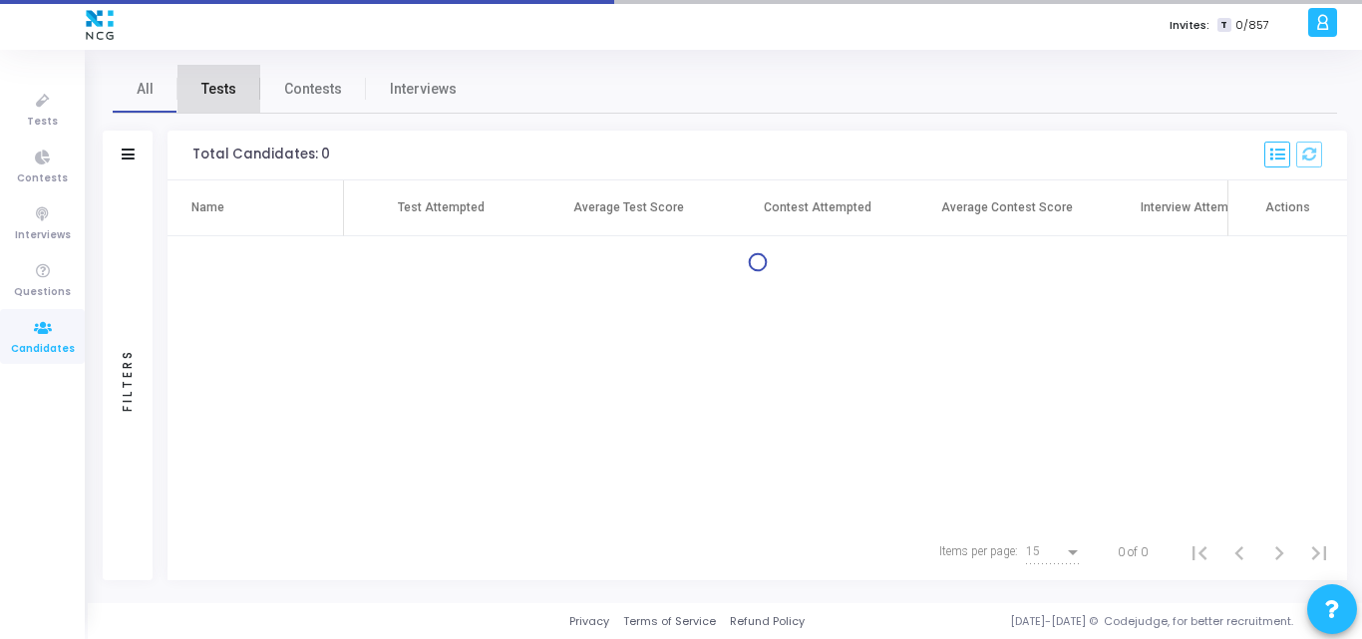
click at [238, 81] on link "Tests" at bounding box center [218, 89] width 83 height 48
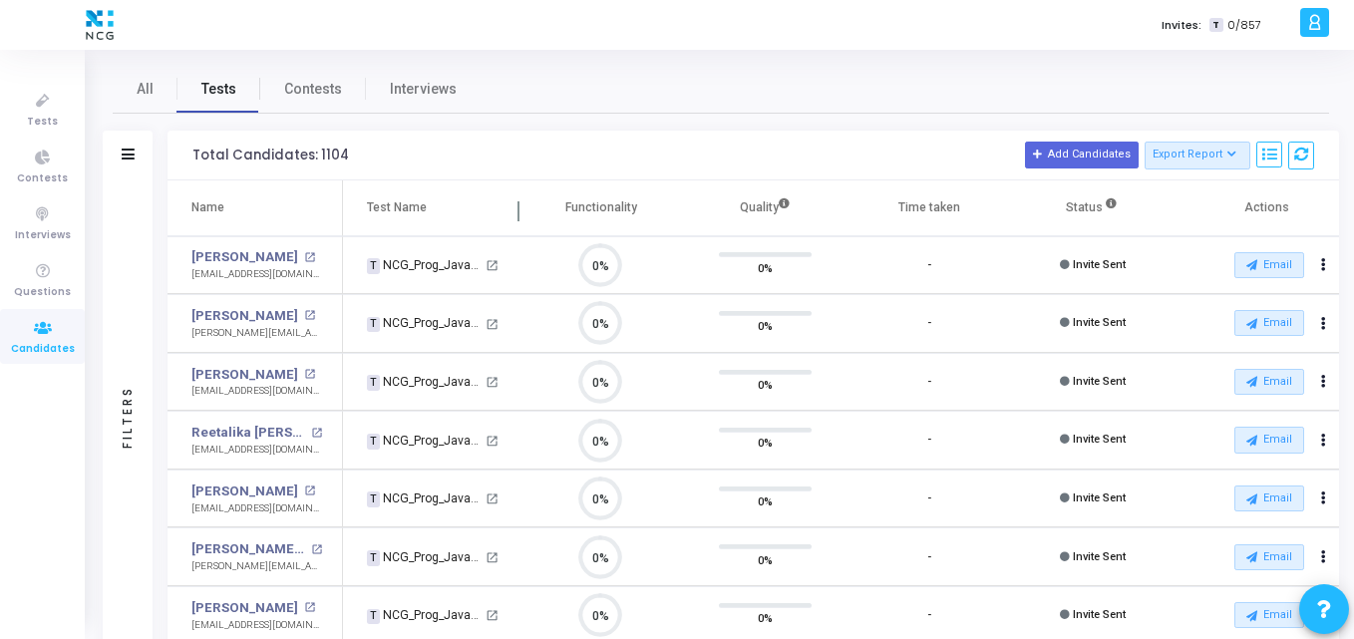
scroll to position [42, 51]
click at [127, 157] on icon at bounding box center [128, 154] width 13 height 11
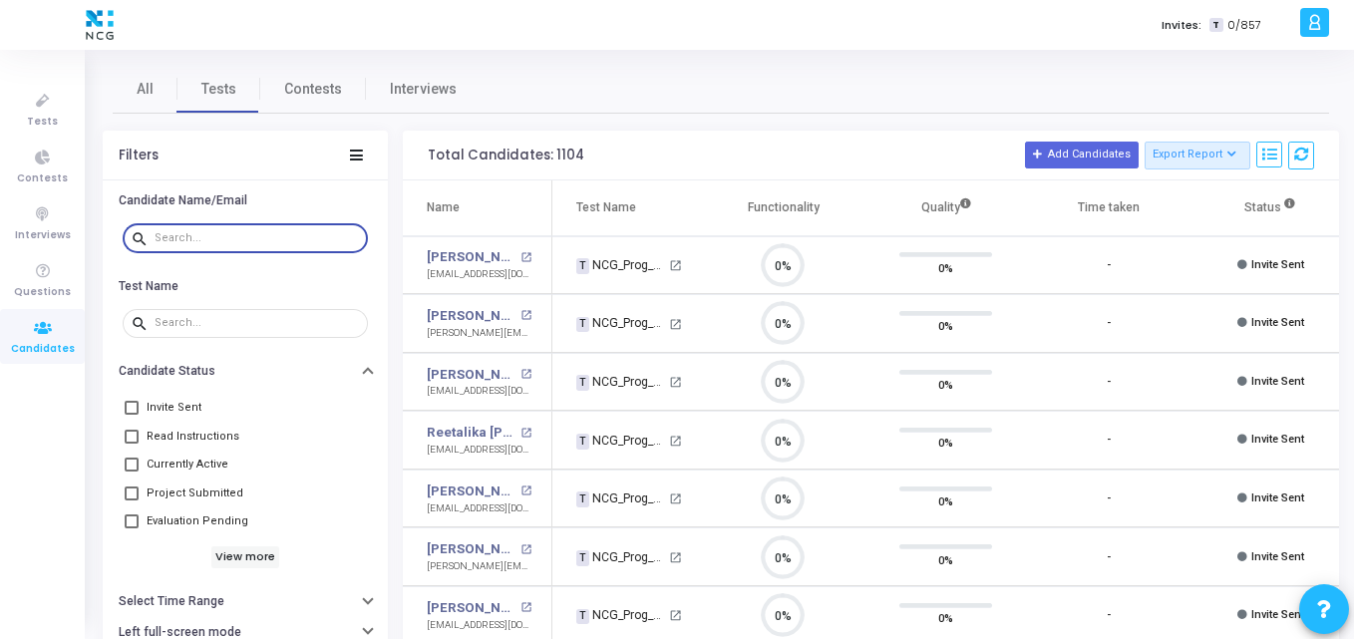
click at [218, 236] on input "text" at bounding box center [257, 238] width 205 height 12
paste input "[EMAIL_ADDRESS][DOMAIN_NAME]"
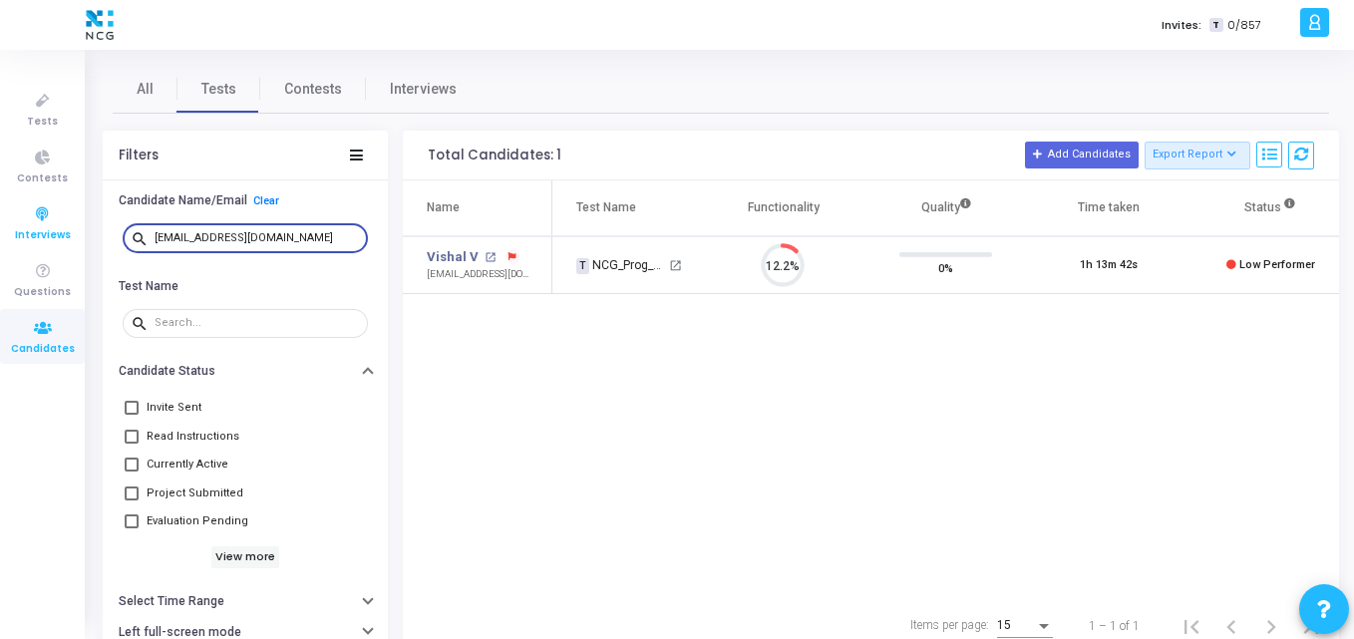
drag, startPoint x: 316, startPoint y: 238, endPoint x: 2, endPoint y: 235, distance: 314.0
click at [2, 235] on div "Tests Contests Interviews Questions Candidates Invites: T 0/857 K Kajal Setting…" at bounding box center [677, 319] width 1354 height 639
paste input "anudeepmunamala"
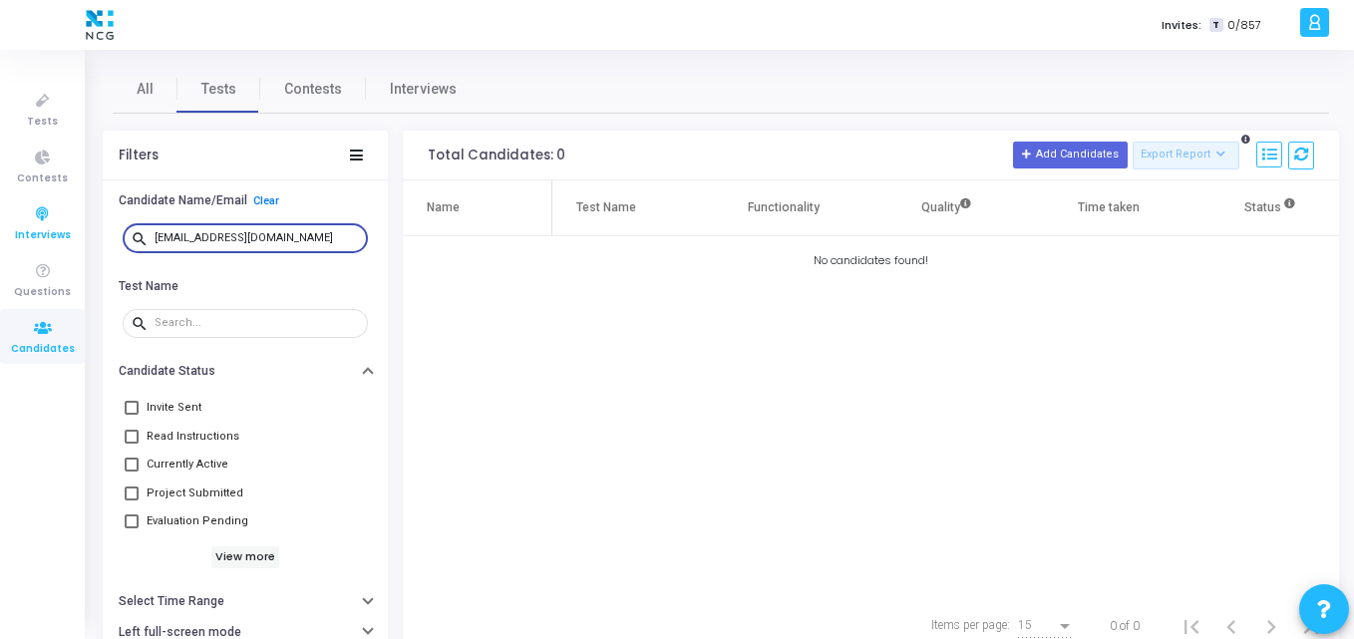
drag, startPoint x: 332, startPoint y: 238, endPoint x: 1, endPoint y: 220, distance: 331.5
click at [1, 220] on div "Tests Contests Interviews Questions Candidates Invites: T 0/857 K Kajal Setting…" at bounding box center [677, 319] width 1354 height 639
paste input "iketsawant5233"
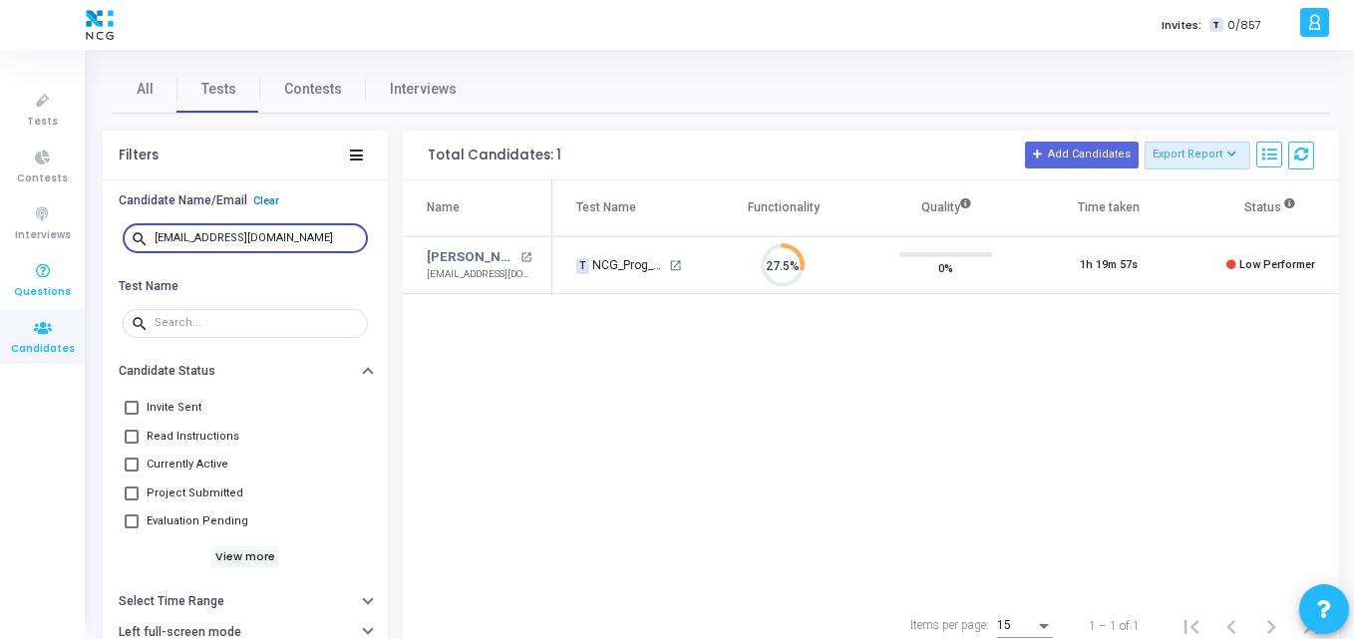
drag, startPoint x: 321, startPoint y: 241, endPoint x: 0, endPoint y: 281, distance: 323.5
click at [0, 281] on div "Tests Contests Interviews Questions Candidates Invites: T 0/857 K Kajal Setting…" at bounding box center [677, 319] width 1354 height 639
paste input "vishalvishnoi.mbd"
drag, startPoint x: 331, startPoint y: 231, endPoint x: 0, endPoint y: 214, distance: 331.4
click at [0, 214] on div "Tests Contests Interviews Questions Candidates Invites: T 0/857 K Kajal Setting…" at bounding box center [677, 319] width 1354 height 639
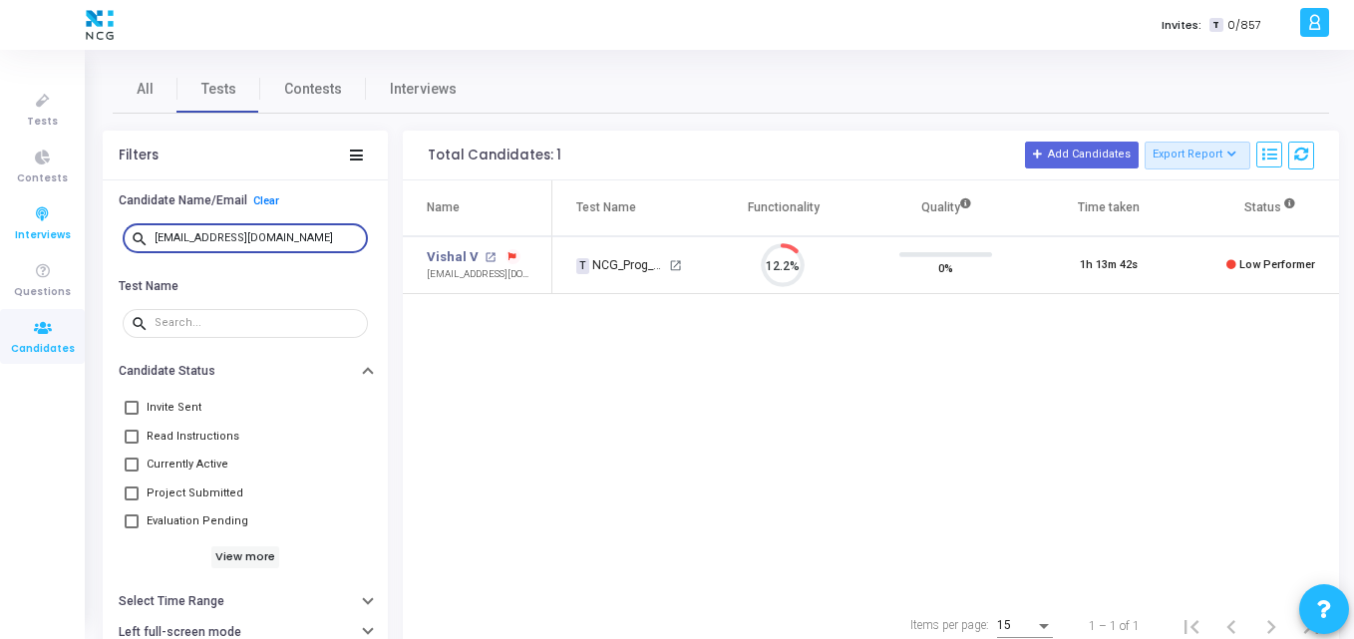
paste input "Ssahanabiradar97"
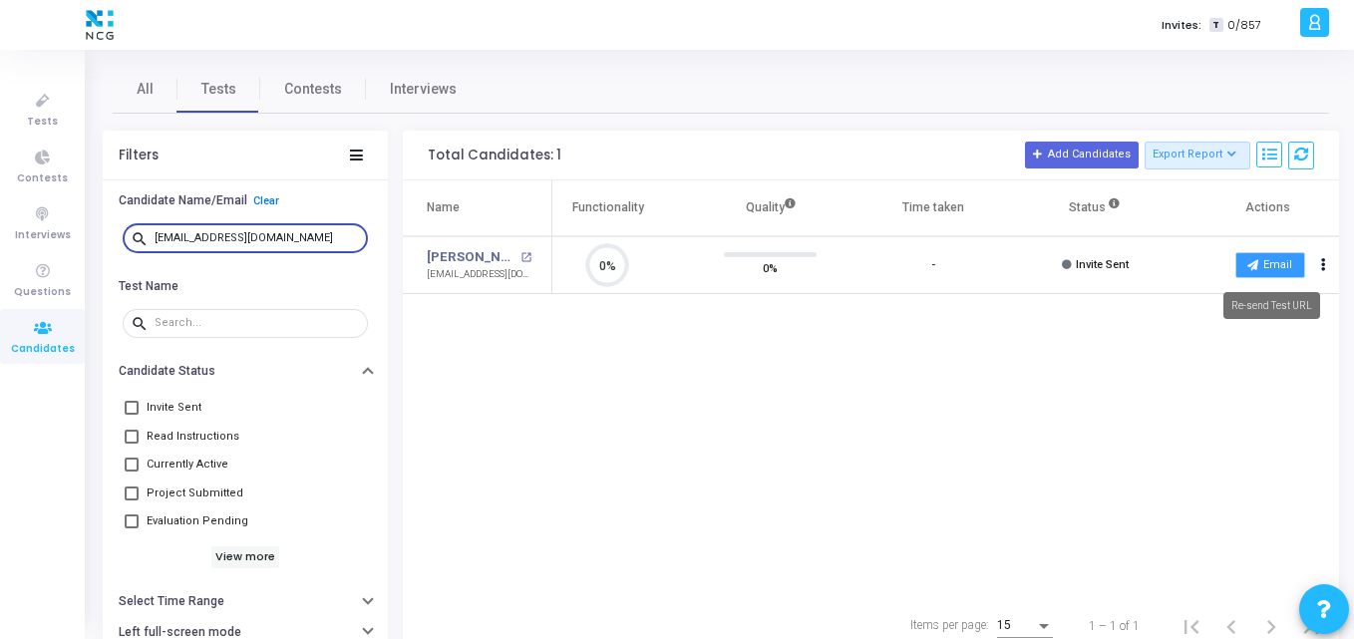
type input "[EMAIL_ADDRESS][DOMAIN_NAME]"
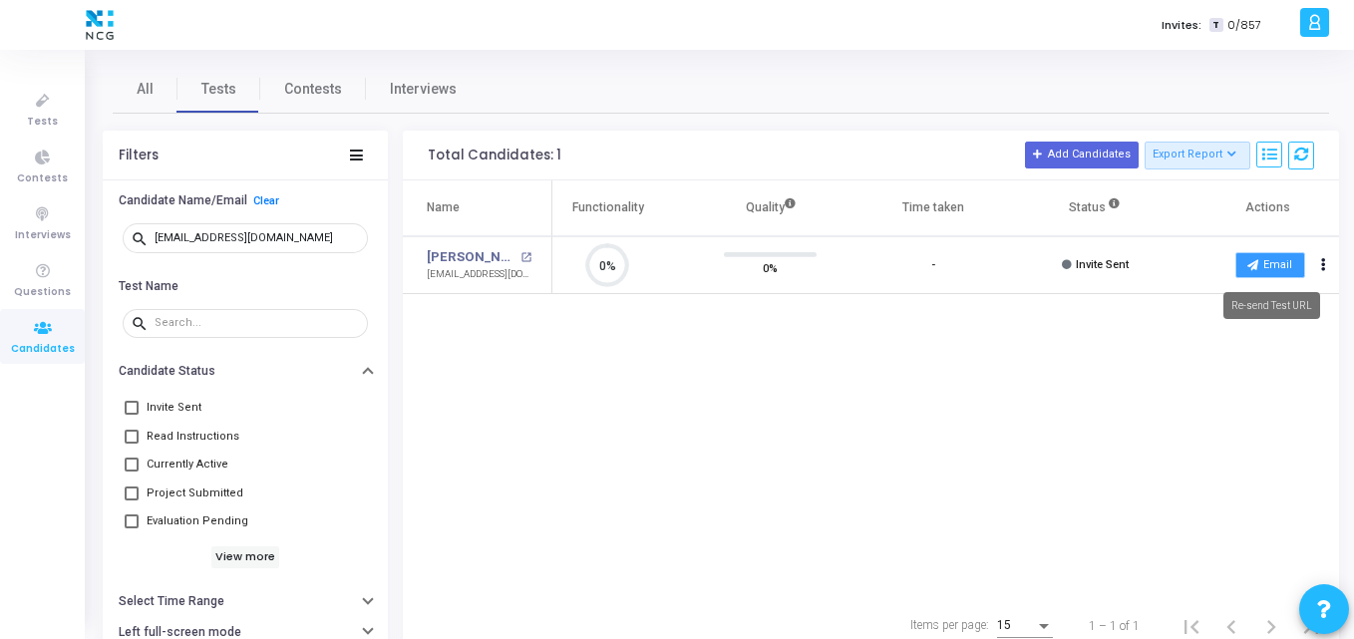
click at [1282, 266] on button "Email" at bounding box center [1270, 265] width 70 height 26
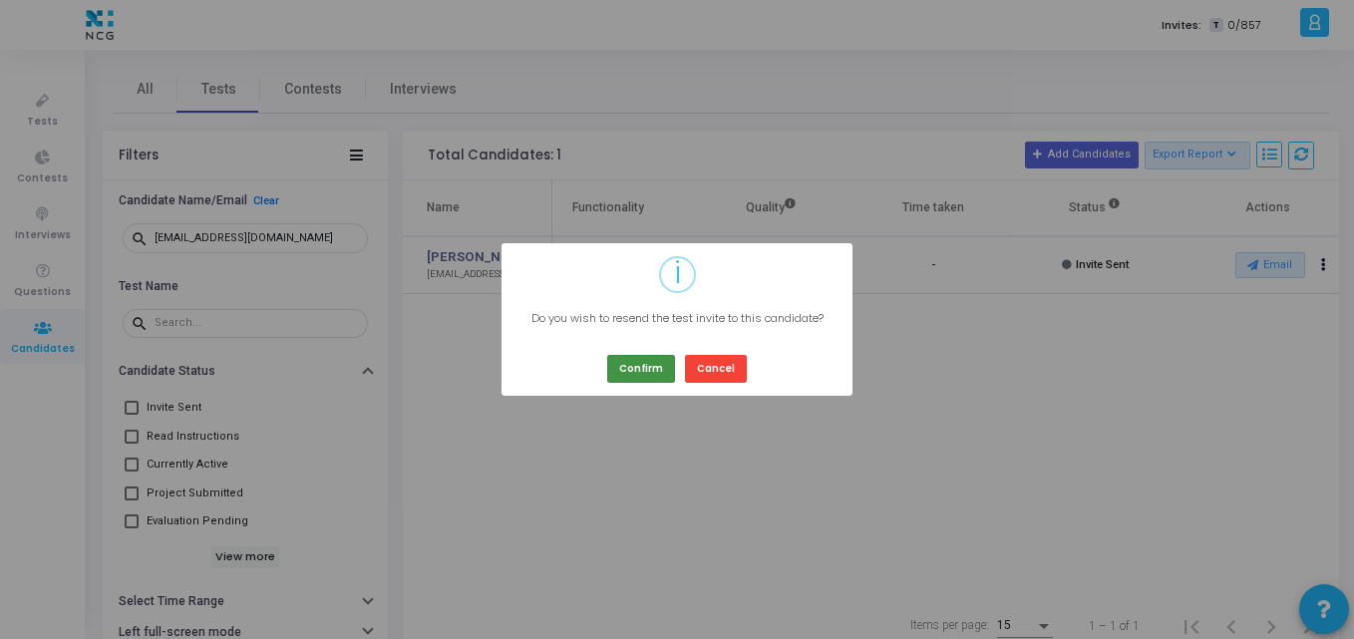
click at [653, 368] on button "Confirm" at bounding box center [641, 368] width 68 height 27
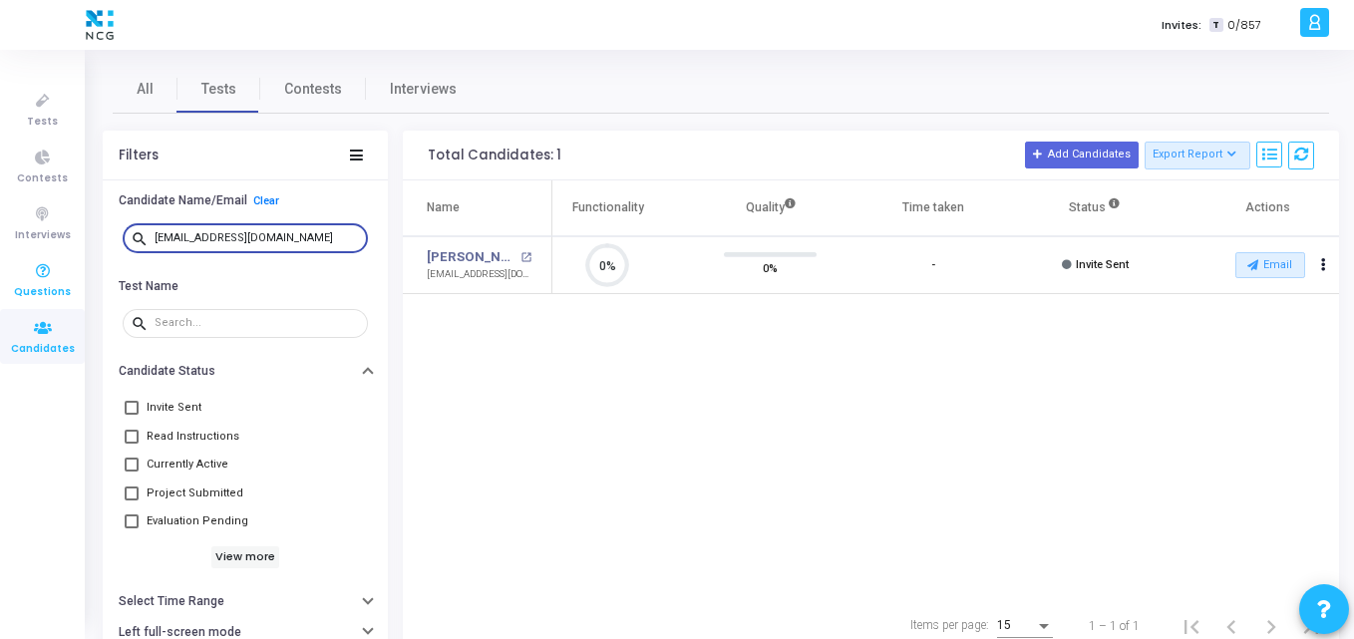
drag, startPoint x: 324, startPoint y: 232, endPoint x: 0, endPoint y: 265, distance: 325.7
click at [0, 265] on div "Tests Contests Interviews Questions Candidates Invites: T 0/857 K Kajal Setting…" at bounding box center [677, 319] width 1354 height 639
paste input "nishikabkedar"
type input "[EMAIL_ADDRESS][DOMAIN_NAME]"
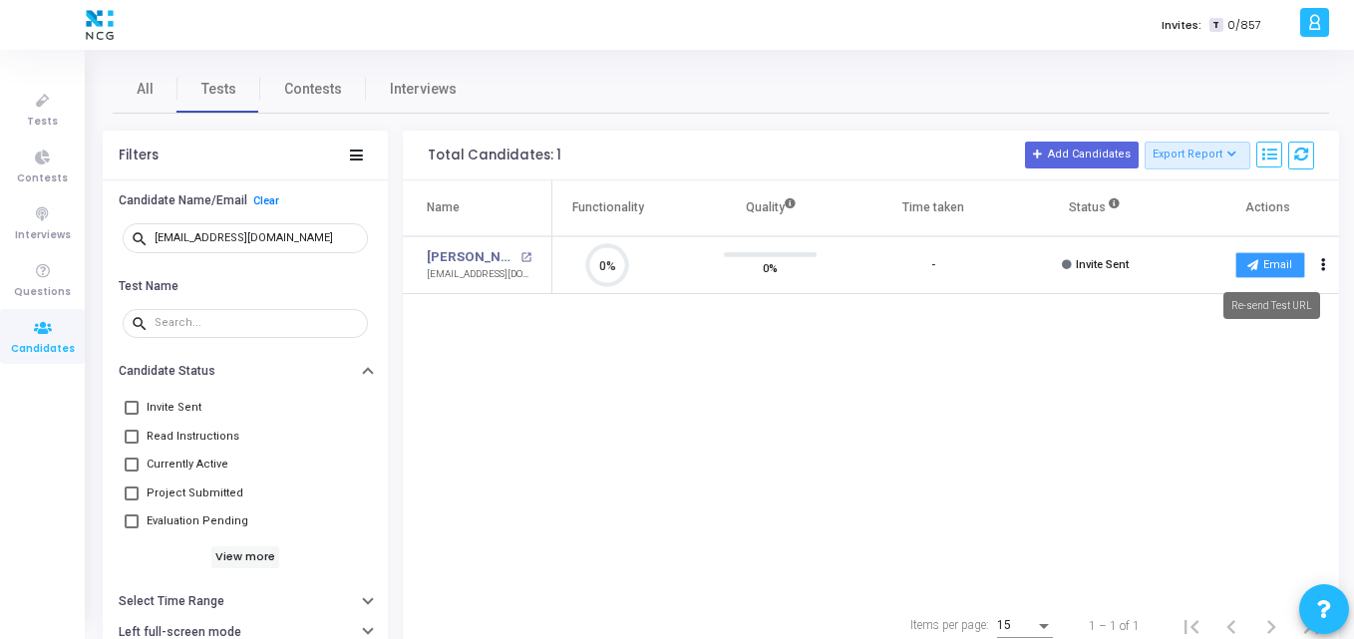
click at [1248, 262] on icon at bounding box center [1252, 264] width 11 height 11
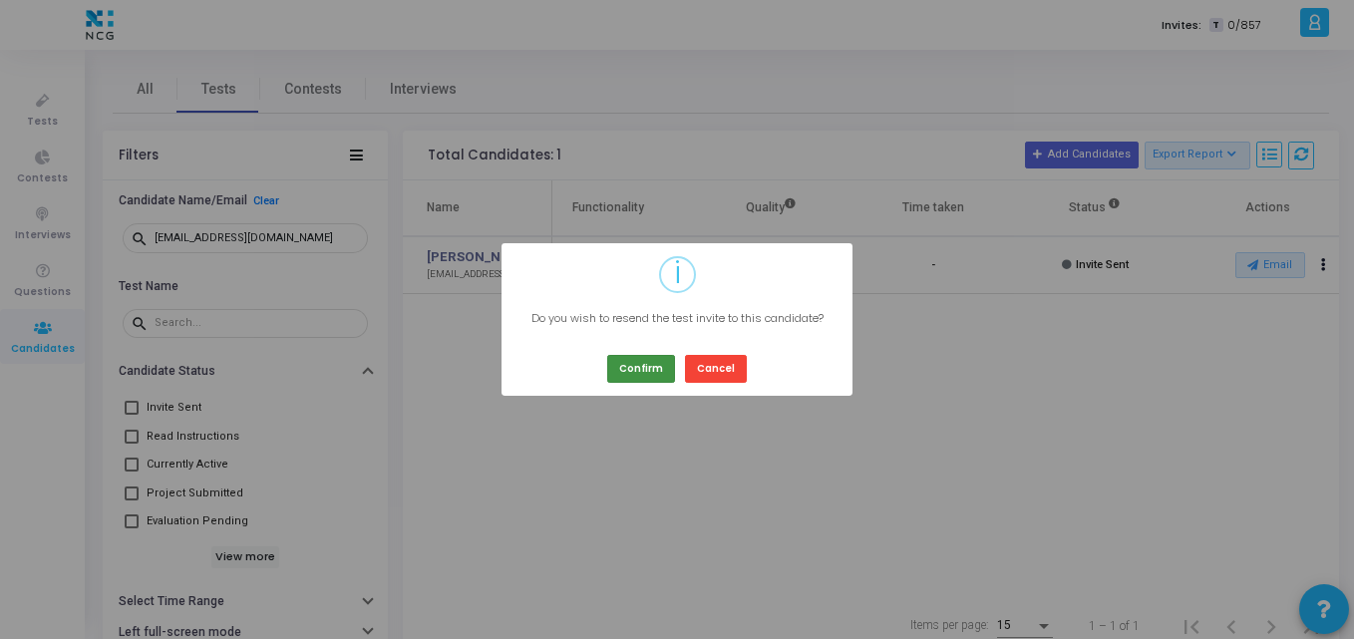
click at [638, 373] on button "Confirm" at bounding box center [641, 368] width 68 height 27
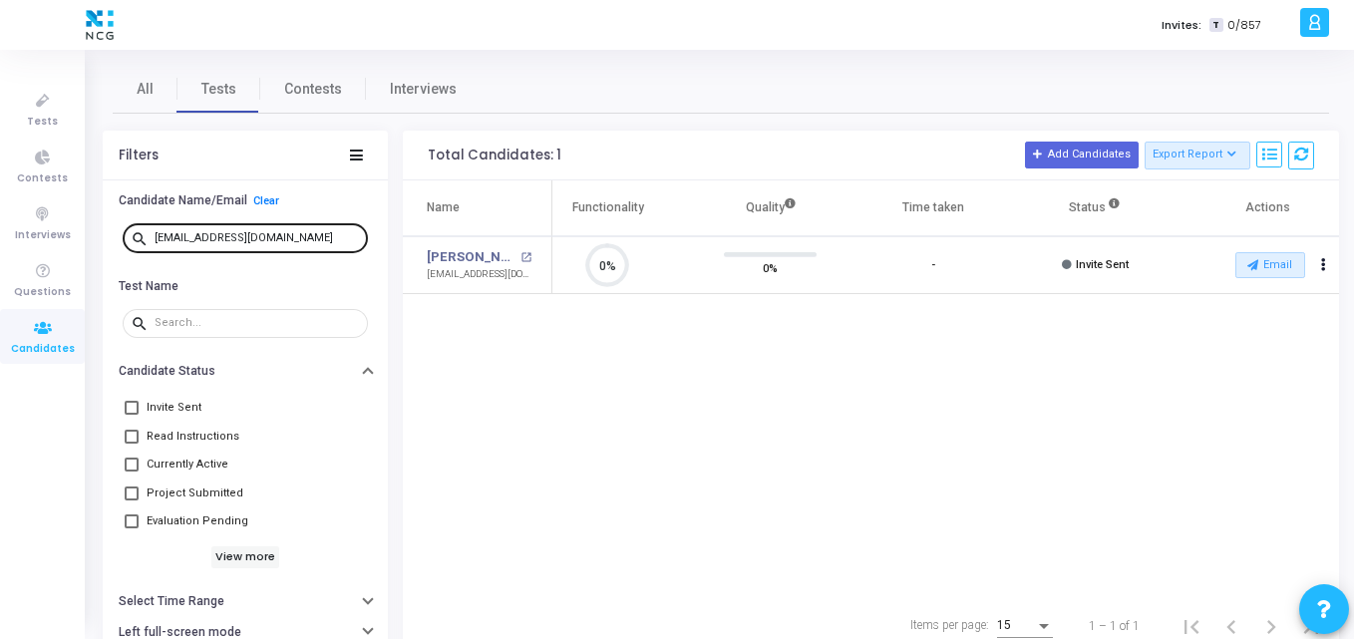
click at [336, 242] on div "[EMAIL_ADDRESS][DOMAIN_NAME]" at bounding box center [257, 237] width 205 height 32
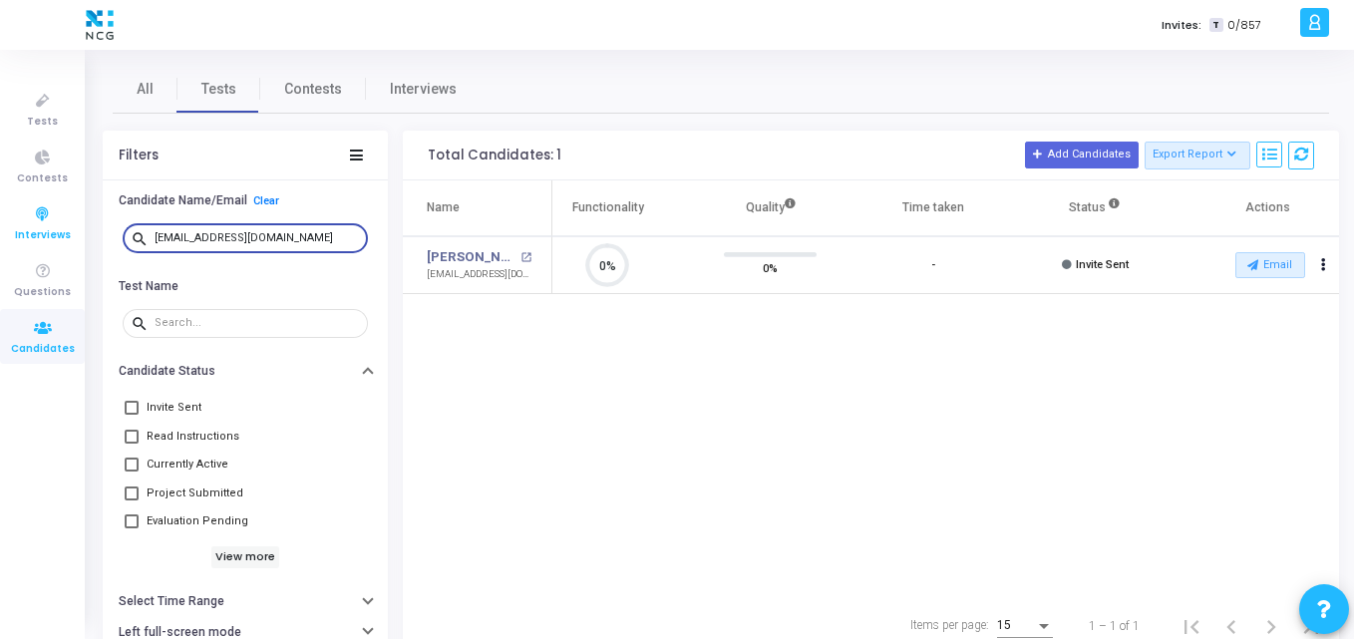
drag, startPoint x: 336, startPoint y: 242, endPoint x: 0, endPoint y: 236, distance: 336.0
click at [0, 236] on div "Tests Contests Interviews Questions Candidates Invites: T 0/857 K Kajal Setting…" at bounding box center [677, 319] width 1354 height 639
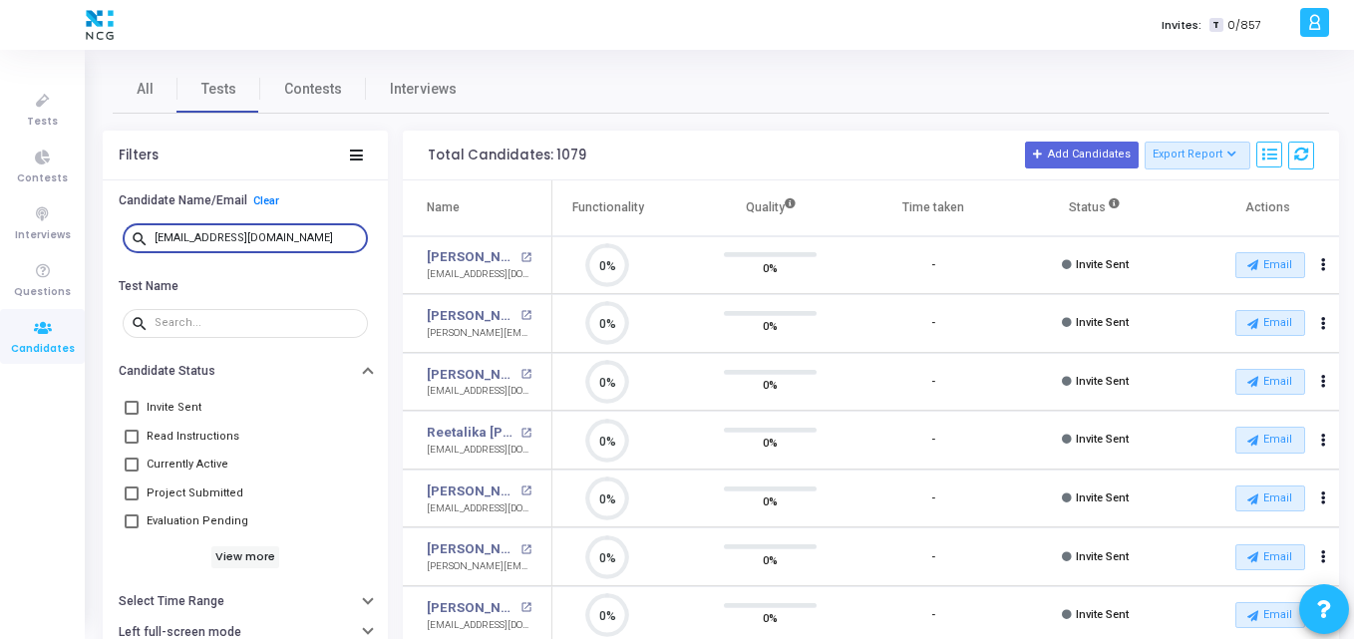
scroll to position [42, 51]
type input "[EMAIL_ADDRESS][DOMAIN_NAME]"
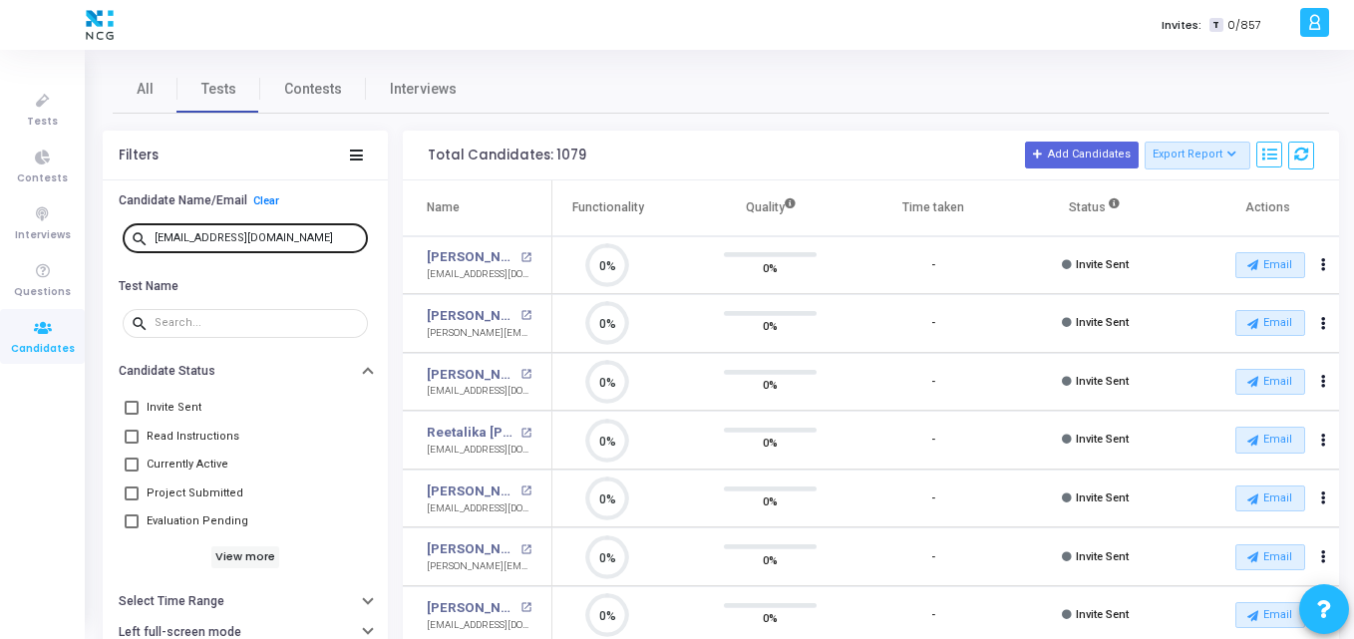
drag, startPoint x: 312, startPoint y: 222, endPoint x: 317, endPoint y: 234, distance: 13.0
click at [317, 234] on div "[EMAIL_ADDRESS][DOMAIN_NAME]" at bounding box center [257, 237] width 205 height 32
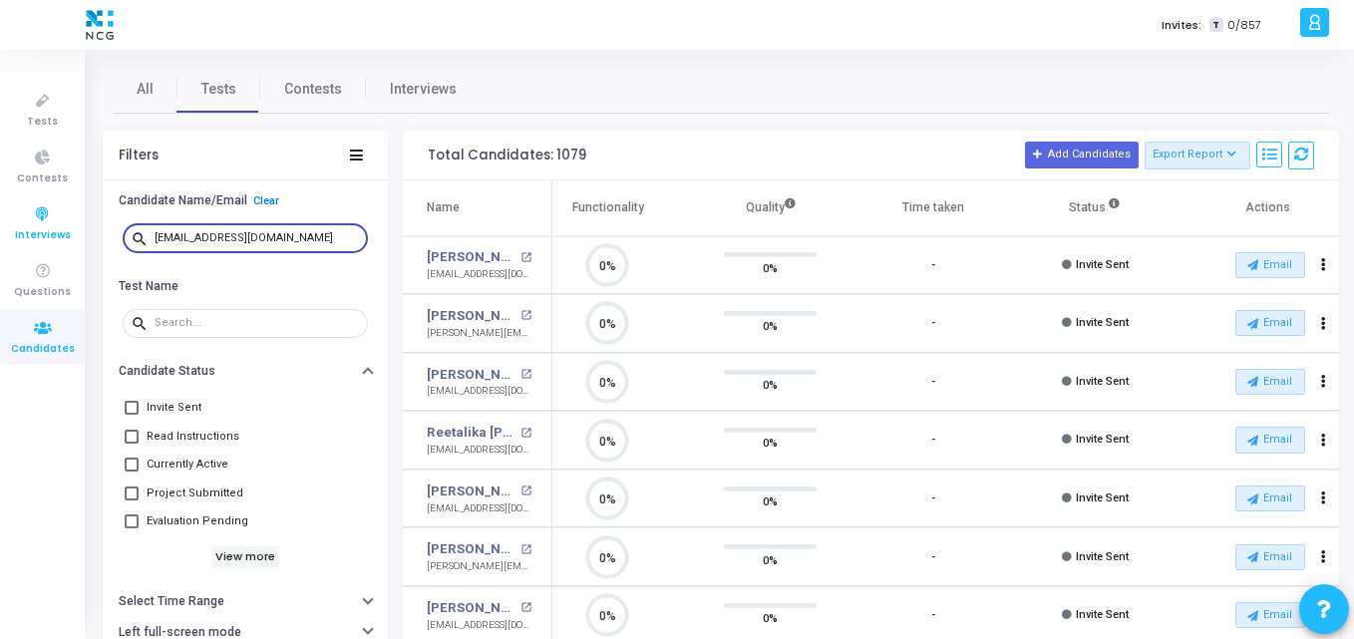
drag, startPoint x: 317, startPoint y: 234, endPoint x: 0, endPoint y: 223, distance: 317.2
click at [0, 223] on div "Tests Contests Interviews Questions Candidates Invites: T 0/857 K Kajal Setting…" at bounding box center [677, 319] width 1354 height 639
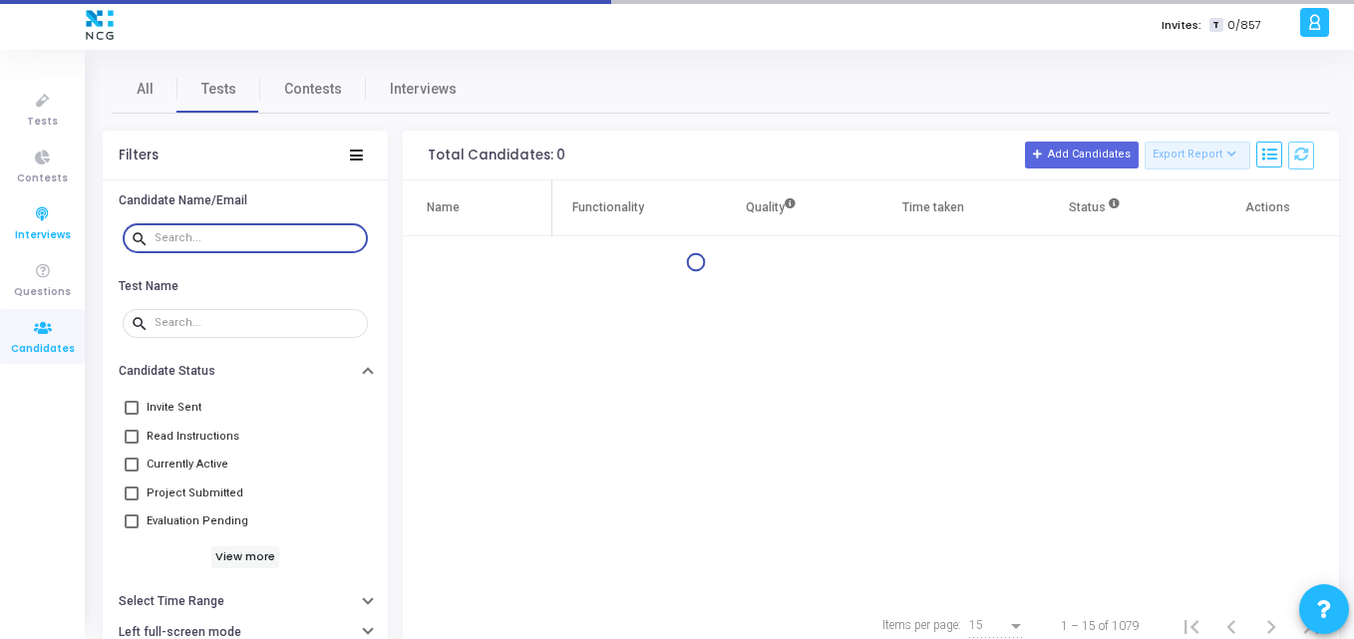
scroll to position [66, 0]
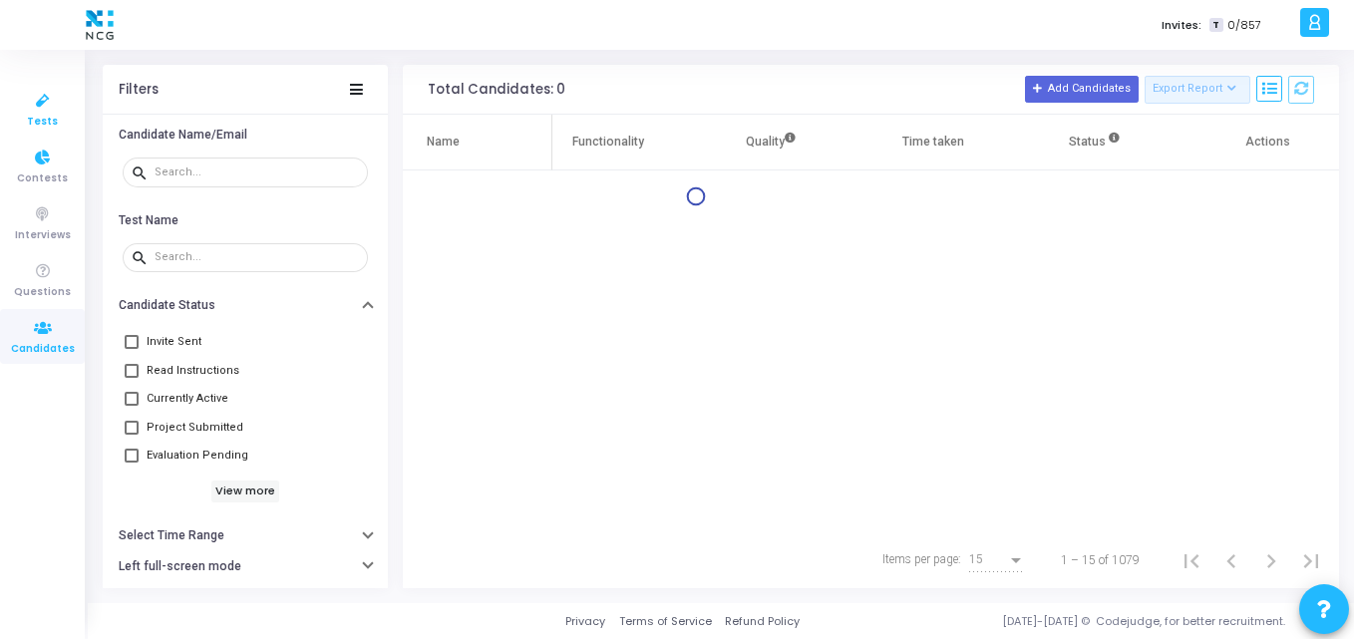
click at [46, 132] on link "Tests" at bounding box center [42, 109] width 85 height 55
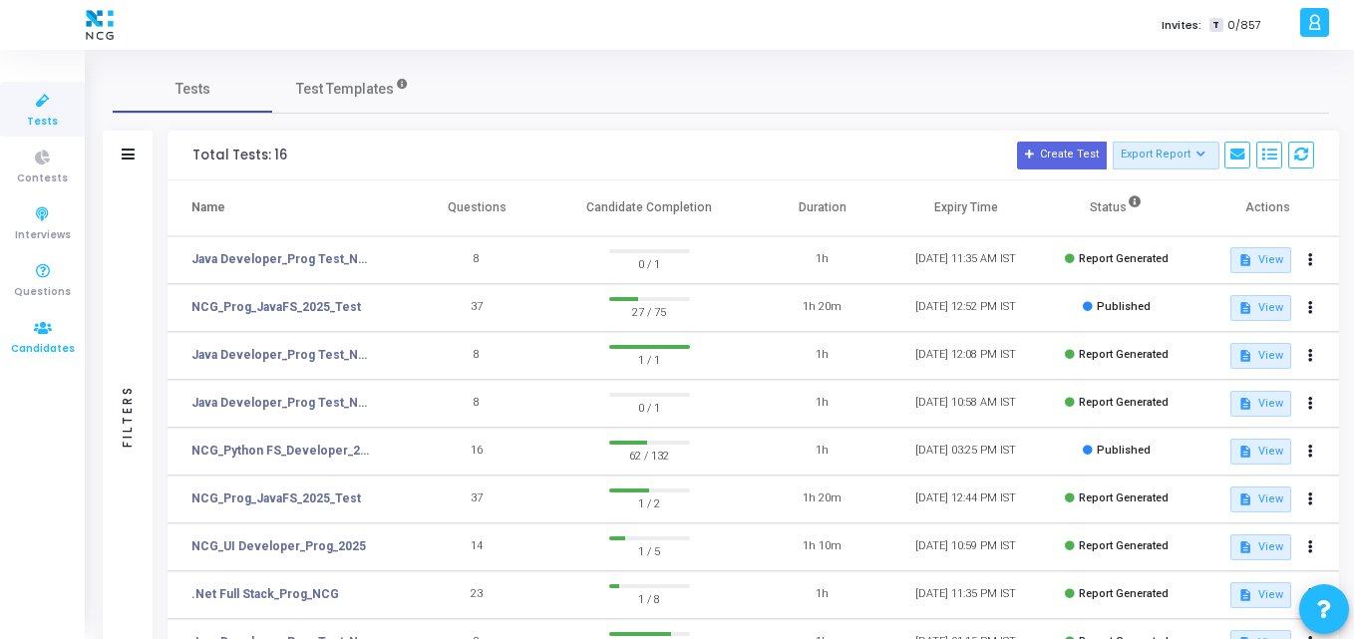
click at [20, 343] on span "Candidates" at bounding box center [43, 349] width 64 height 17
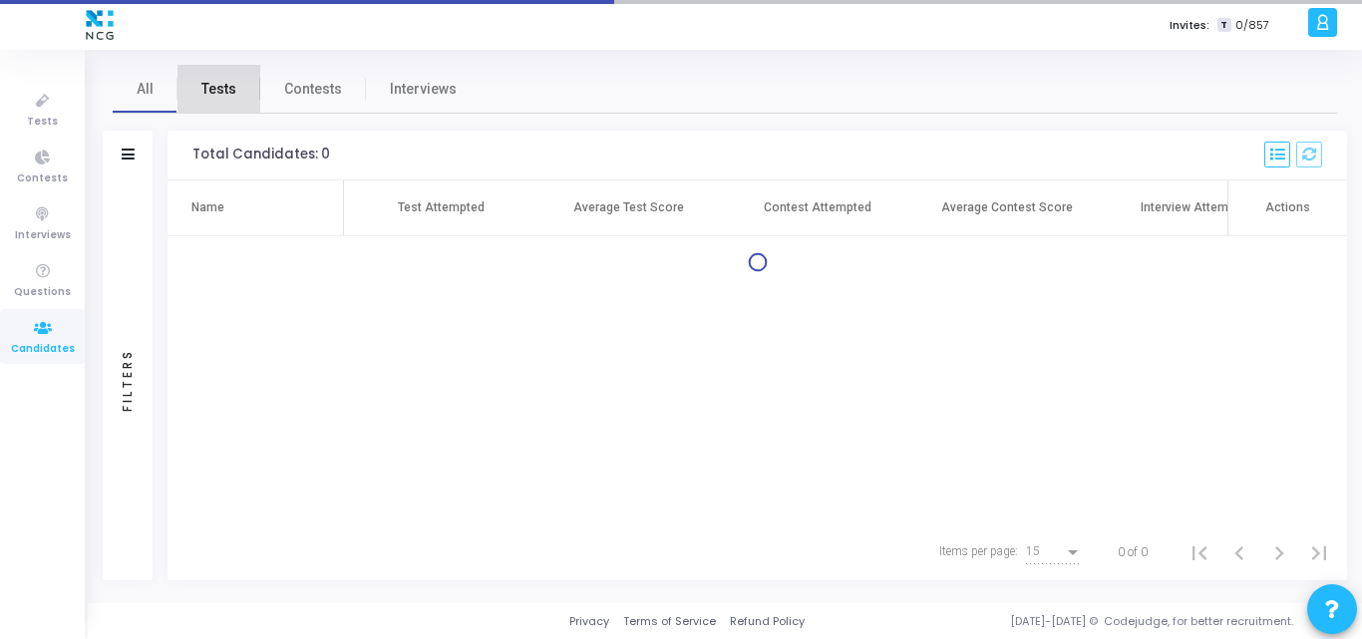
click at [225, 86] on span "Tests" at bounding box center [218, 89] width 35 height 21
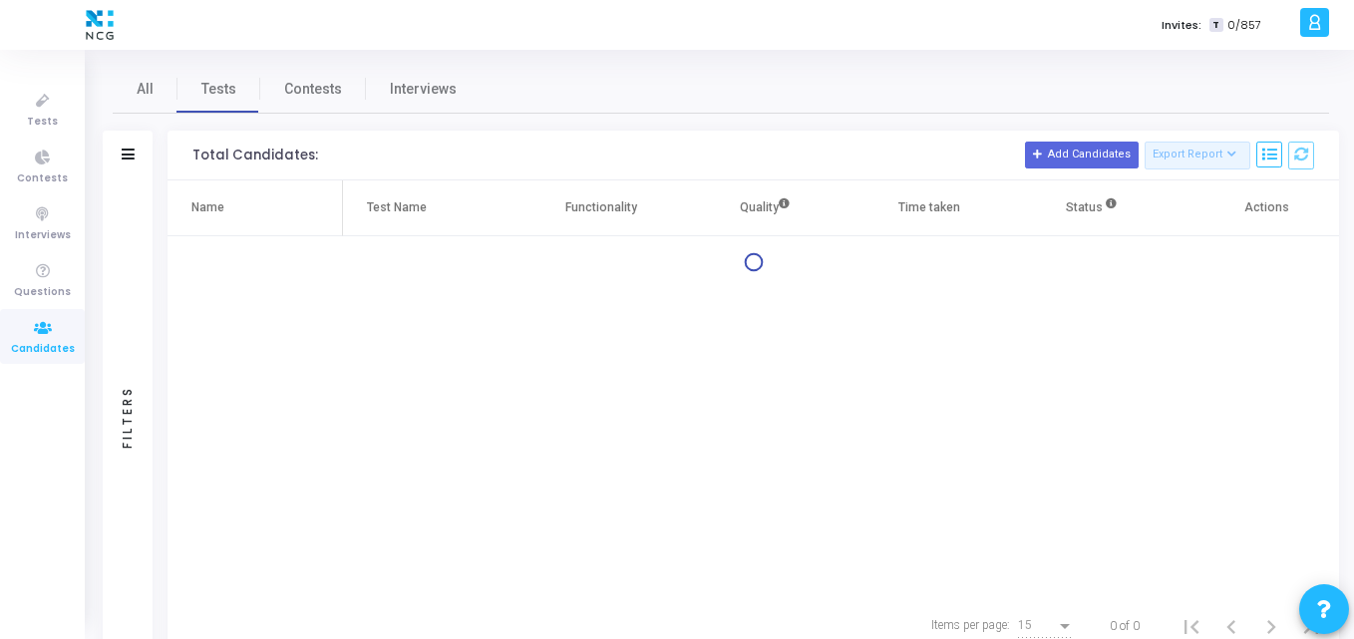
click at [130, 164] on div "Filters" at bounding box center [128, 156] width 50 height 50
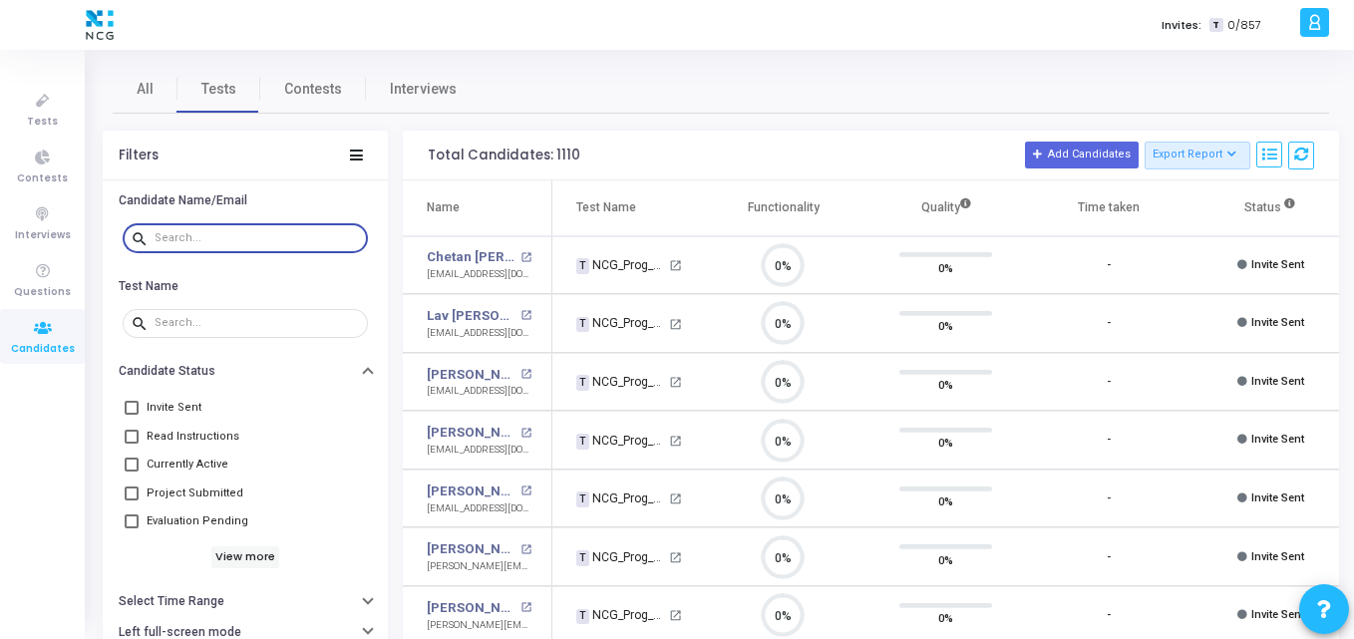
click at [215, 233] on input "text" at bounding box center [257, 238] width 205 height 12
paste input "[EMAIL_ADDRESS][DOMAIN_NAME]"
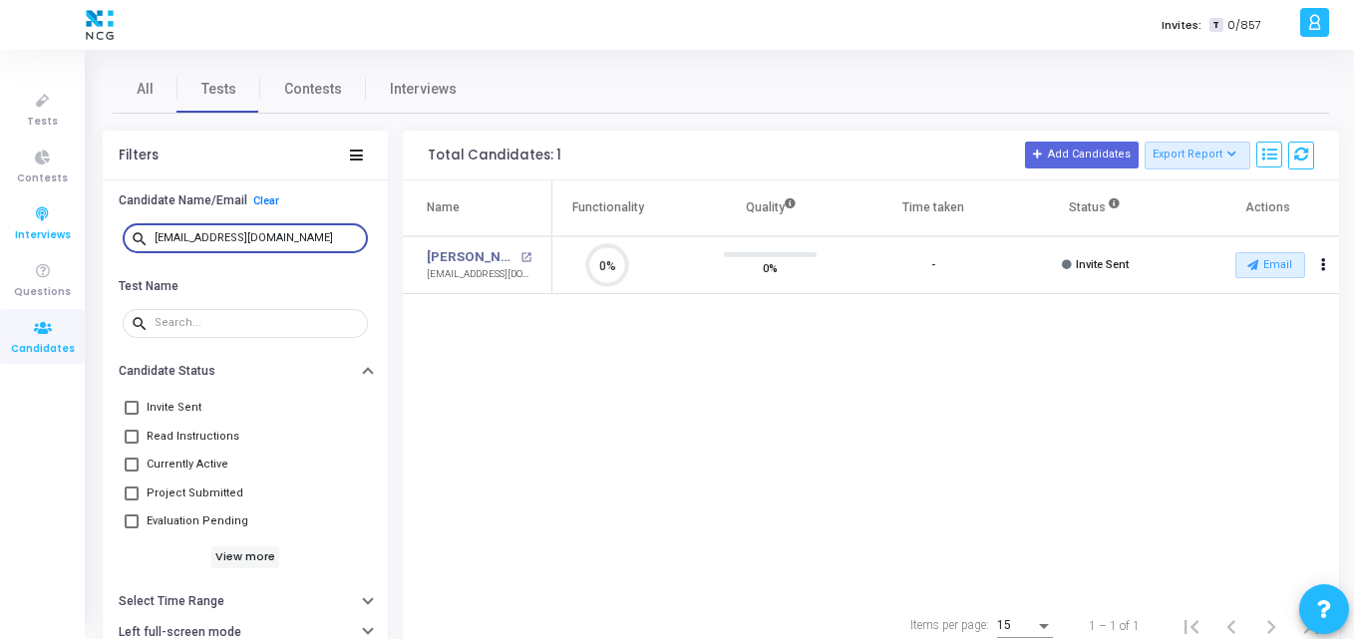
drag, startPoint x: 312, startPoint y: 233, endPoint x: 67, endPoint y: 210, distance: 246.3
click at [67, 210] on div "Tests Contests Interviews Questions Candidates Invites: T 0/857 K Kajal Setting…" at bounding box center [677, 319] width 1354 height 639
paste input "nehalkeni20"
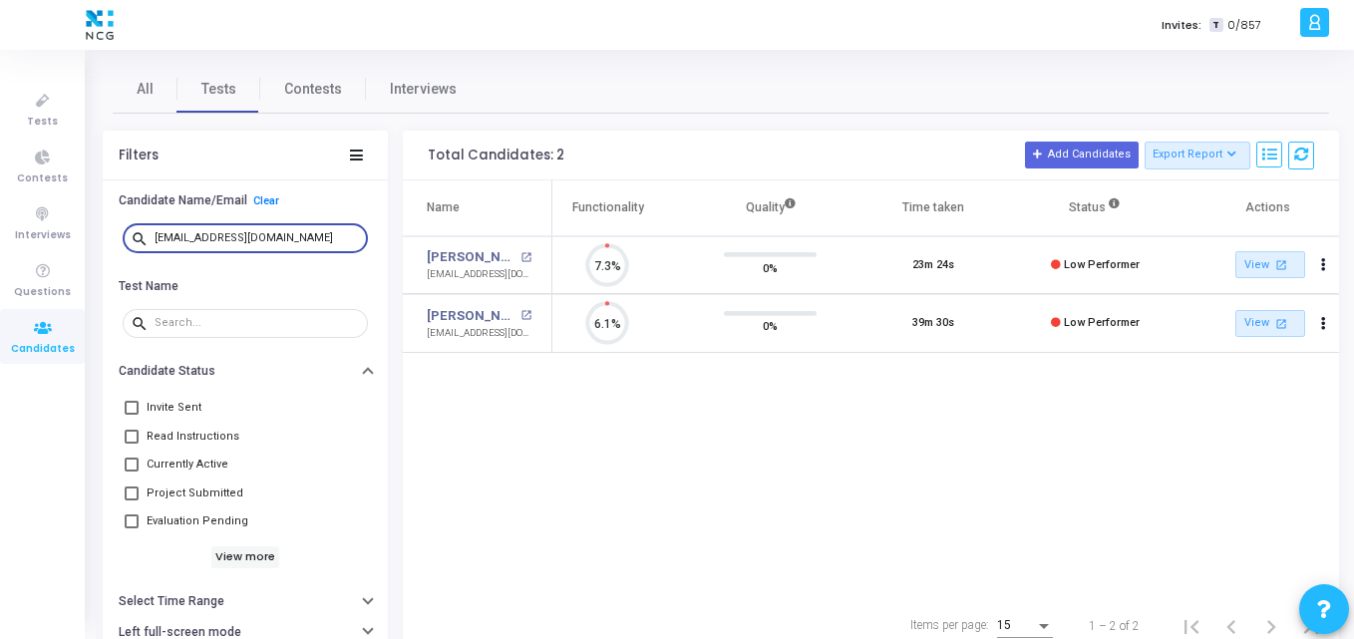
scroll to position [42, 51]
type input "[EMAIL_ADDRESS][DOMAIN_NAME]"
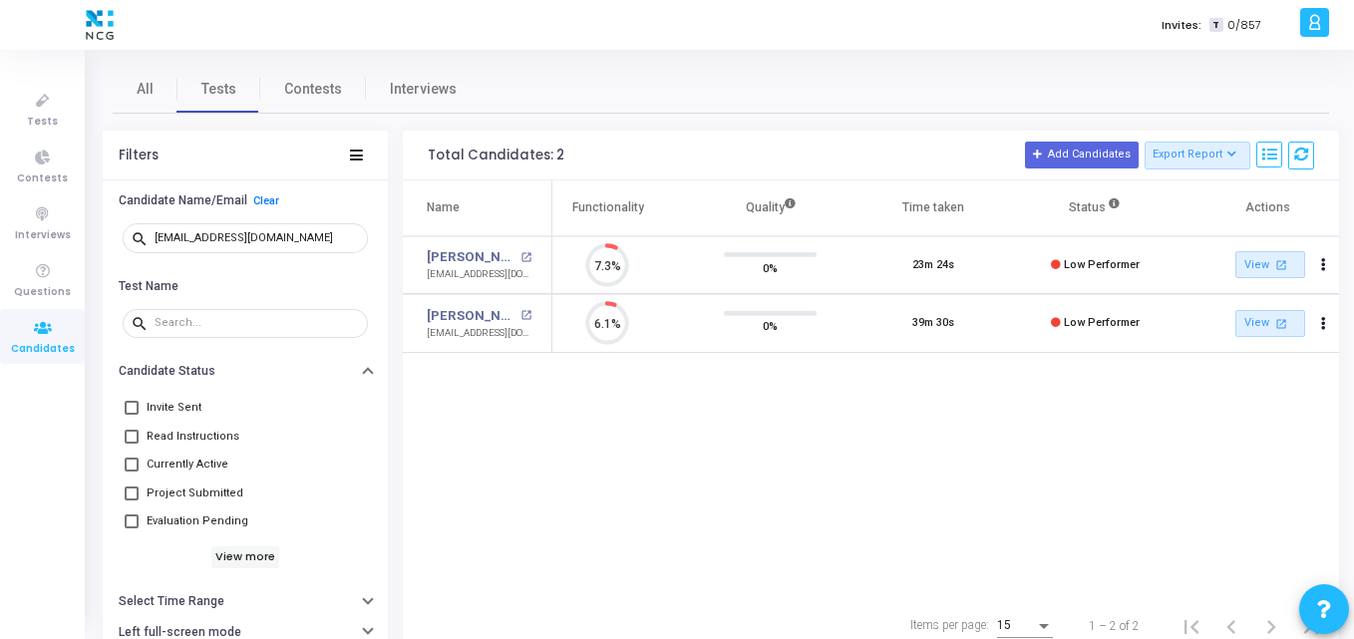
click at [736, 426] on div "Name Test Name Functionality Quality Time taken Status Actions [PERSON_NAME] op…" at bounding box center [871, 389] width 936 height 418
click at [673, 437] on div "Name Test Name Functionality Quality Time taken Status Actions [PERSON_NAME] op…" at bounding box center [871, 389] width 936 height 418
click at [29, 115] on span "Tests" at bounding box center [42, 122] width 31 height 17
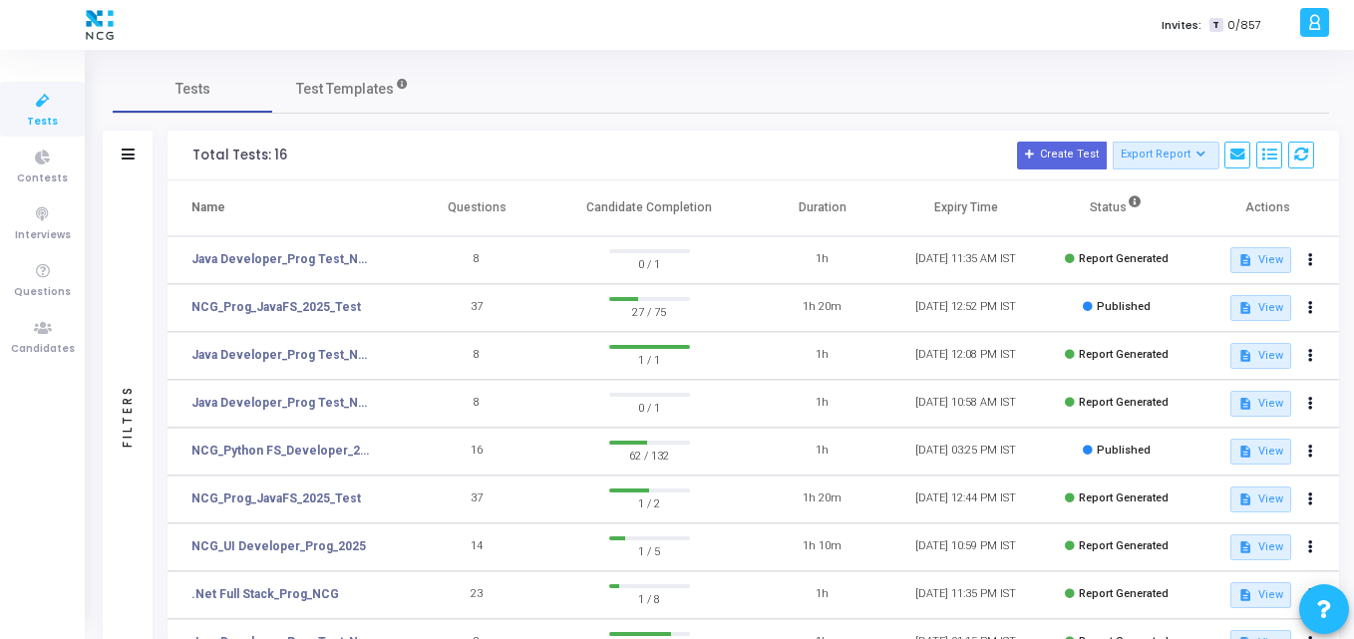
click at [535, 142] on h3 "Total Tests: 16 Create Test Export Report Id Name Job Role Questions Candidate …" at bounding box center [753, 156] width 1122 height 28
click at [433, 173] on div "Total Tests: 16 Create Test Export Report Id Name Job Role Questions Candidate …" at bounding box center [752, 156] width 1171 height 50
click at [48, 316] on icon at bounding box center [43, 328] width 42 height 25
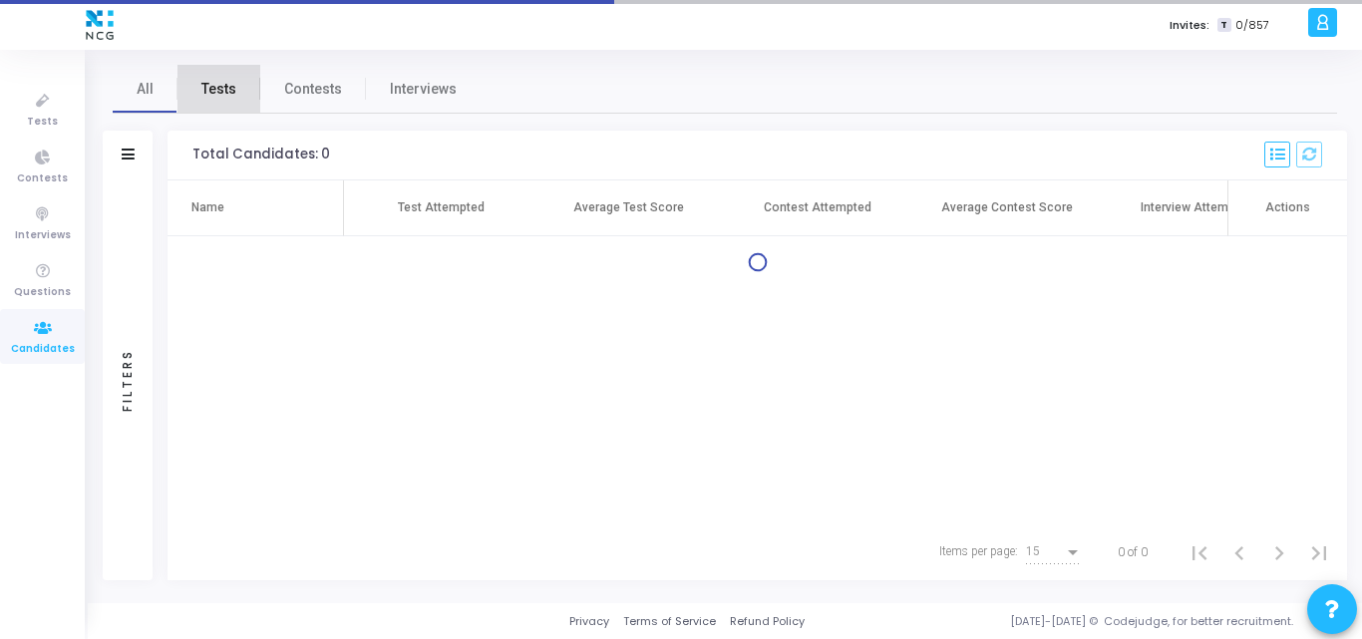
click at [224, 90] on span "Tests" at bounding box center [218, 89] width 35 height 21
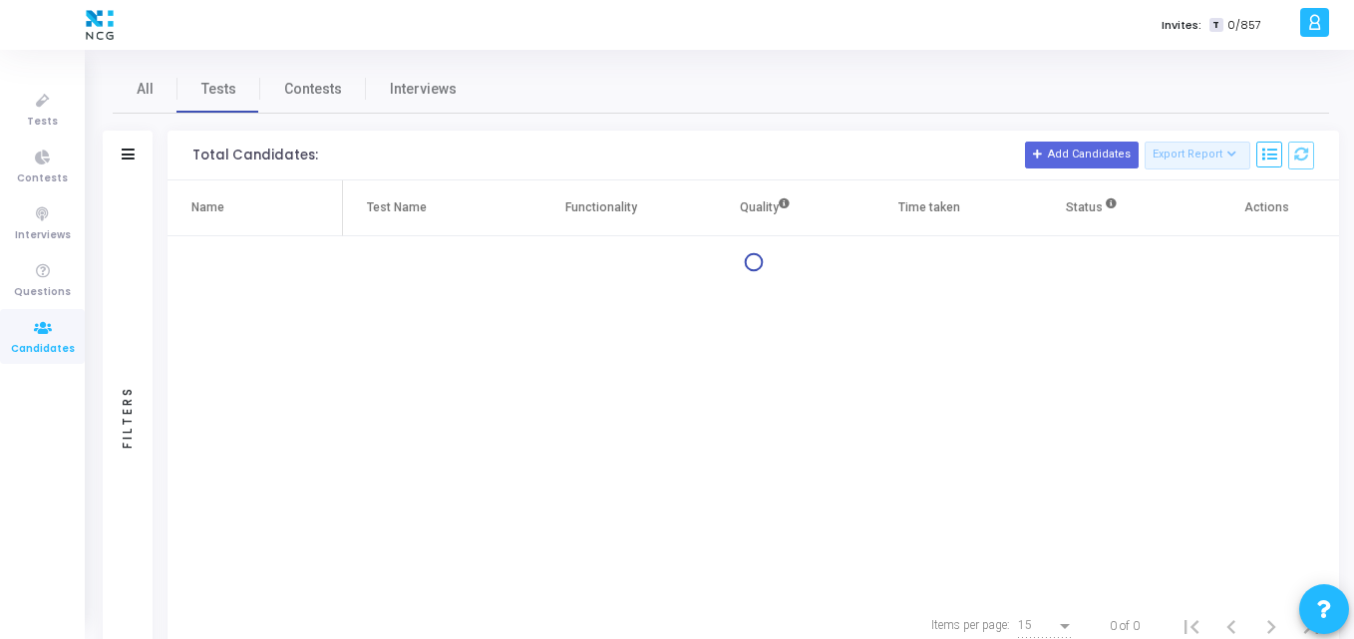
click at [128, 162] on div at bounding box center [128, 155] width 13 height 17
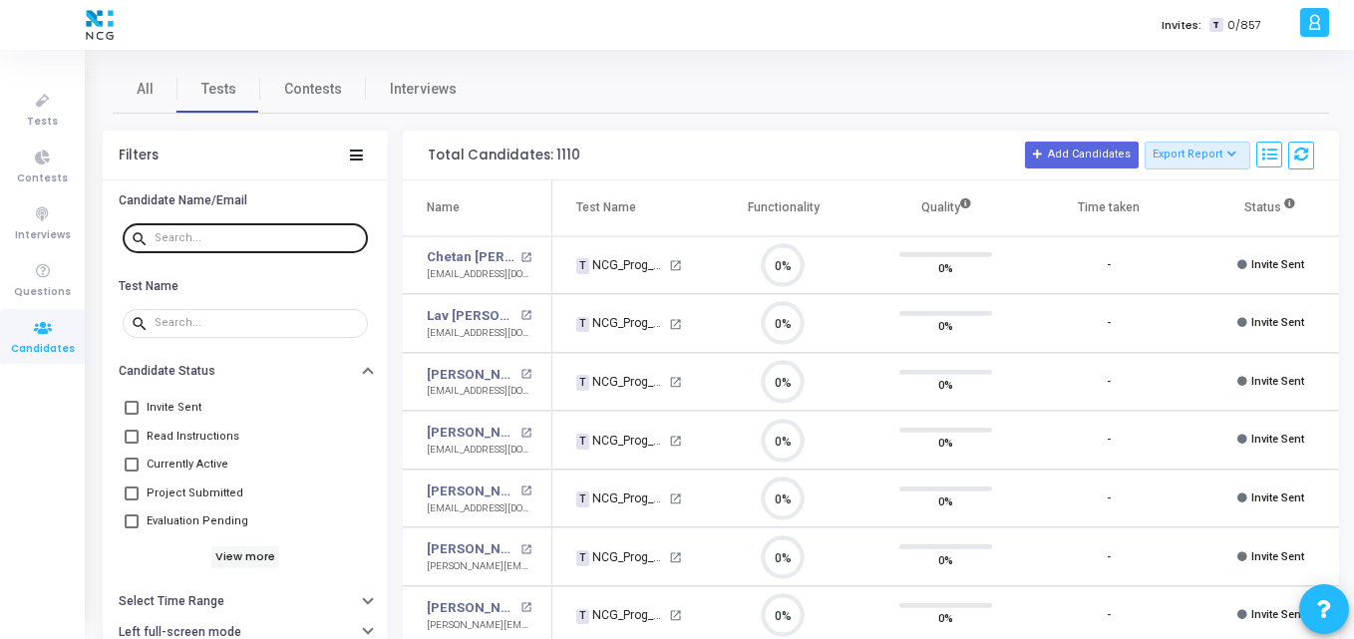
scroll to position [42, 51]
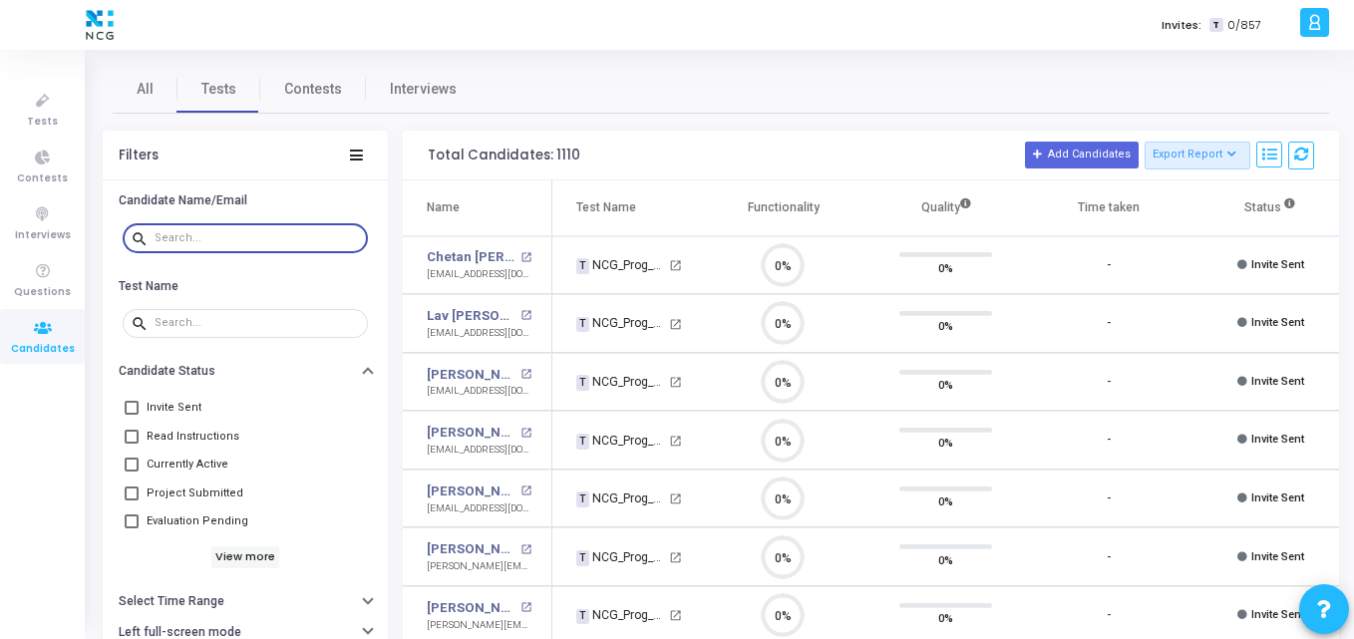
click at [184, 238] on input "text" at bounding box center [257, 238] width 205 height 12
paste input "[EMAIL_ADDRESS][DOMAIN_NAME]"
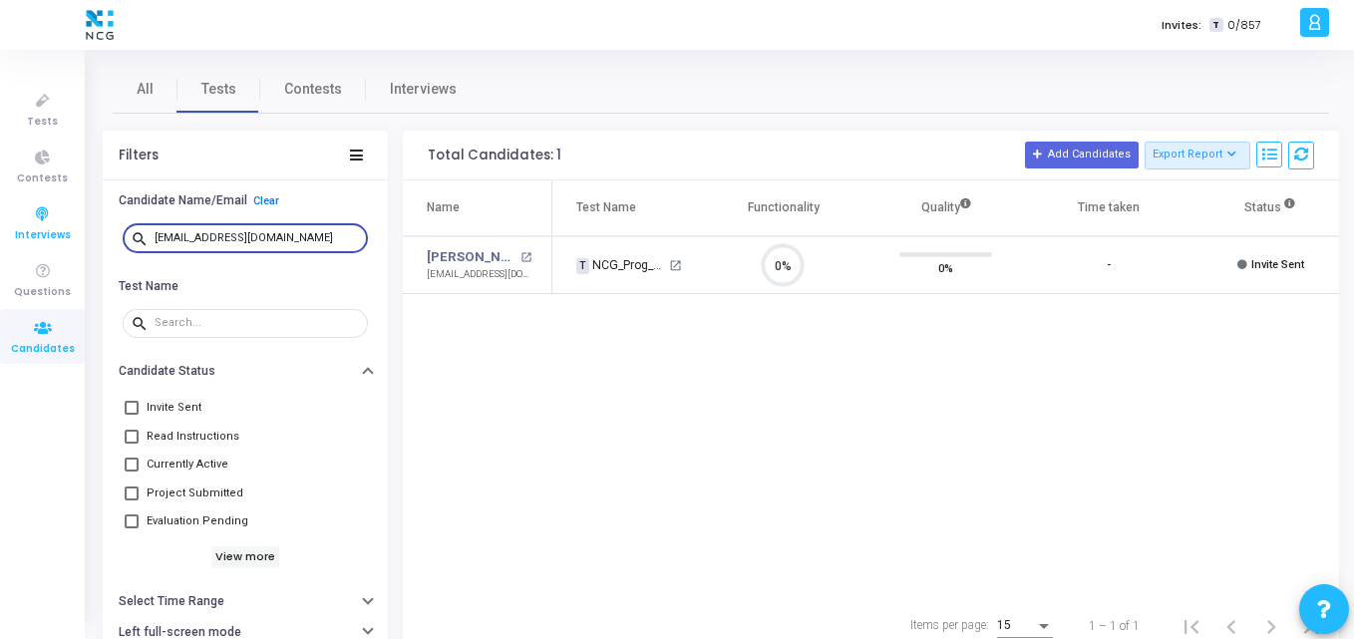
drag, startPoint x: 173, startPoint y: 237, endPoint x: 0, endPoint y: 224, distance: 173.9
click at [0, 224] on div "Tests Contests Interviews Questions Candidates Invites: T 0/857 K Kajal Setting…" at bounding box center [677, 319] width 1354 height 639
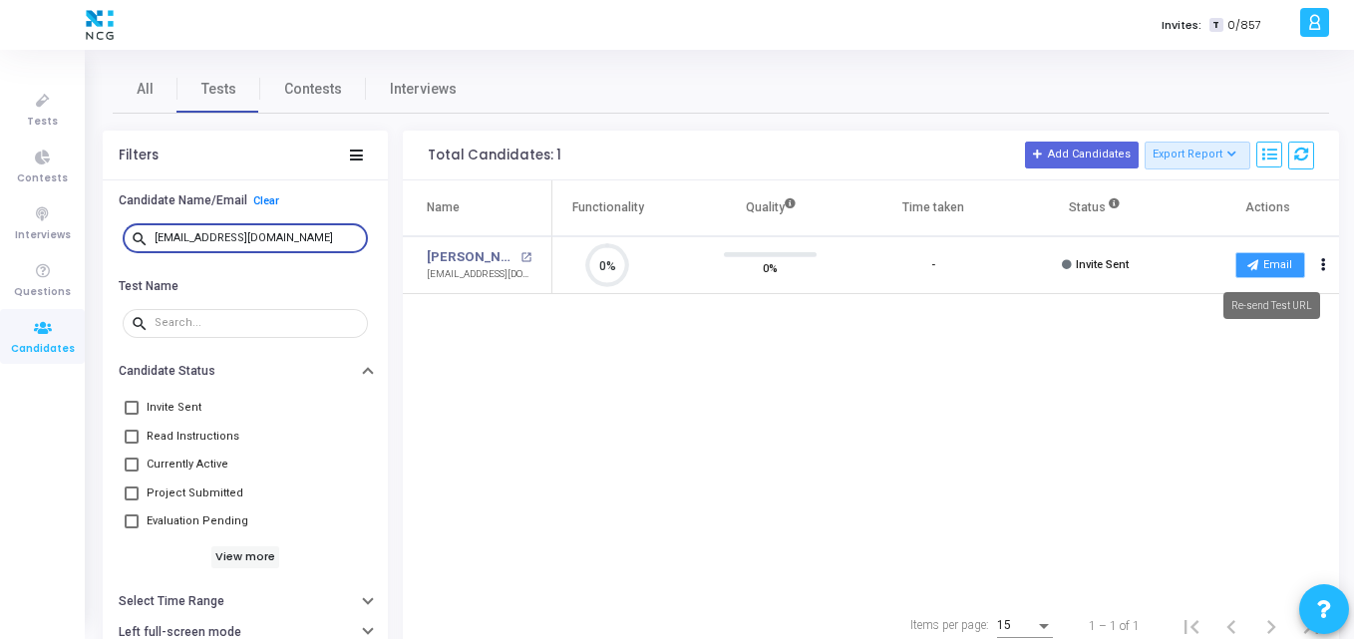
type input "[EMAIL_ADDRESS][DOMAIN_NAME]"
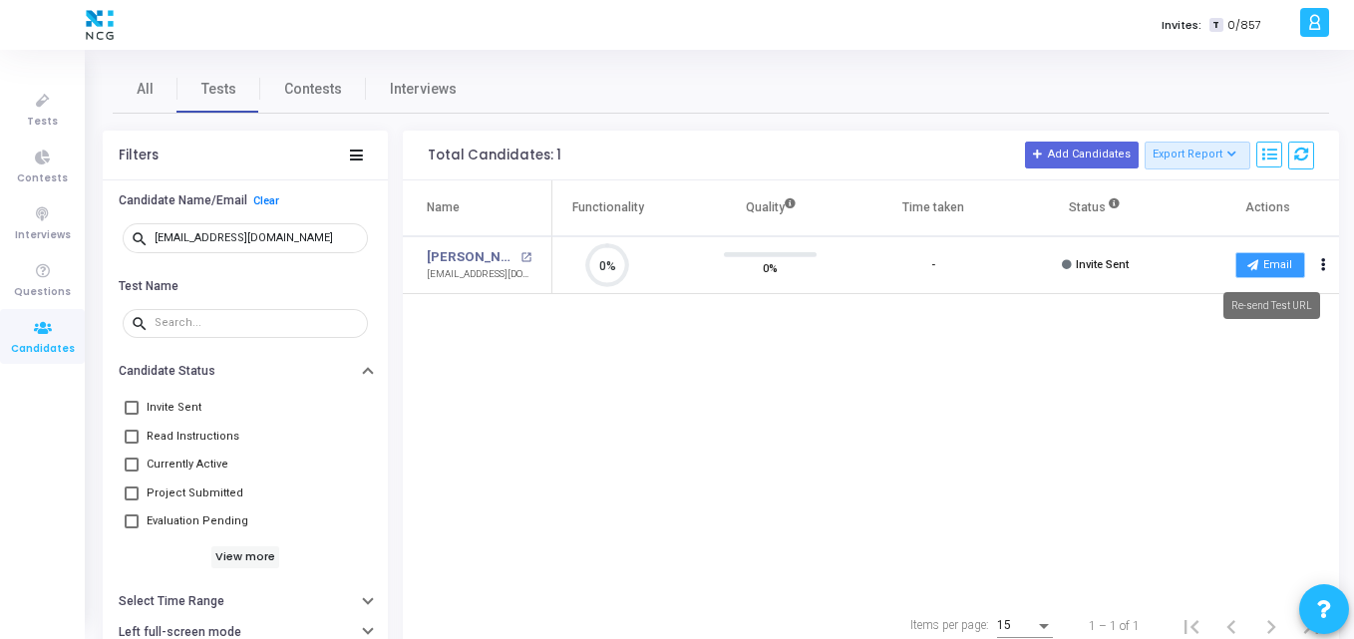
click at [1252, 263] on icon at bounding box center [1252, 264] width 11 height 11
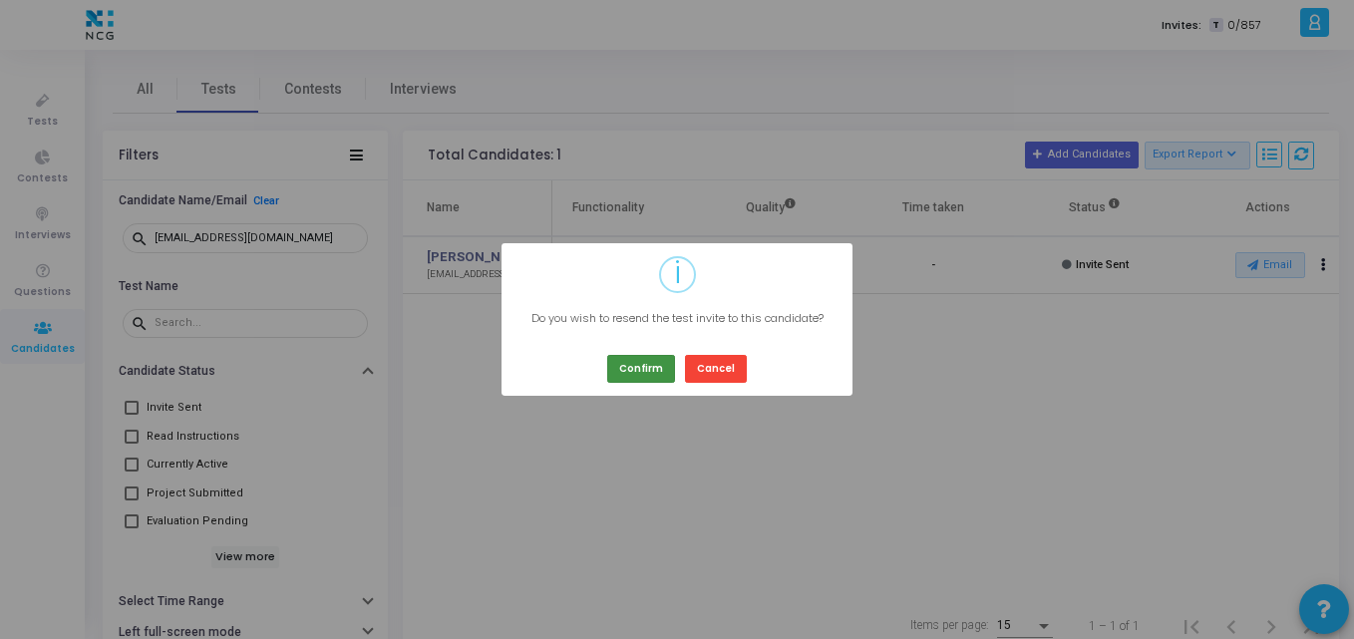
click at [643, 357] on button "Confirm" at bounding box center [641, 368] width 68 height 27
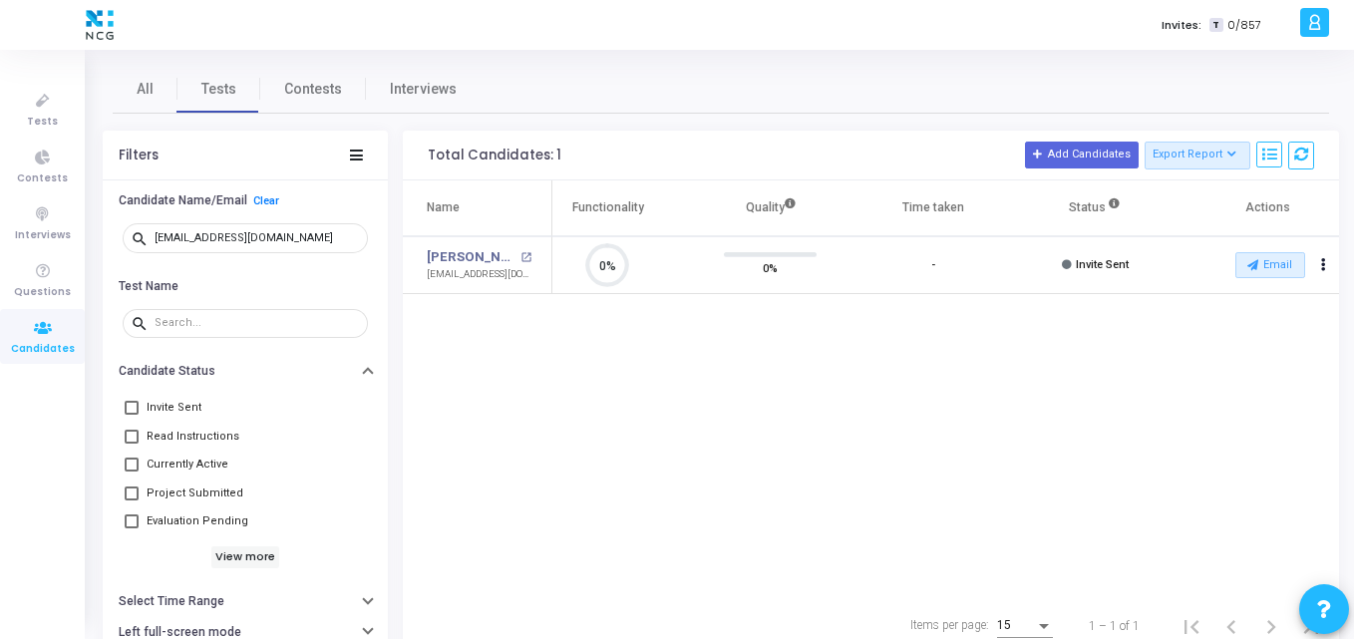
click at [496, 436] on div "Name Test Name Functionality Quality Time taken Status Actions [PERSON_NAME] op…" at bounding box center [871, 389] width 936 height 418
click at [38, 99] on icon at bounding box center [43, 101] width 42 height 25
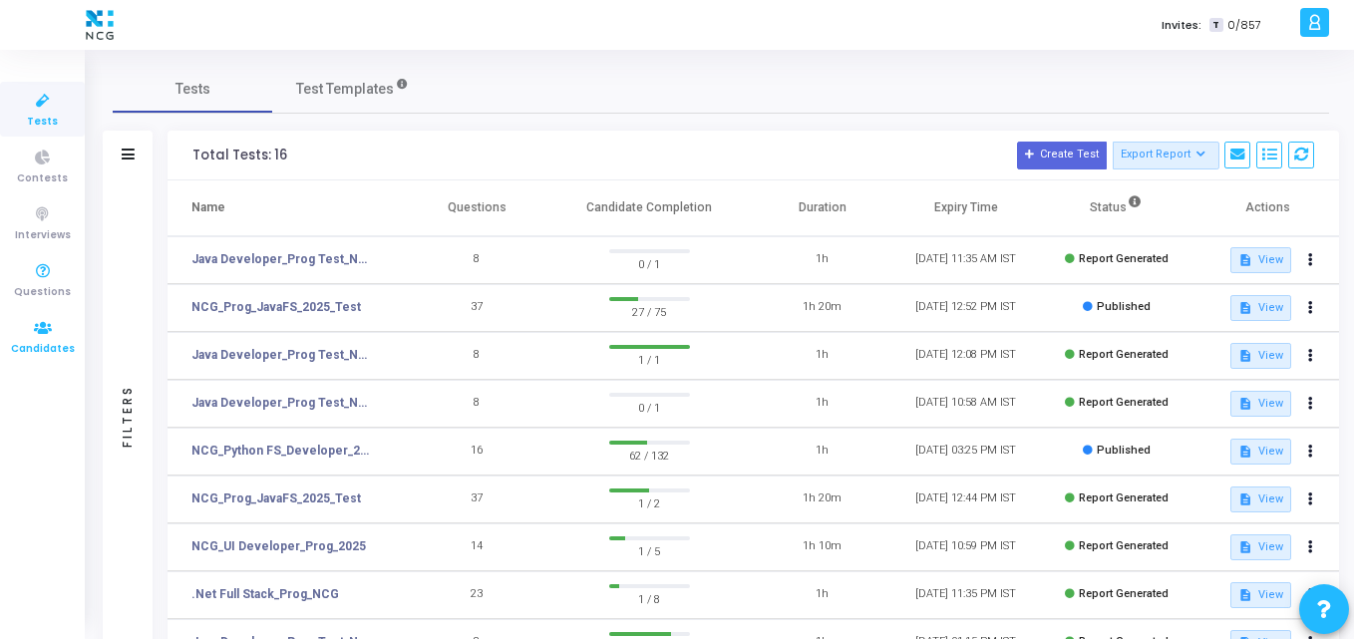
click at [31, 327] on icon at bounding box center [43, 328] width 42 height 25
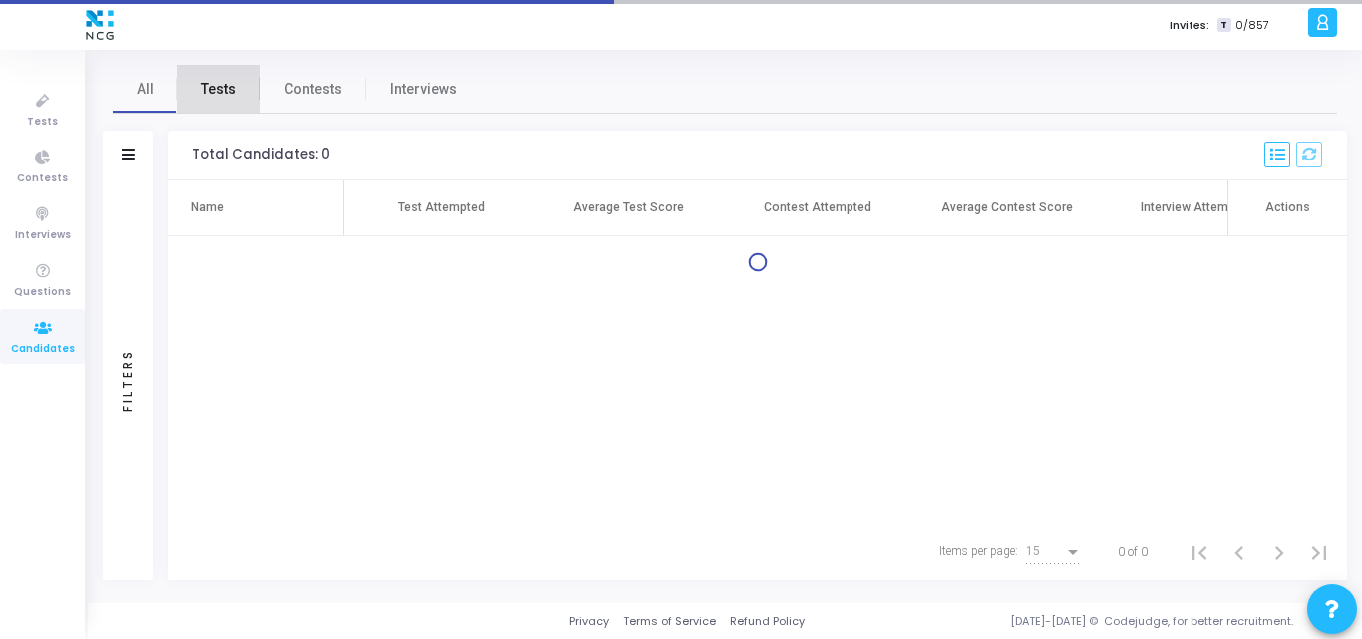
click at [207, 96] on span "Tests" at bounding box center [218, 89] width 35 height 21
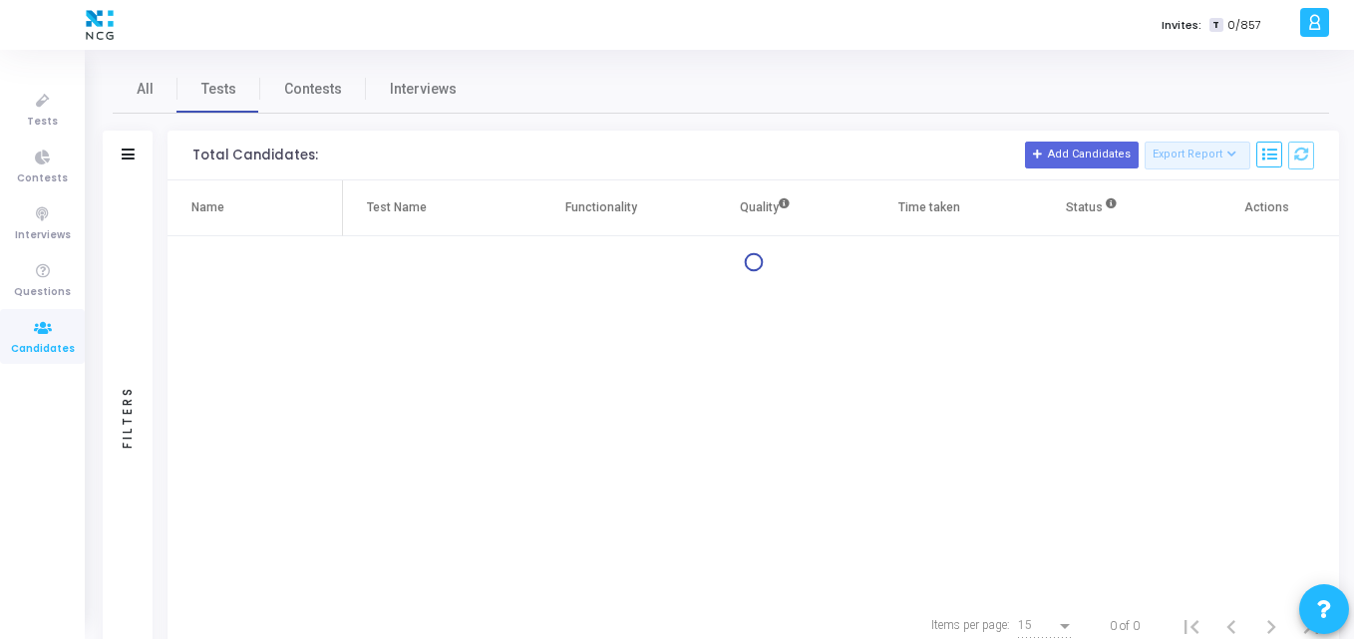
click at [130, 161] on div at bounding box center [128, 155] width 13 height 17
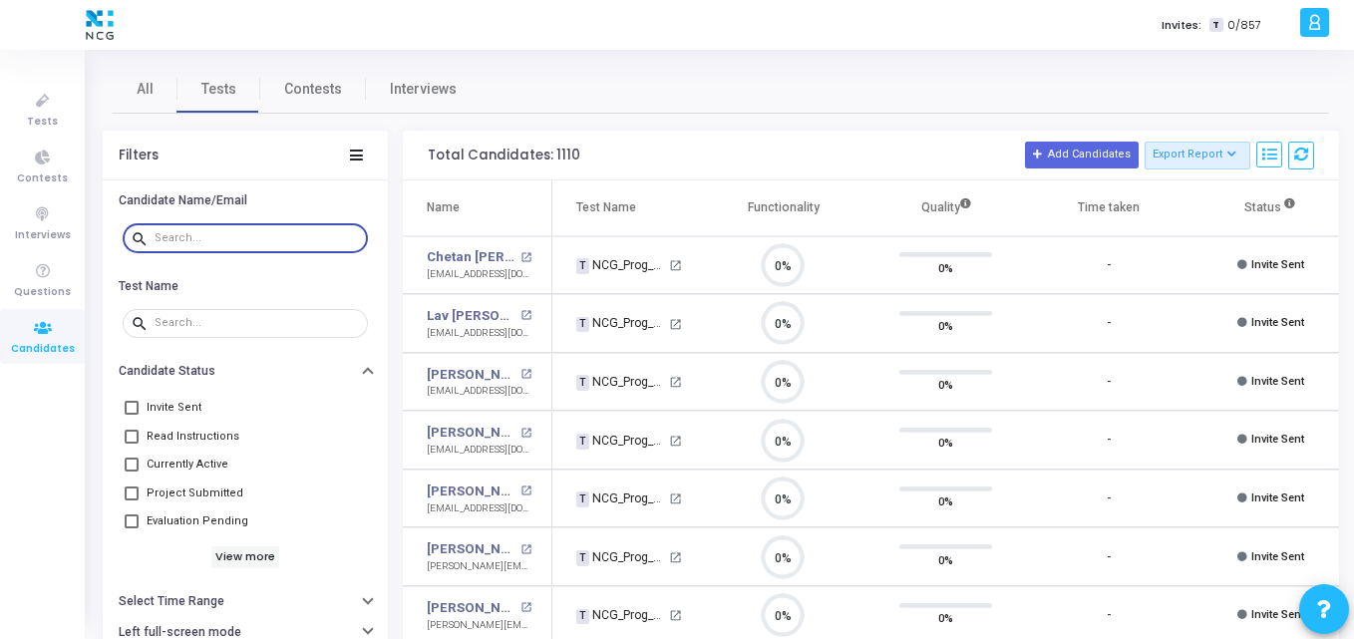
click at [212, 238] on input "text" at bounding box center [257, 238] width 205 height 12
paste input "[EMAIL_ADDRESS][DOMAIN_NAME]"
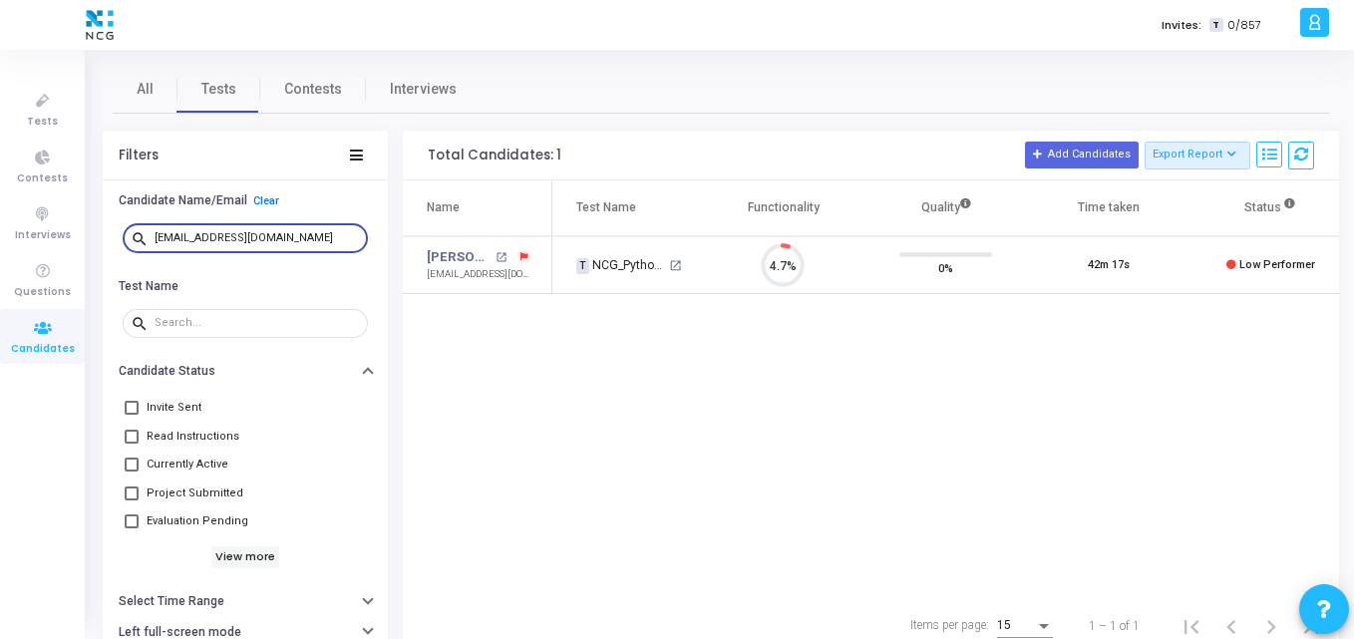
type input "[EMAIL_ADDRESS][DOMAIN_NAME]"
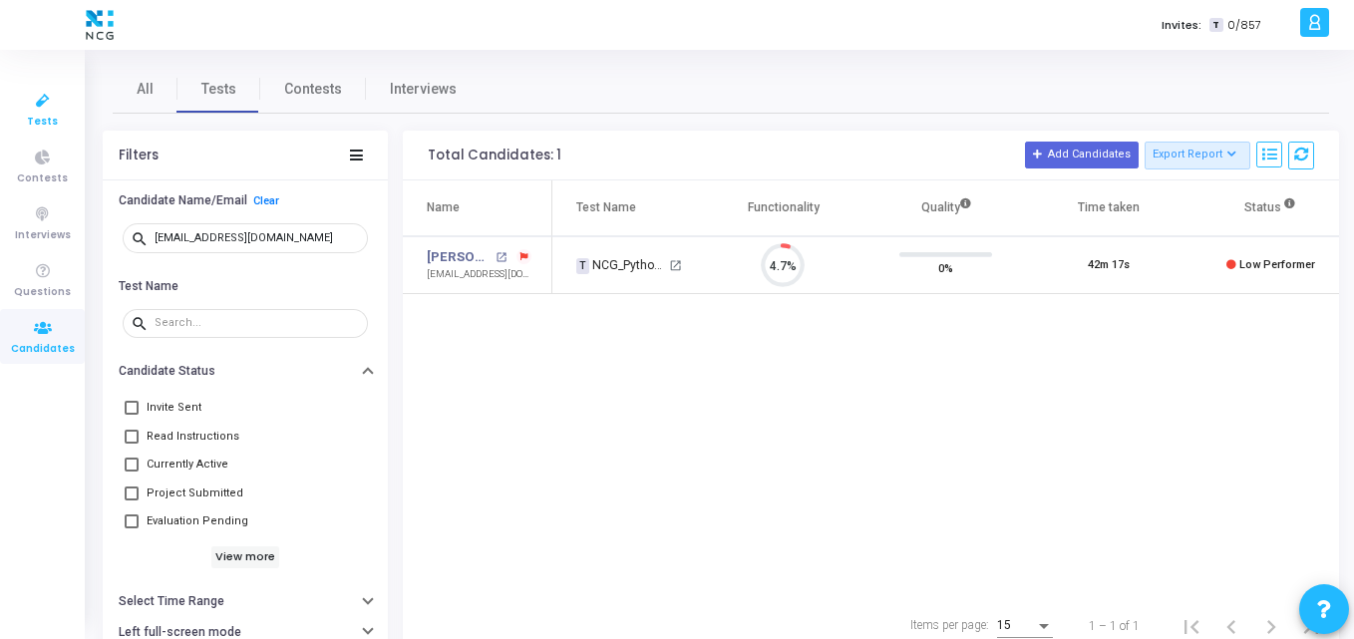
click at [53, 94] on icon at bounding box center [43, 101] width 42 height 25
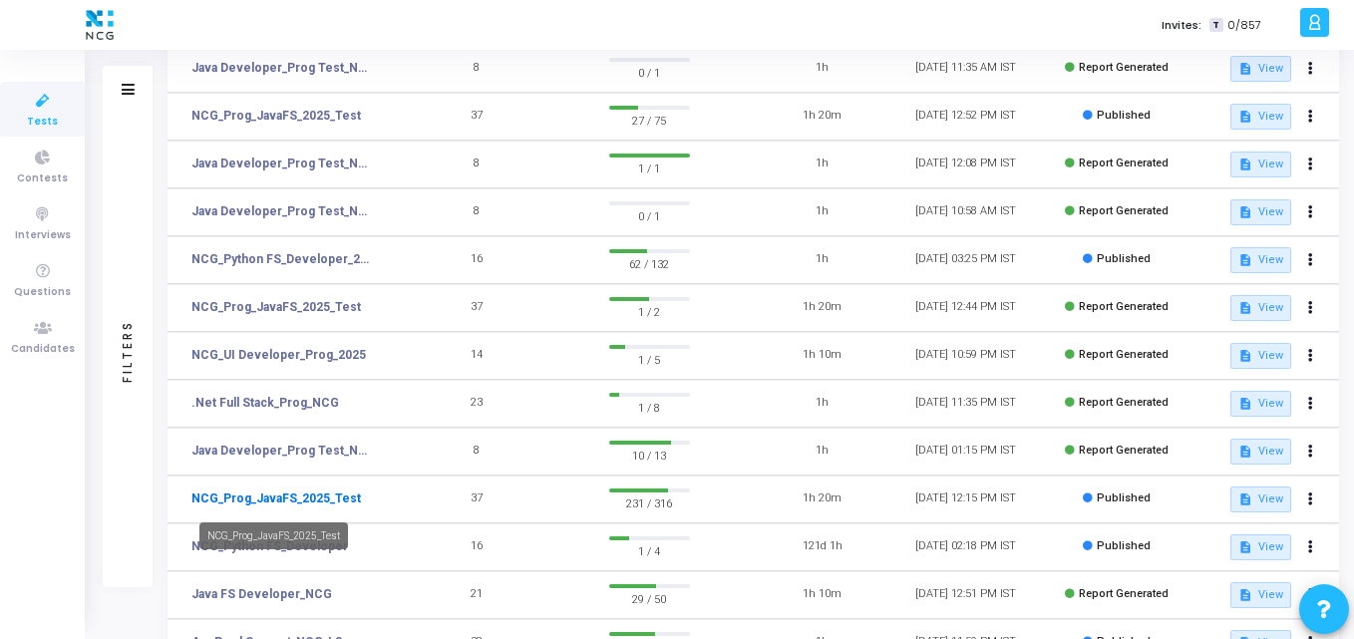
click at [269, 492] on link "NCG_Prog_JavaFS_2025_Test" at bounding box center [275, 498] width 169 height 18
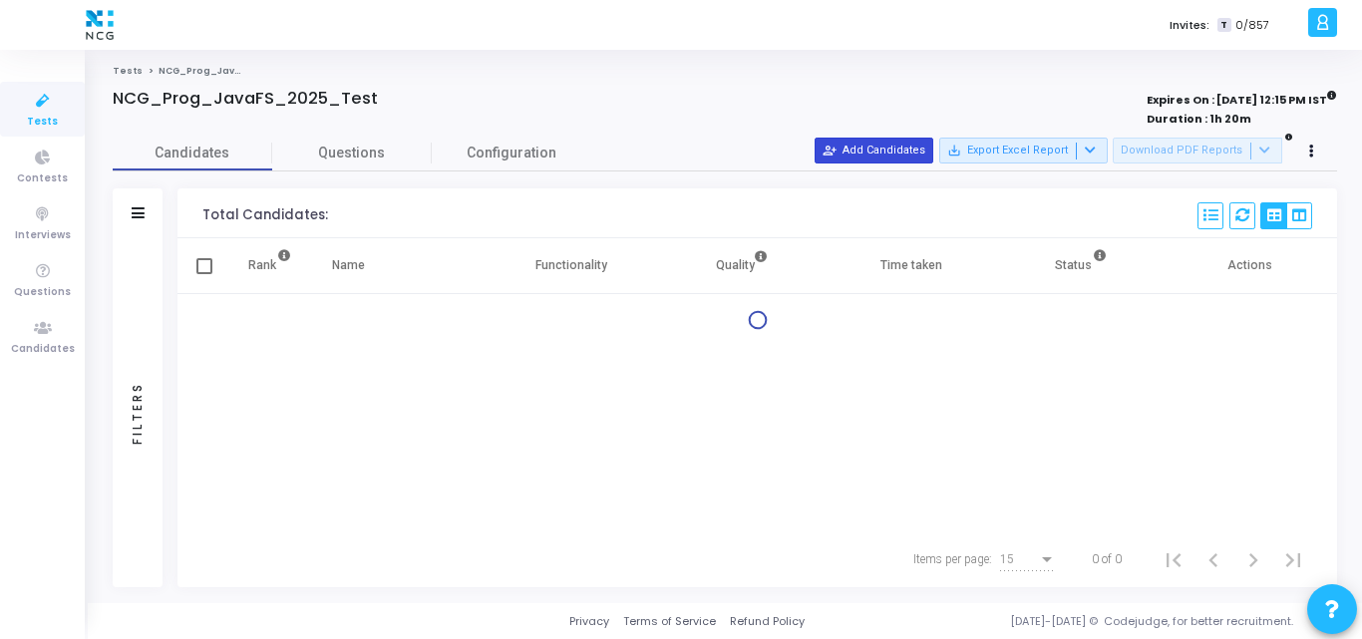
click at [836, 151] on mat-icon "person_add_alt" at bounding box center [829, 151] width 14 height 14
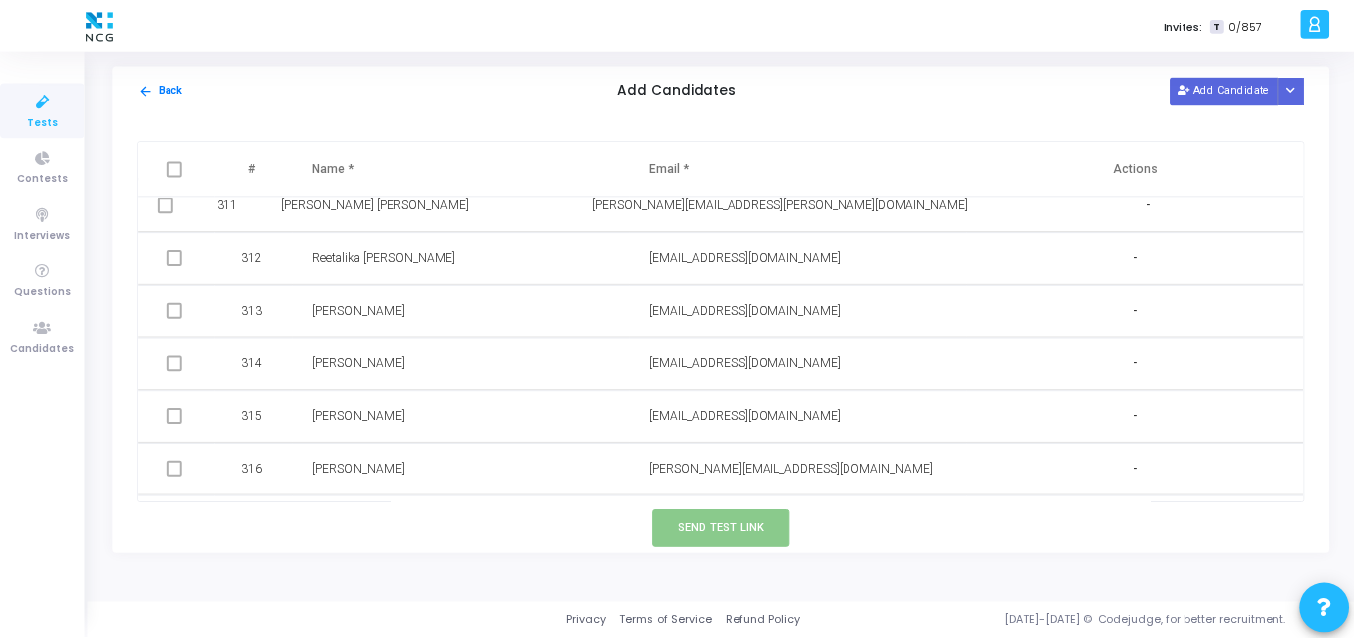
scroll to position [16443, 0]
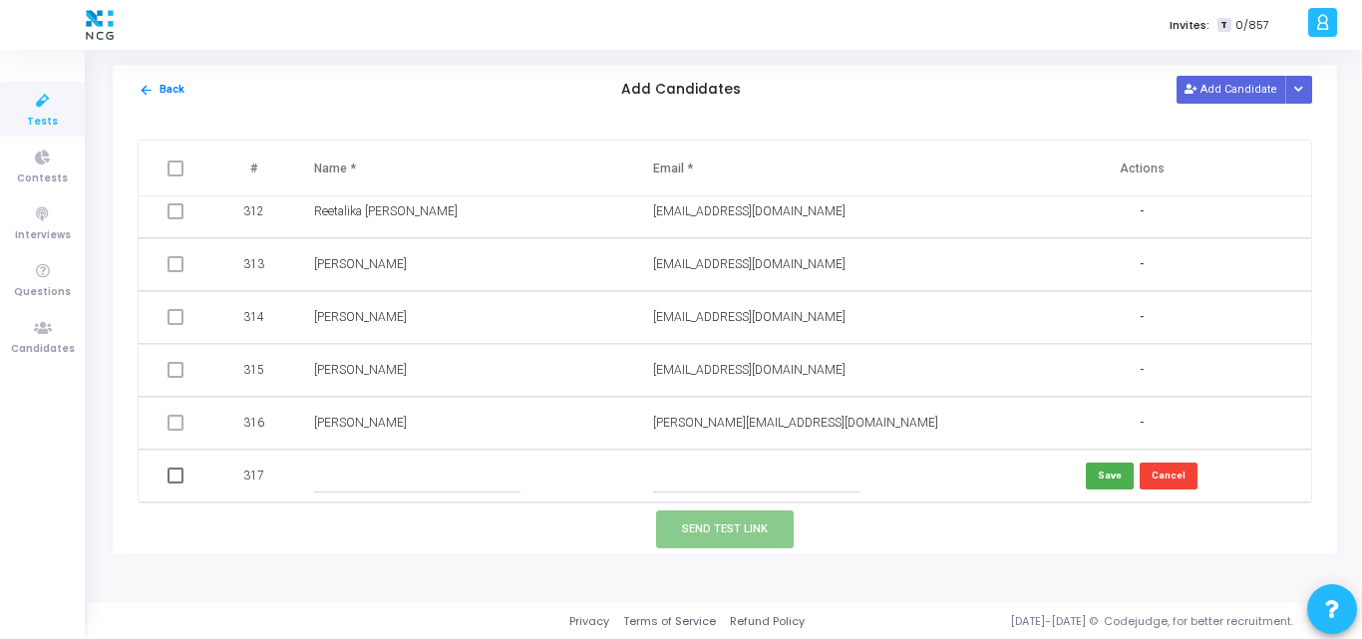
click at [680, 480] on input "text" at bounding box center [756, 476] width 206 height 33
paste input "[EMAIL_ADDRESS][DOMAIN_NAME]"
type input "[EMAIL_ADDRESS][DOMAIN_NAME]"
click at [326, 484] on input "text" at bounding box center [417, 476] width 206 height 33
paste input "[PERSON_NAME]"
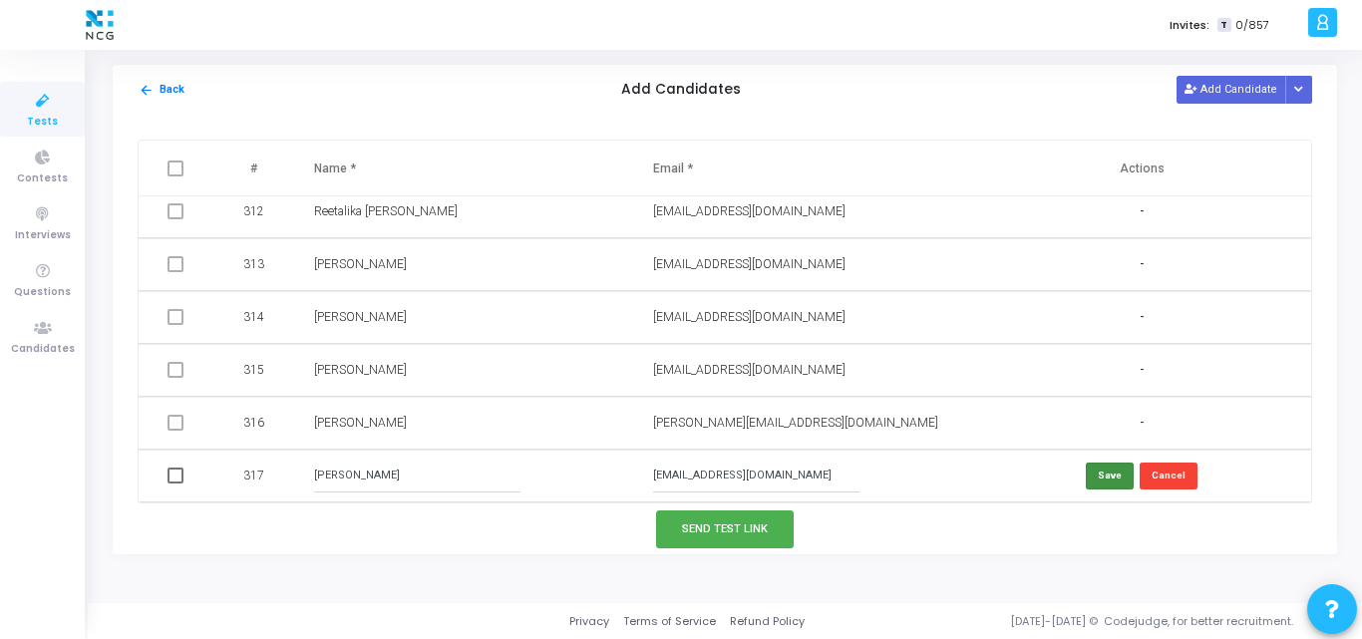
type input "[PERSON_NAME]"
click at [1113, 469] on button "Save" at bounding box center [1110, 476] width 48 height 27
click at [171, 472] on span at bounding box center [175, 478] width 16 height 16
click at [174, 485] on input "checkbox" at bounding box center [174, 485] width 1 height 1
checkbox input "true"
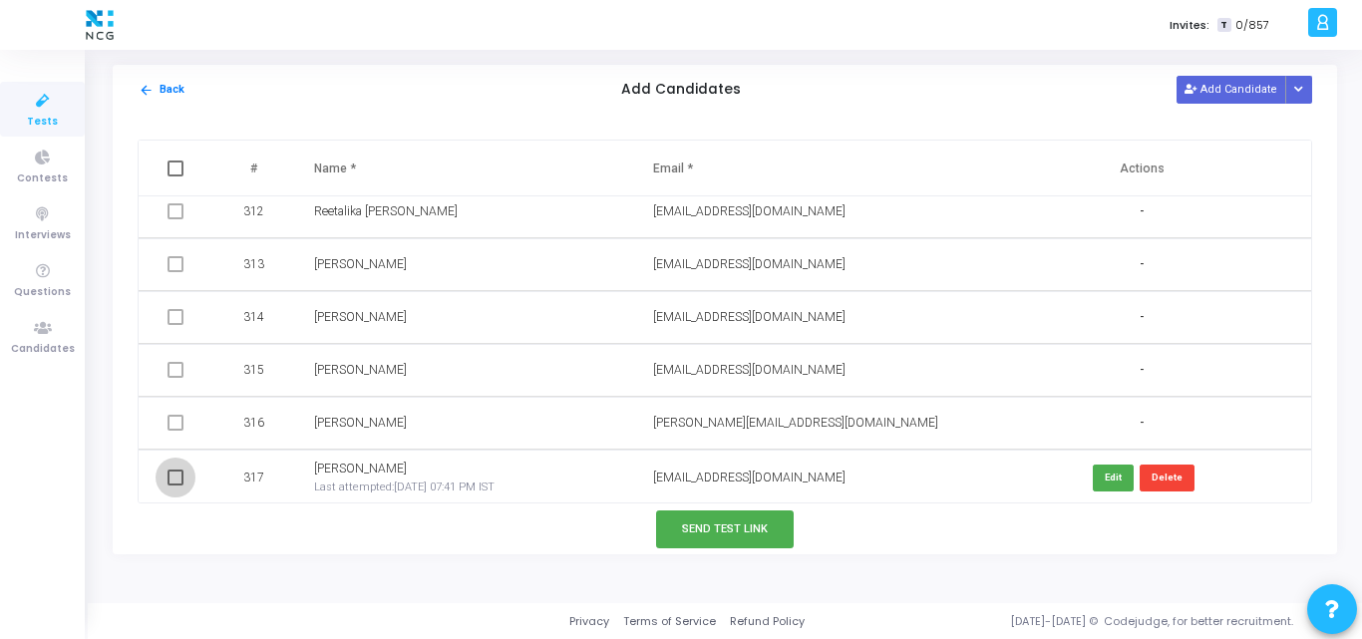
checkbox input "true"
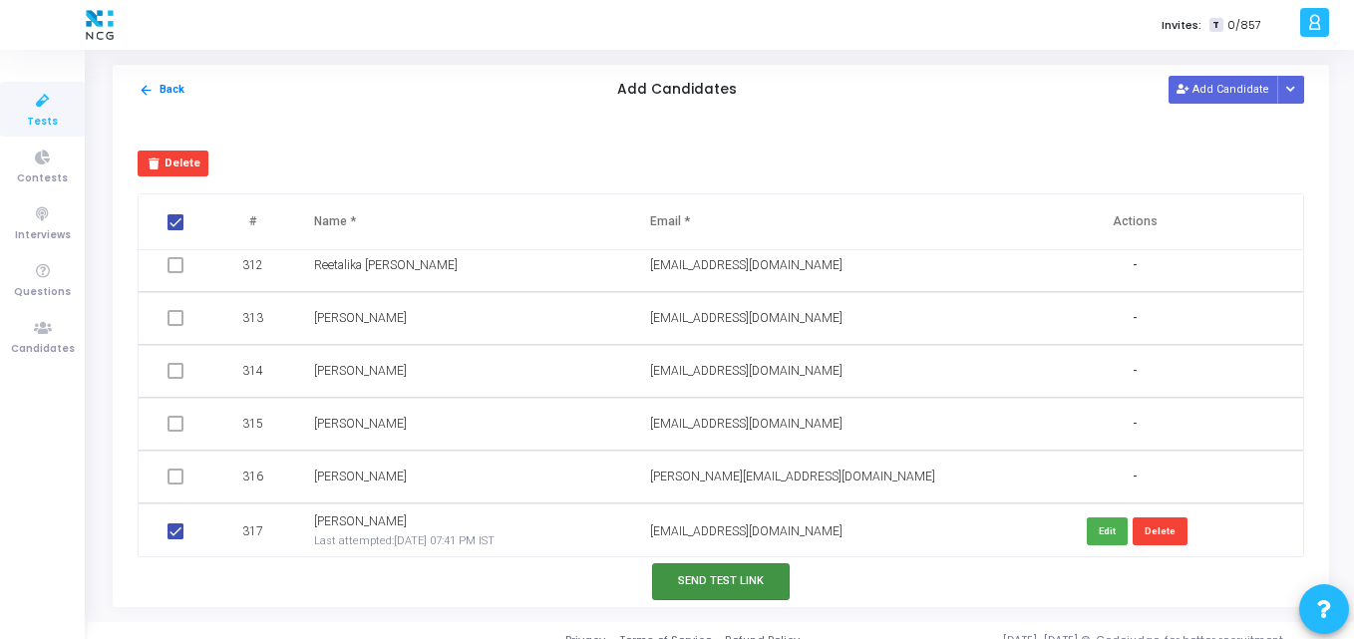
click at [695, 576] on button "Send Test Link" at bounding box center [721, 581] width 138 height 37
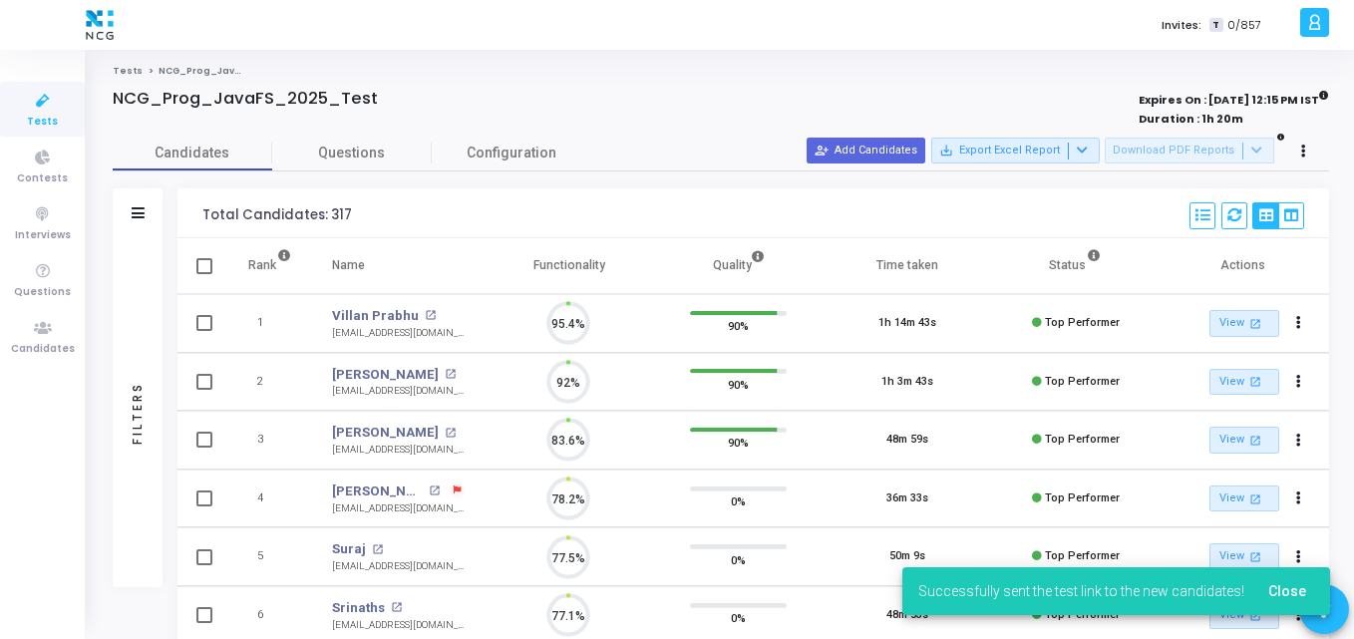
scroll to position [0, 0]
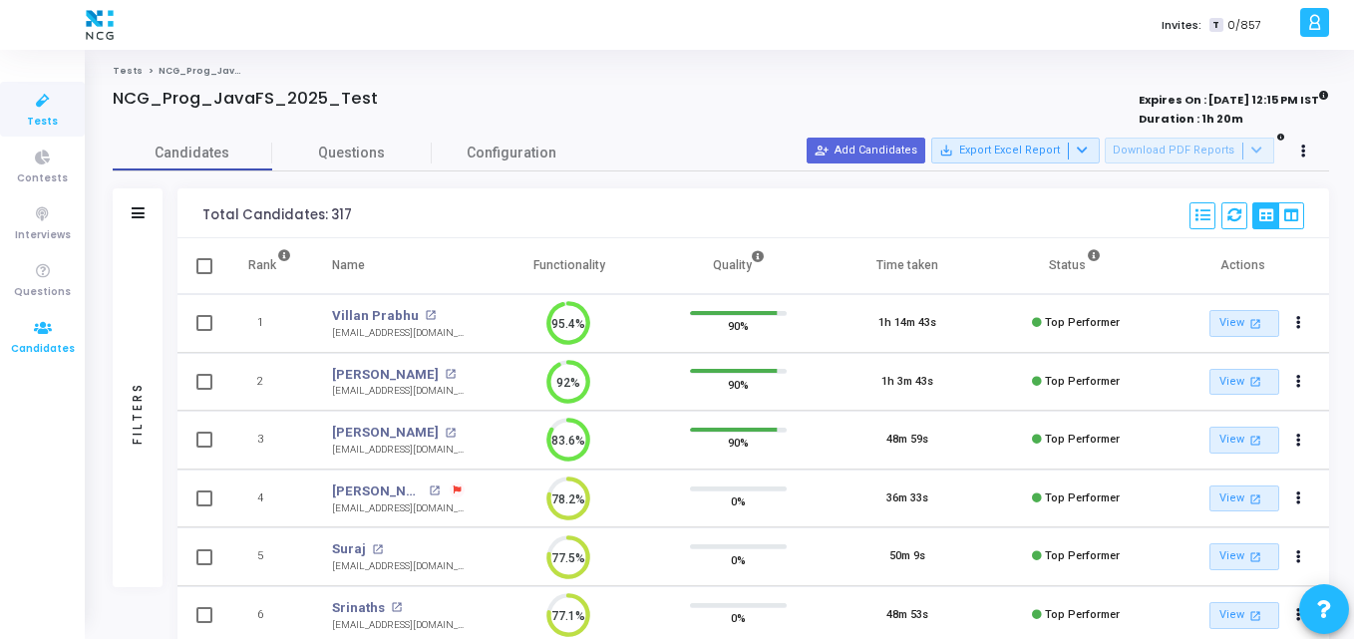
click at [33, 330] on icon at bounding box center [43, 328] width 42 height 25
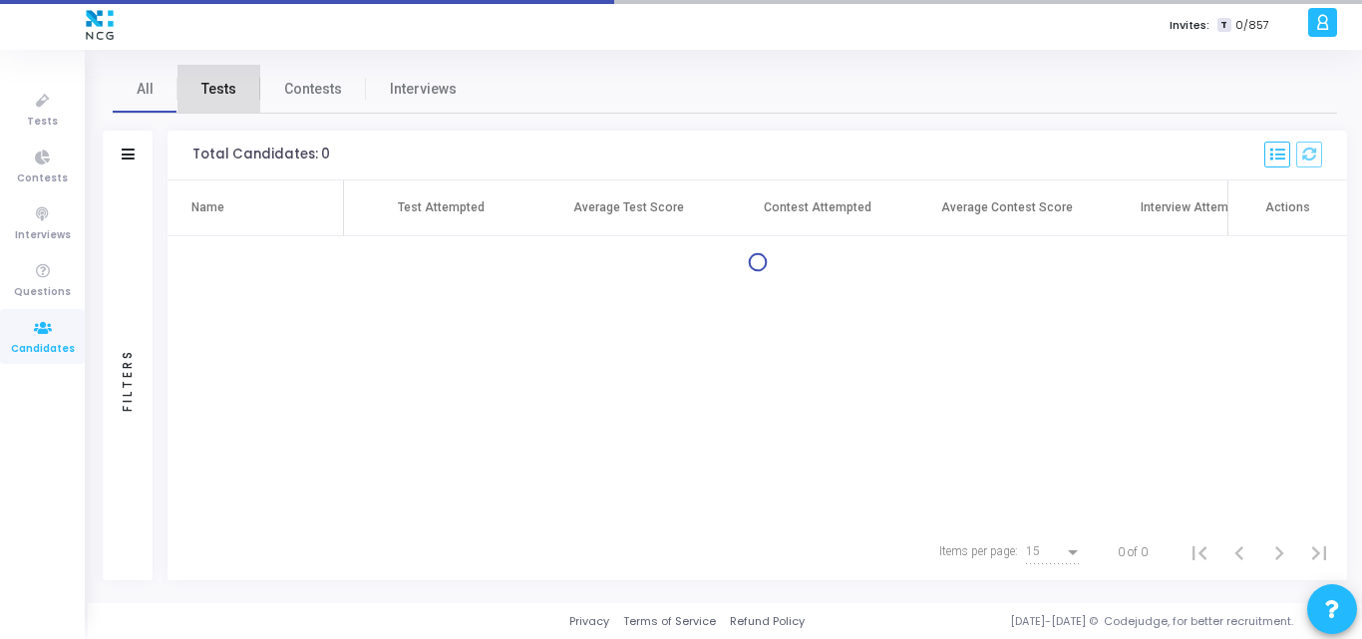
click at [217, 88] on span "Tests" at bounding box center [218, 89] width 35 height 21
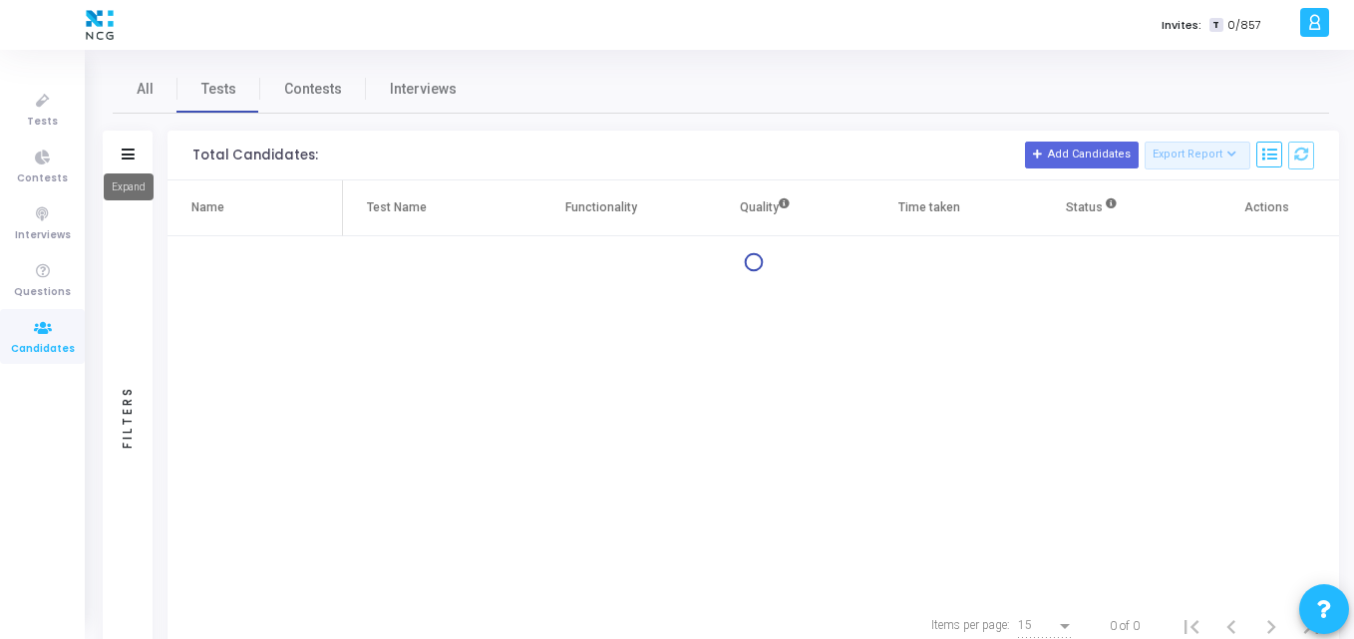
click at [133, 150] on icon at bounding box center [128, 154] width 13 height 11
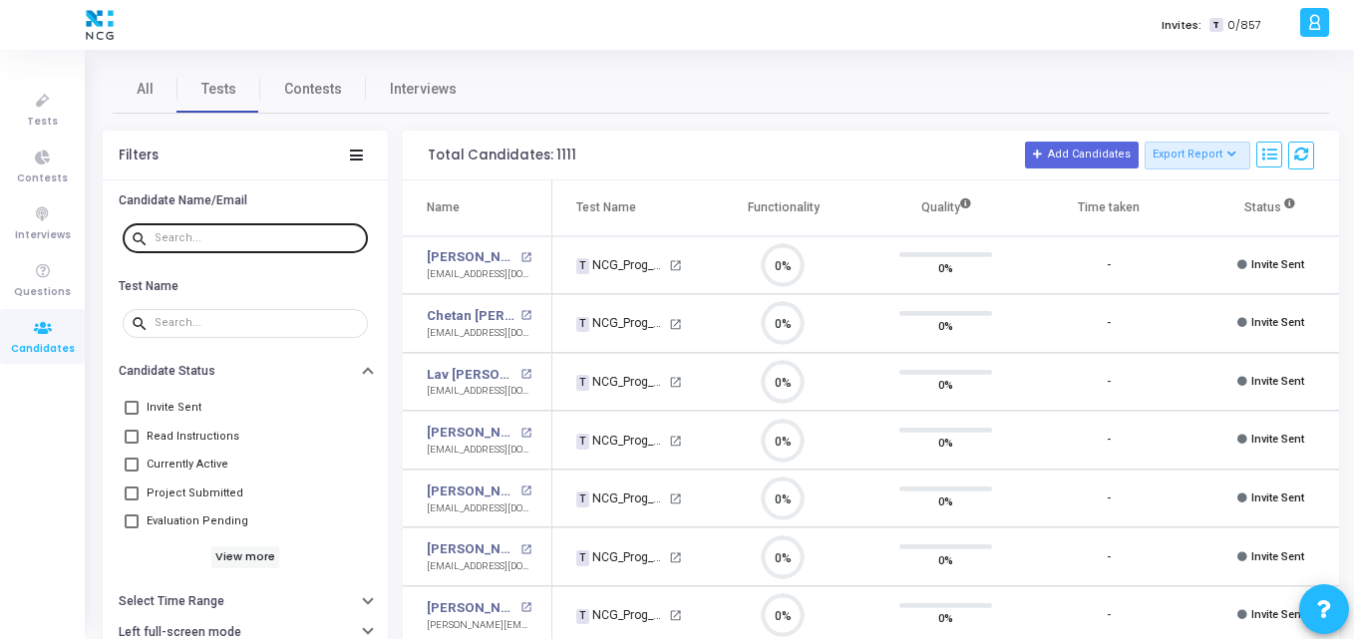
click at [215, 229] on div at bounding box center [257, 237] width 205 height 32
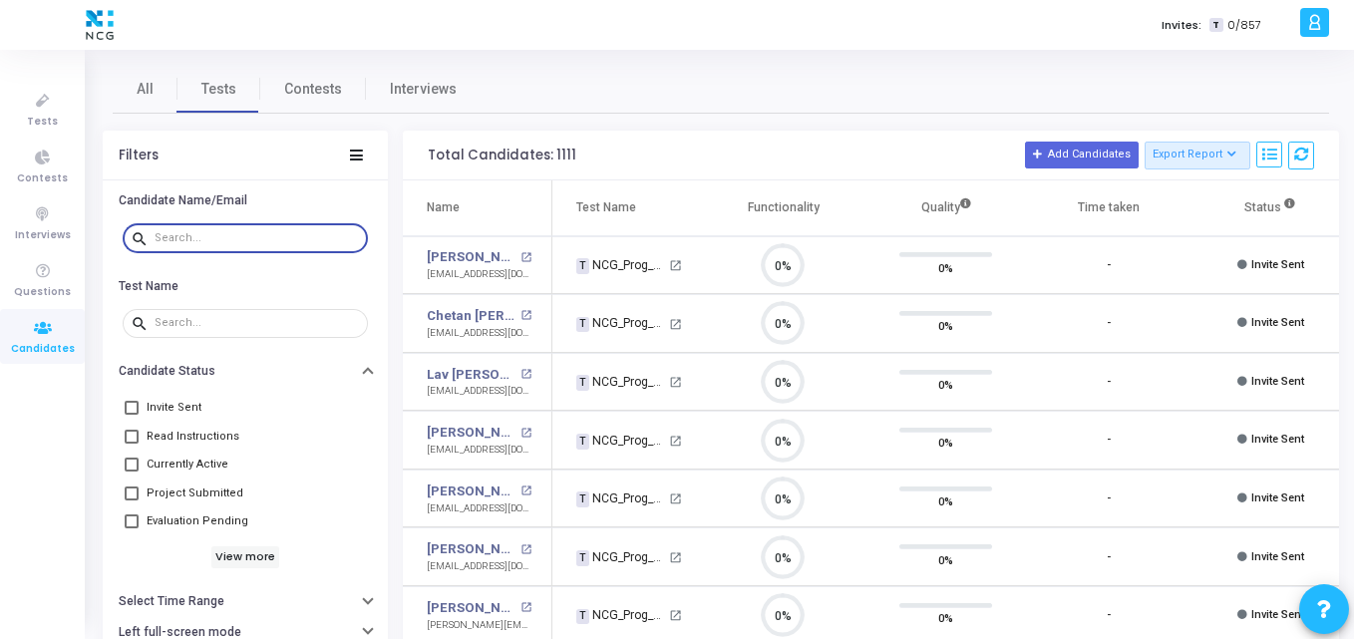
paste input "vcdhanushkumar@gmail.com"
click at [209, 240] on input "text" at bounding box center [257, 238] width 205 height 12
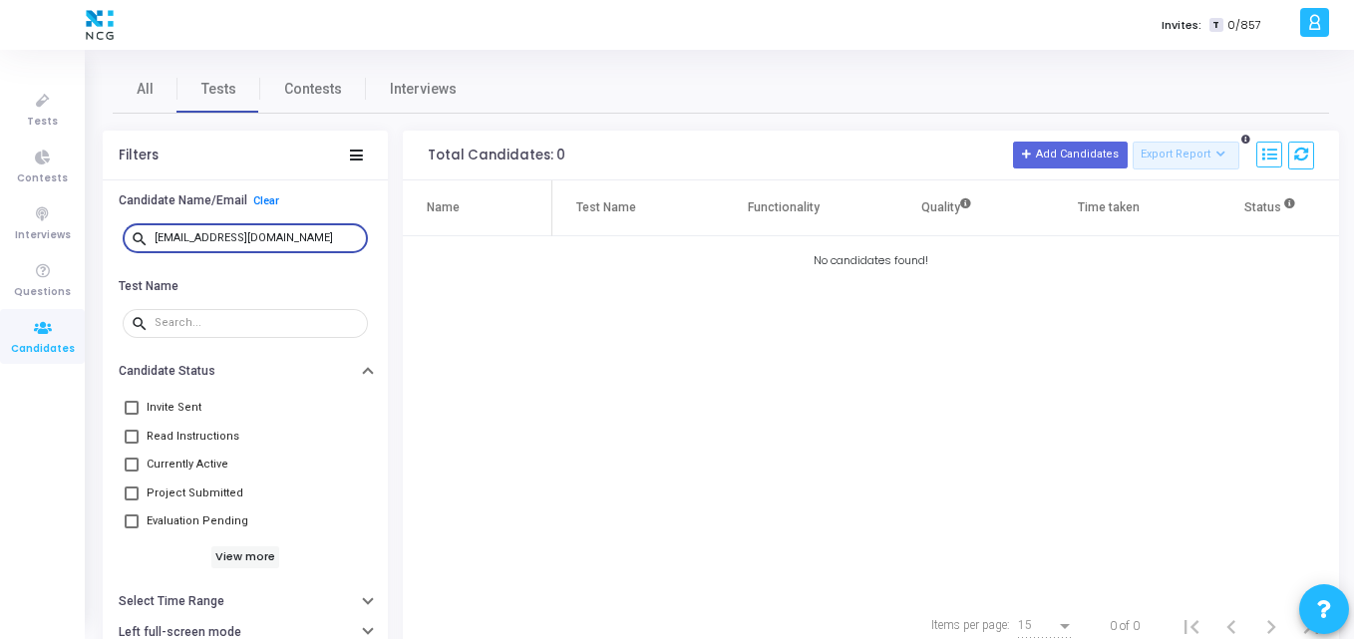
type input "vcdhanushkumar@gmail.com"
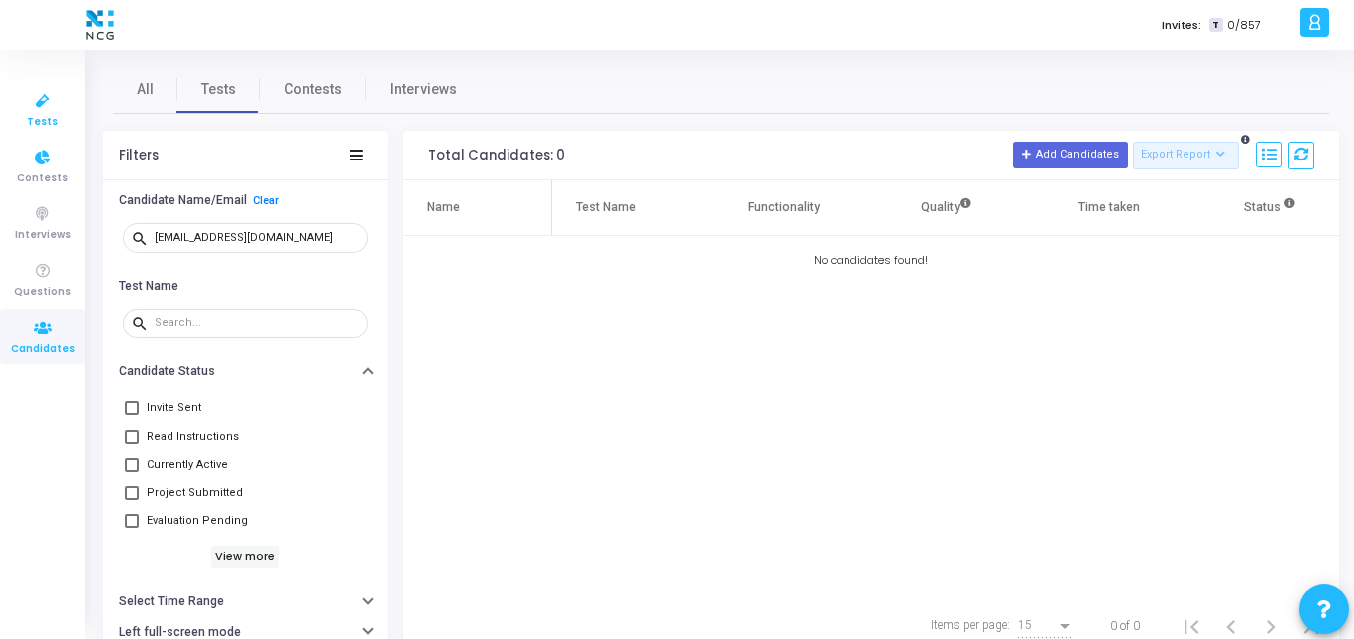
click at [35, 94] on icon at bounding box center [43, 101] width 42 height 25
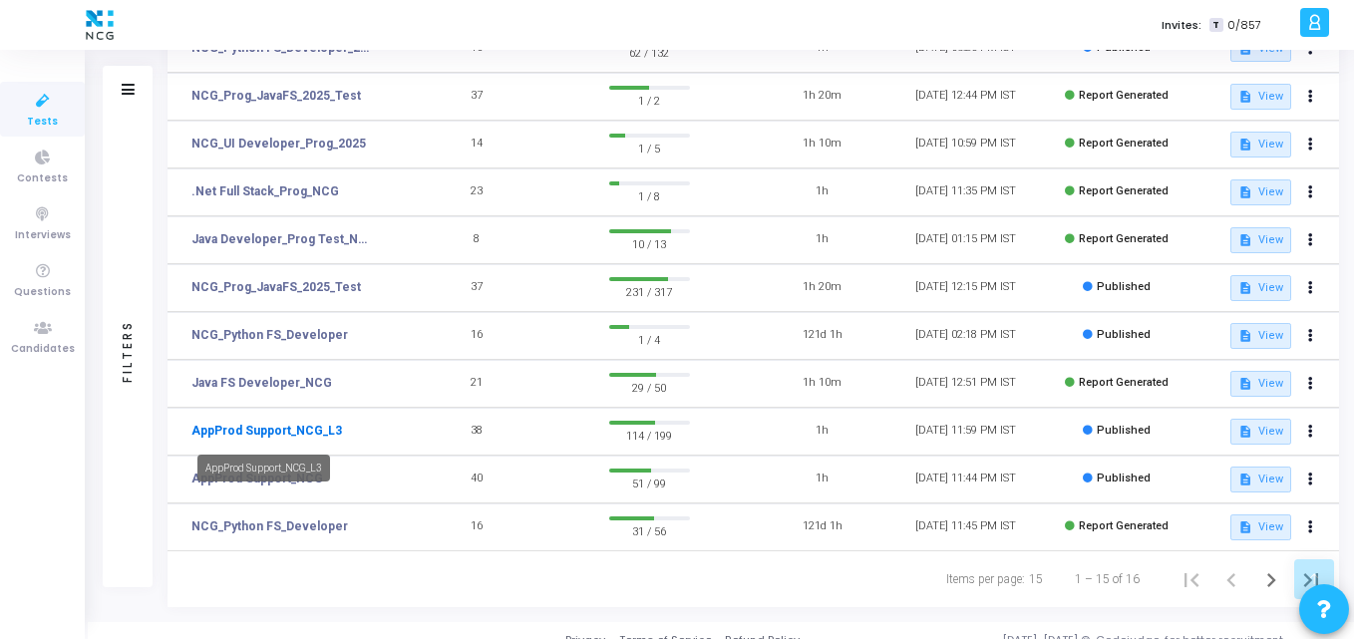
click at [321, 434] on link "AppProd Support_NCG_L3" at bounding box center [266, 431] width 151 height 18
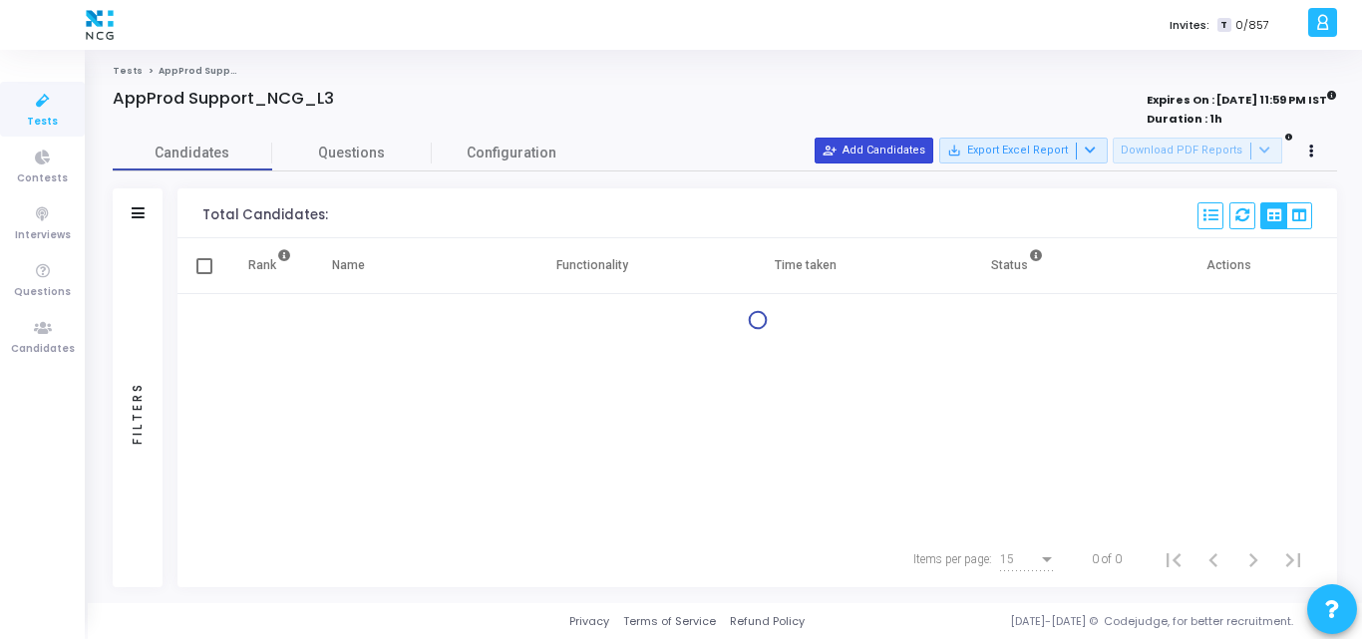
click at [863, 150] on button "person_add_alt Add Candidates" at bounding box center [873, 151] width 119 height 26
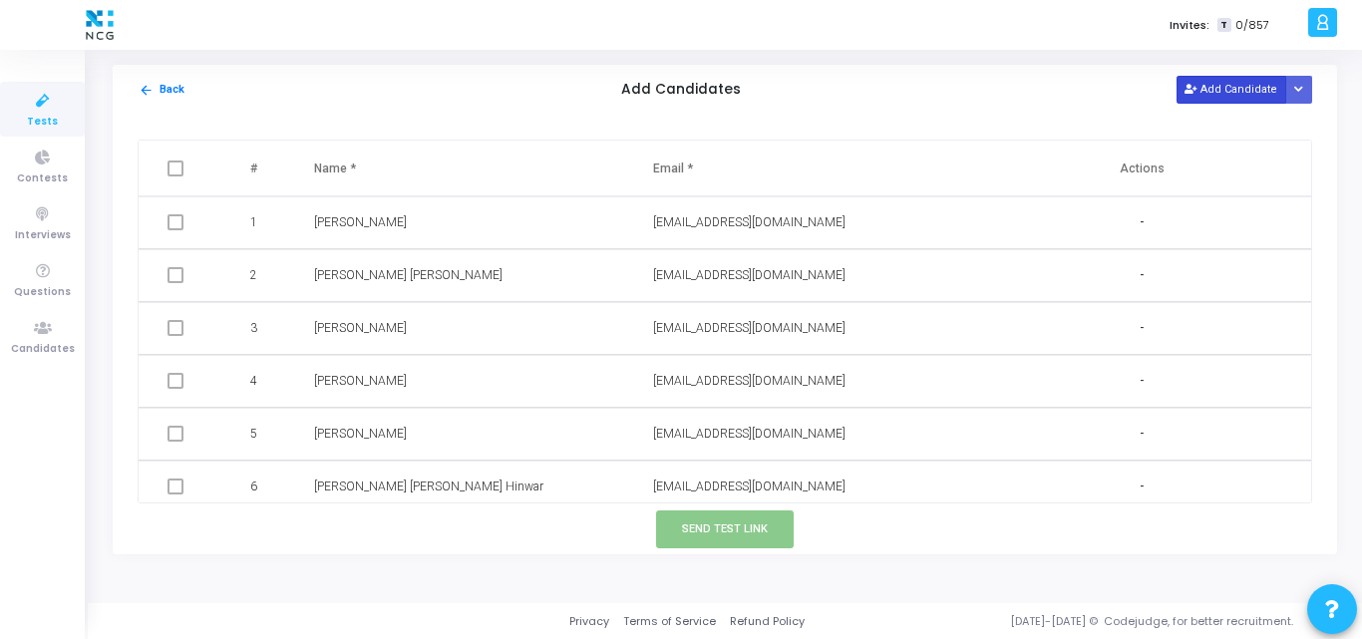
click at [1205, 100] on button "Add Candidate" at bounding box center [1231, 89] width 110 height 27
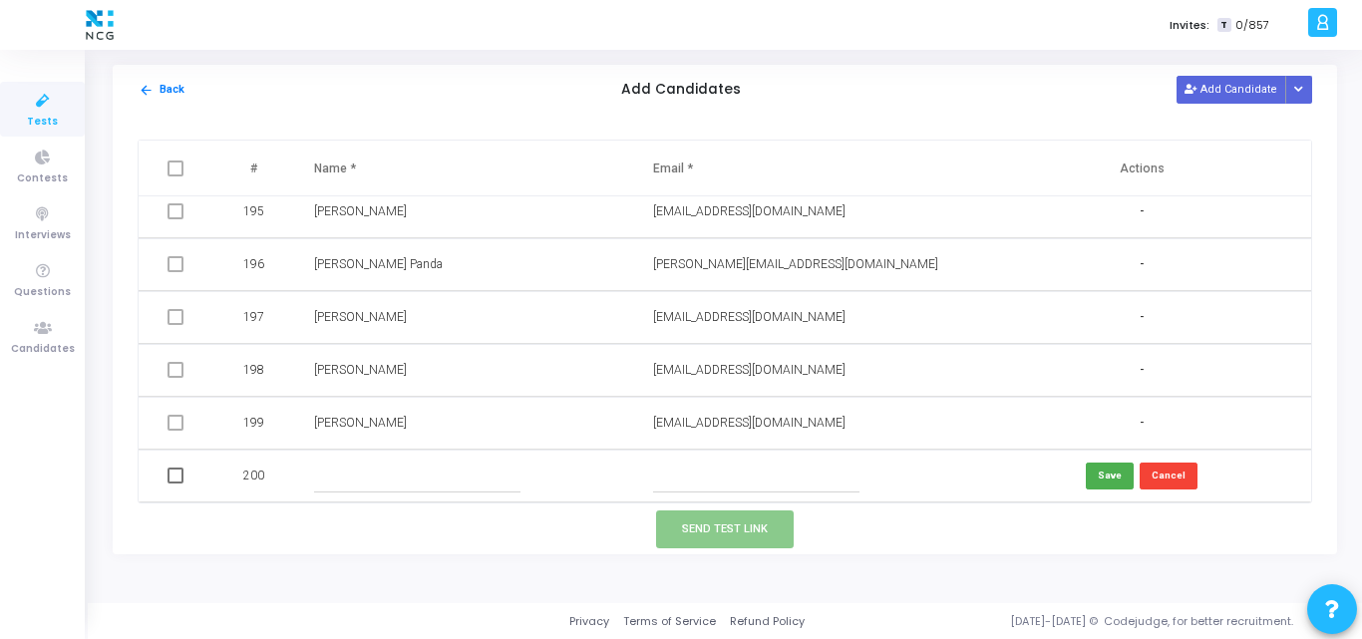
click at [668, 492] on td at bounding box center [802, 476] width 339 height 53
click at [669, 489] on input "text" at bounding box center [756, 476] width 206 height 33
paste input "vcdhanushkumar@gmail.com"
type input "vcdhanushkumar@gmail.com"
click at [377, 482] on input "text" at bounding box center [417, 476] width 206 height 33
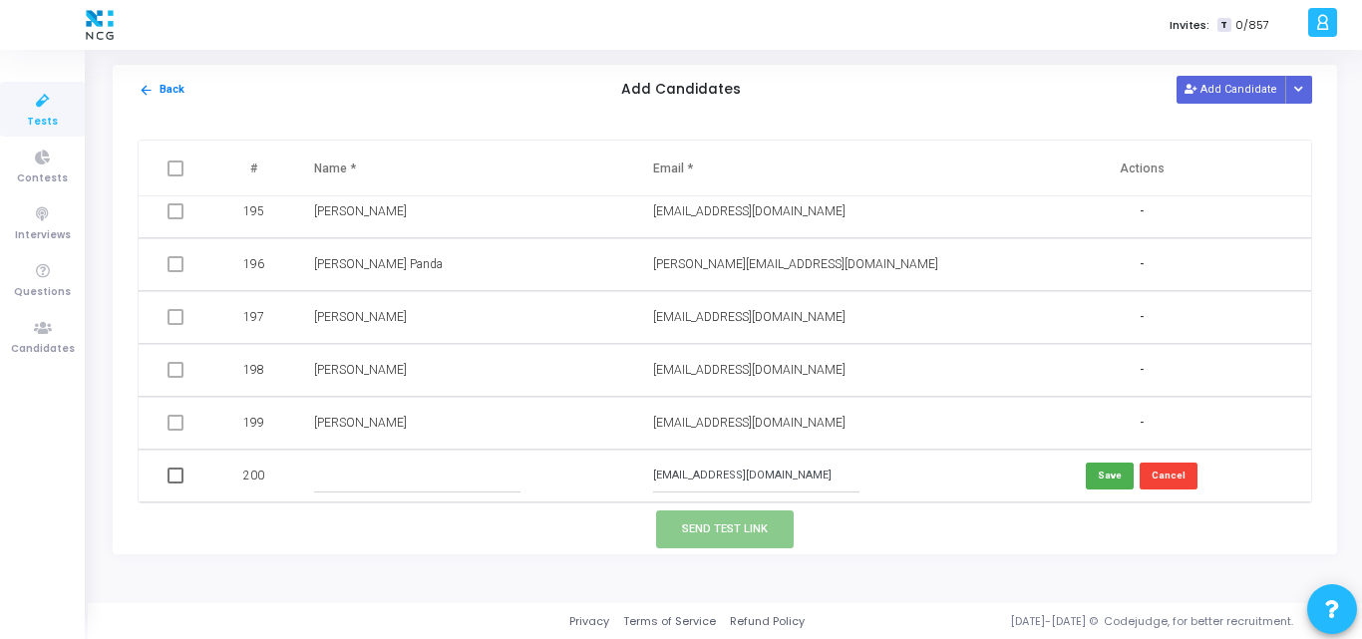
paste input "Dhanush kumar VC"
type input "Dhanush kumar VC"
click at [1116, 478] on button "Save" at bounding box center [1110, 476] width 48 height 27
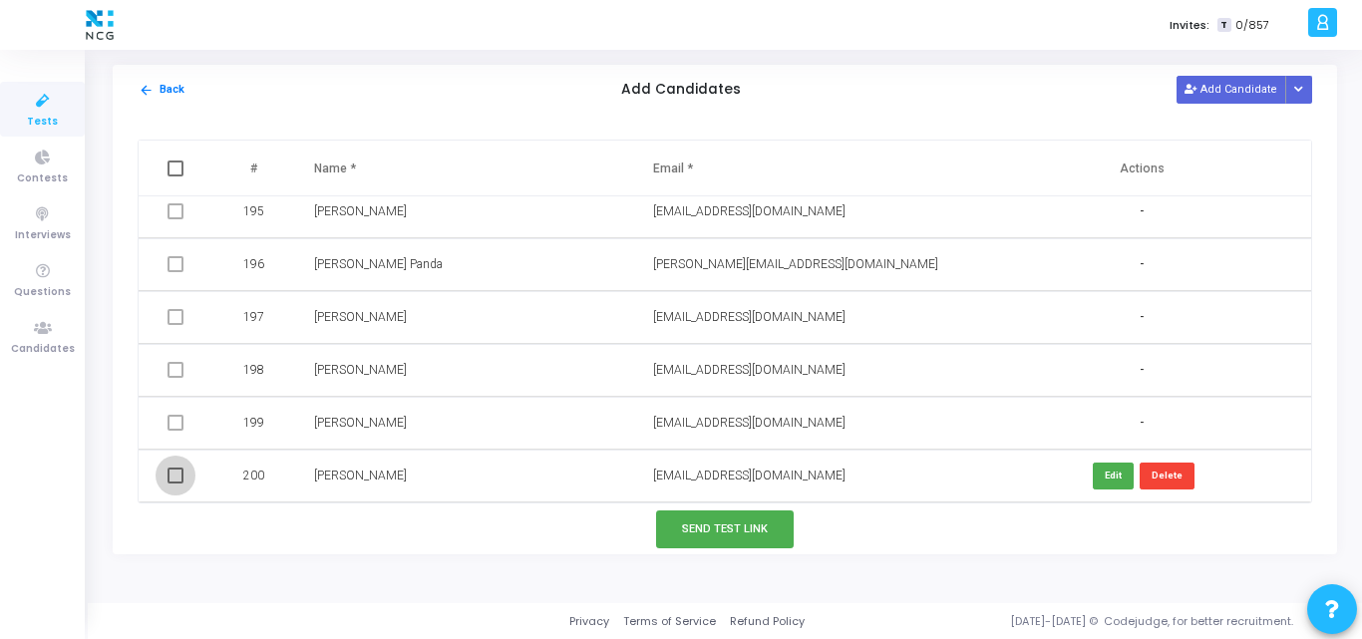
click at [178, 474] on span at bounding box center [175, 476] width 16 height 16
click at [175, 483] on input "checkbox" at bounding box center [174, 483] width 1 height 1
checkbox input "true"
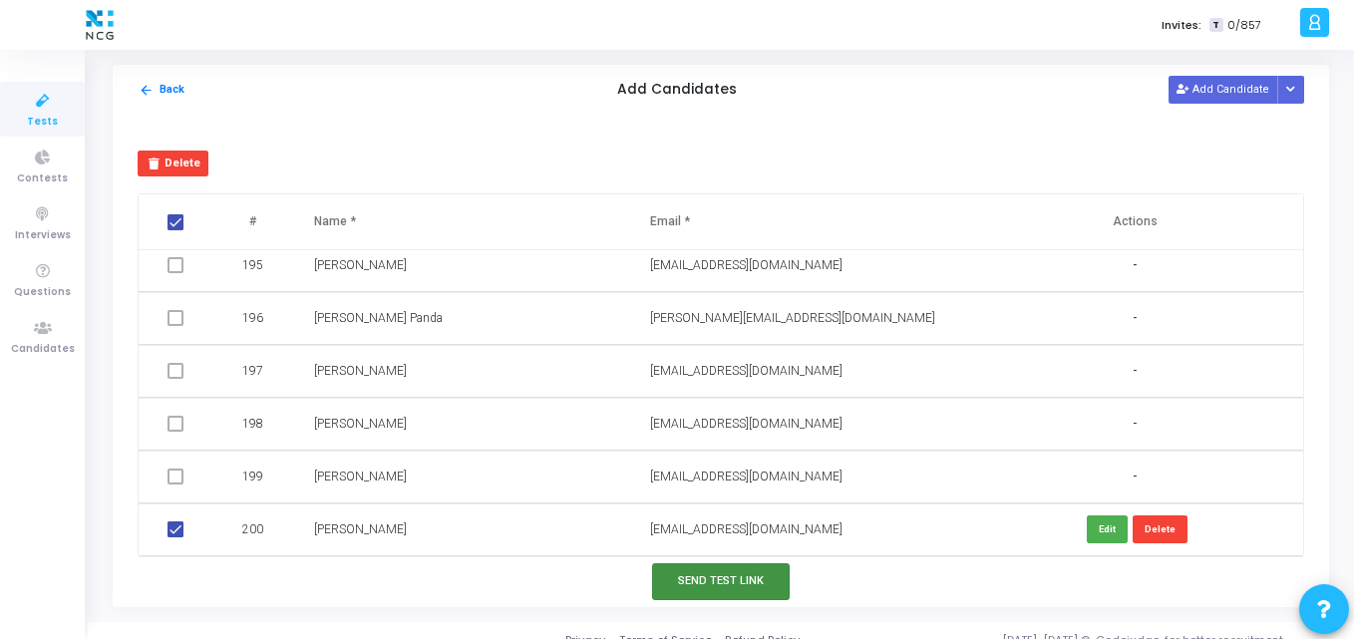
click at [682, 582] on button "Send Test Link" at bounding box center [721, 581] width 138 height 37
